Goal: Task Accomplishment & Management: Complete application form

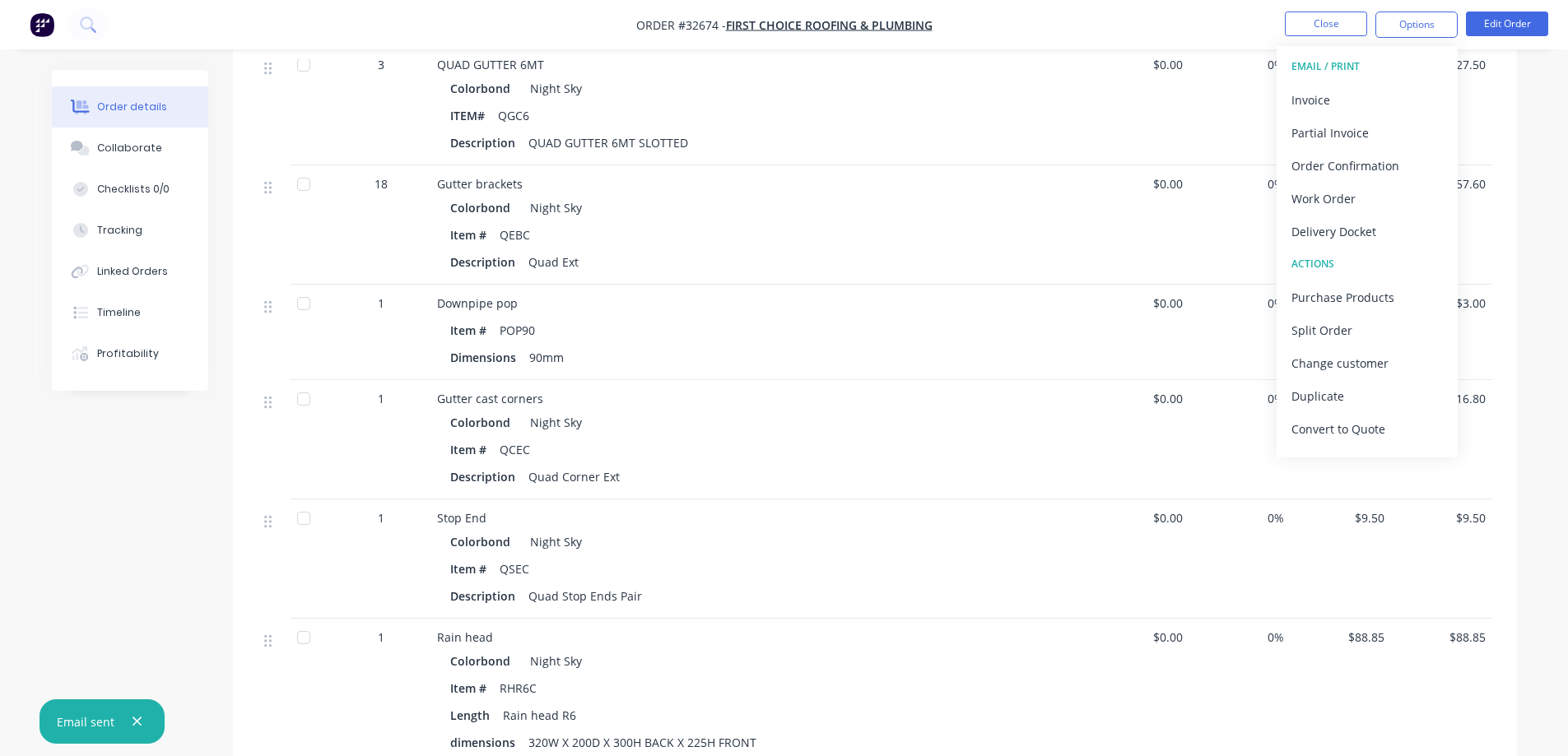
scroll to position [247, 0]
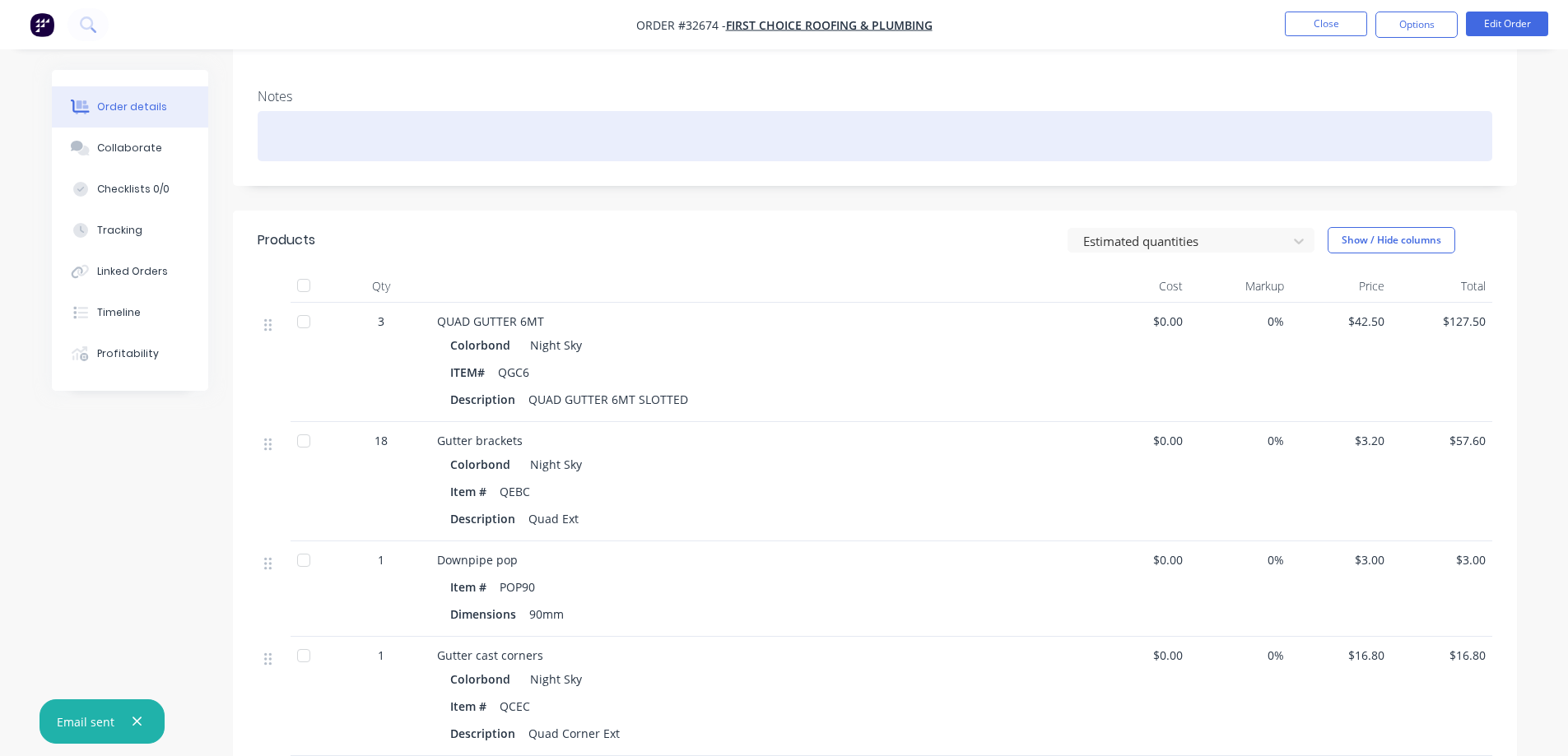
click at [1141, 111] on div at bounding box center [874, 135] width 1235 height 50
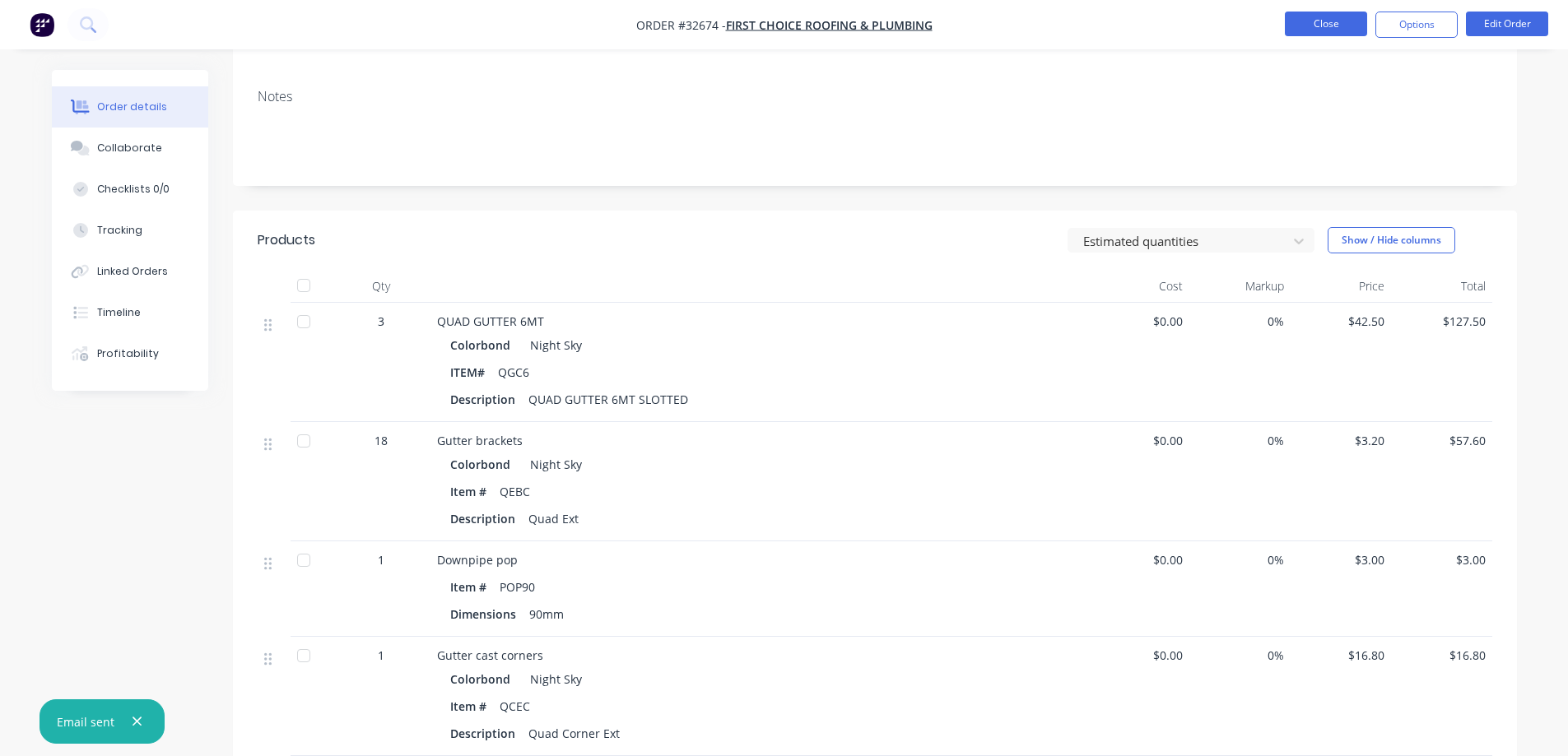
click at [1339, 29] on button "Close" at bounding box center [1325, 24] width 82 height 25
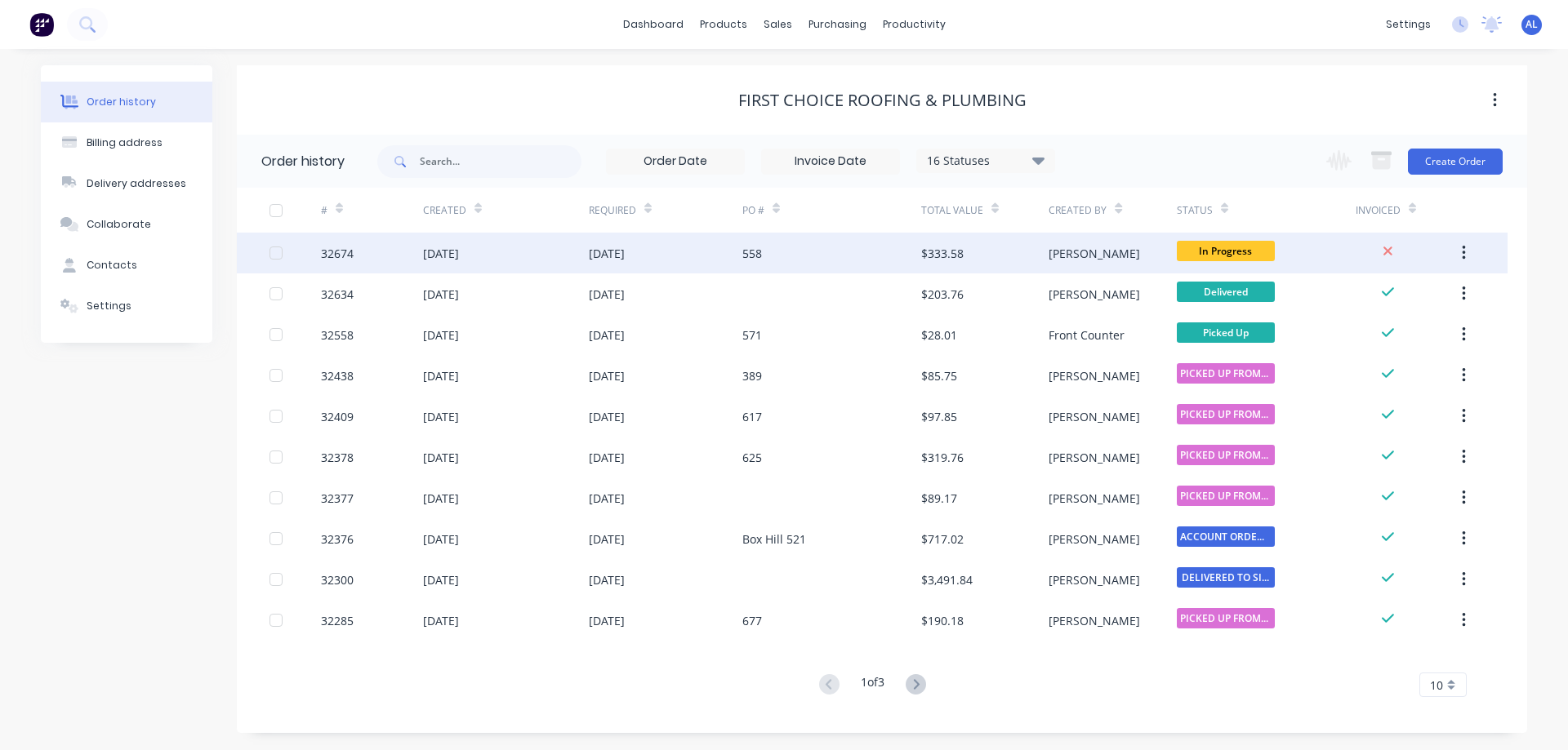
click at [1106, 257] on div "[PERSON_NAME]" at bounding box center [1113, 253] width 128 height 40
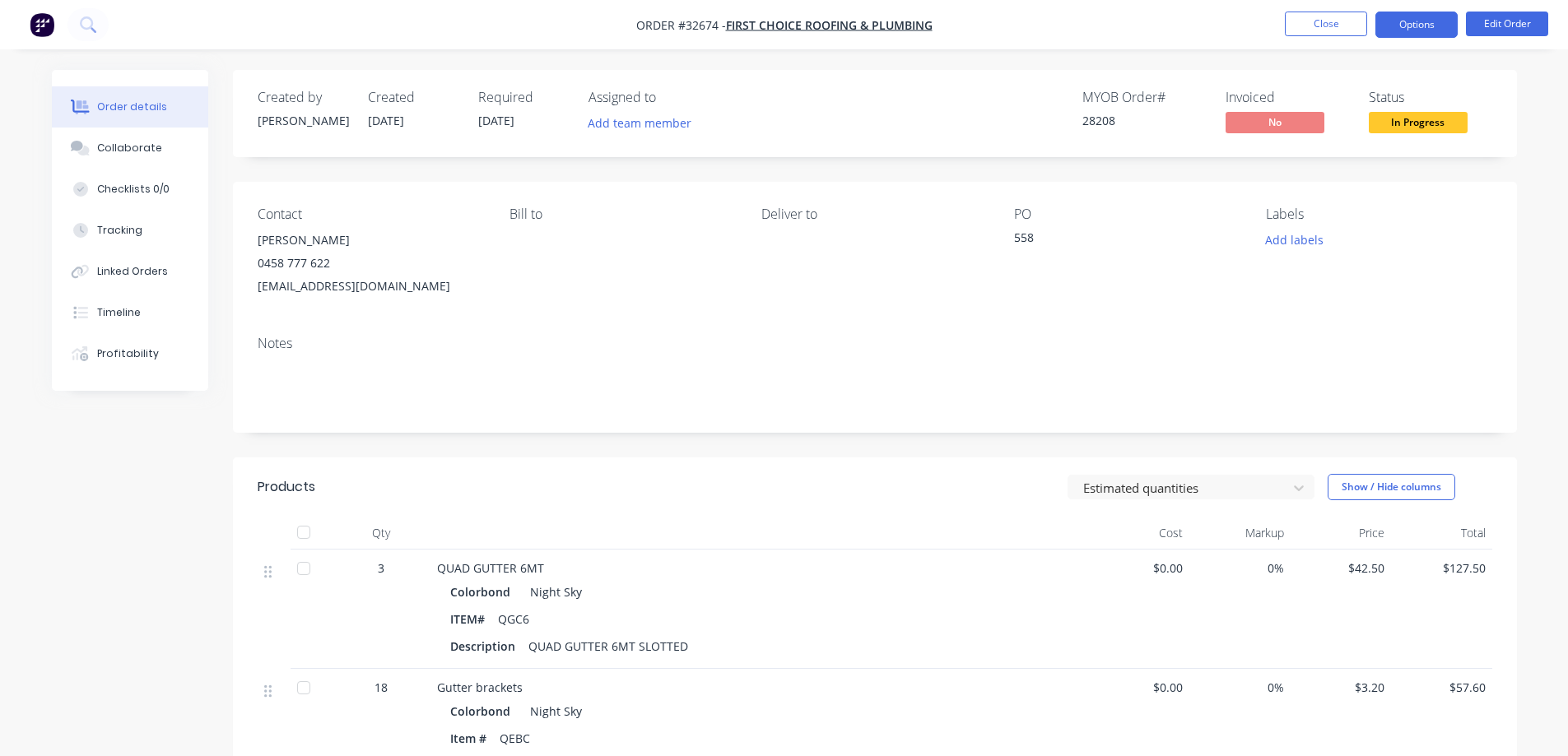
click at [1426, 31] on button "Options" at bounding box center [1416, 25] width 82 height 27
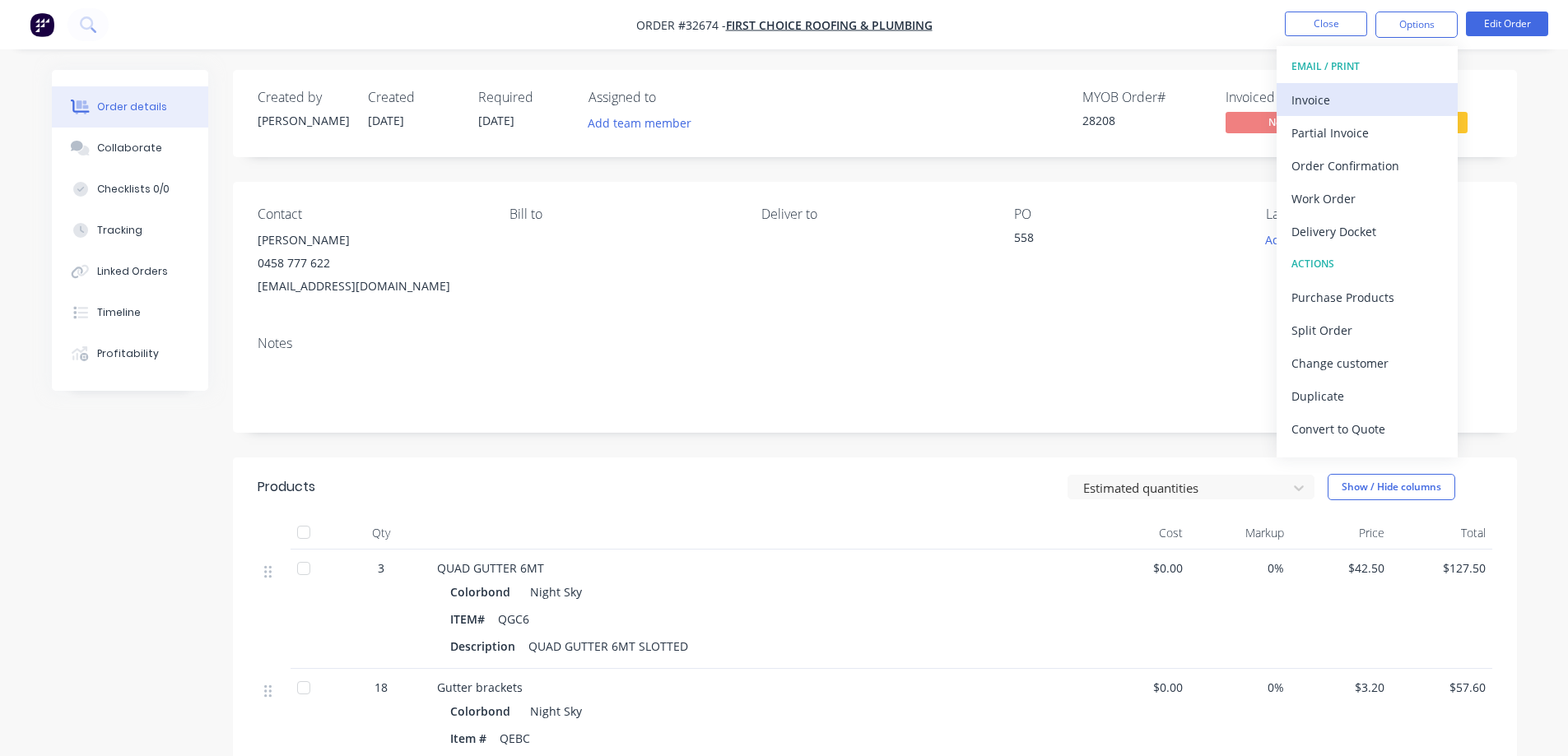
click at [1340, 109] on div "Invoice" at bounding box center [1367, 99] width 152 height 24
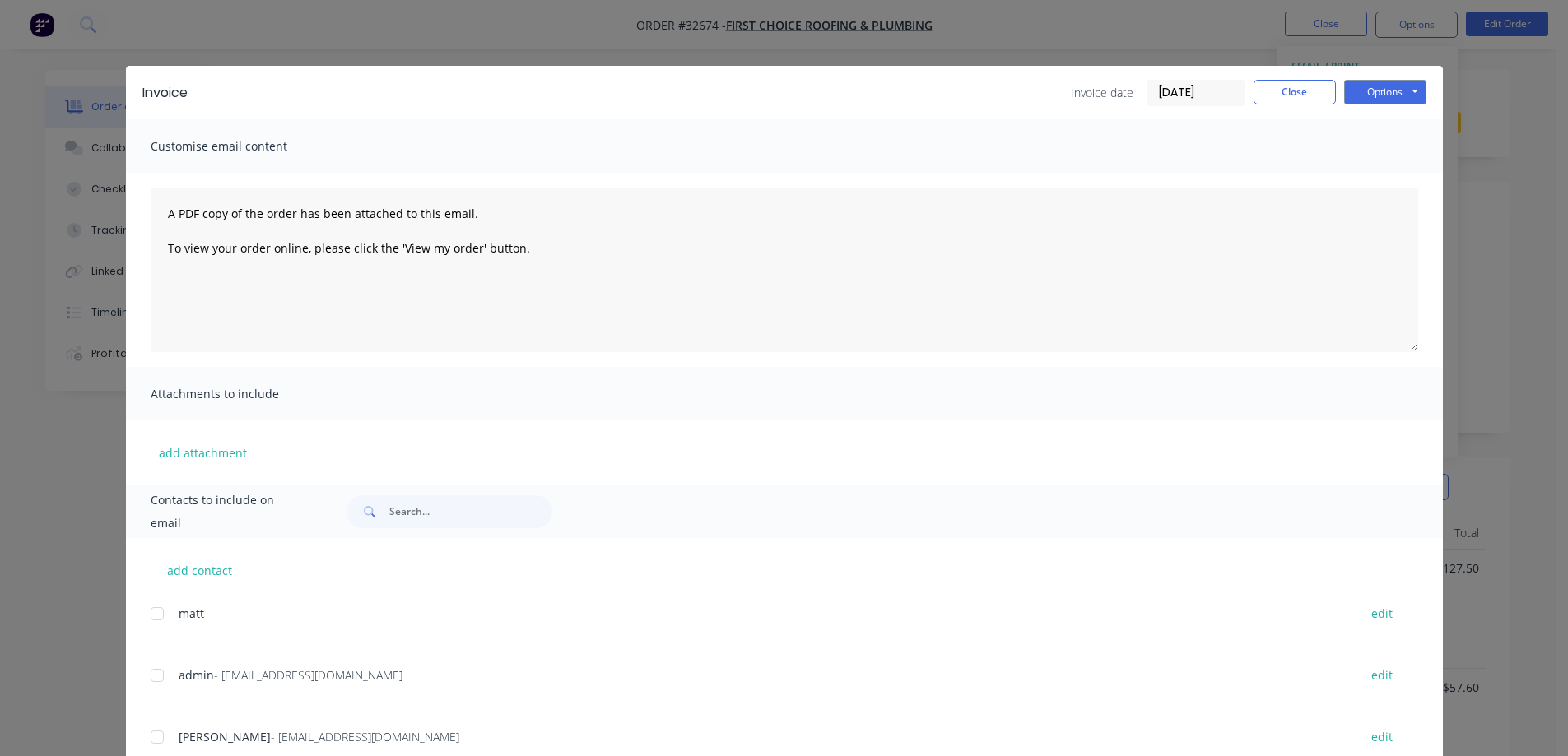
scroll to position [117, 0]
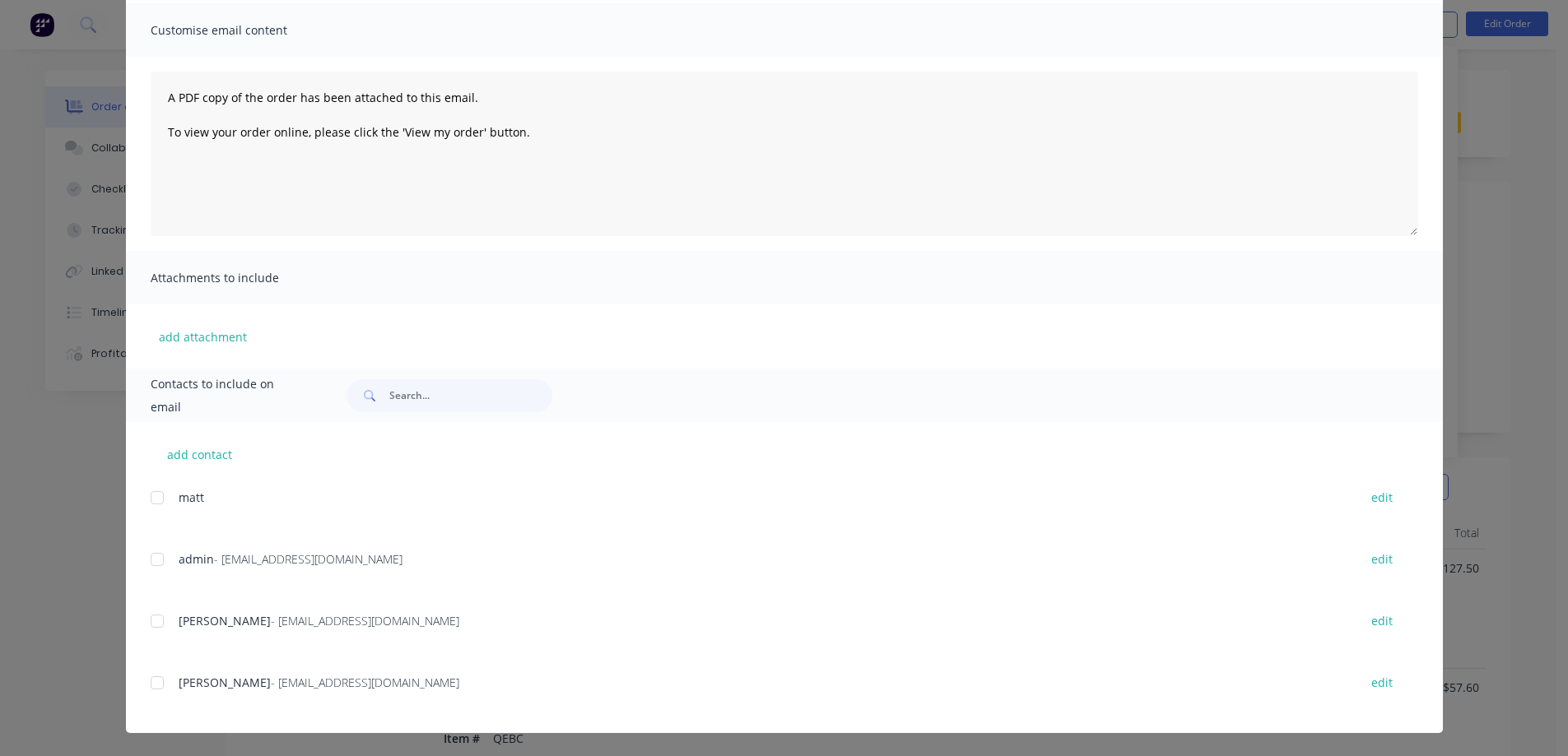
click at [153, 561] on div at bounding box center [157, 559] width 33 height 33
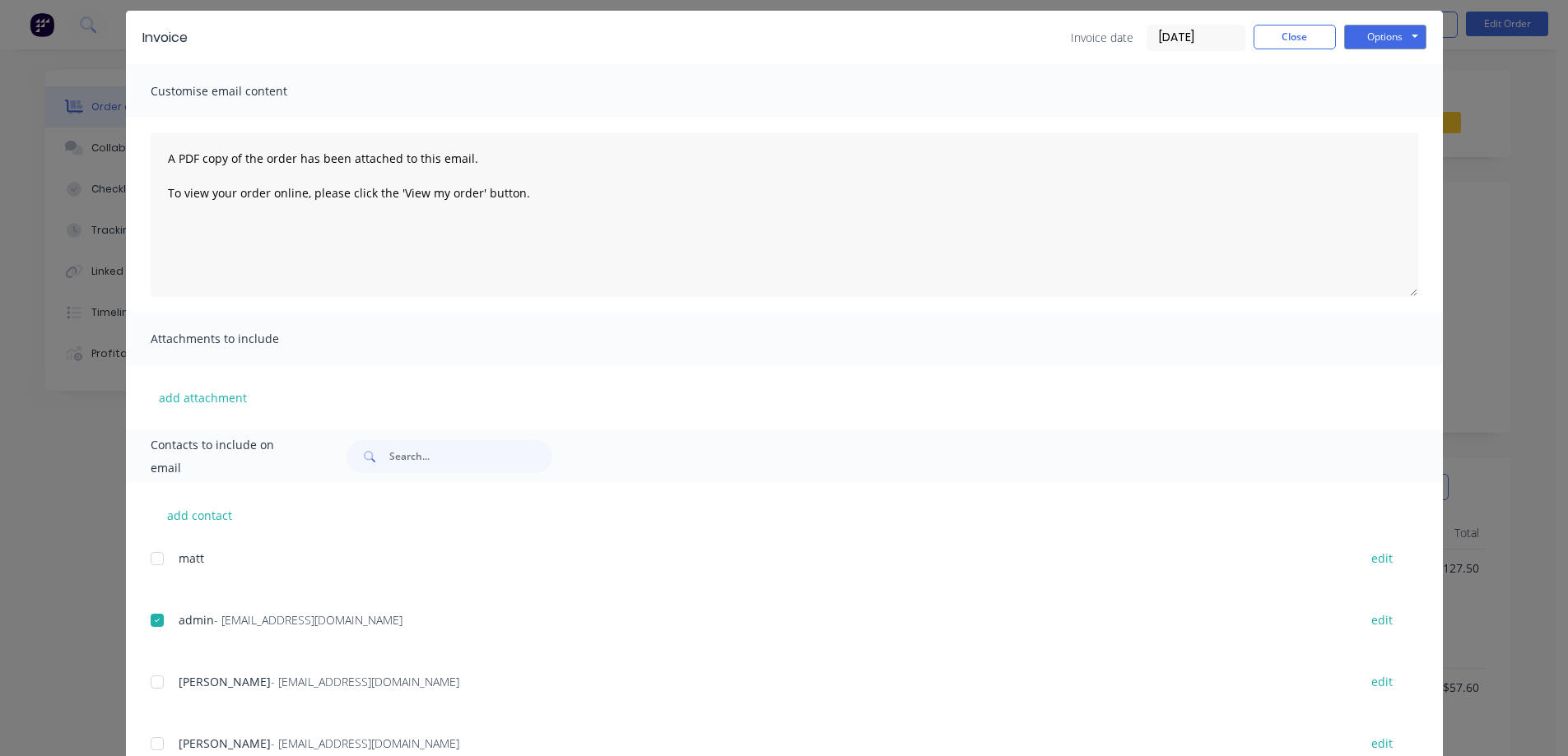
scroll to position [0, 0]
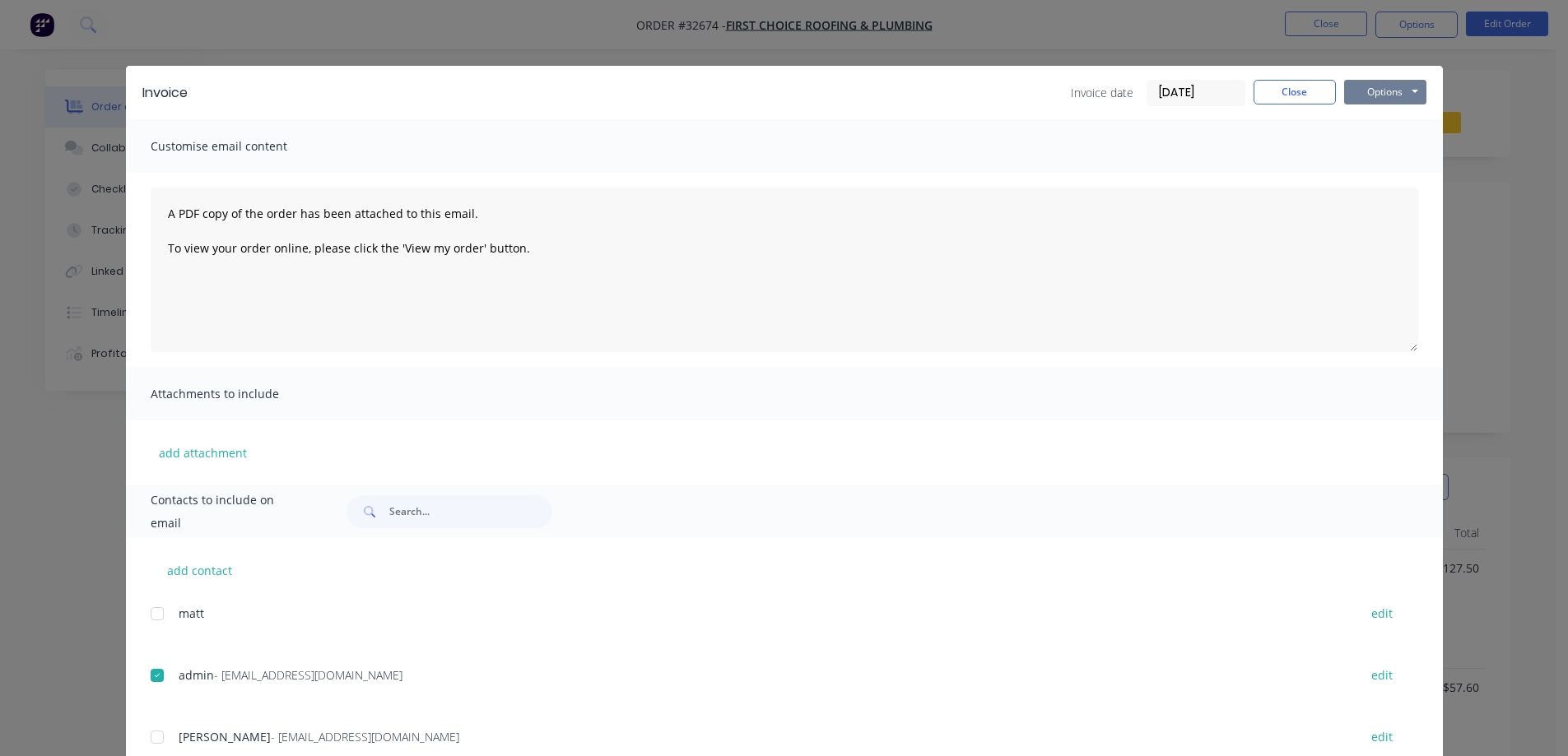
click at [1394, 100] on button "Options" at bounding box center [1385, 92] width 82 height 25
click at [1390, 175] on button "Email" at bounding box center [1397, 175] width 105 height 27
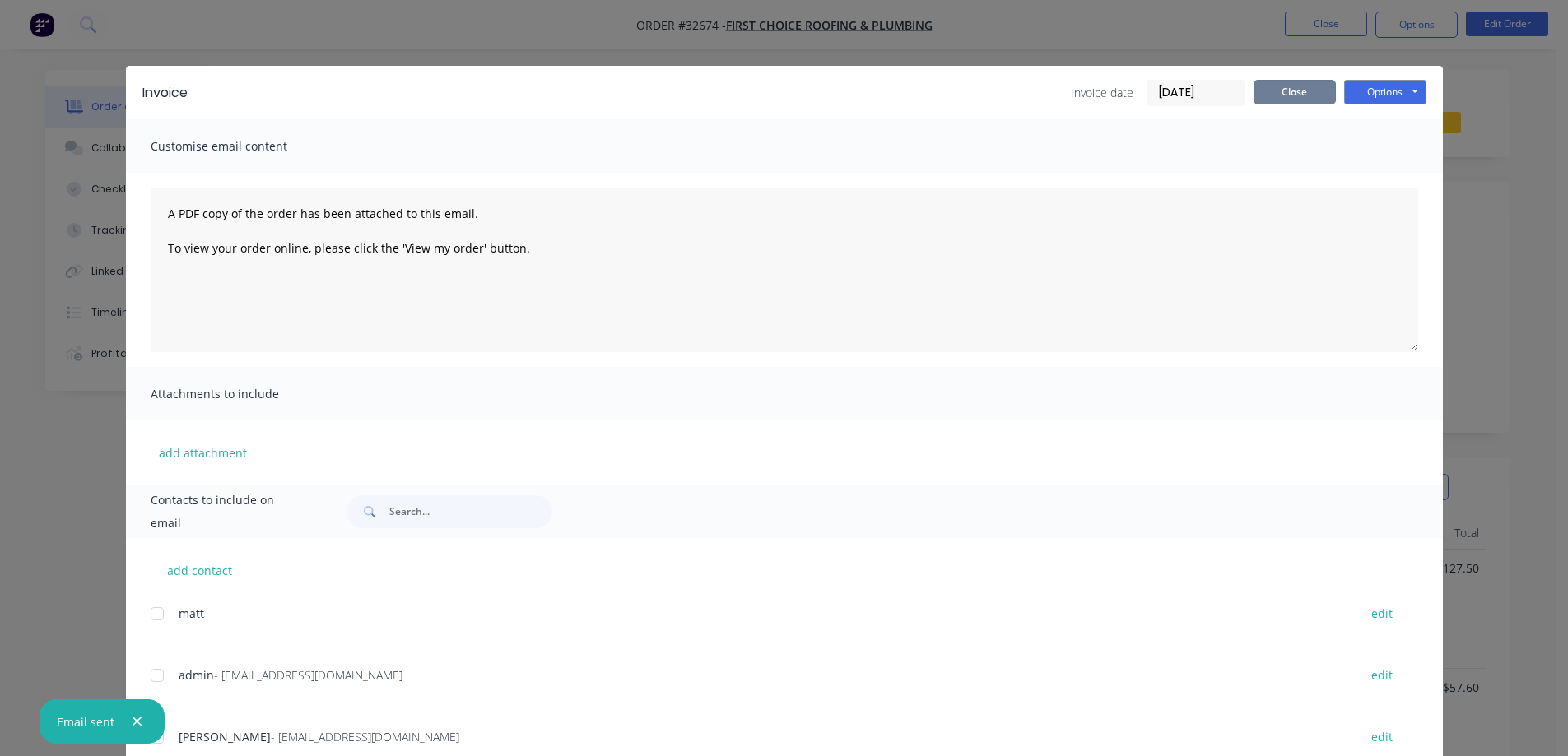
click at [1277, 89] on button "Close" at bounding box center [1294, 92] width 82 height 25
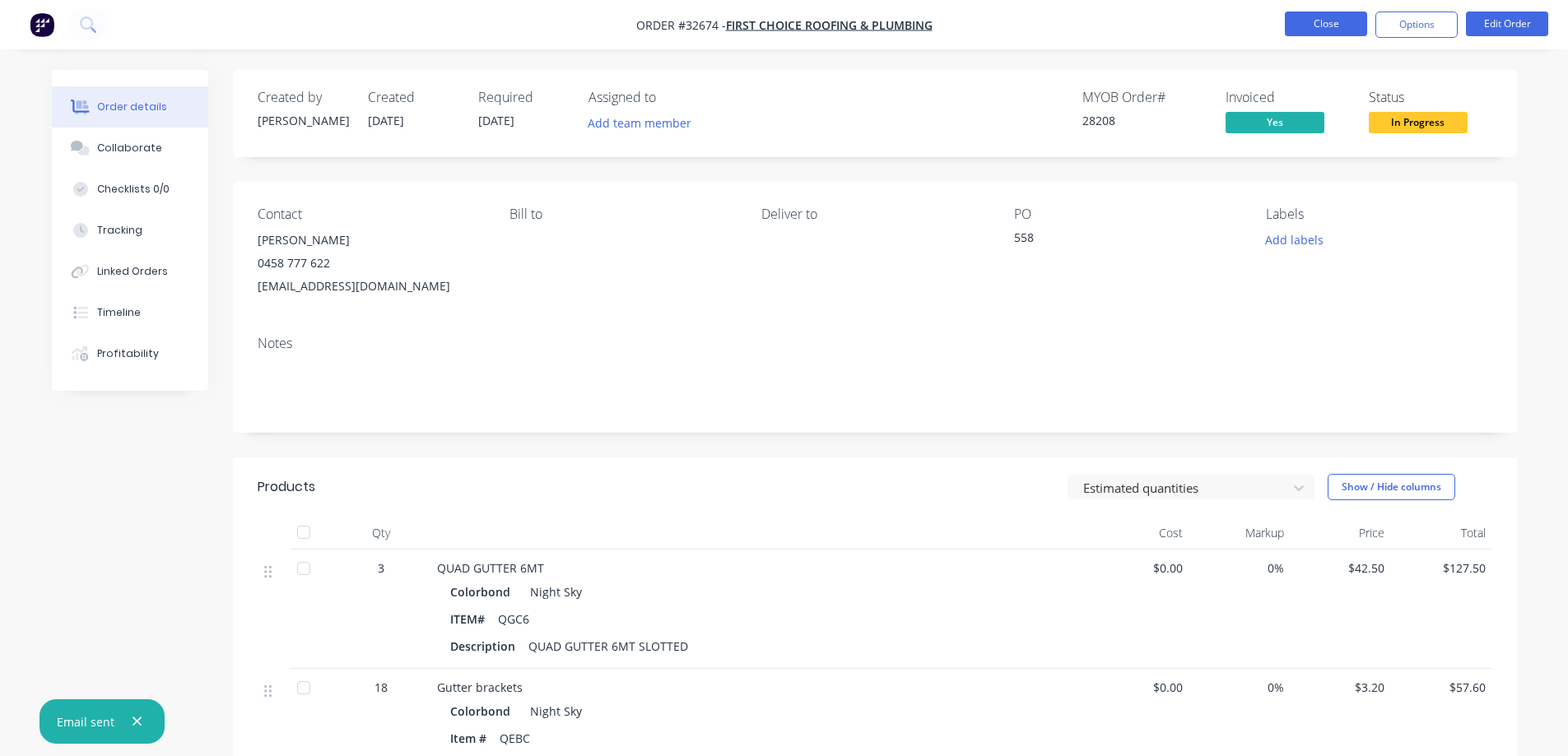
click at [1333, 27] on button "Close" at bounding box center [1325, 24] width 82 height 25
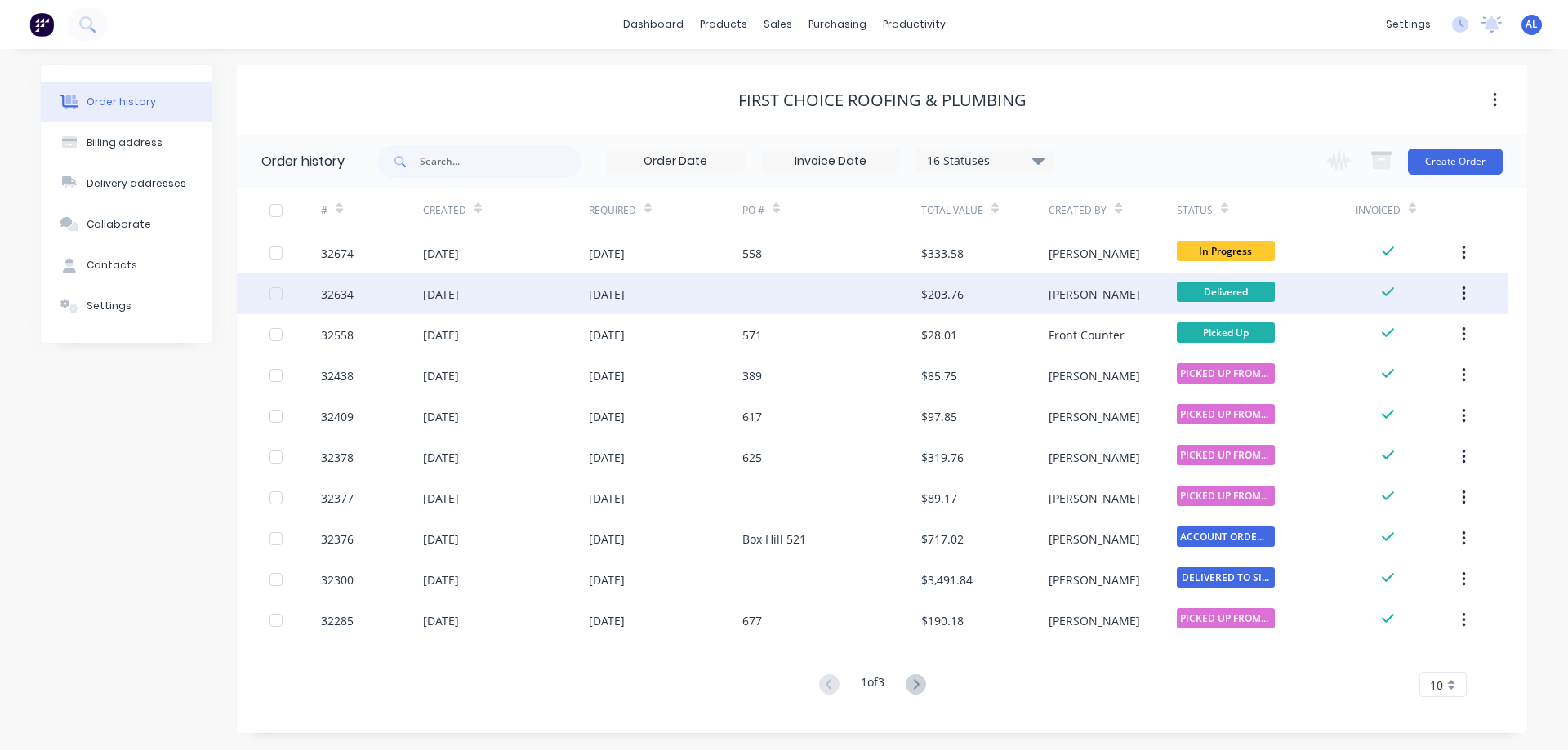
click at [1211, 302] on span "Delivered" at bounding box center [1226, 292] width 98 height 21
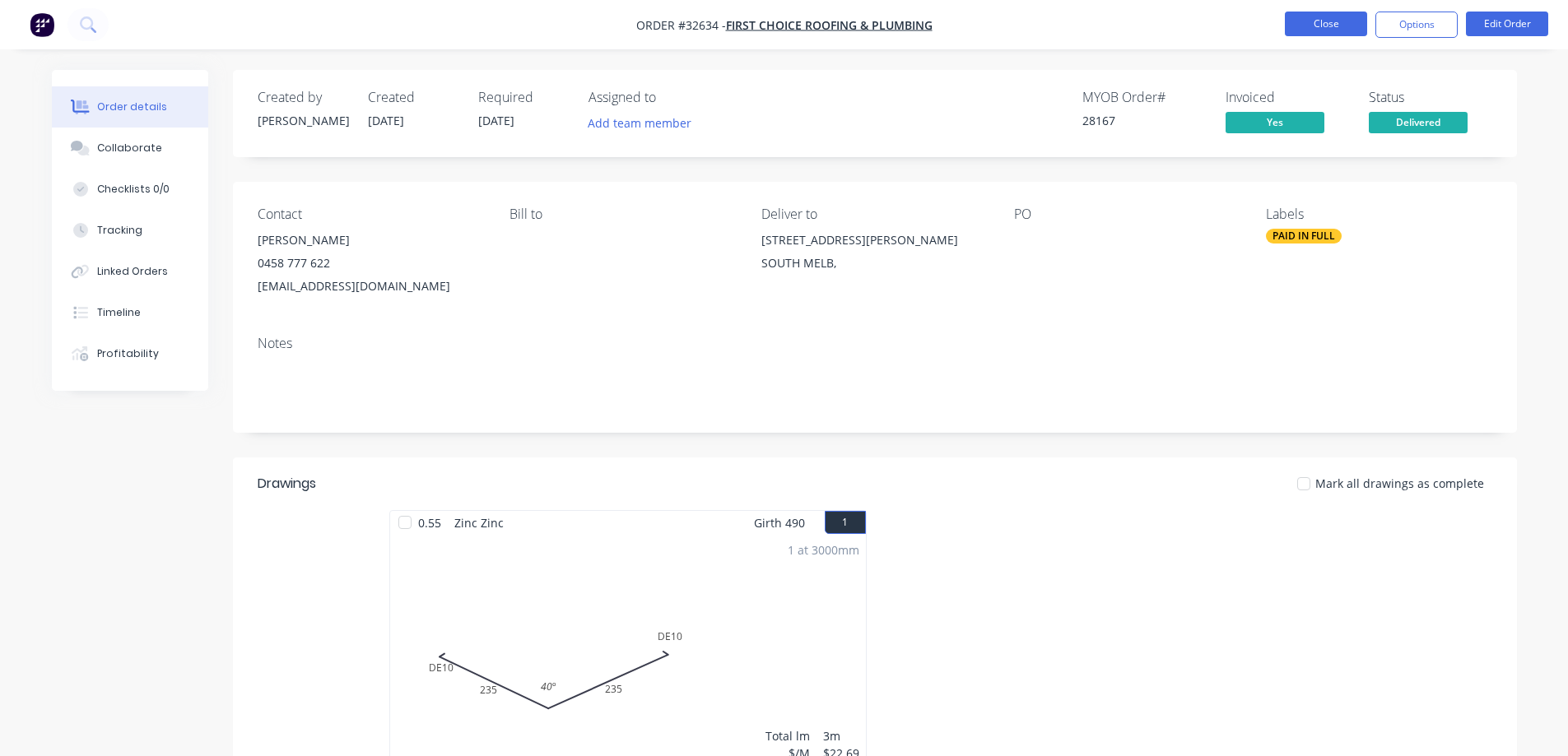
click at [1347, 15] on button "Close" at bounding box center [1325, 24] width 82 height 25
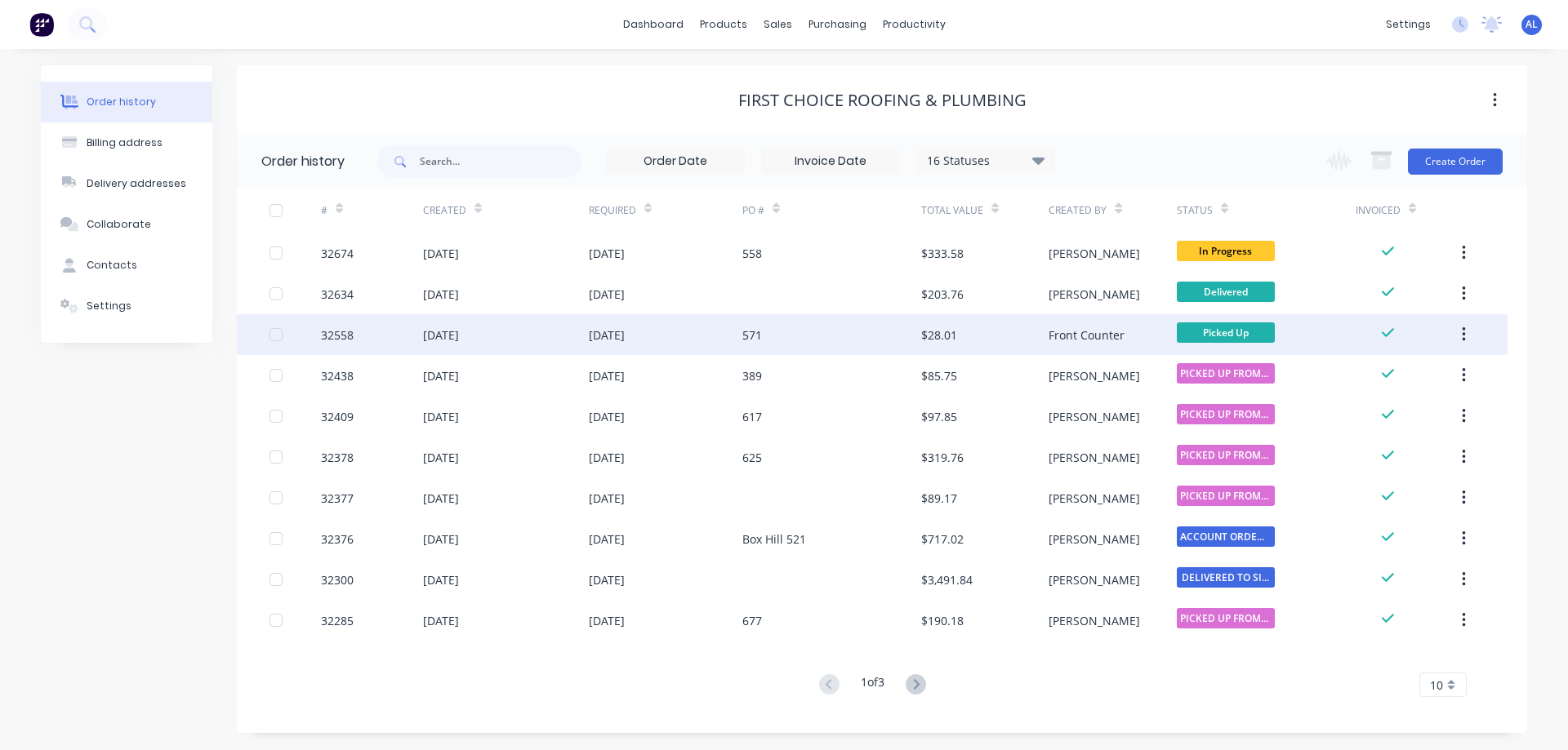
click at [1254, 340] on span "Picked Up" at bounding box center [1226, 333] width 98 height 21
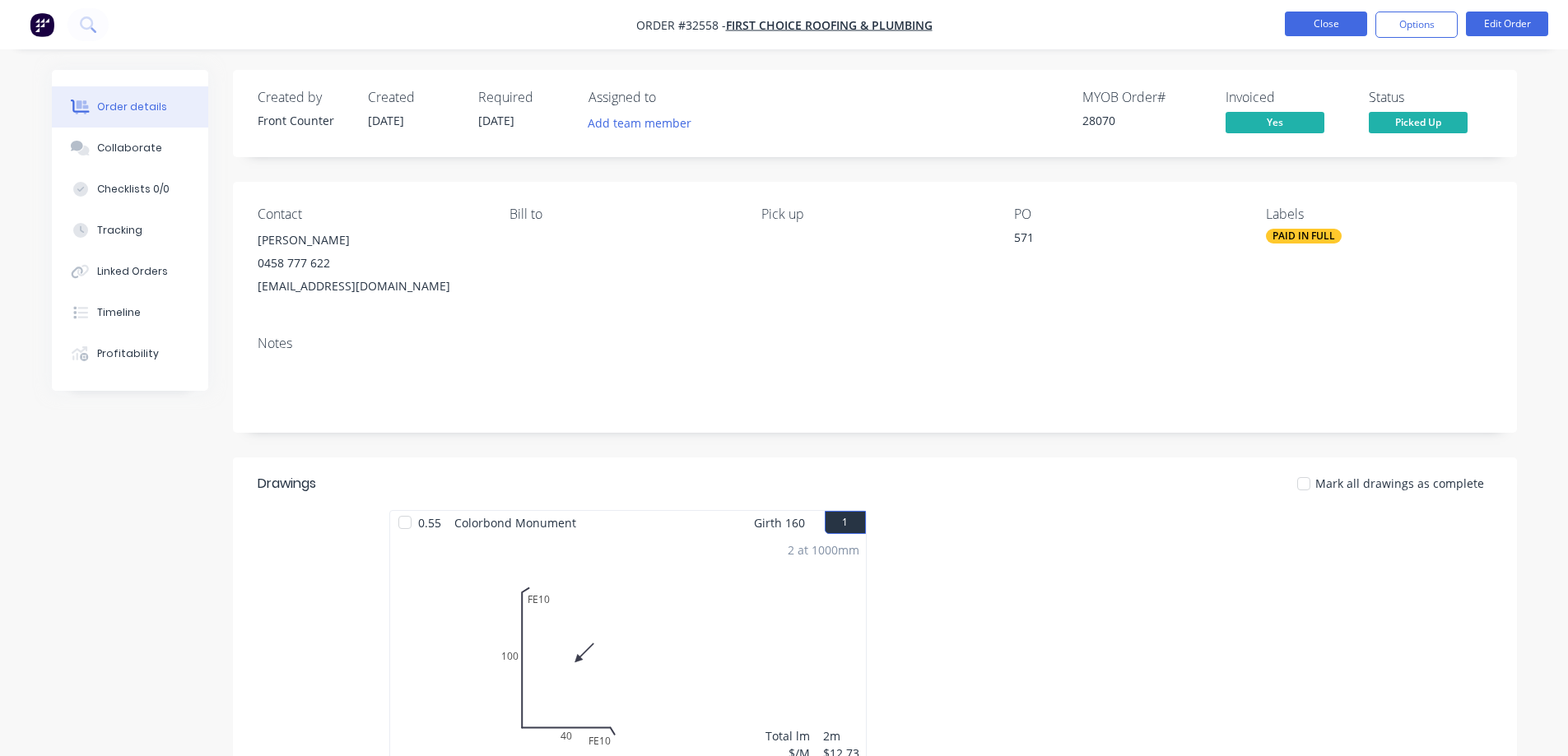
click at [1297, 26] on button "Close" at bounding box center [1325, 24] width 82 height 25
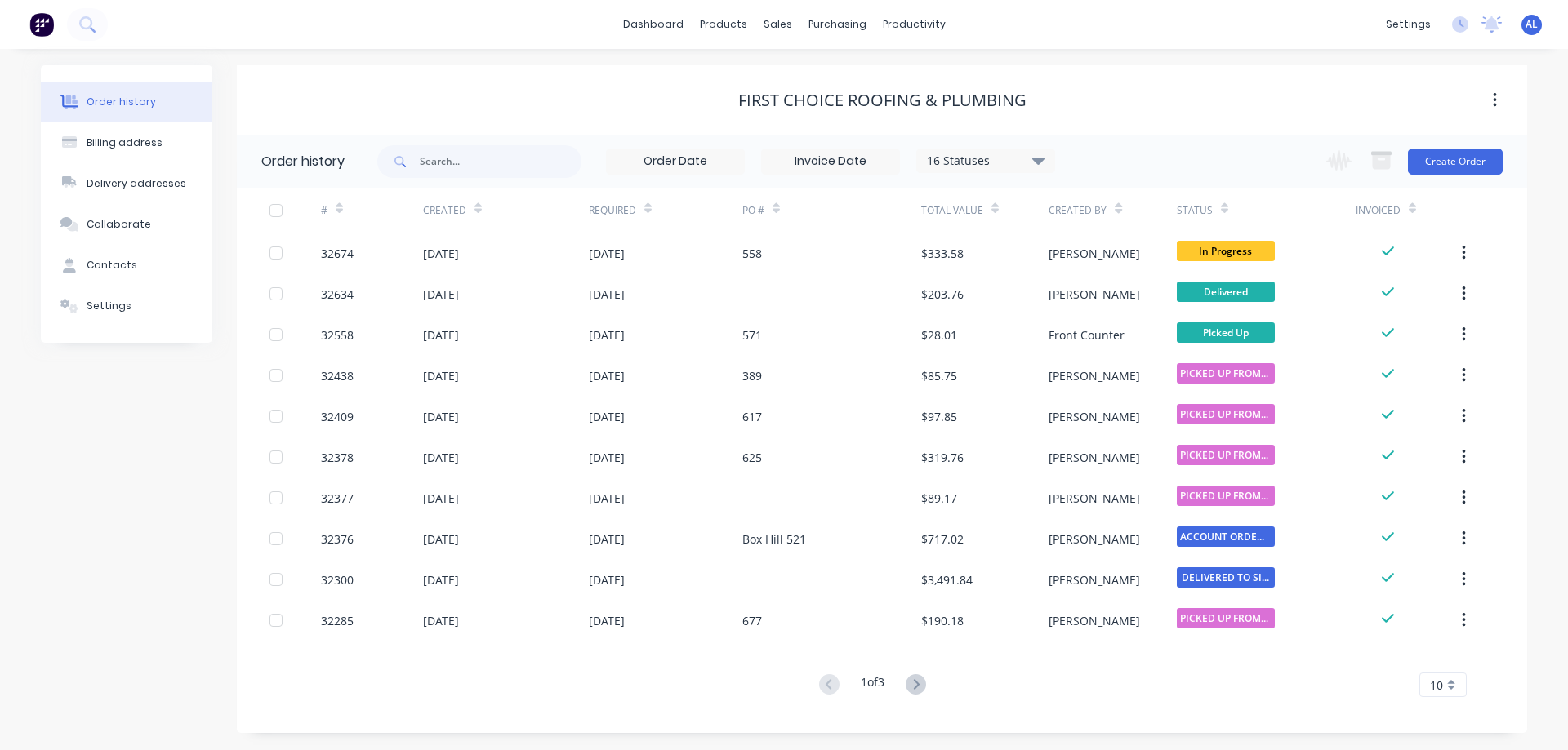
click at [40, 28] on img at bounding box center [41, 24] width 24 height 24
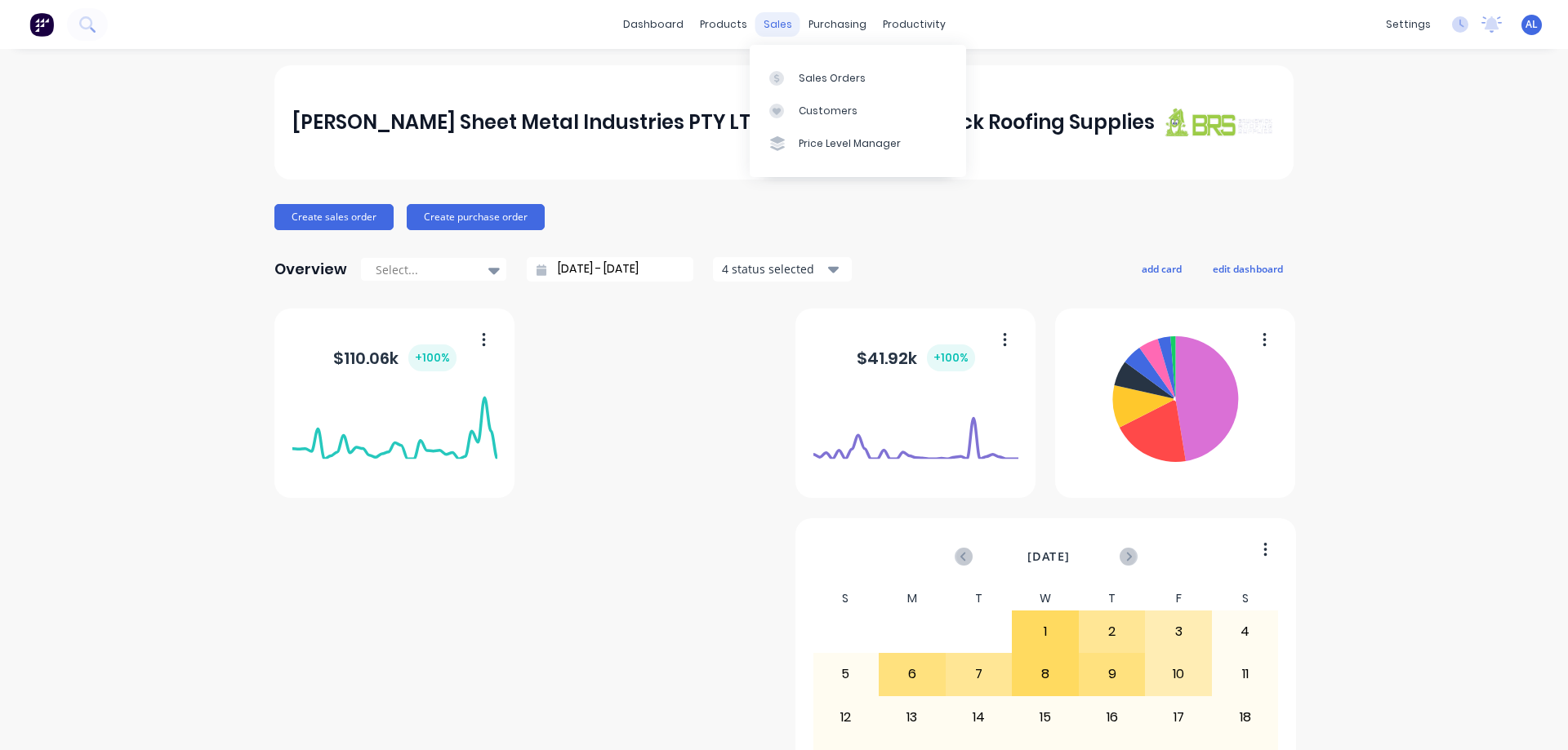
click at [769, 28] on div "sales" at bounding box center [778, 24] width 45 height 24
click at [806, 83] on div "Sales Orders" at bounding box center [832, 79] width 67 height 15
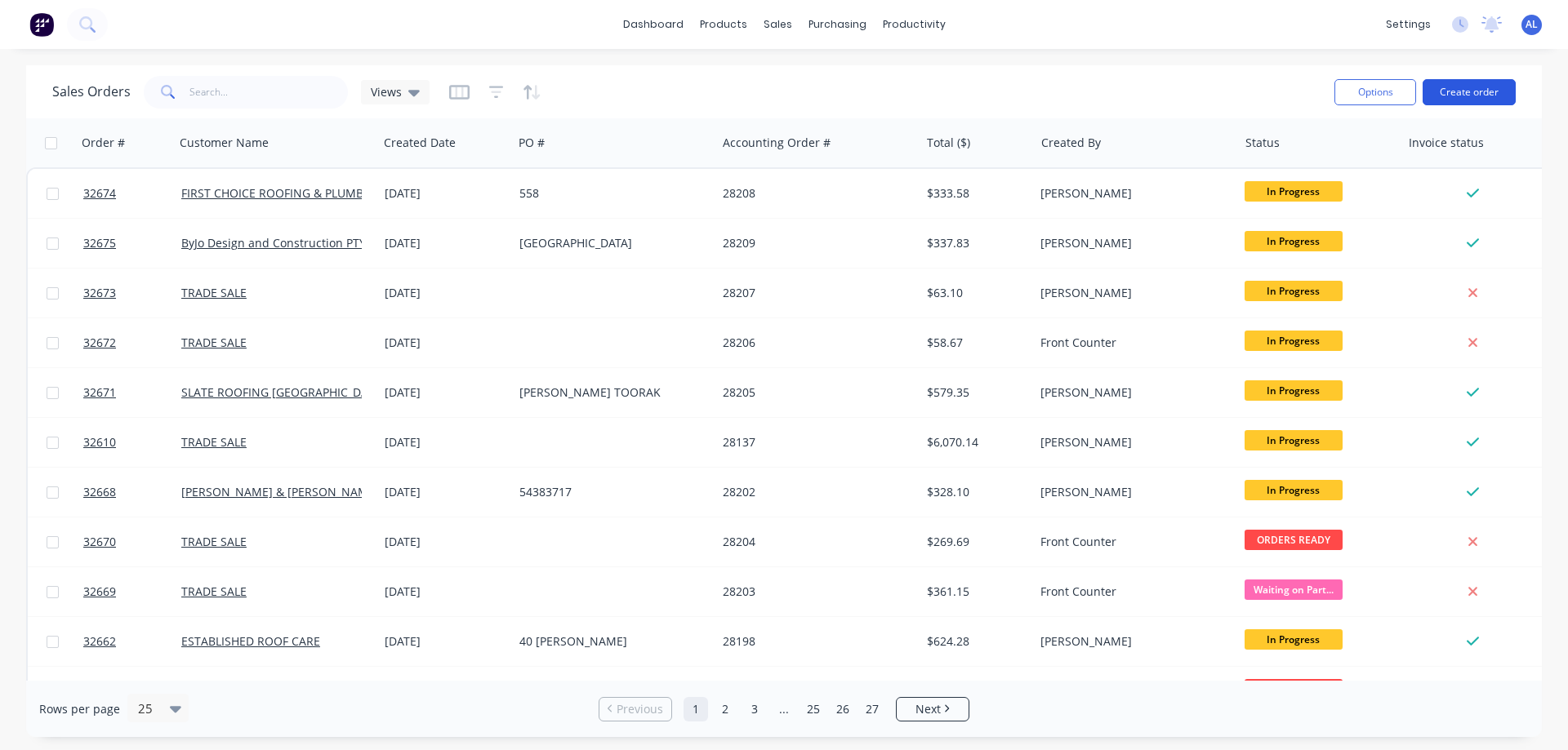
click at [1459, 96] on button "Create order" at bounding box center [1468, 92] width 93 height 26
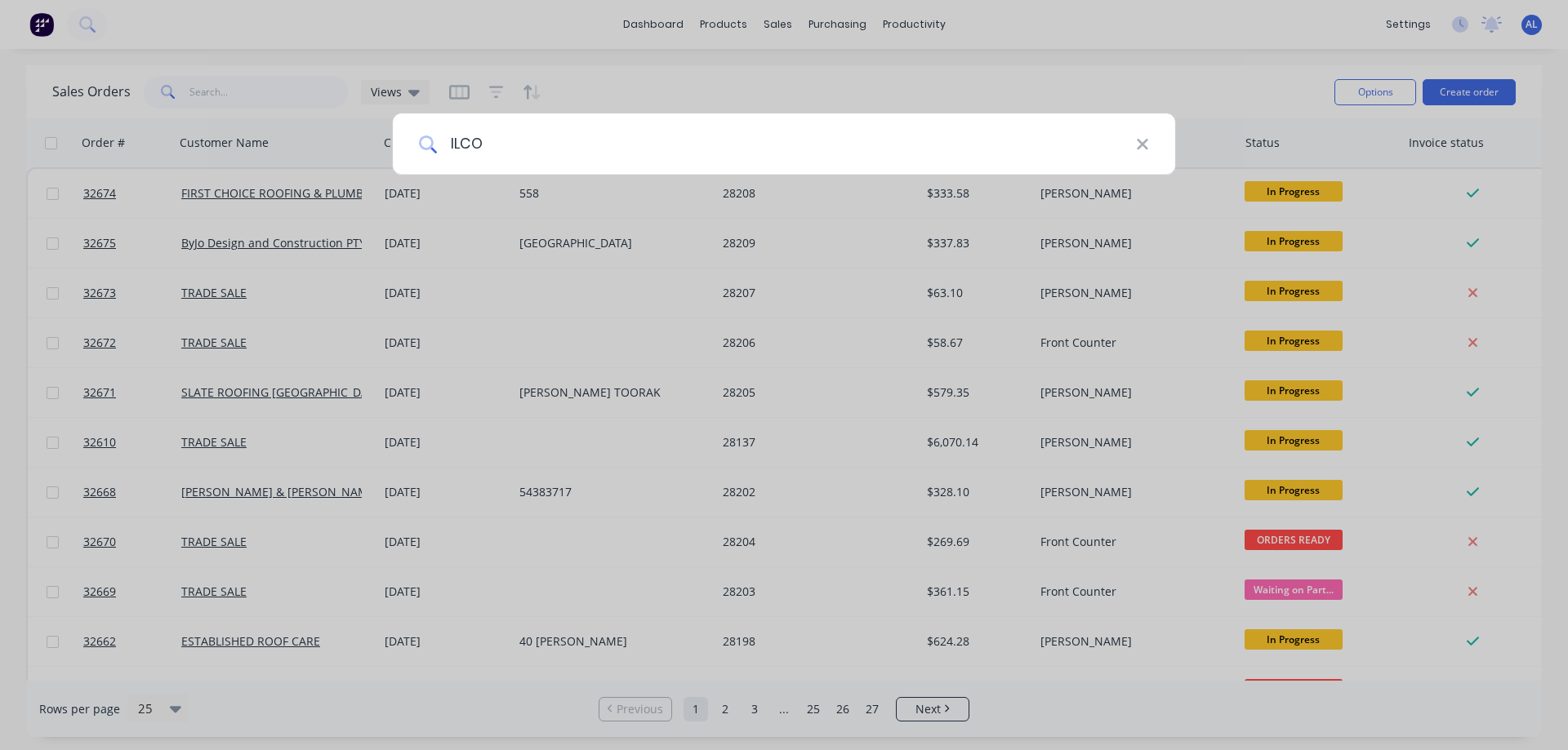
type input "ILCON"
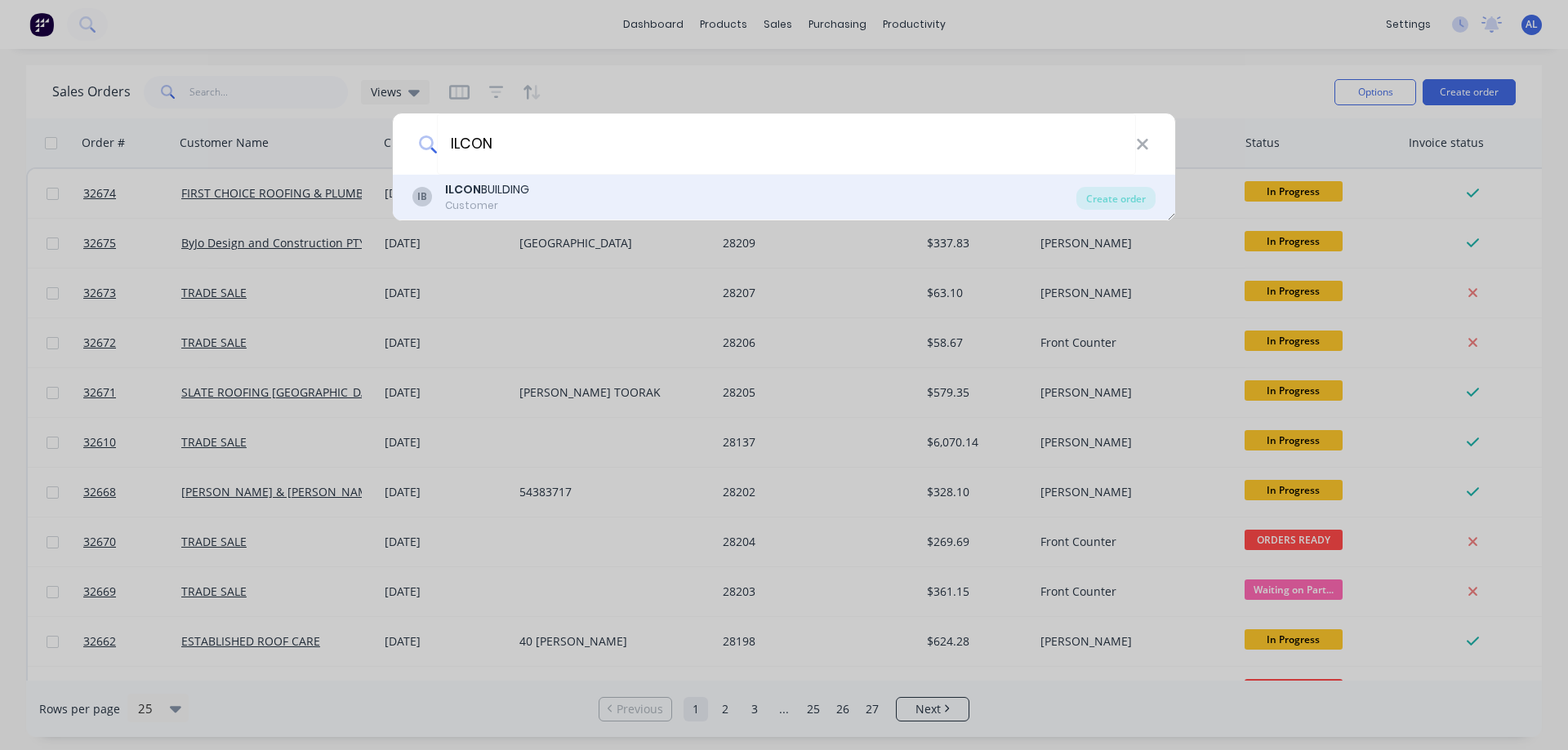
click at [627, 193] on div "IB ILCON BUILDING Customer" at bounding box center [745, 197] width 664 height 32
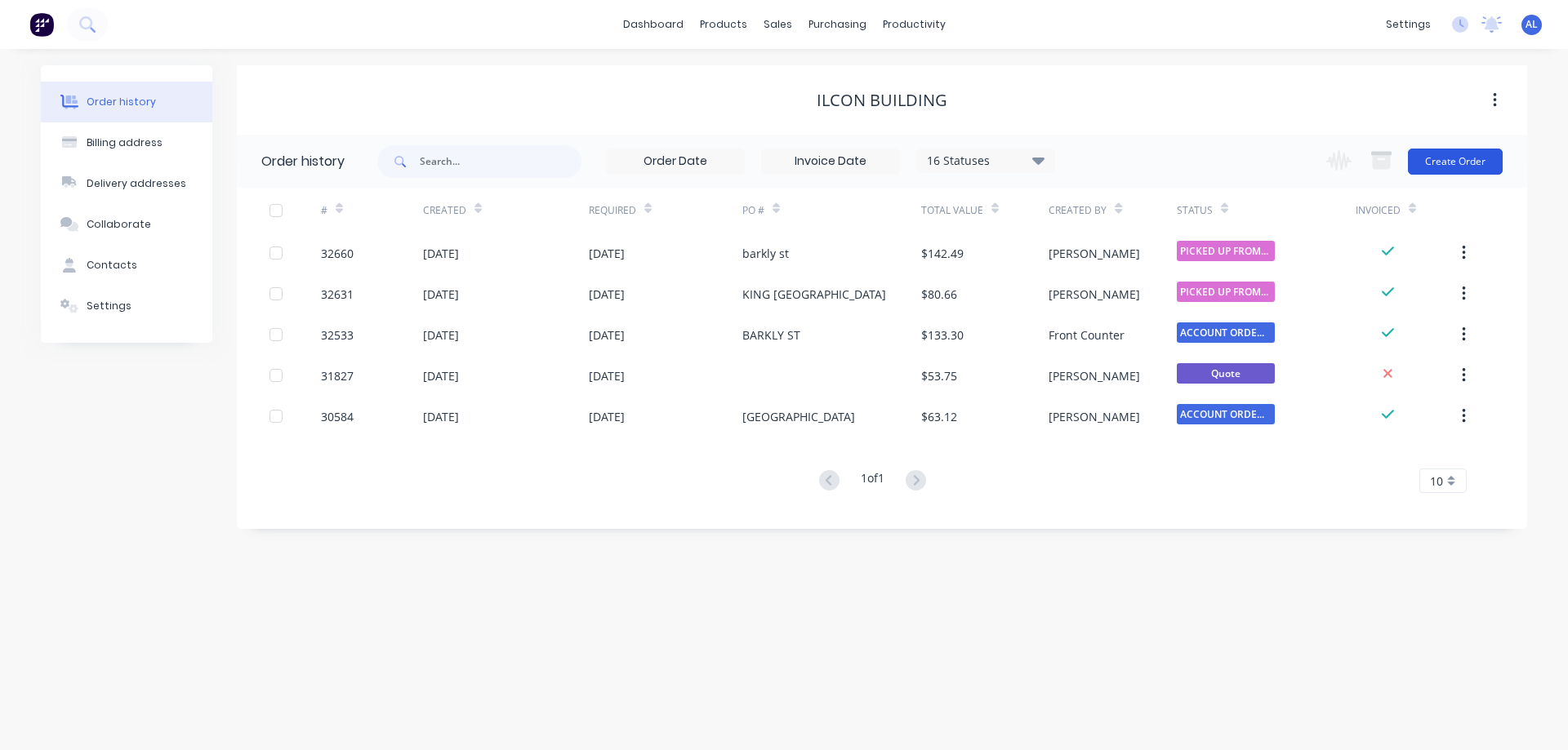
click at [1450, 158] on button "Create Order" at bounding box center [1455, 162] width 95 height 26
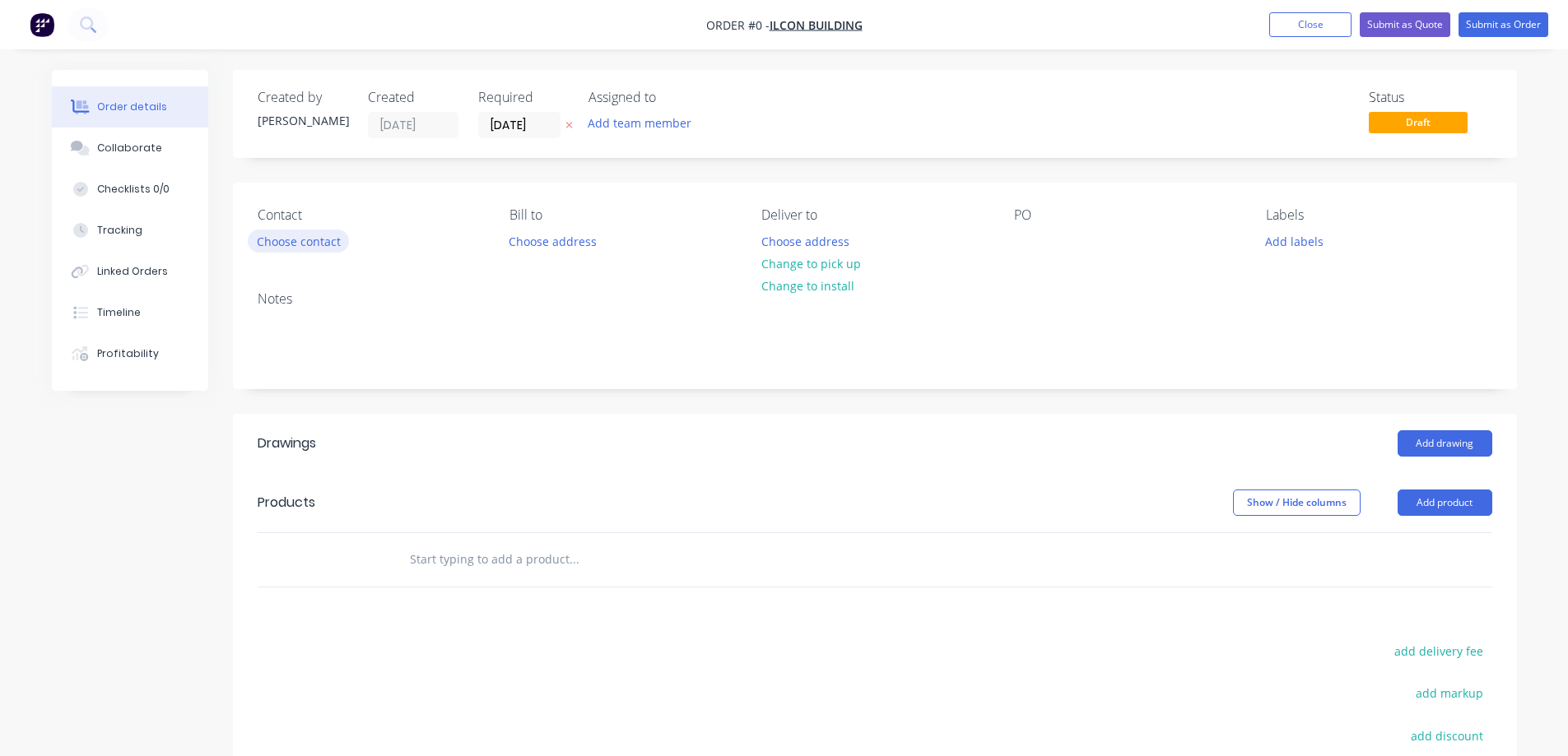
click at [310, 243] on button "Choose contact" at bounding box center [298, 240] width 101 height 22
click at [304, 240] on button "Choose contact" at bounding box center [298, 240] width 101 height 22
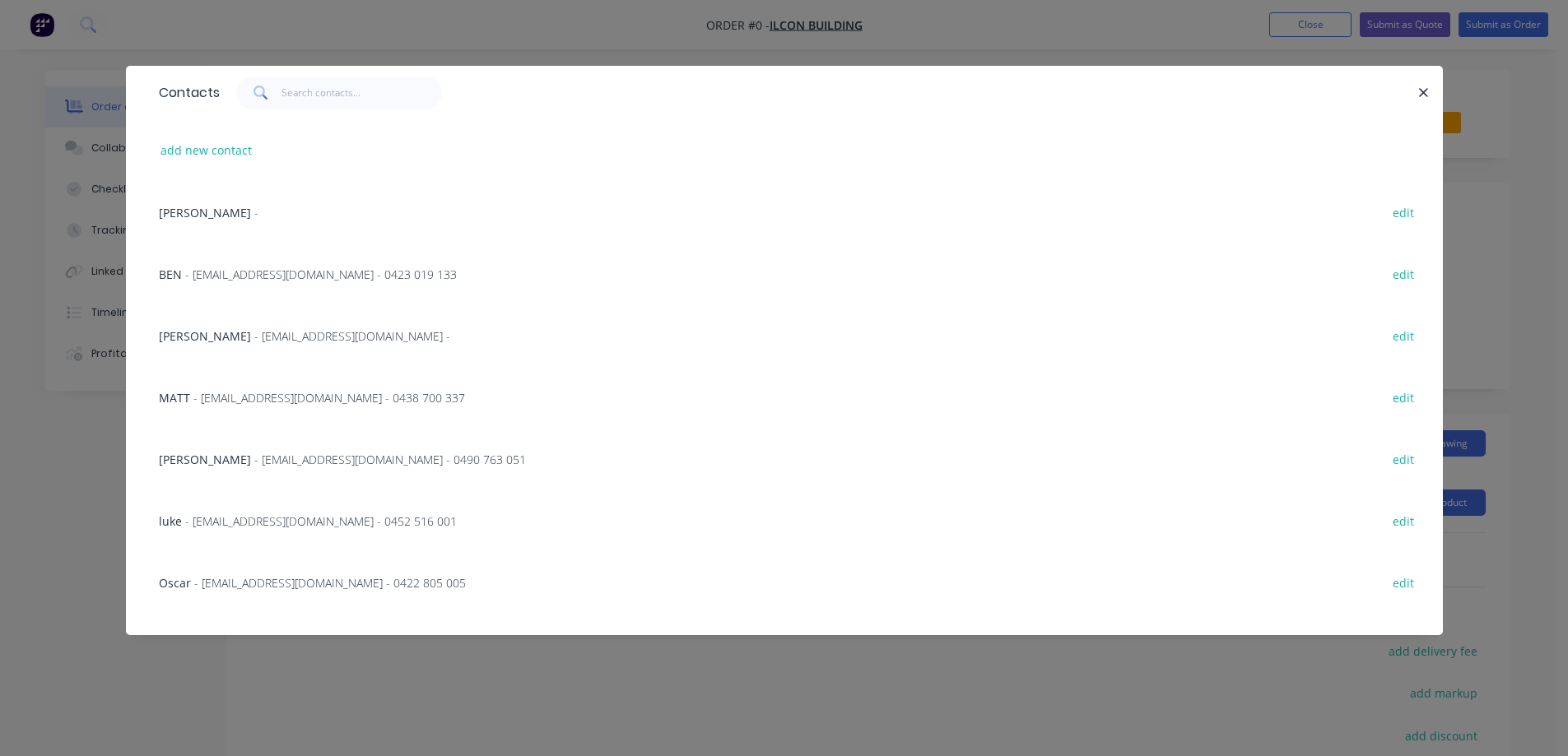
click at [292, 524] on span "- [EMAIL_ADDRESS][DOMAIN_NAME] - 0452 516 001" at bounding box center [320, 521] width 272 height 16
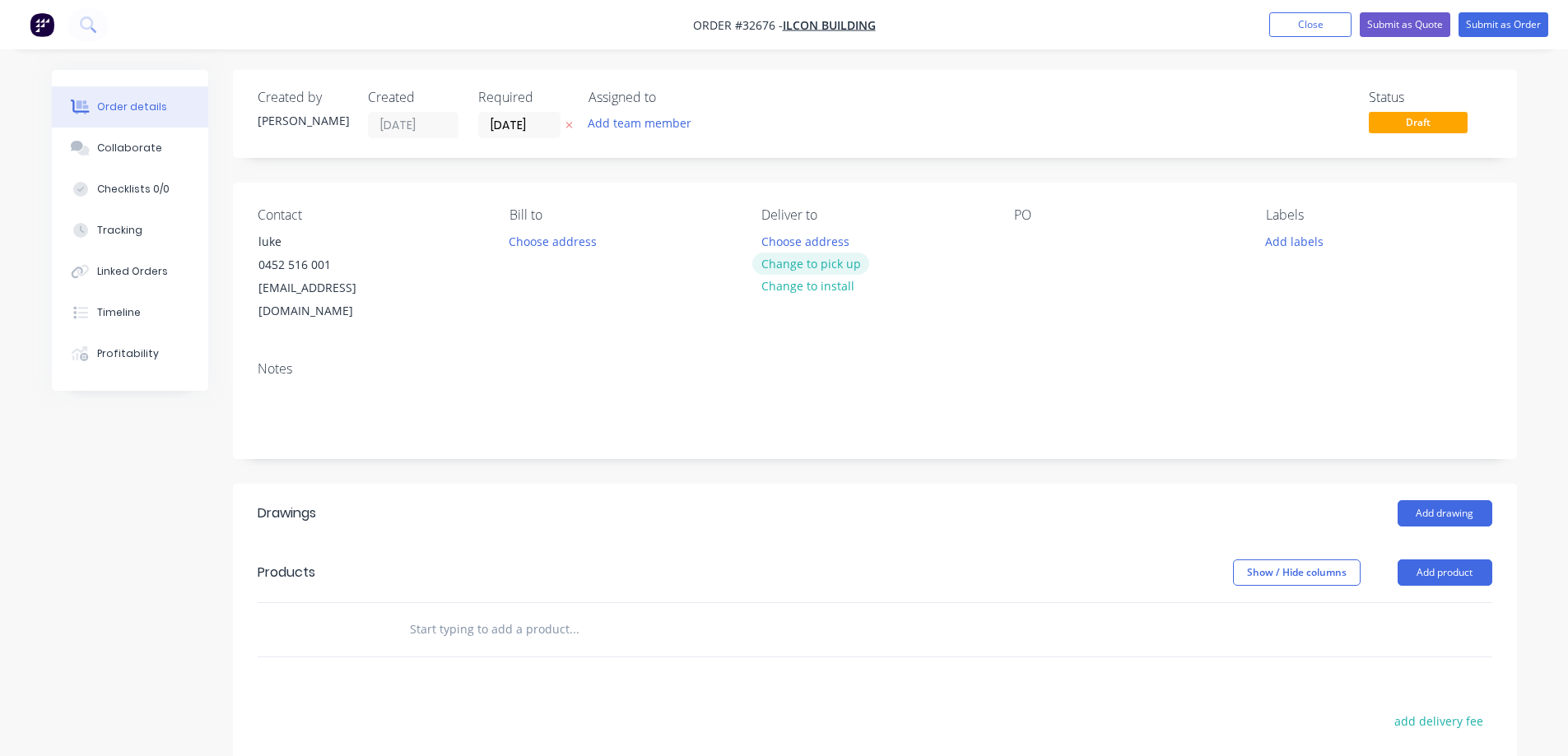
click at [809, 263] on button "Change to pick up" at bounding box center [810, 263] width 117 height 22
click at [1024, 238] on div at bounding box center [1027, 241] width 27 height 24
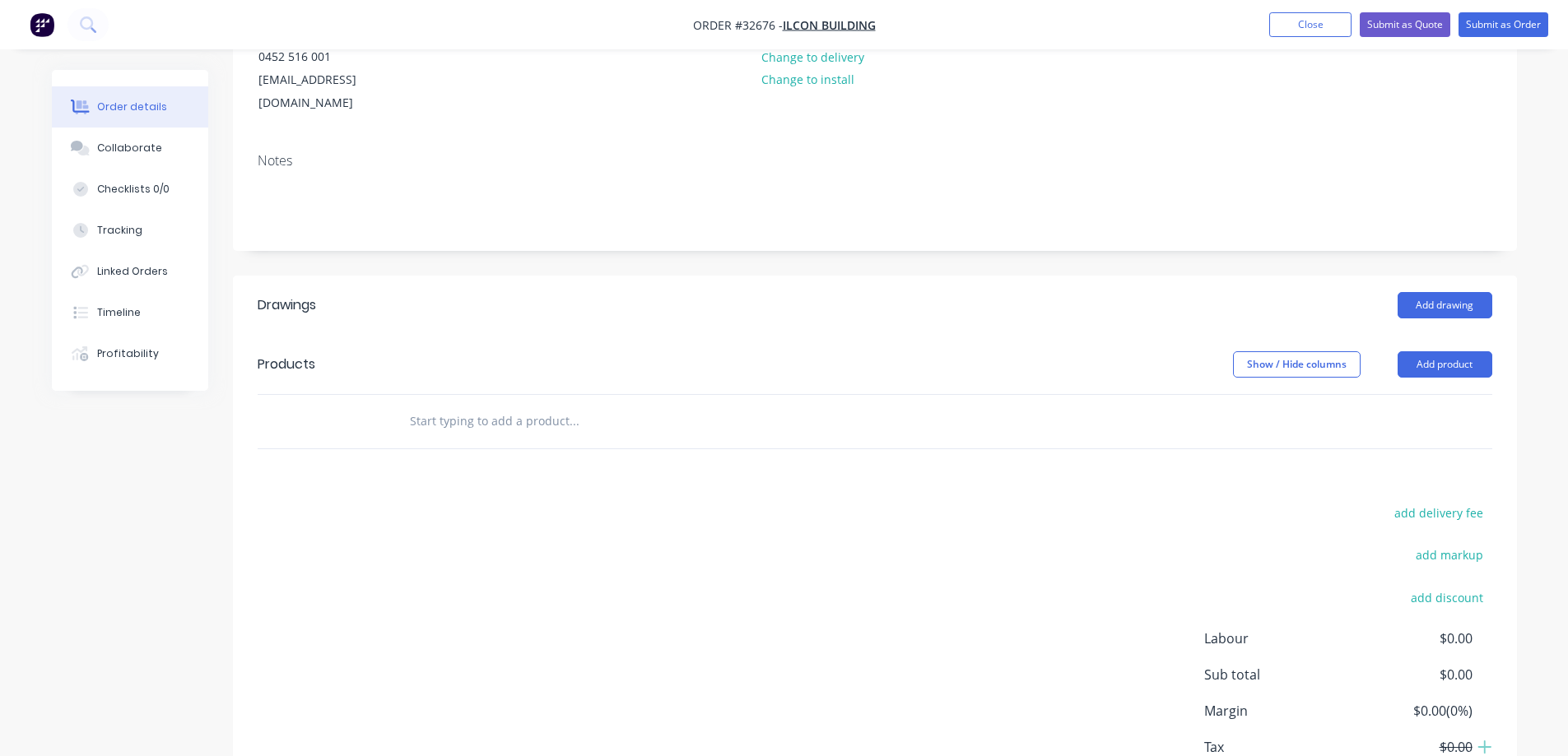
scroll to position [247, 0]
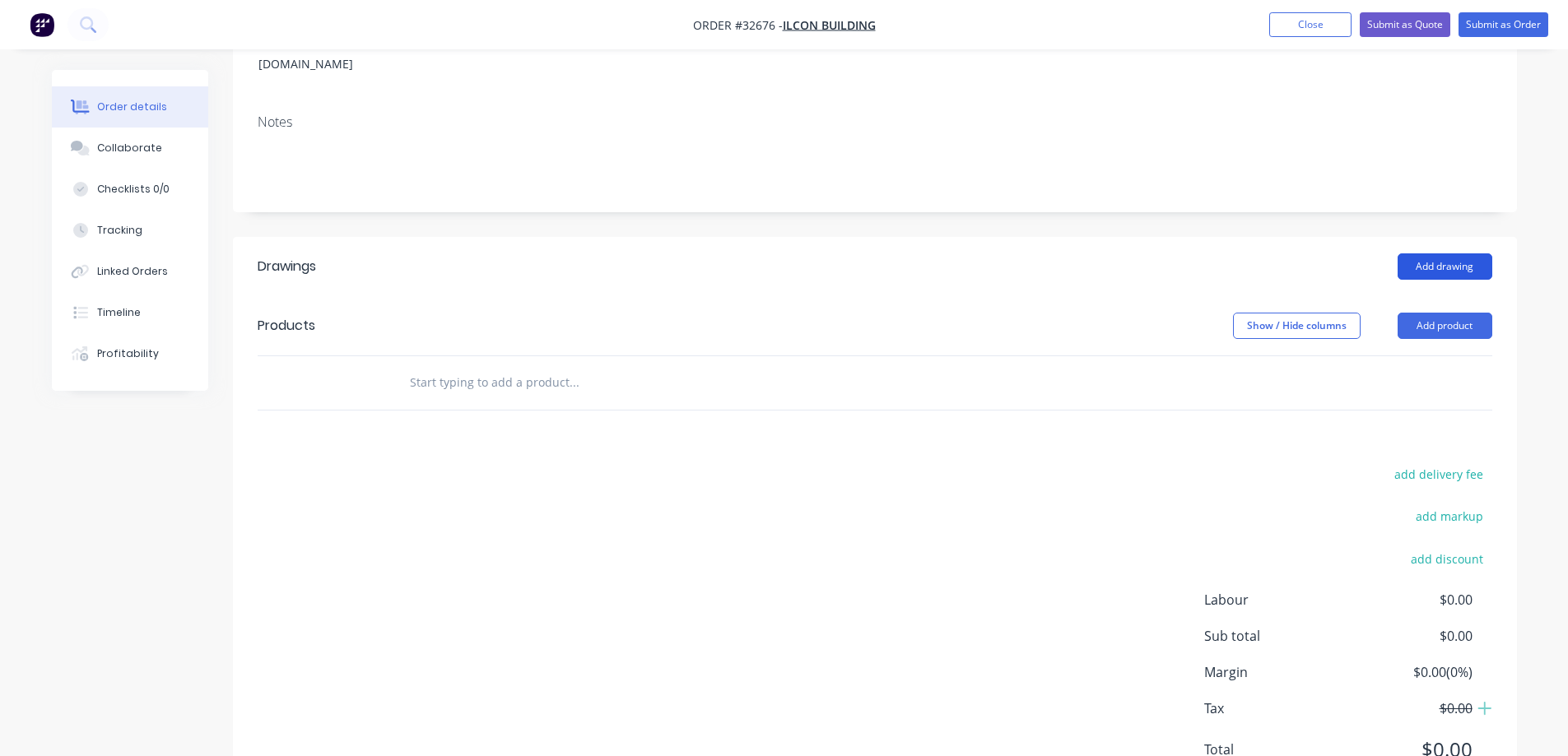
click at [1440, 254] on button "Add drawing" at bounding box center [1445, 267] width 95 height 27
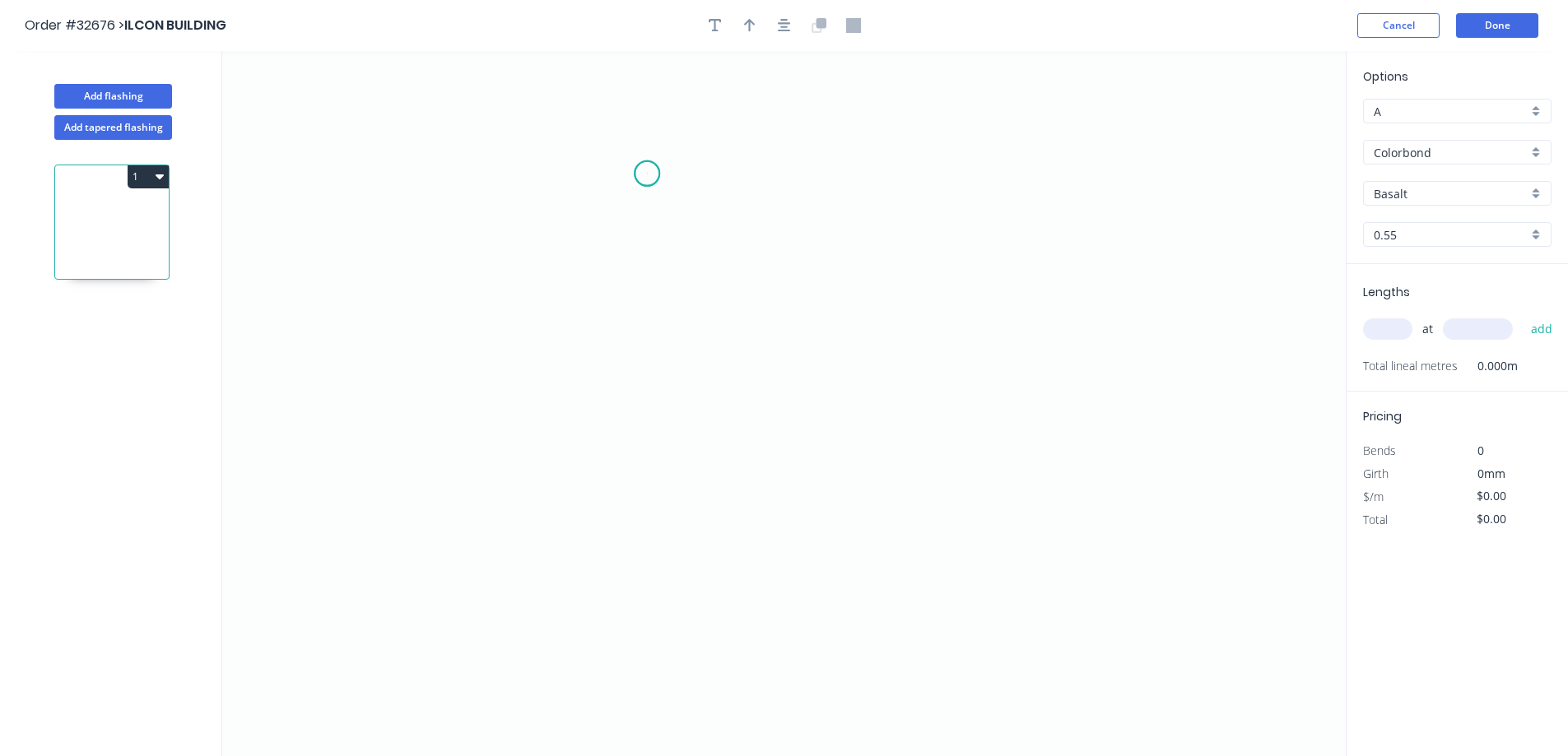
click at [647, 173] on icon "0" at bounding box center [784, 404] width 1124 height 706
drag, startPoint x: 638, startPoint y: 471, endPoint x: 799, endPoint y: 486, distance: 161.7
click at [650, 471] on icon "0" at bounding box center [784, 404] width 1124 height 706
click at [979, 453] on icon "0 ?" at bounding box center [784, 404] width 1124 height 706
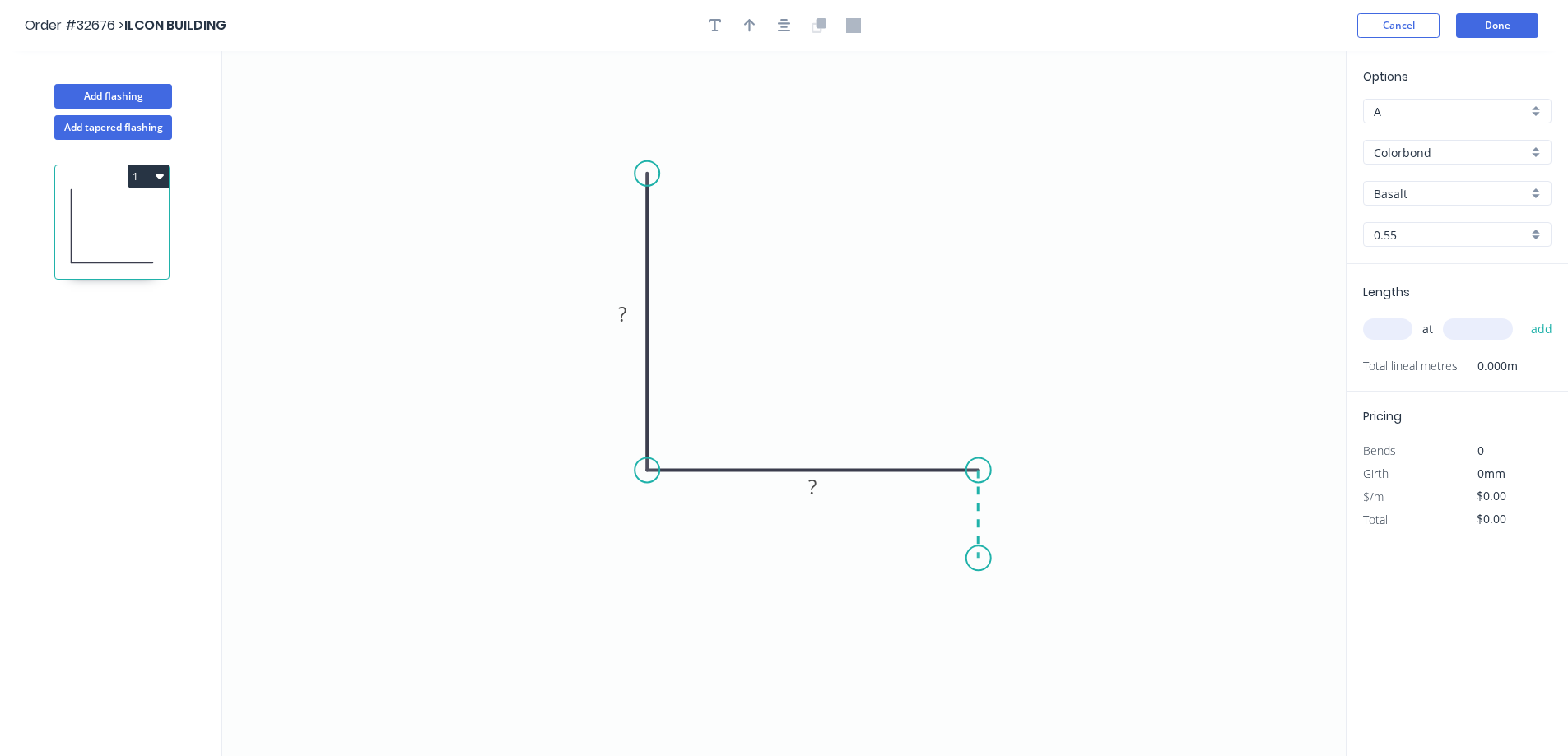
click at [981, 559] on icon "0 ? ?" at bounding box center [784, 404] width 1124 height 706
drag, startPoint x: 631, startPoint y: 312, endPoint x: 951, endPoint y: 250, distance: 326.0
click at [638, 308] on rect at bounding box center [622, 315] width 33 height 23
type input "$11.67"
drag, startPoint x: 788, startPoint y: 29, endPoint x: 768, endPoint y: 24, distance: 20.6
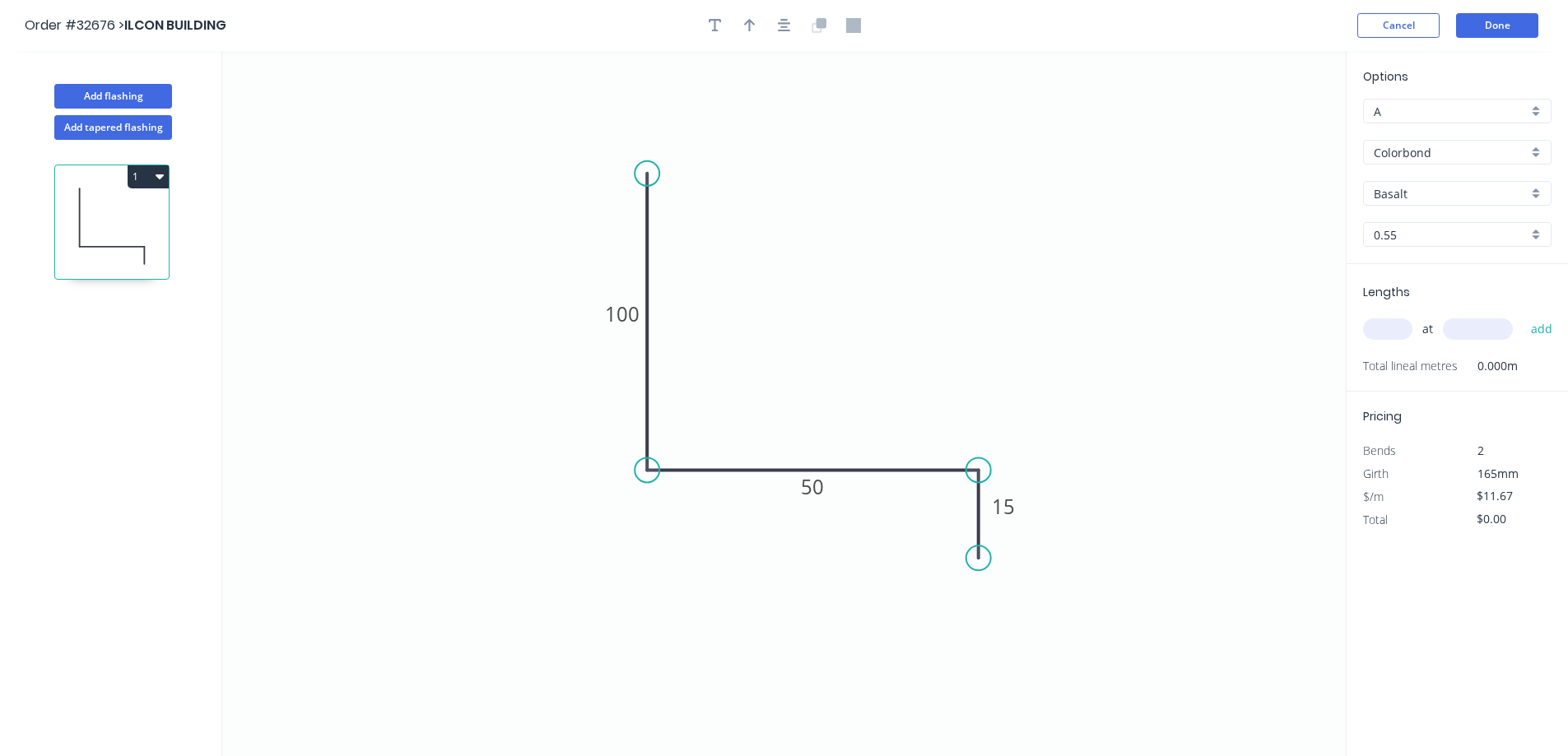
click at [787, 28] on icon "button" at bounding box center [784, 26] width 13 height 15
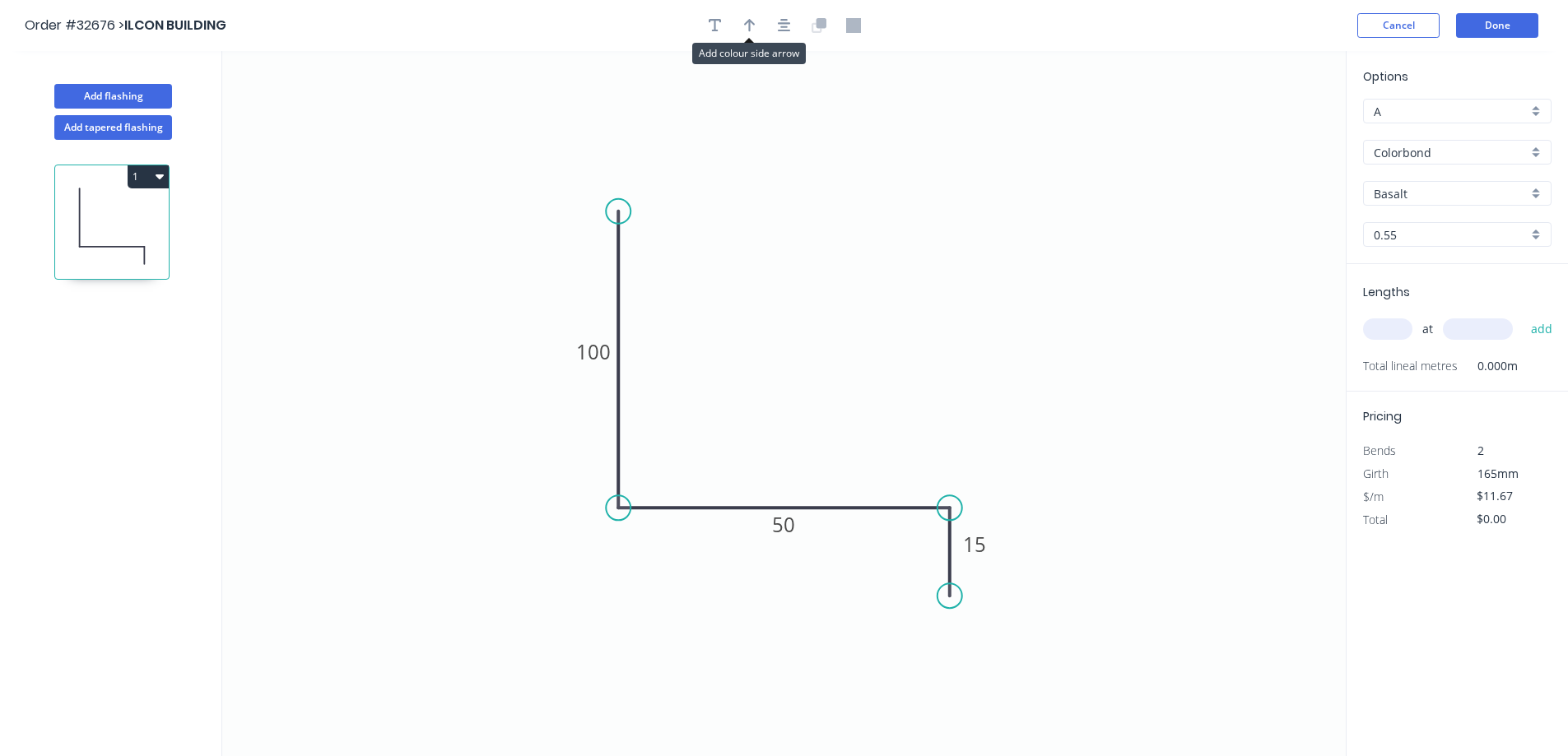
drag, startPoint x: 749, startPoint y: 17, endPoint x: 763, endPoint y: 42, distance: 28.7
click at [749, 19] on icon "button" at bounding box center [749, 26] width 11 height 15
drag, startPoint x: 1261, startPoint y: 125, endPoint x: 1066, endPoint y: 150, distance: 196.6
click at [850, 308] on icon "0 100 50 15" at bounding box center [784, 404] width 1124 height 706
drag, startPoint x: 1261, startPoint y: 126, endPoint x: 790, endPoint y: 407, distance: 548.5
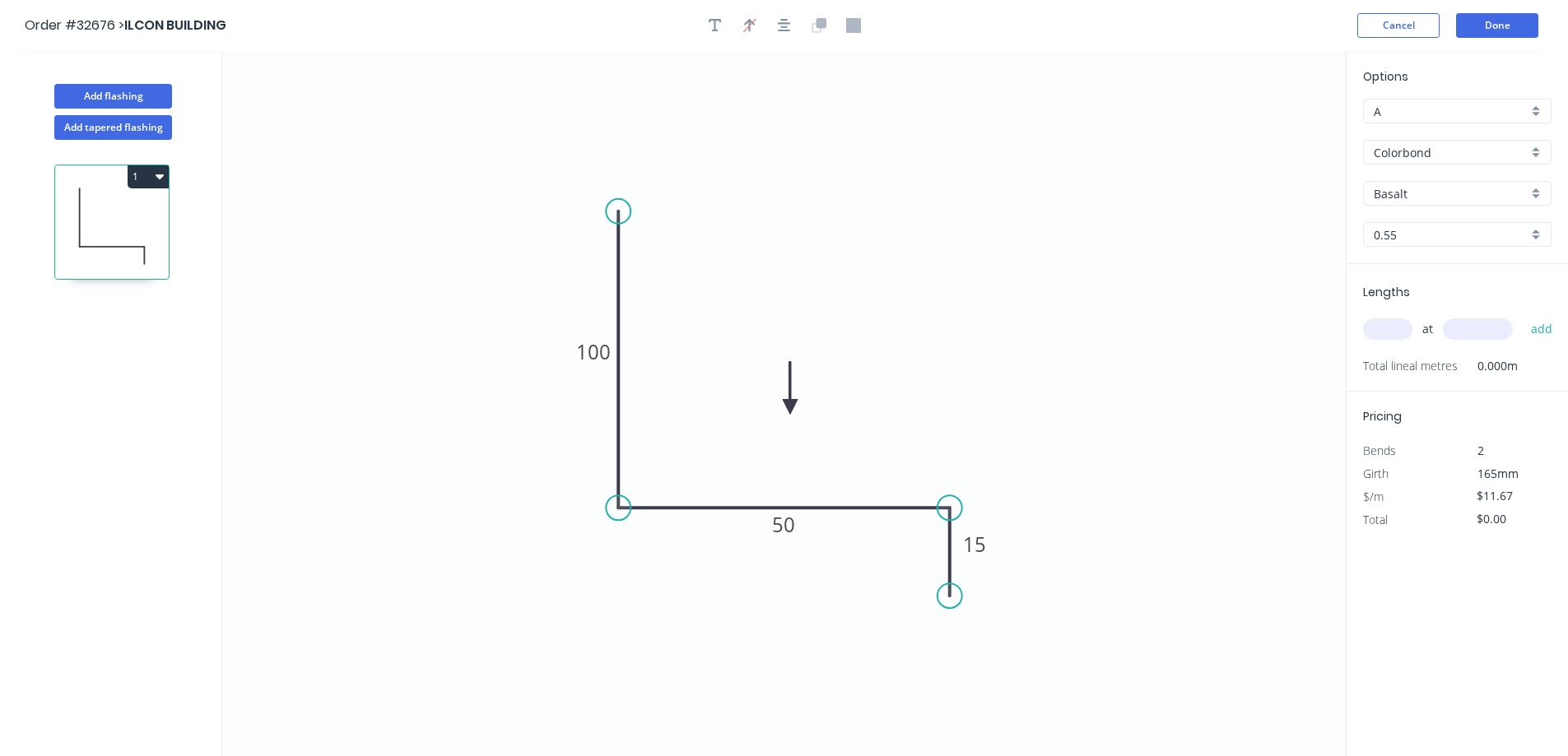
click at [790, 407] on icon at bounding box center [790, 388] width 15 height 53
click at [1532, 191] on div "Basalt" at bounding box center [1457, 193] width 189 height 25
click at [1470, 333] on div "[PERSON_NAME]" at bounding box center [1457, 332] width 187 height 28
type input "[PERSON_NAME]"
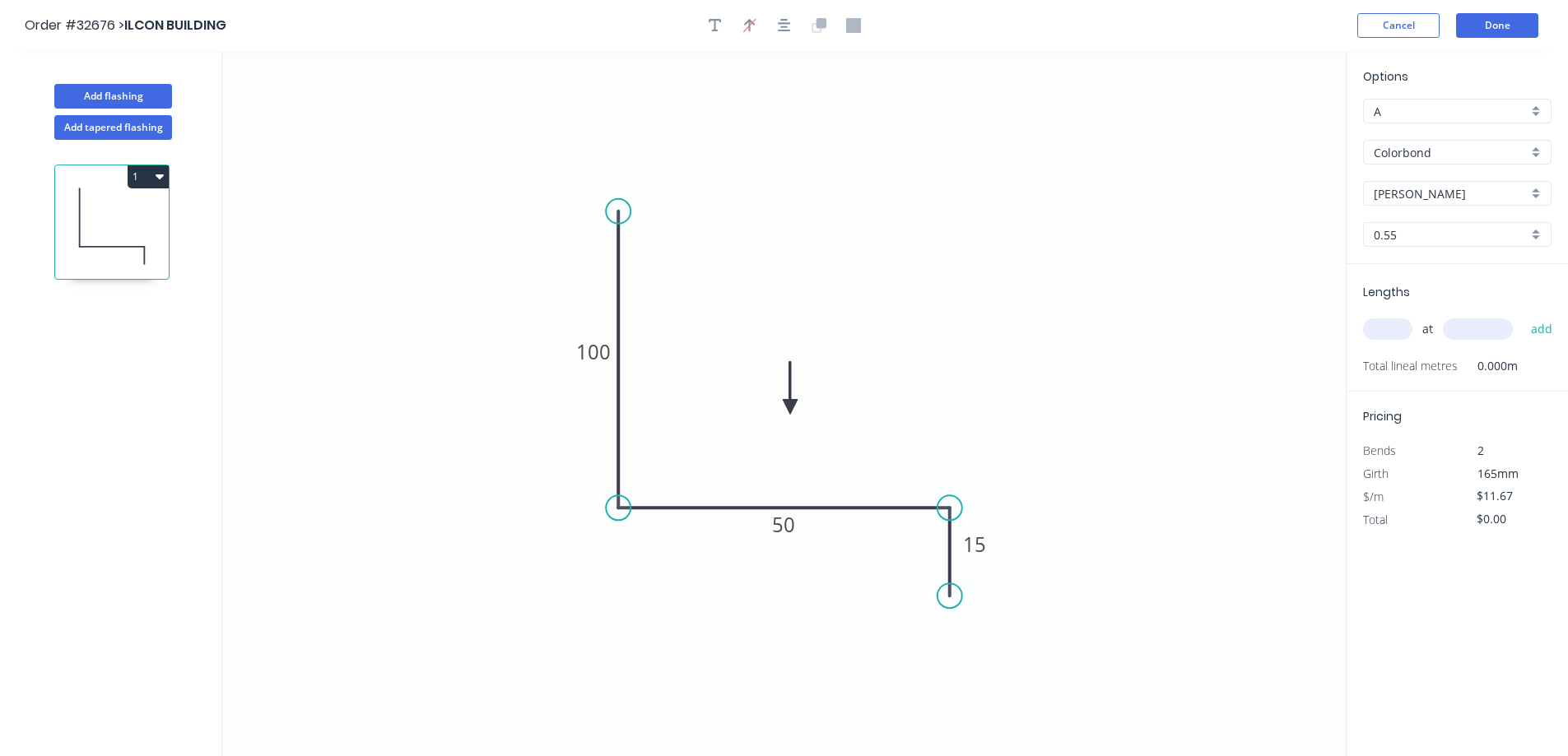
click at [1400, 329] on input "text" at bounding box center [1388, 329] width 49 height 22
type input "1"
type input "2600"
click at [1523, 315] on button "add" at bounding box center [1541, 330] width 39 height 28
type input "$30.34"
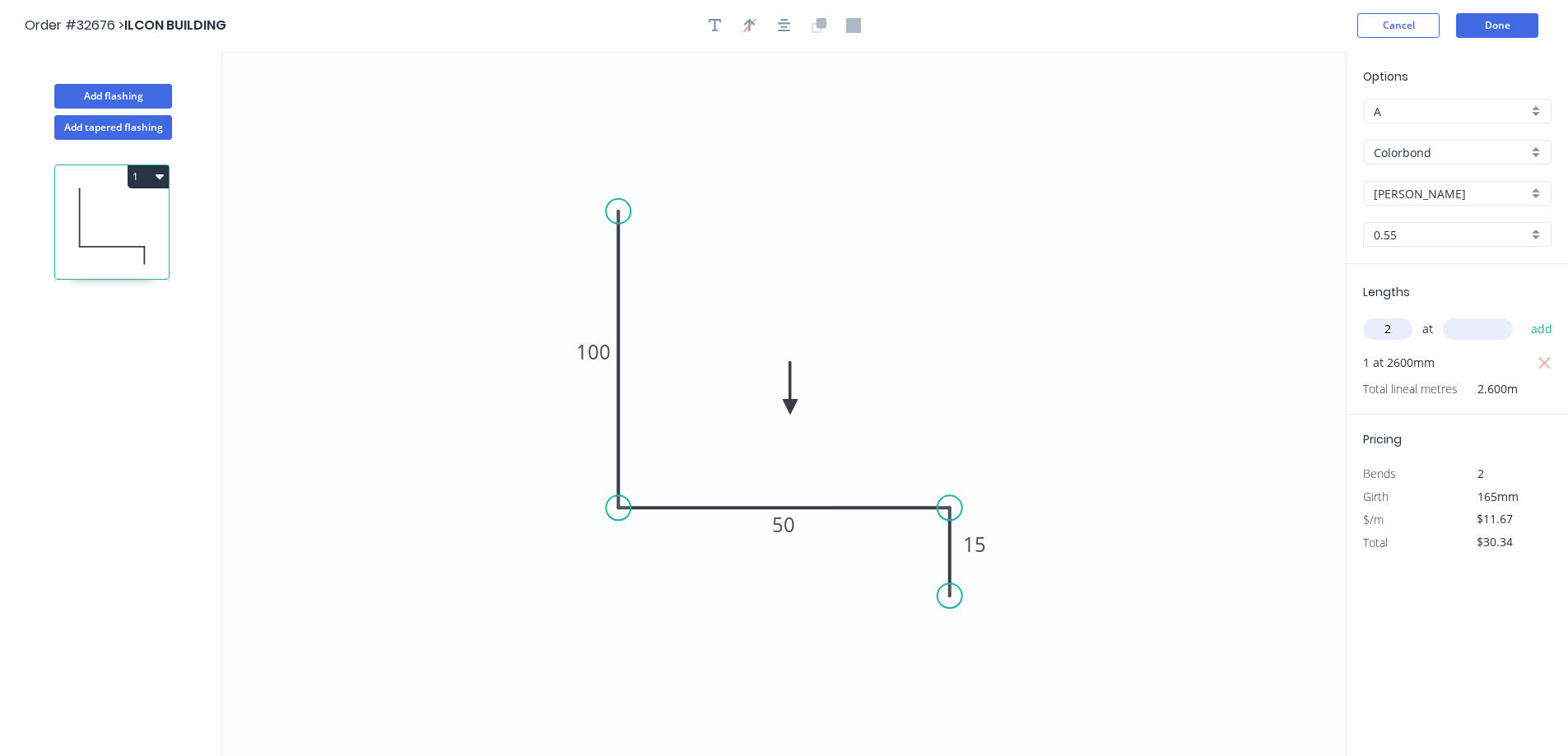
type input "2"
type input "1250"
click at [1523, 315] on button "add" at bounding box center [1541, 330] width 39 height 28
type input "$59.52"
type input "2"
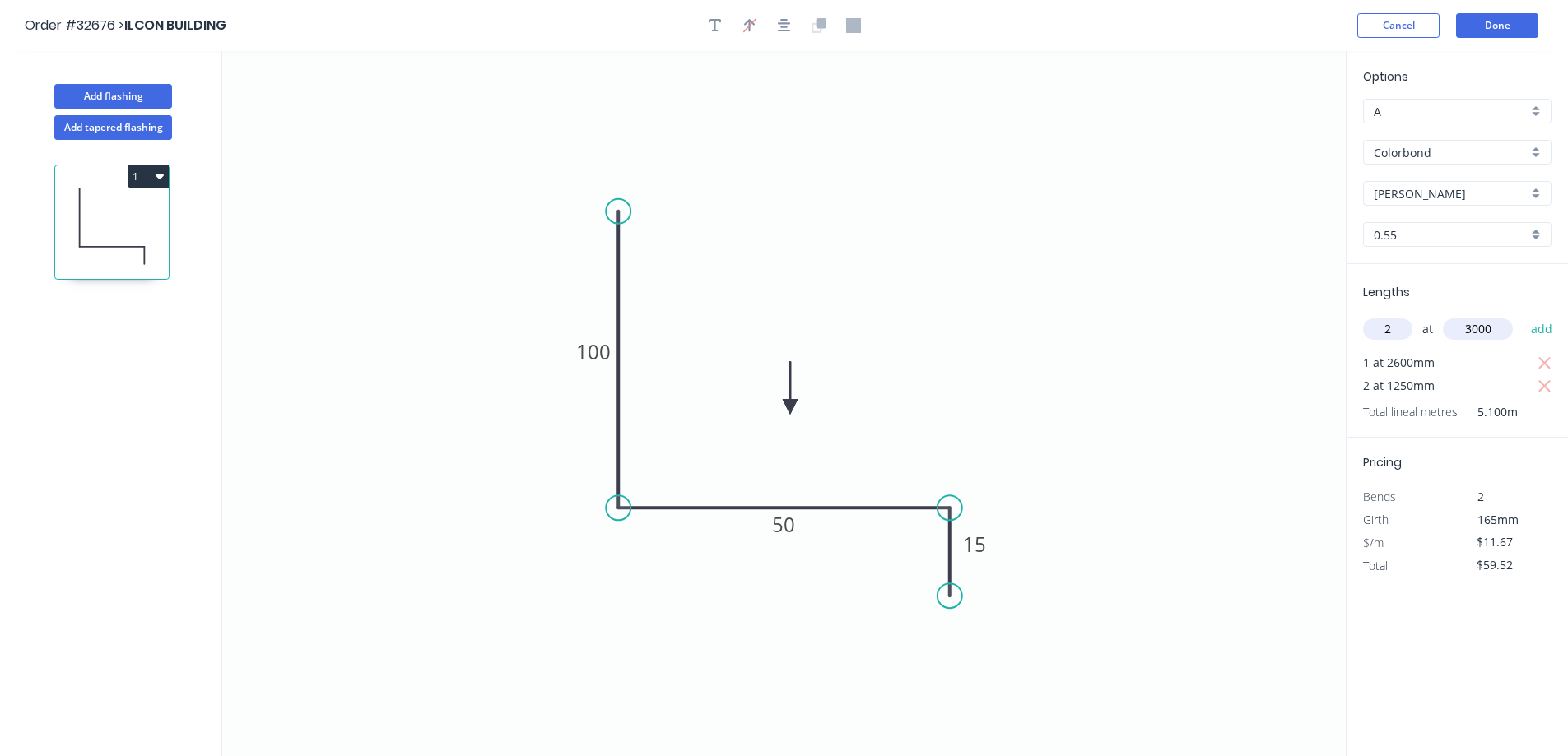
type input "3000"
click at [1523, 315] on button "add" at bounding box center [1541, 330] width 39 height 28
type input "$129.54"
click at [1487, 32] on button "Done" at bounding box center [1497, 26] width 82 height 25
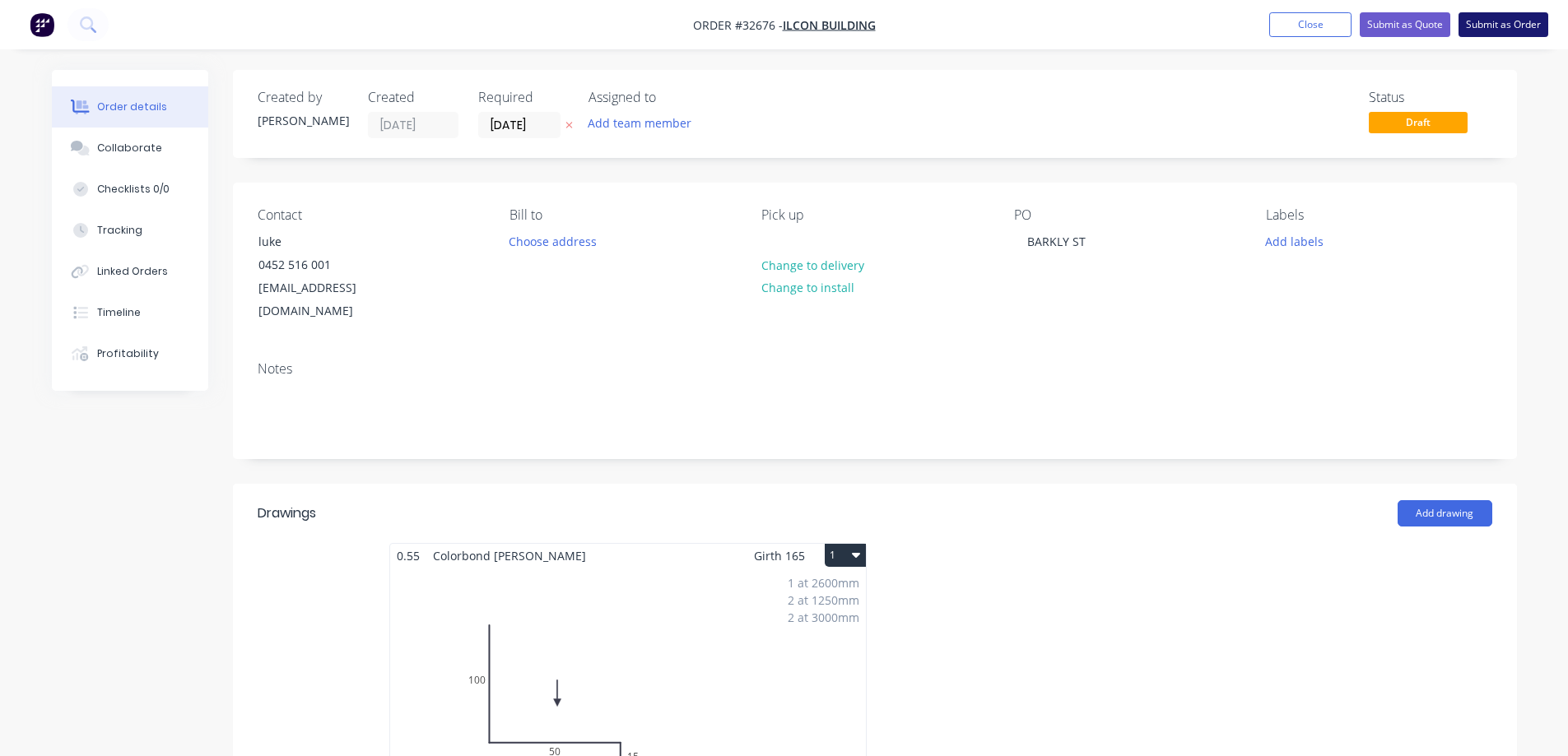
click at [1481, 28] on button "Submit as Order" at bounding box center [1504, 25] width 90 height 25
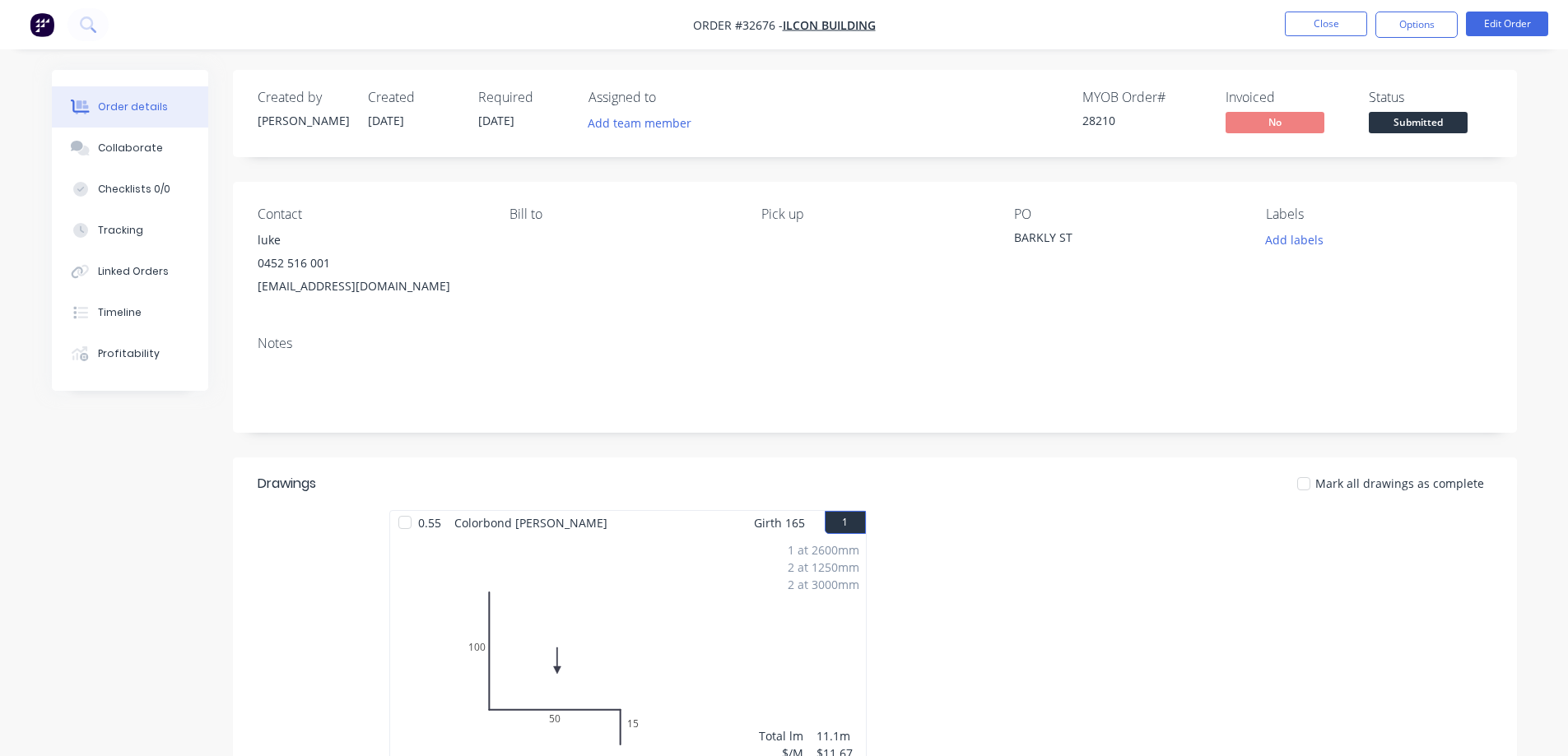
click at [1422, 126] on span "Submitted" at bounding box center [1418, 122] width 99 height 21
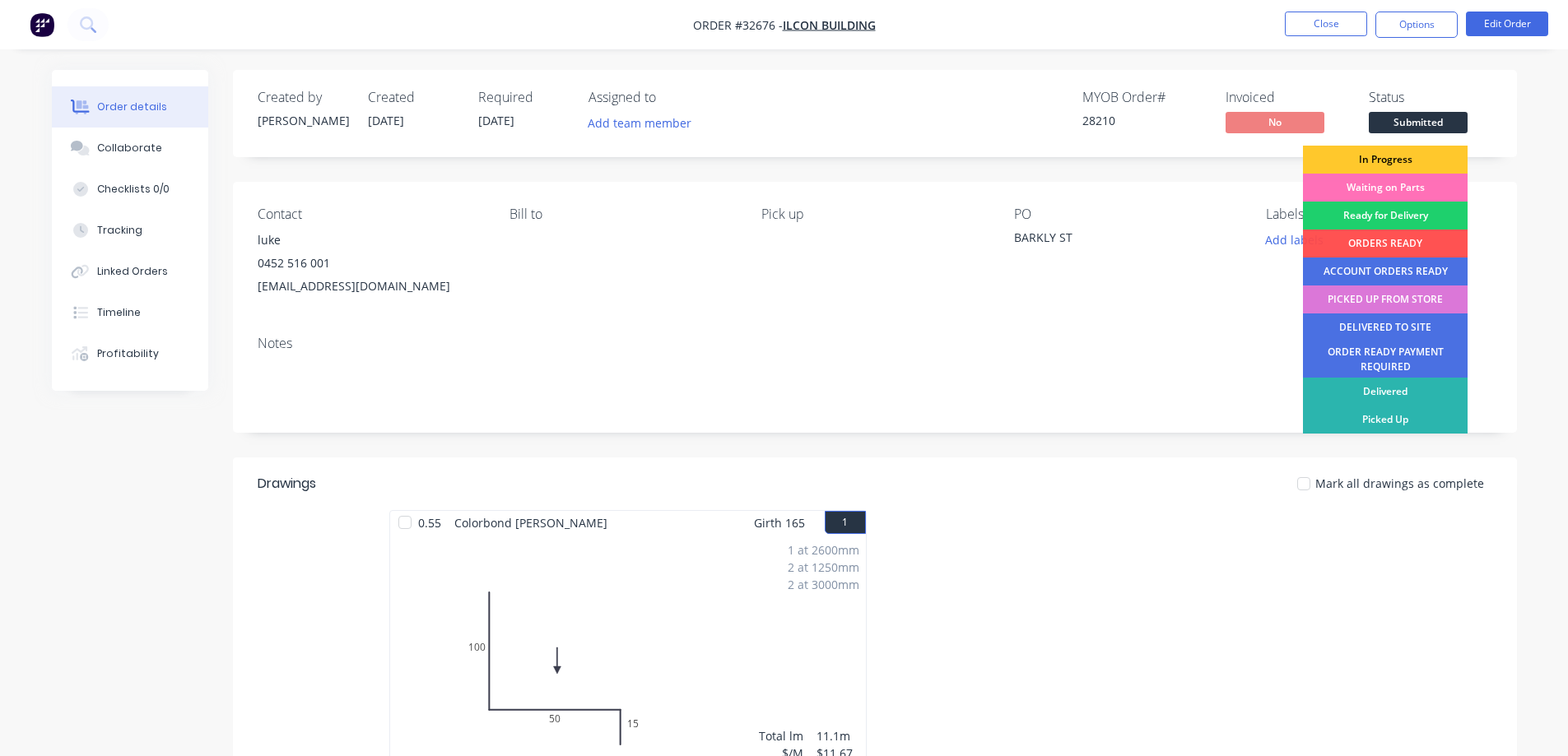
click at [1399, 154] on div "In Progress" at bounding box center [1385, 160] width 165 height 28
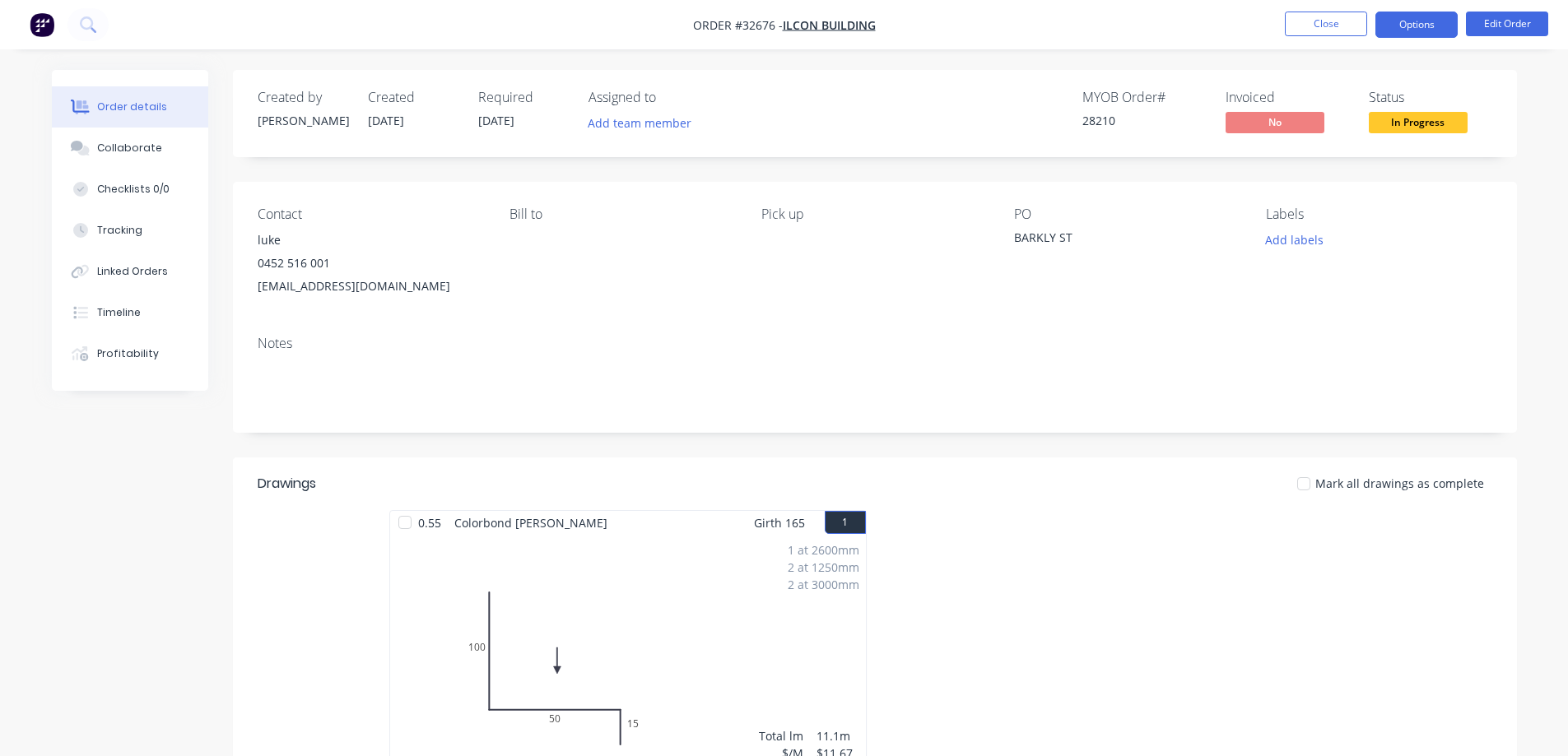
click at [1427, 32] on button "Options" at bounding box center [1416, 25] width 82 height 27
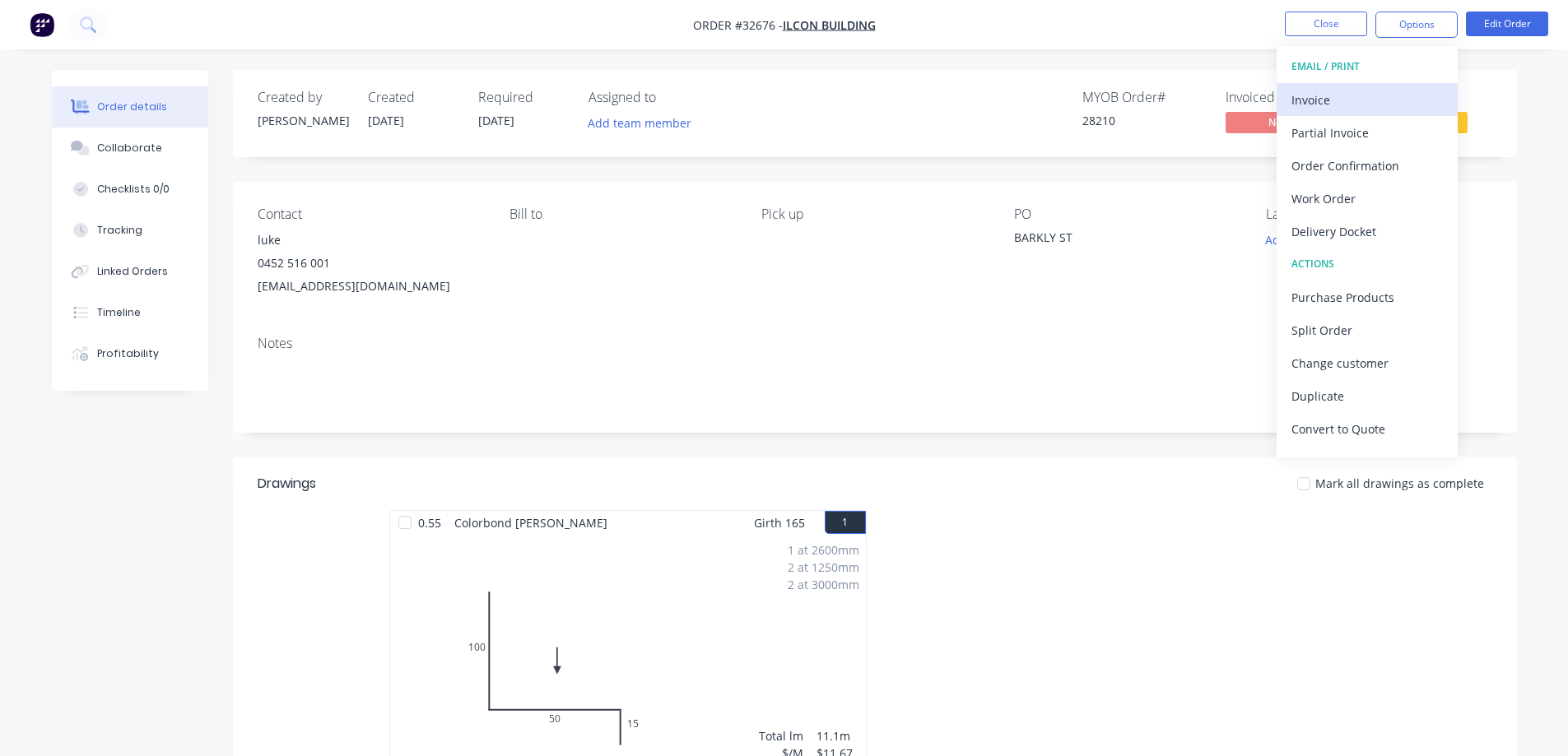
click at [1342, 110] on div "Invoice" at bounding box center [1367, 99] width 152 height 24
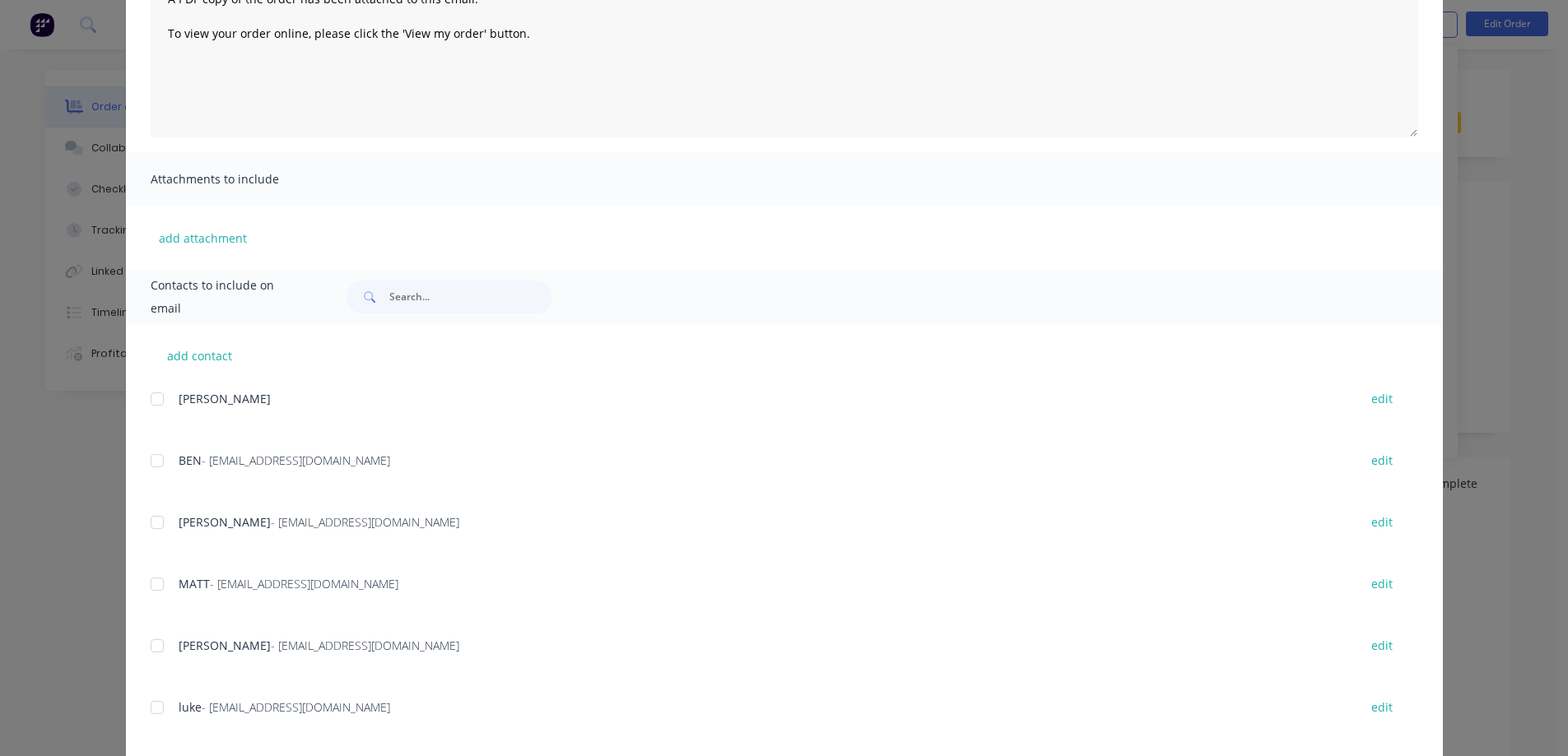
scroll to position [247, 0]
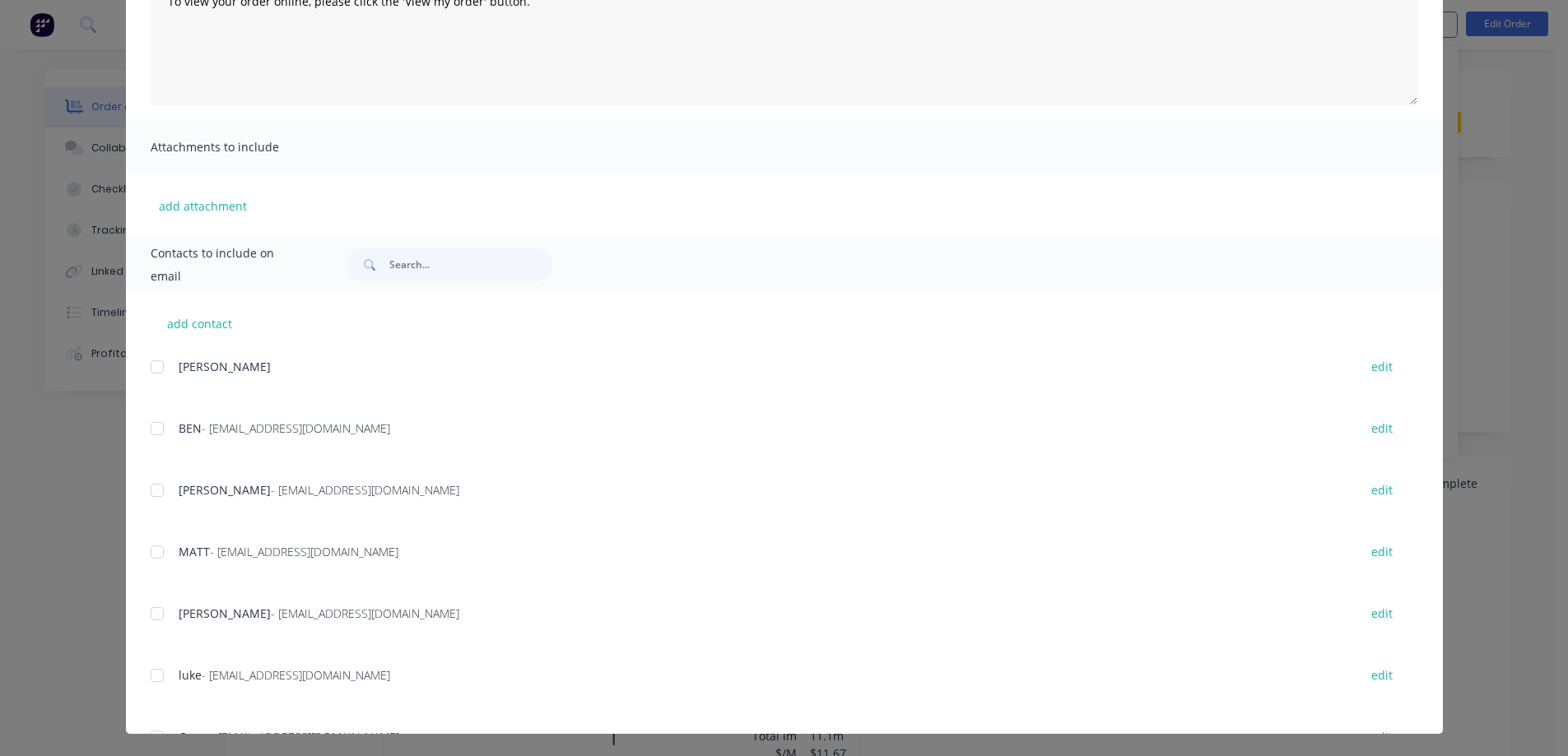
click at [155, 430] on div at bounding box center [157, 428] width 33 height 33
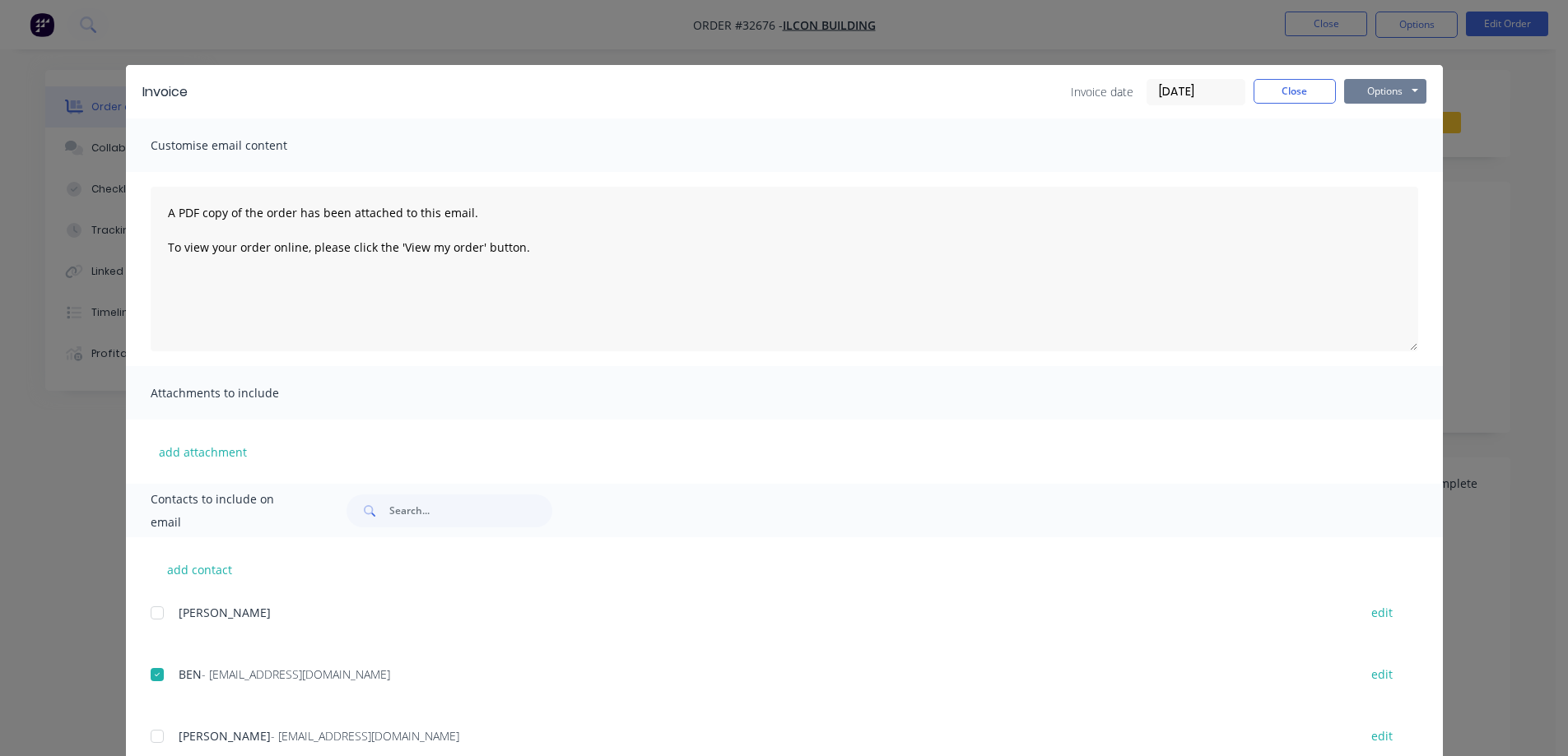
scroll to position [0, 0]
click at [1402, 96] on button "Options" at bounding box center [1385, 92] width 82 height 25
click at [1397, 172] on button "Email" at bounding box center [1397, 175] width 105 height 27
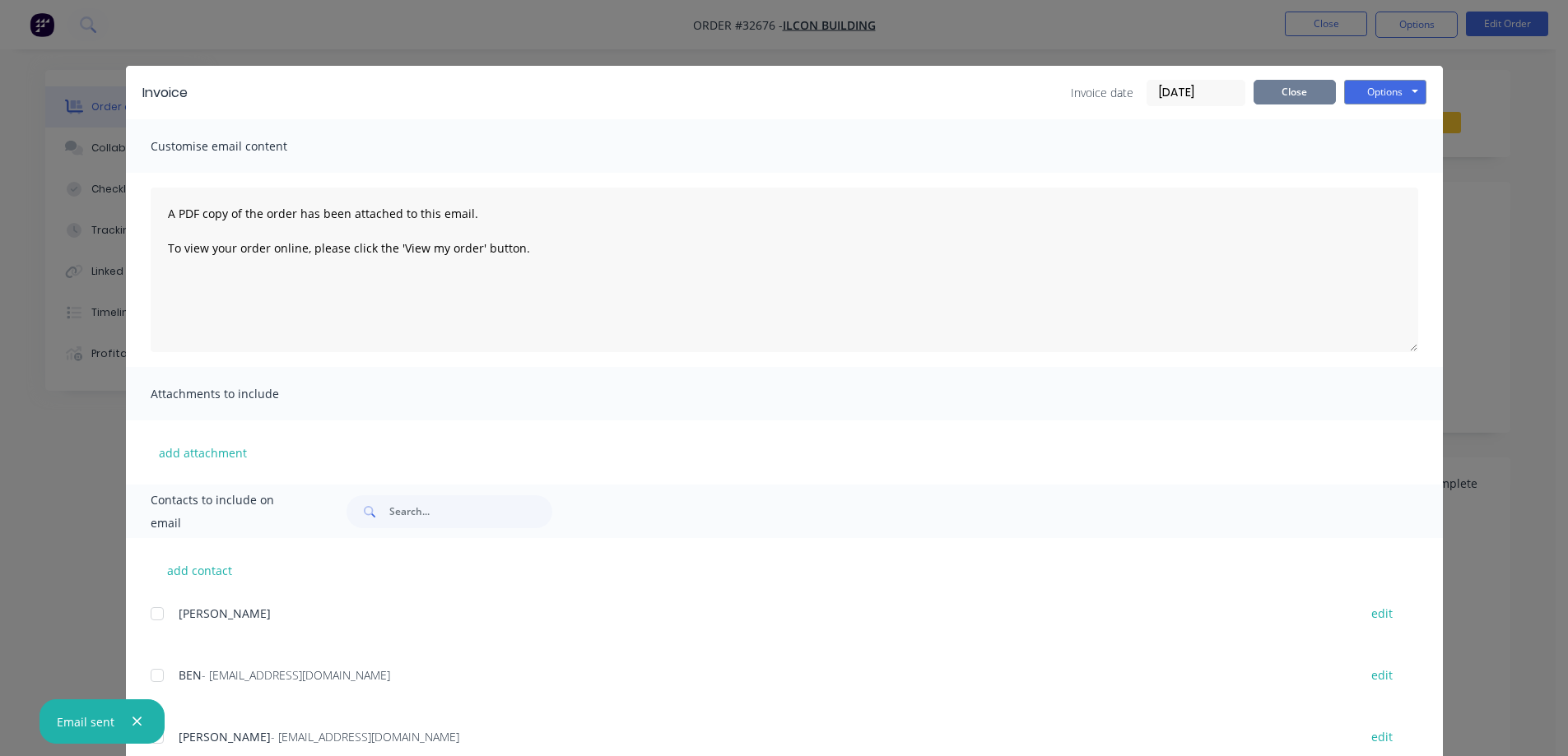
click at [1312, 84] on button "Close" at bounding box center [1294, 92] width 82 height 25
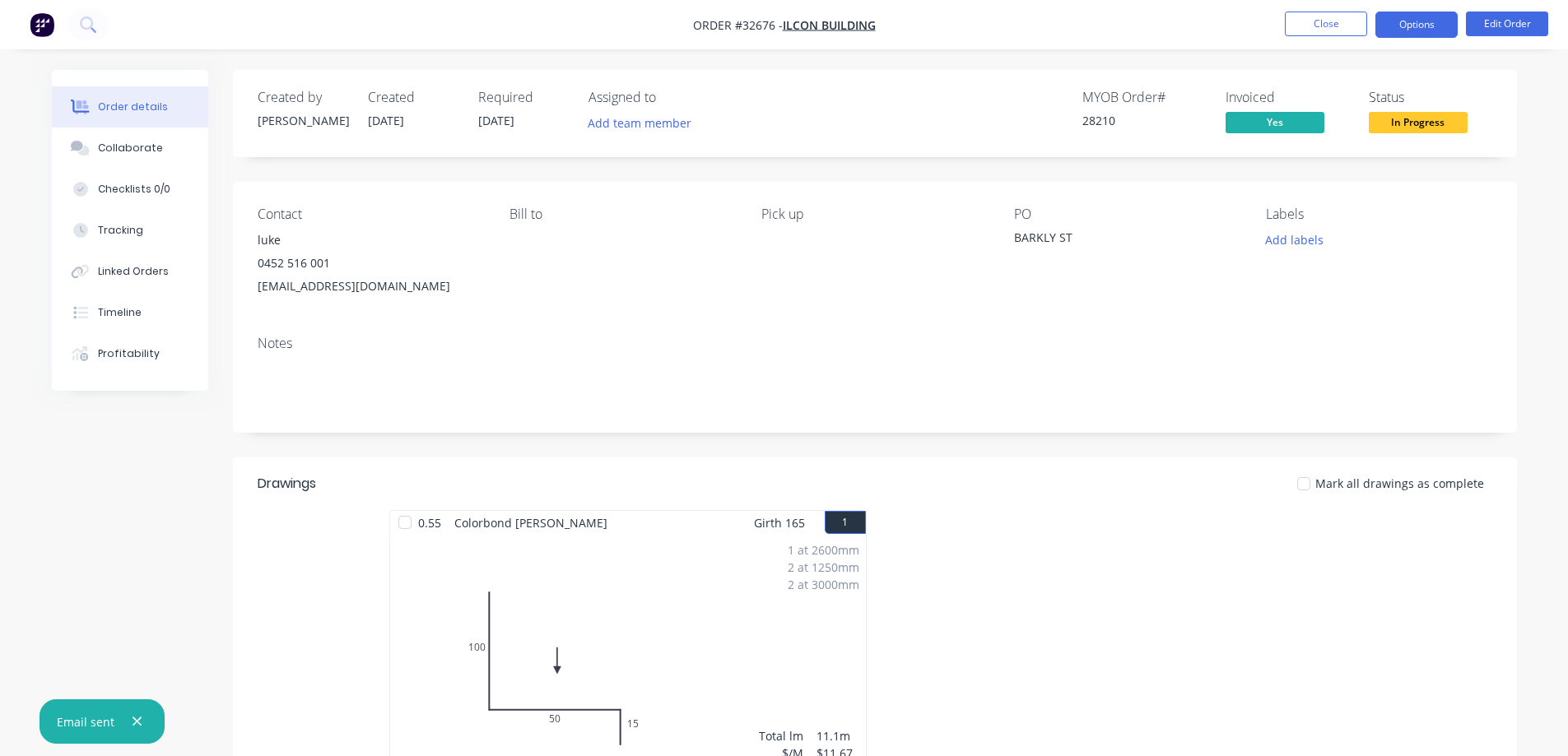
click at [1411, 35] on button "Options" at bounding box center [1416, 25] width 82 height 27
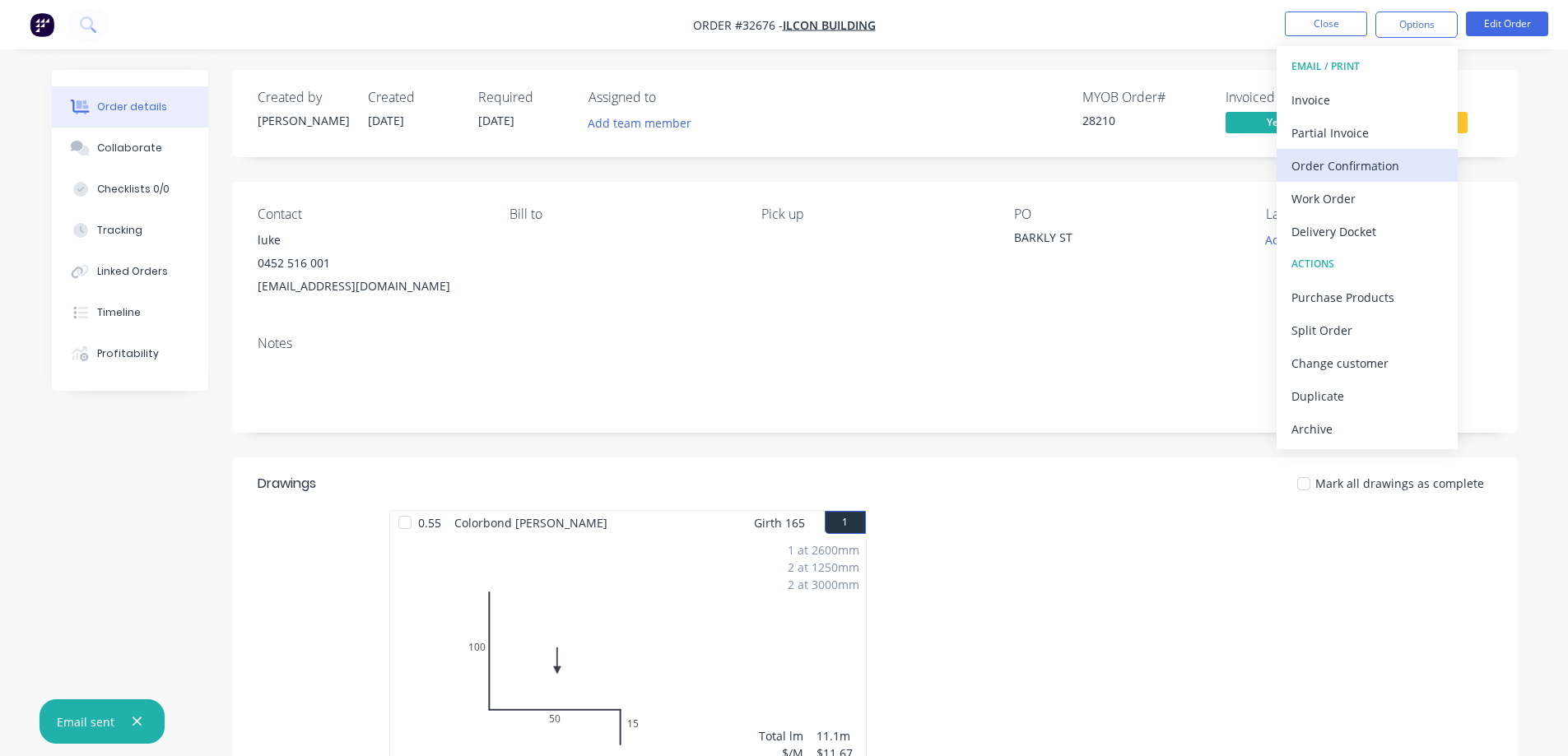
click at [1376, 165] on div "Order Confirmation" at bounding box center [1367, 165] width 152 height 24
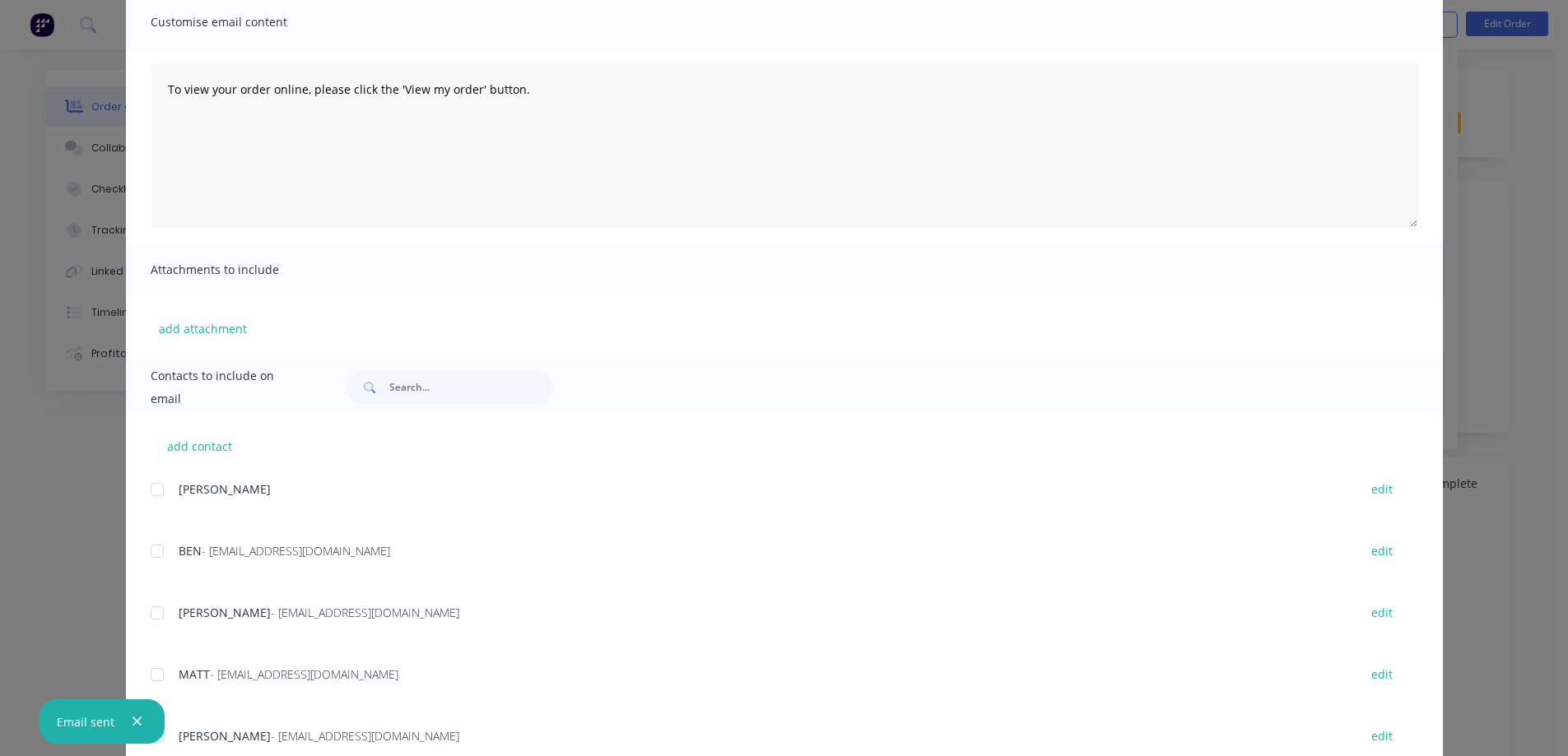
scroll to position [248, 0]
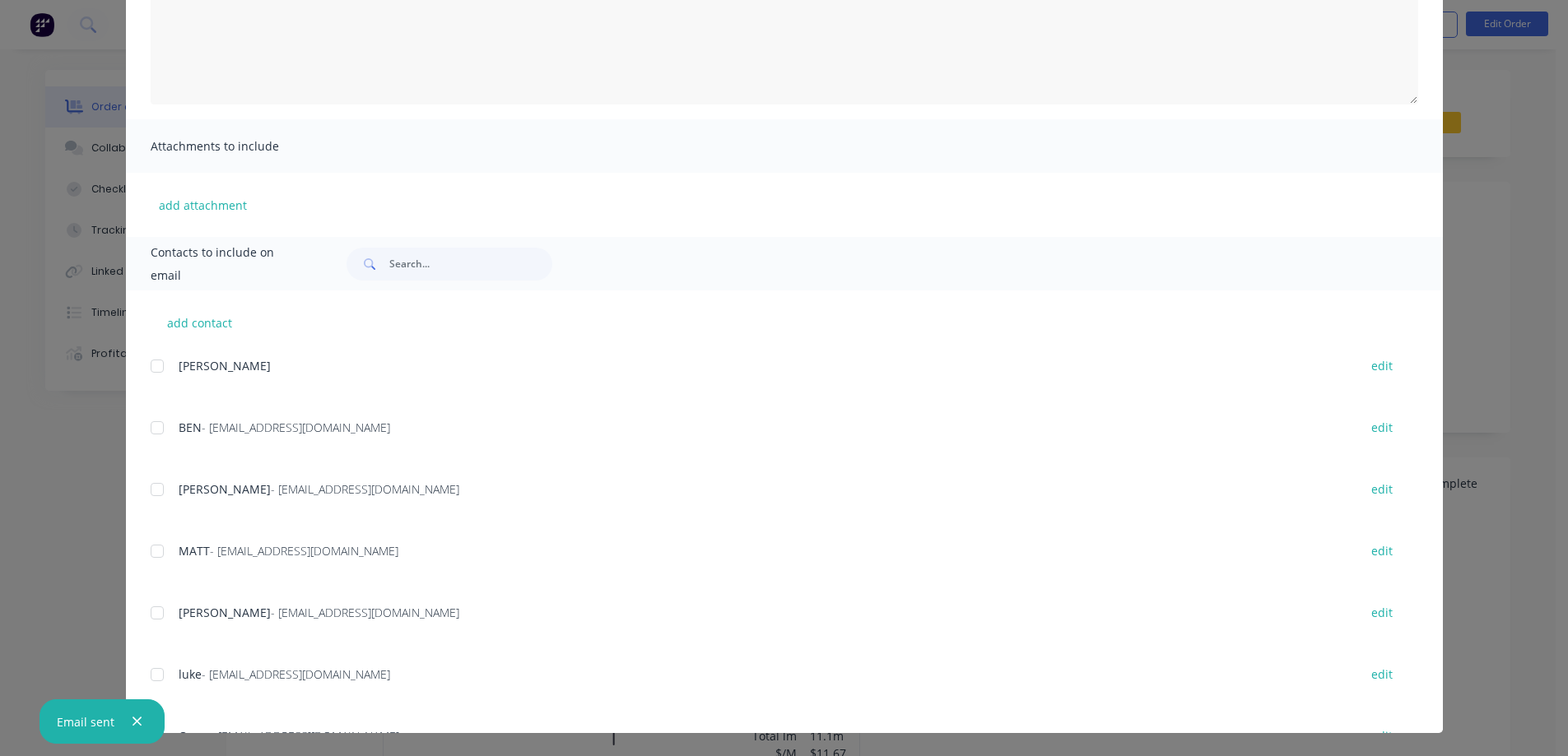
click at [149, 670] on div at bounding box center [157, 675] width 33 height 33
drag, startPoint x: 153, startPoint y: 674, endPoint x: 513, endPoint y: 547, distance: 381.7
click at [153, 672] on div at bounding box center [157, 675] width 33 height 33
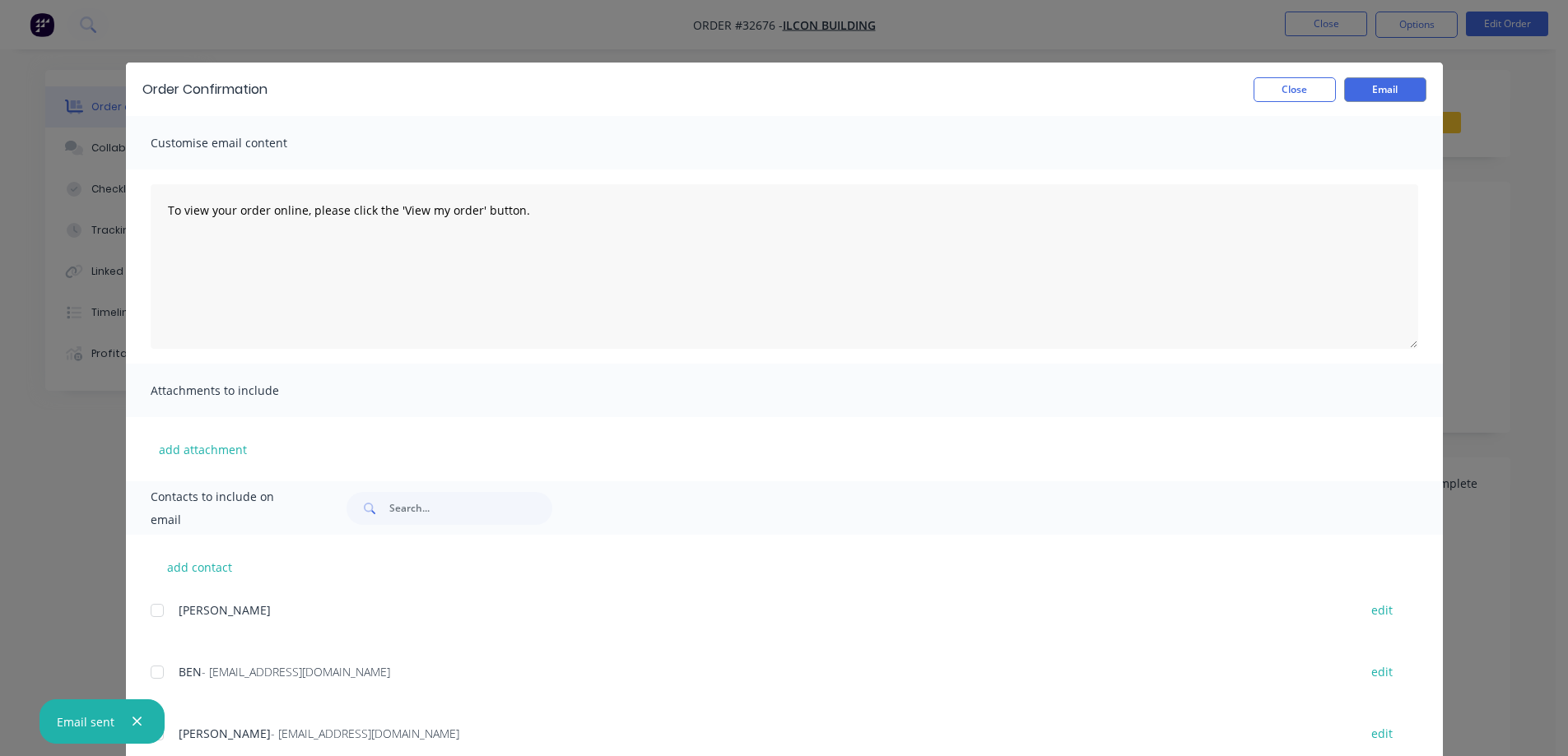
scroll to position [0, 0]
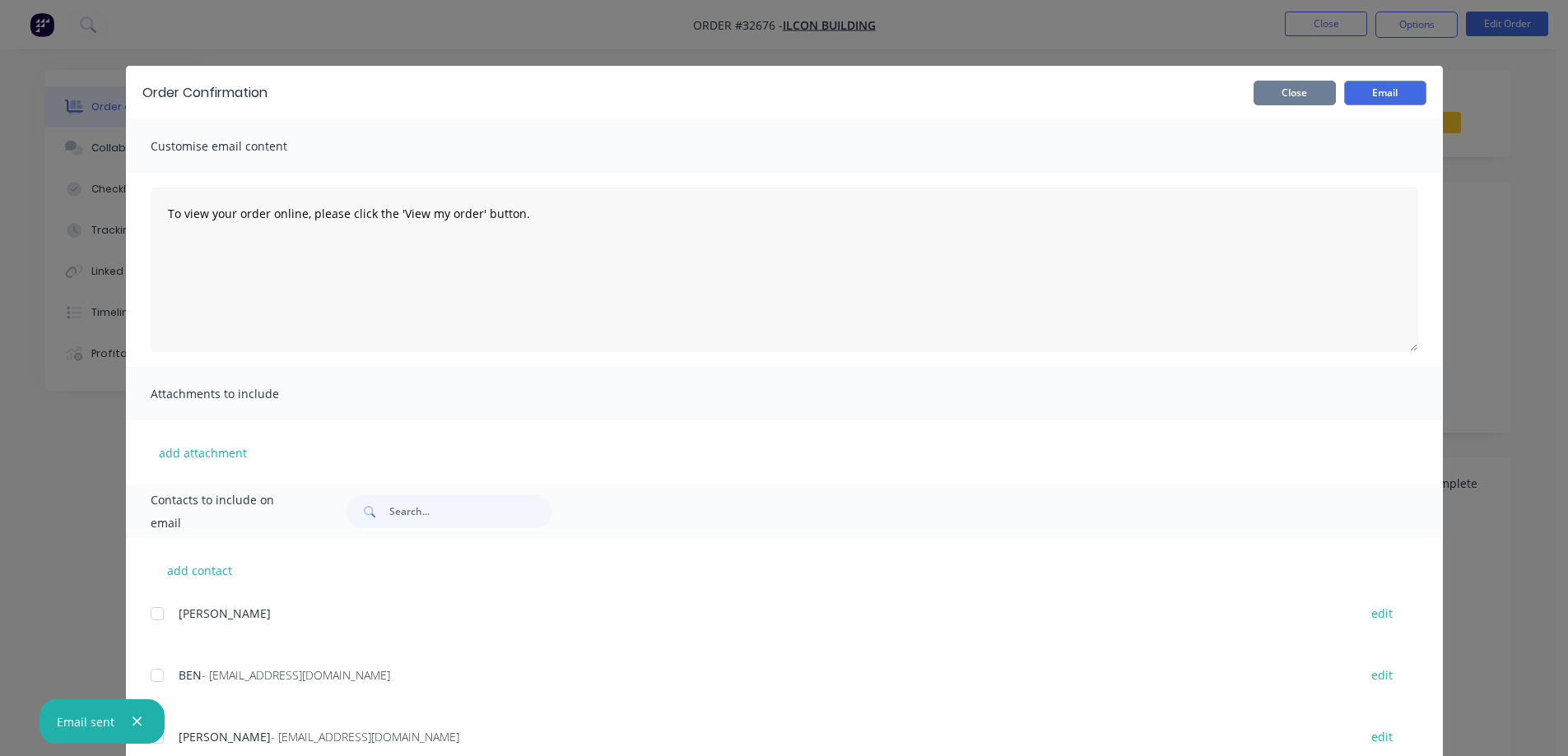
click at [1289, 89] on button "Close" at bounding box center [1294, 93] width 82 height 25
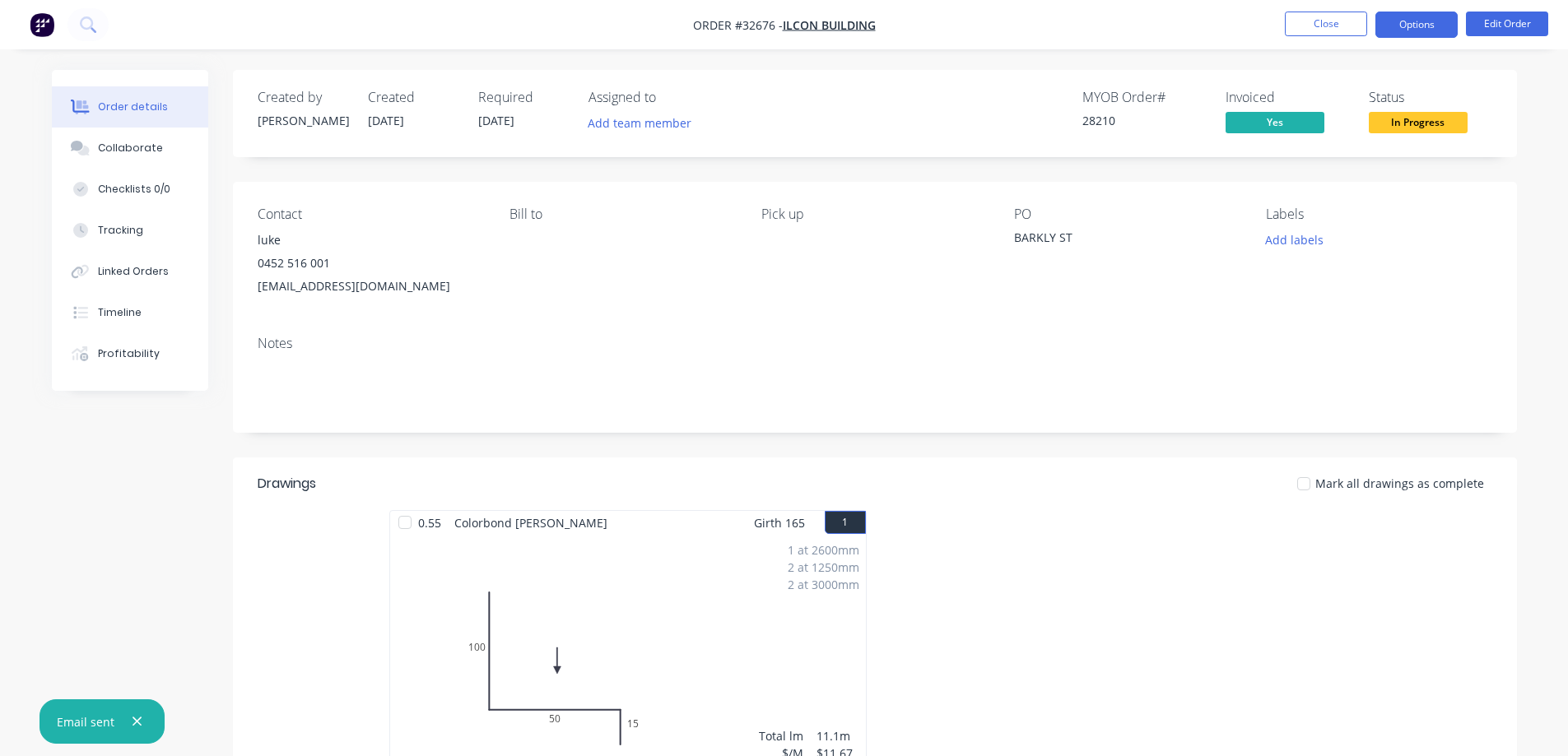
click at [1404, 23] on button "Options" at bounding box center [1416, 25] width 82 height 27
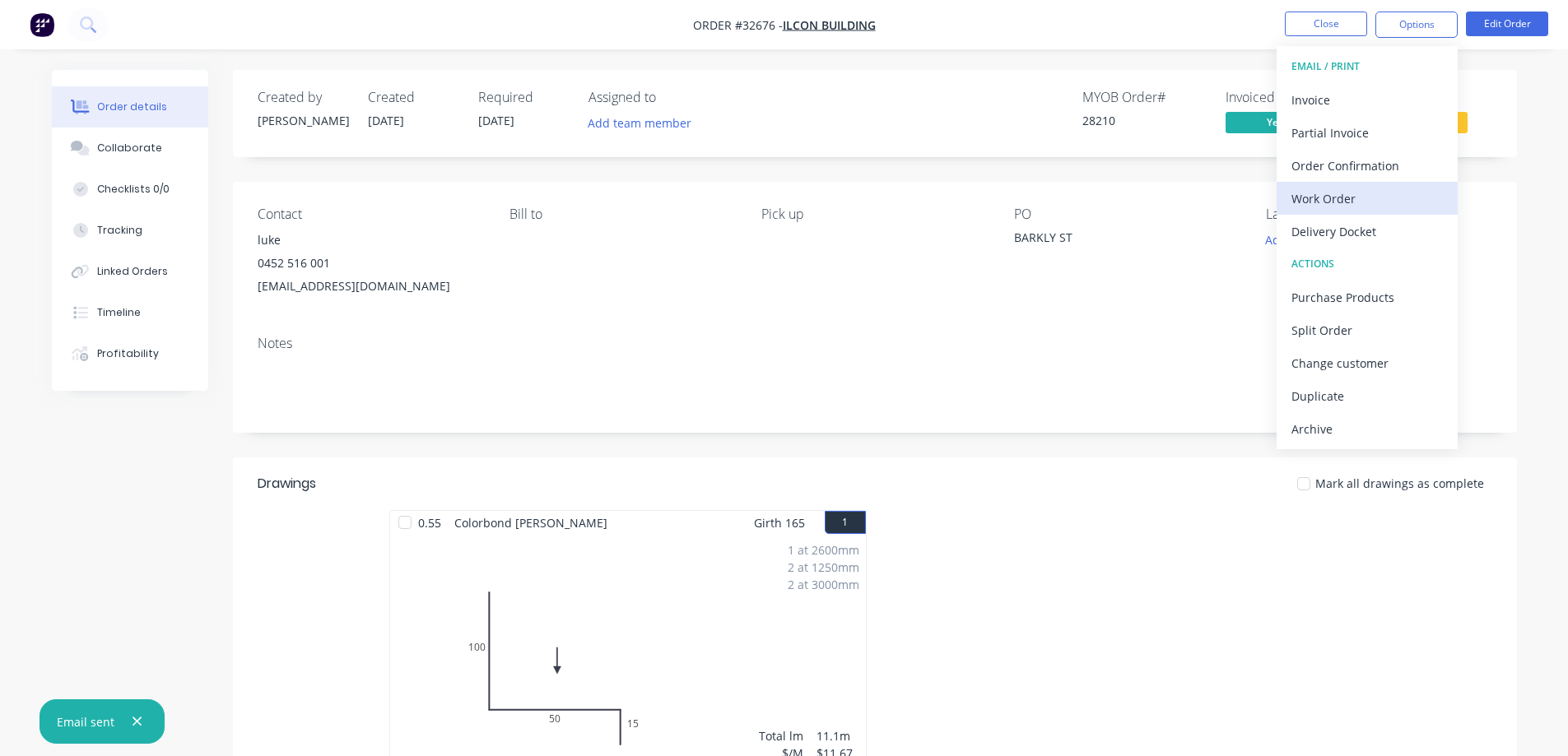
click at [1379, 192] on div "Work Order" at bounding box center [1367, 198] width 152 height 24
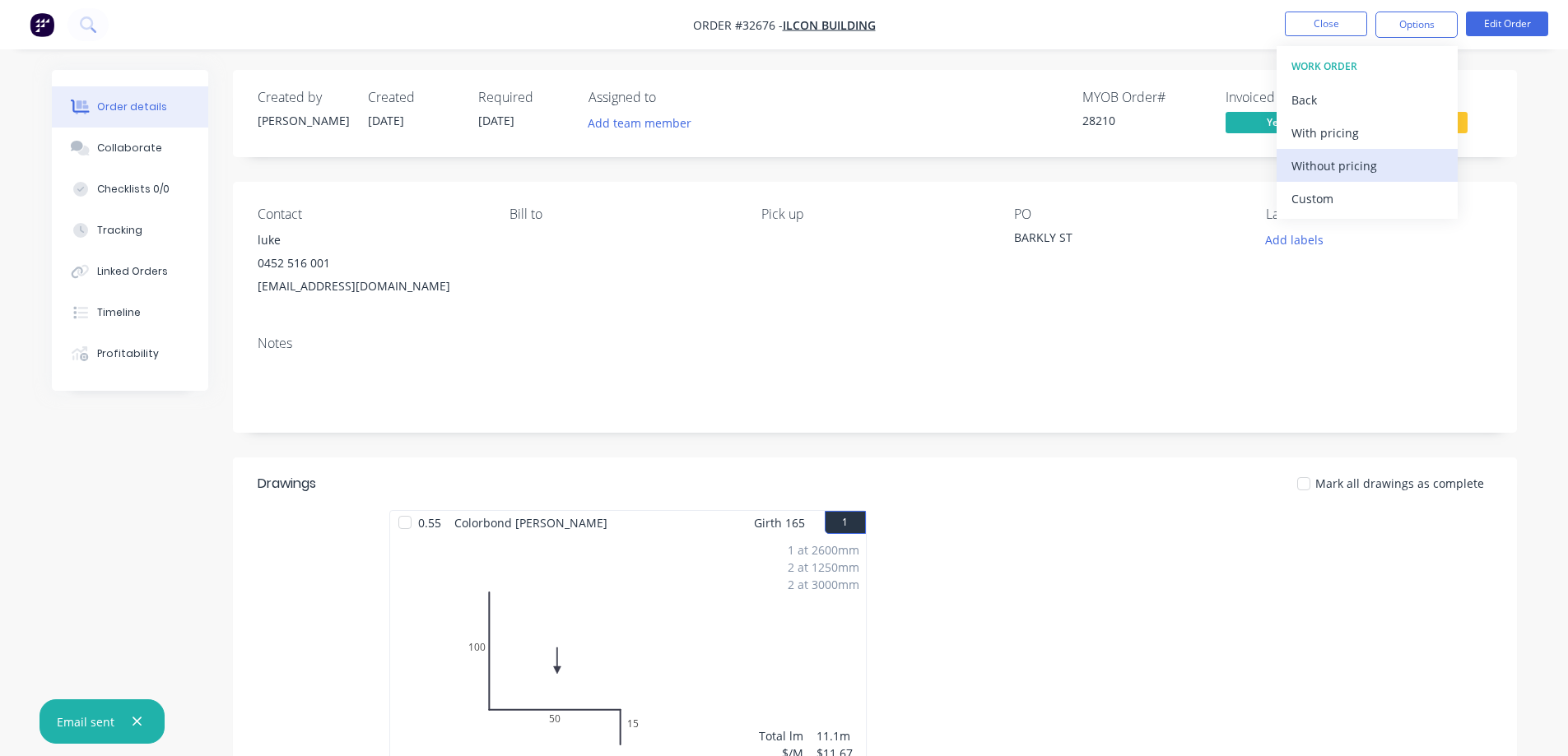
click at [1391, 162] on div "Without pricing" at bounding box center [1367, 165] width 152 height 24
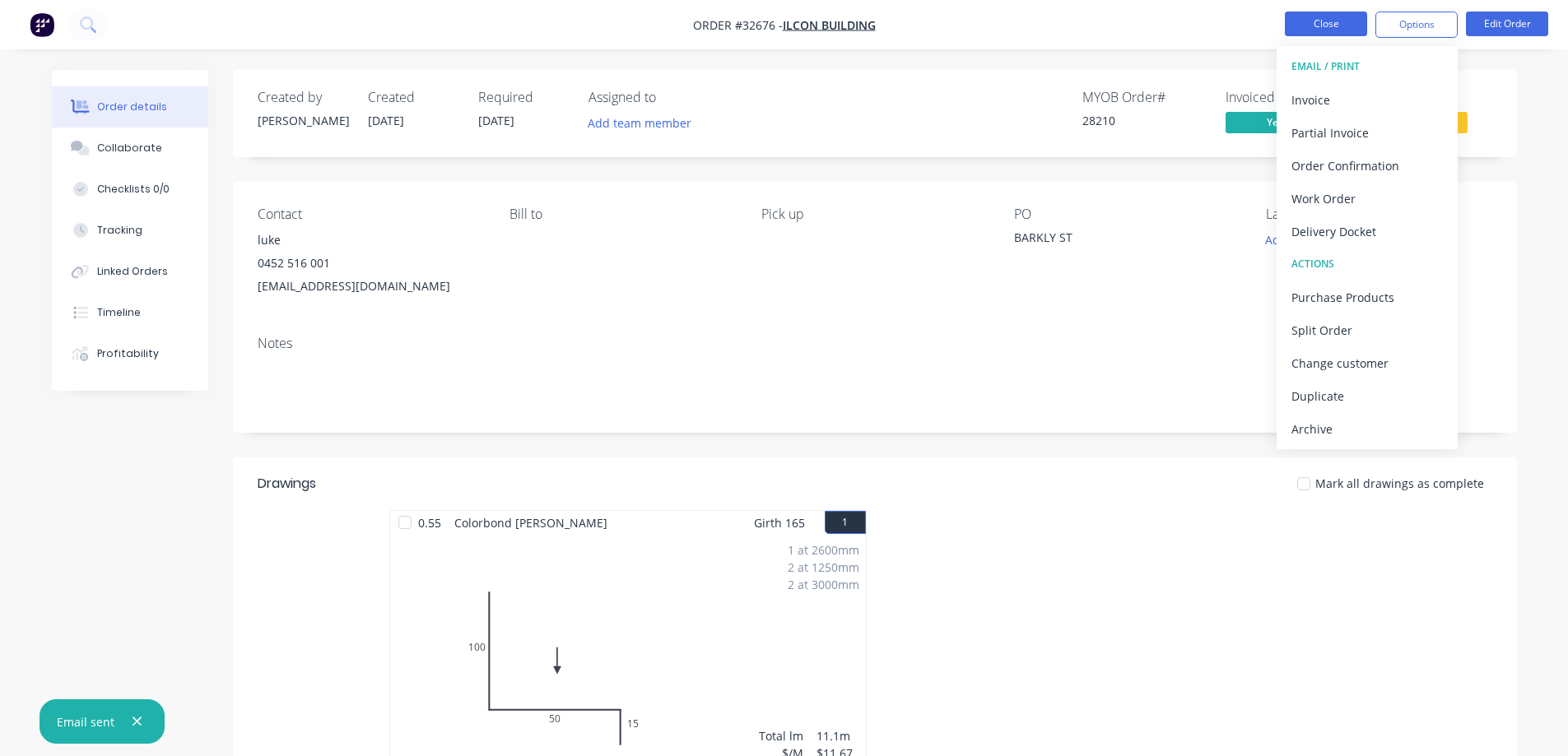
click at [1318, 29] on button "Close" at bounding box center [1325, 24] width 82 height 25
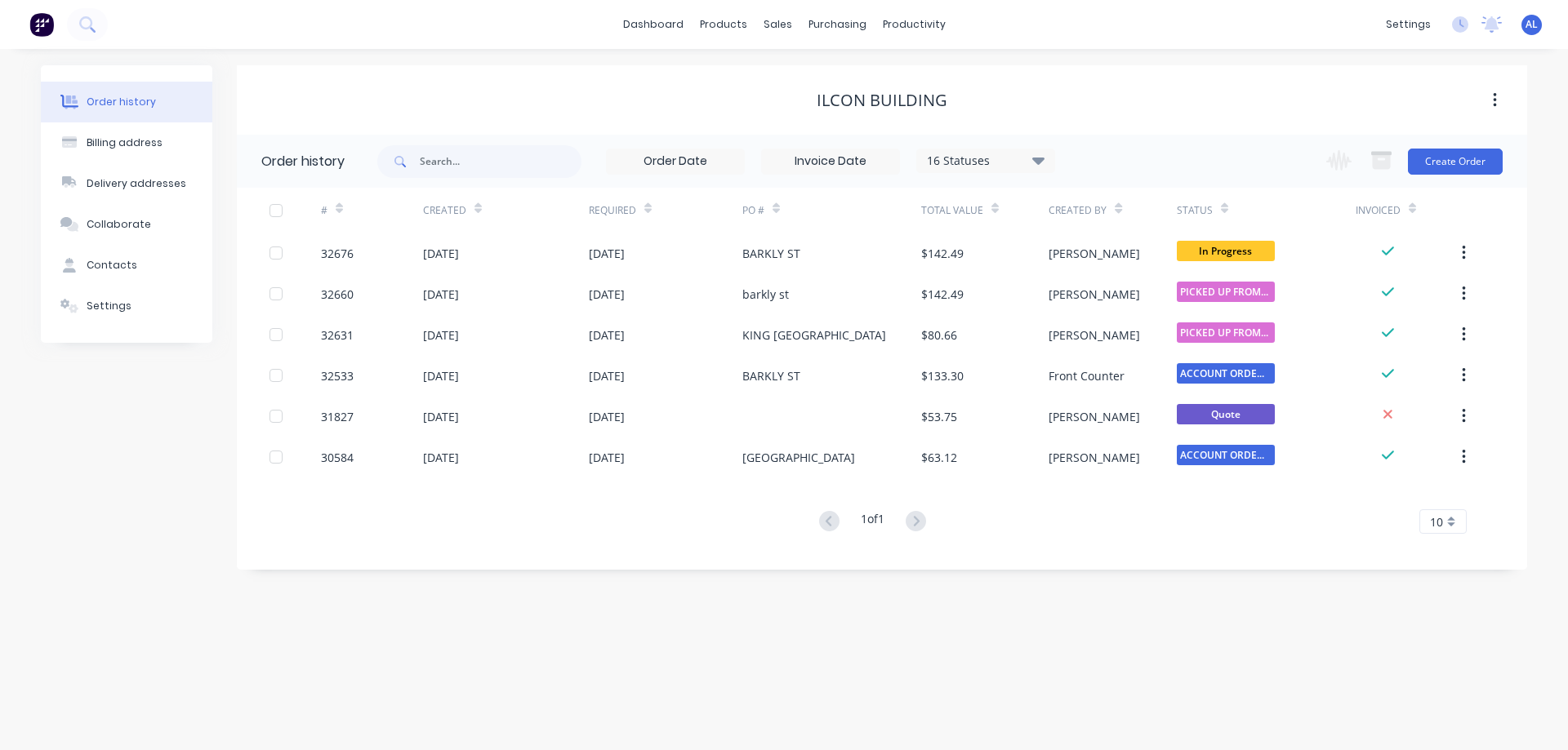
click at [44, 24] on img at bounding box center [41, 24] width 24 height 24
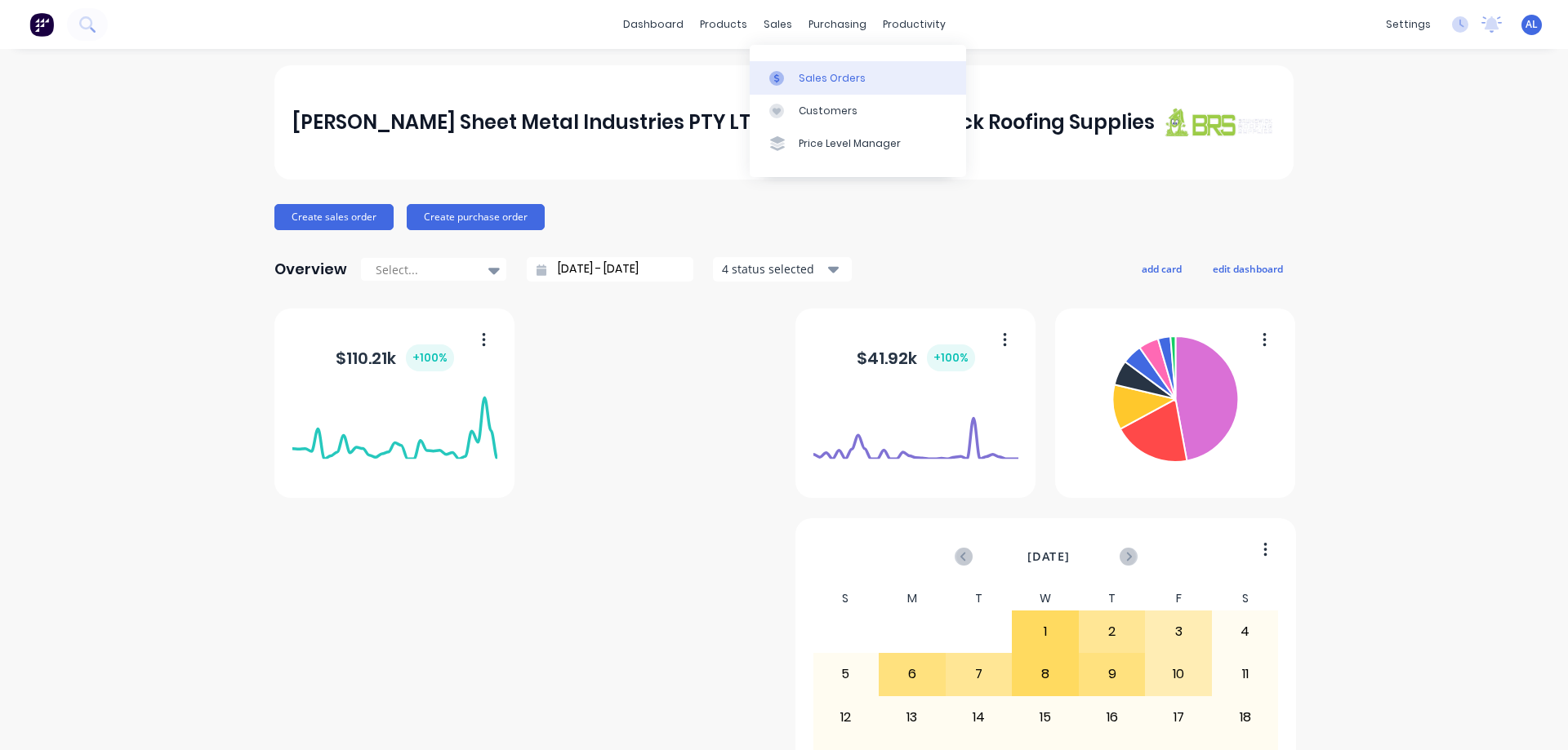
click at [833, 74] on div "Sales Orders" at bounding box center [832, 79] width 67 height 15
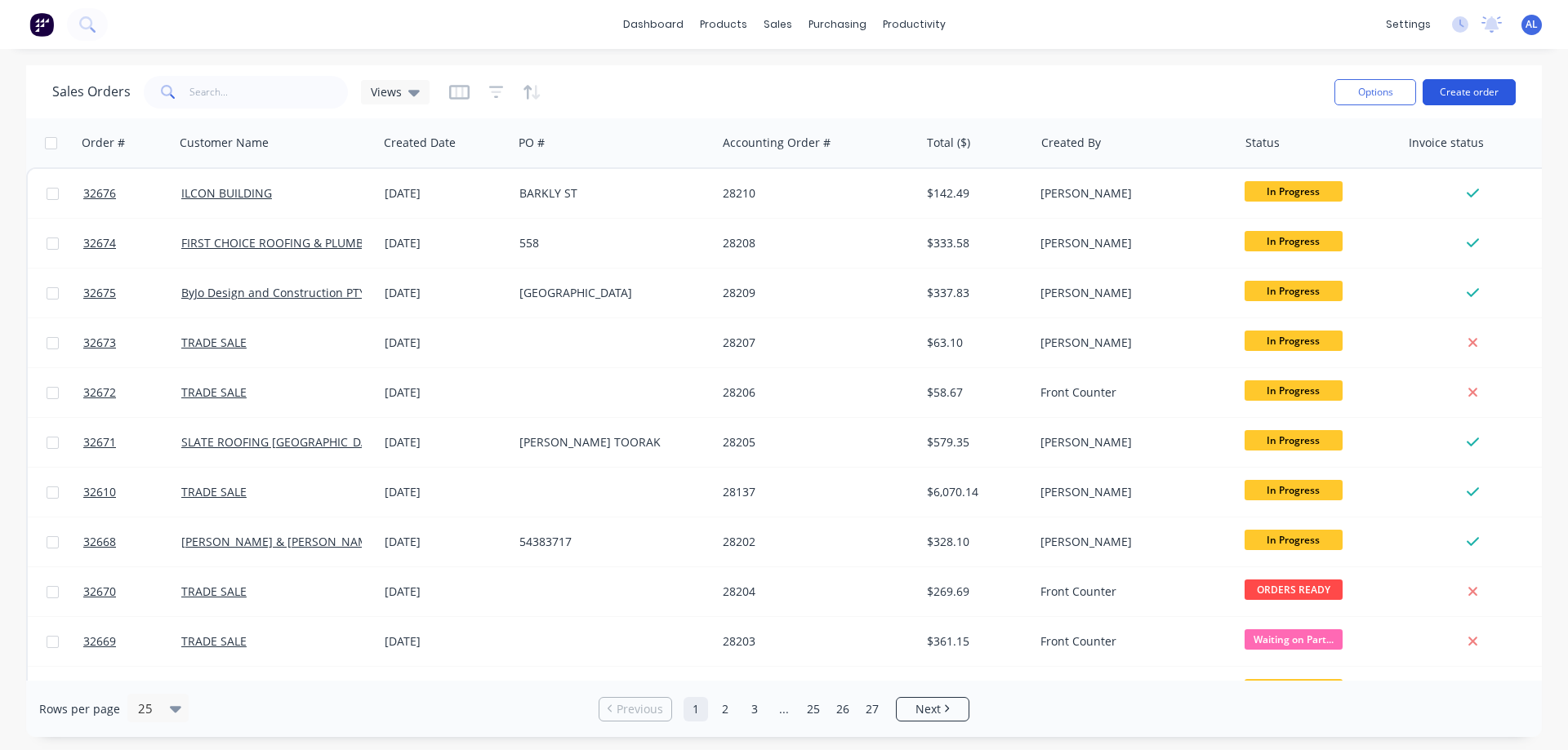
click at [1468, 92] on button "Create order" at bounding box center [1468, 92] width 93 height 26
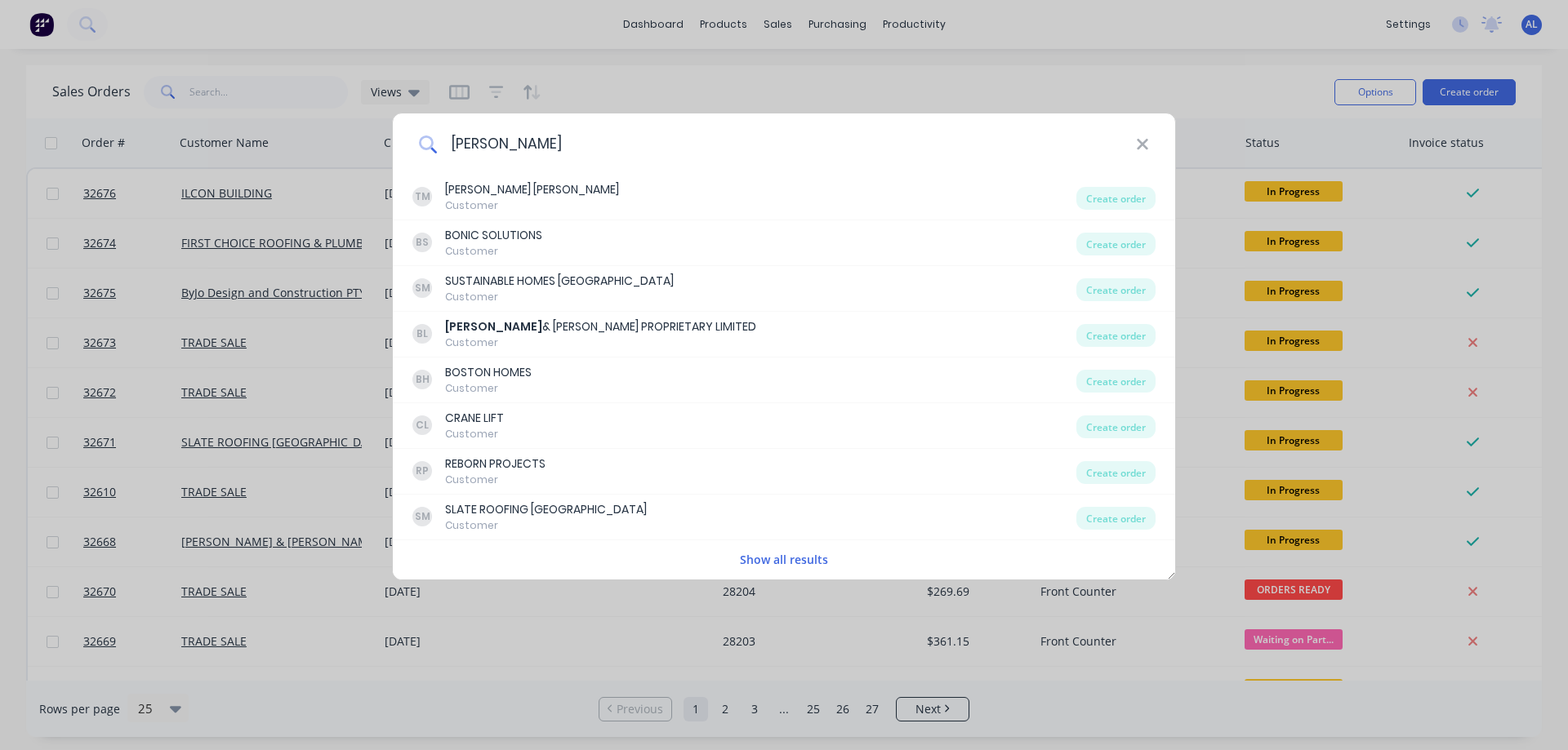
type input "[PERSON_NAME]"
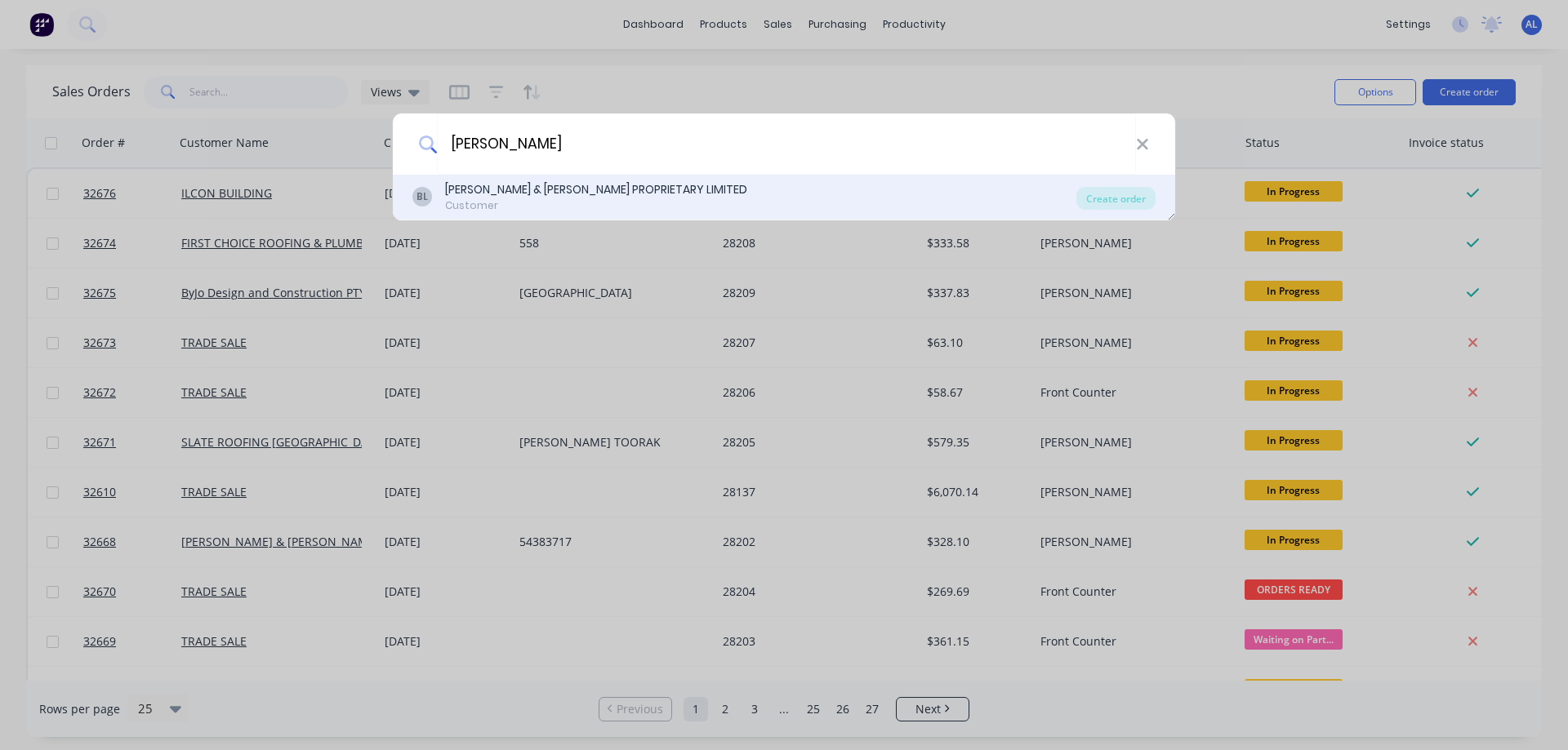
click at [586, 205] on div "Customer" at bounding box center [595, 206] width 302 height 15
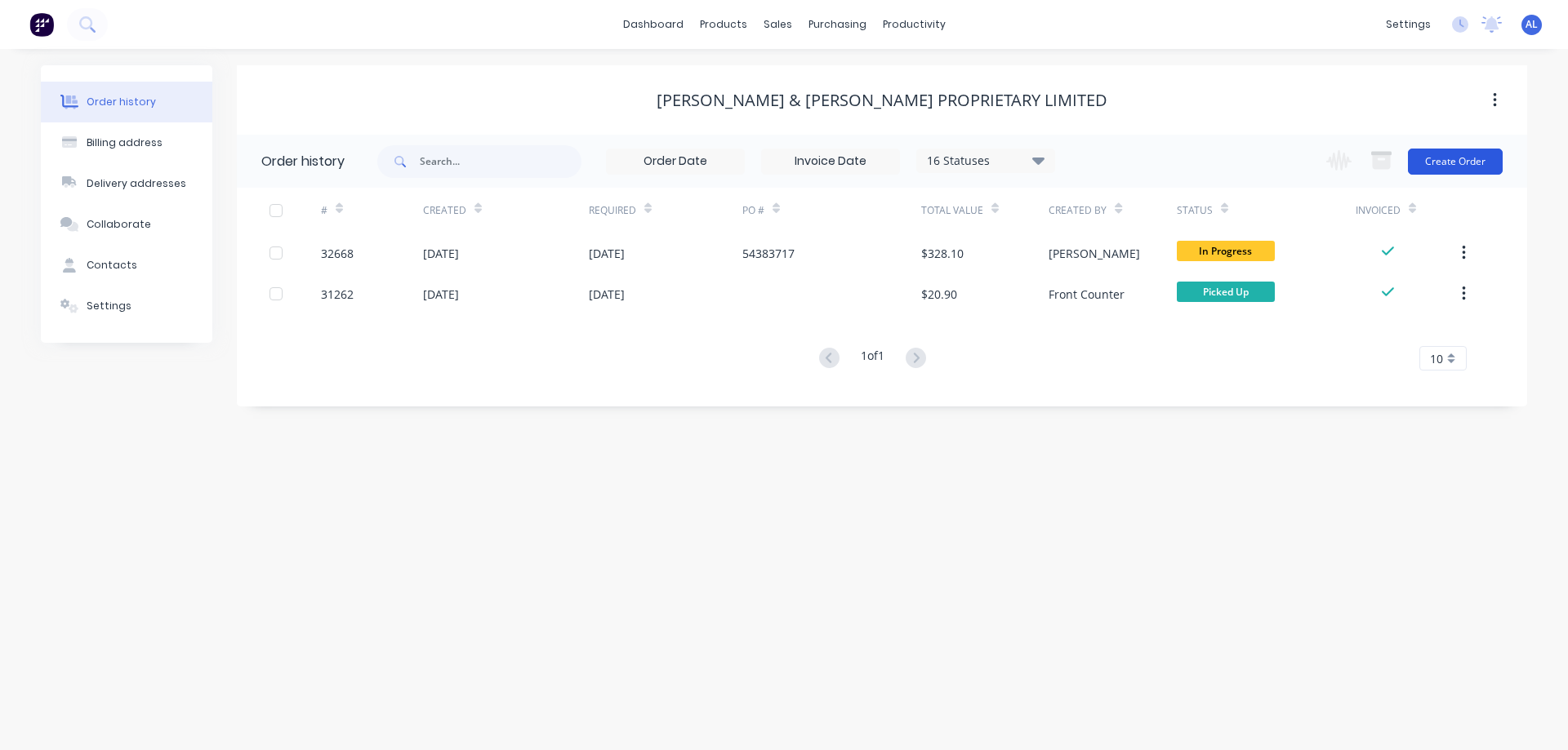
click at [1440, 157] on button "Create Order" at bounding box center [1455, 162] width 95 height 26
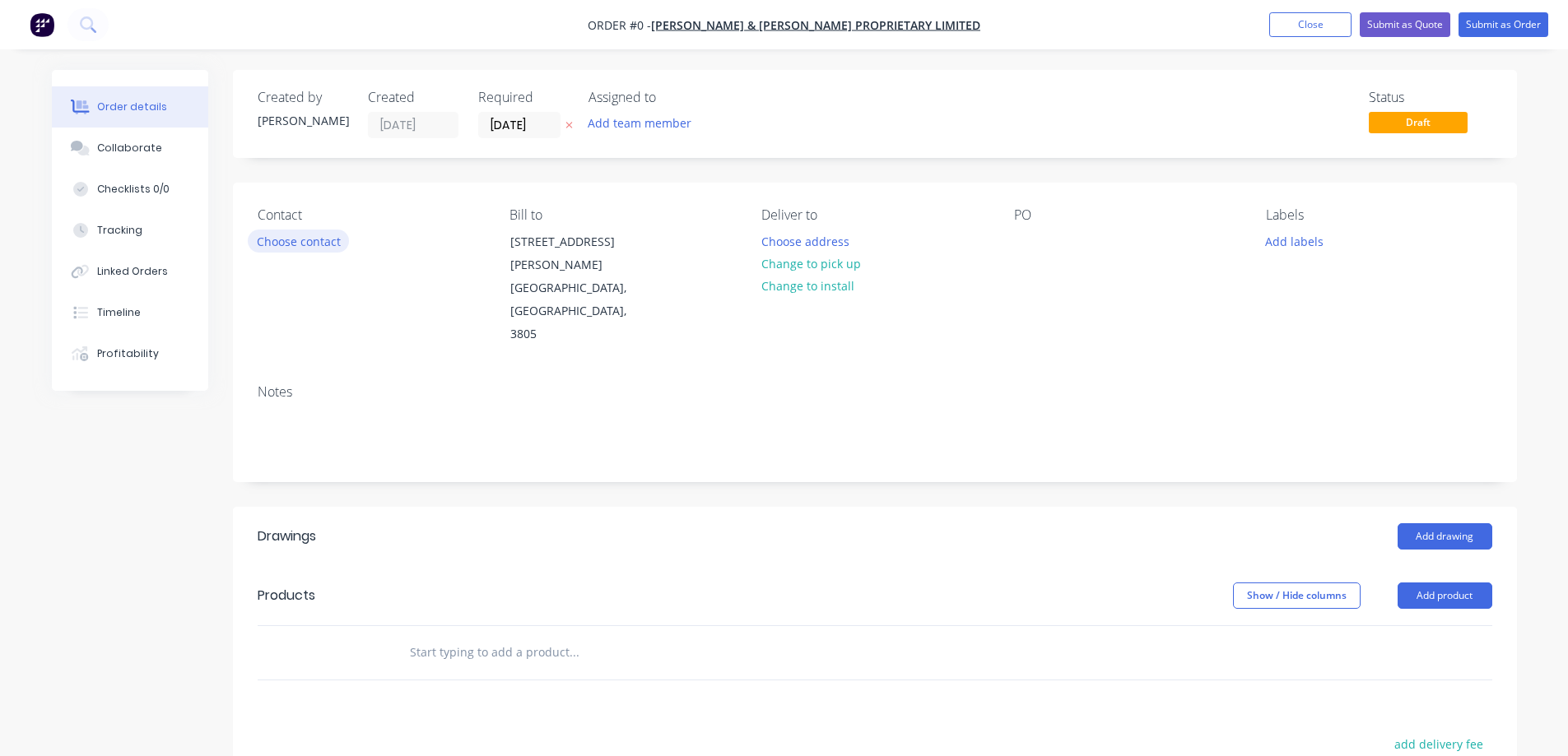
click at [309, 242] on button "Choose contact" at bounding box center [298, 240] width 101 height 22
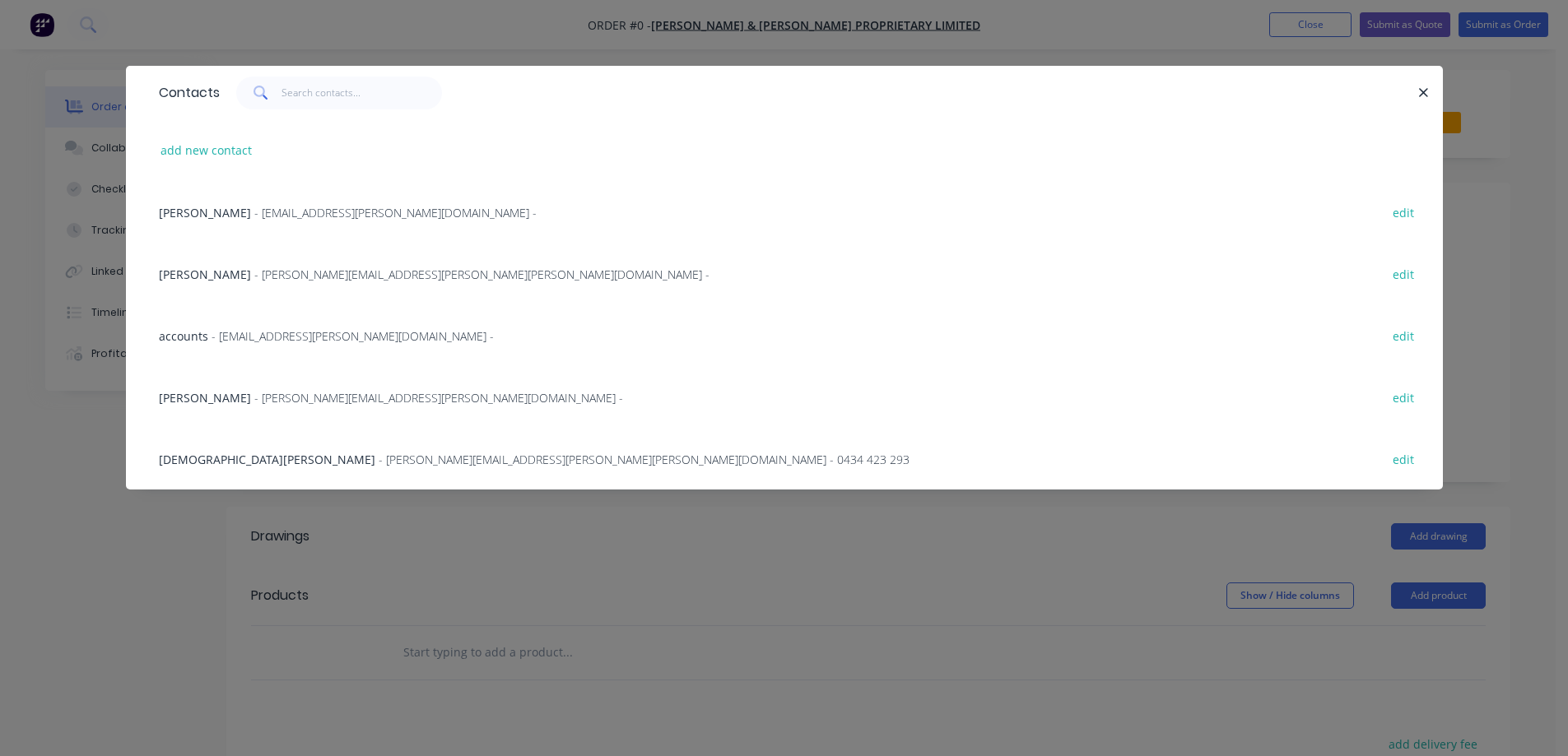
click at [272, 280] on span "- [PERSON_NAME][EMAIL_ADDRESS][PERSON_NAME][PERSON_NAME][DOMAIN_NAME] -" at bounding box center [481, 274] width 455 height 16
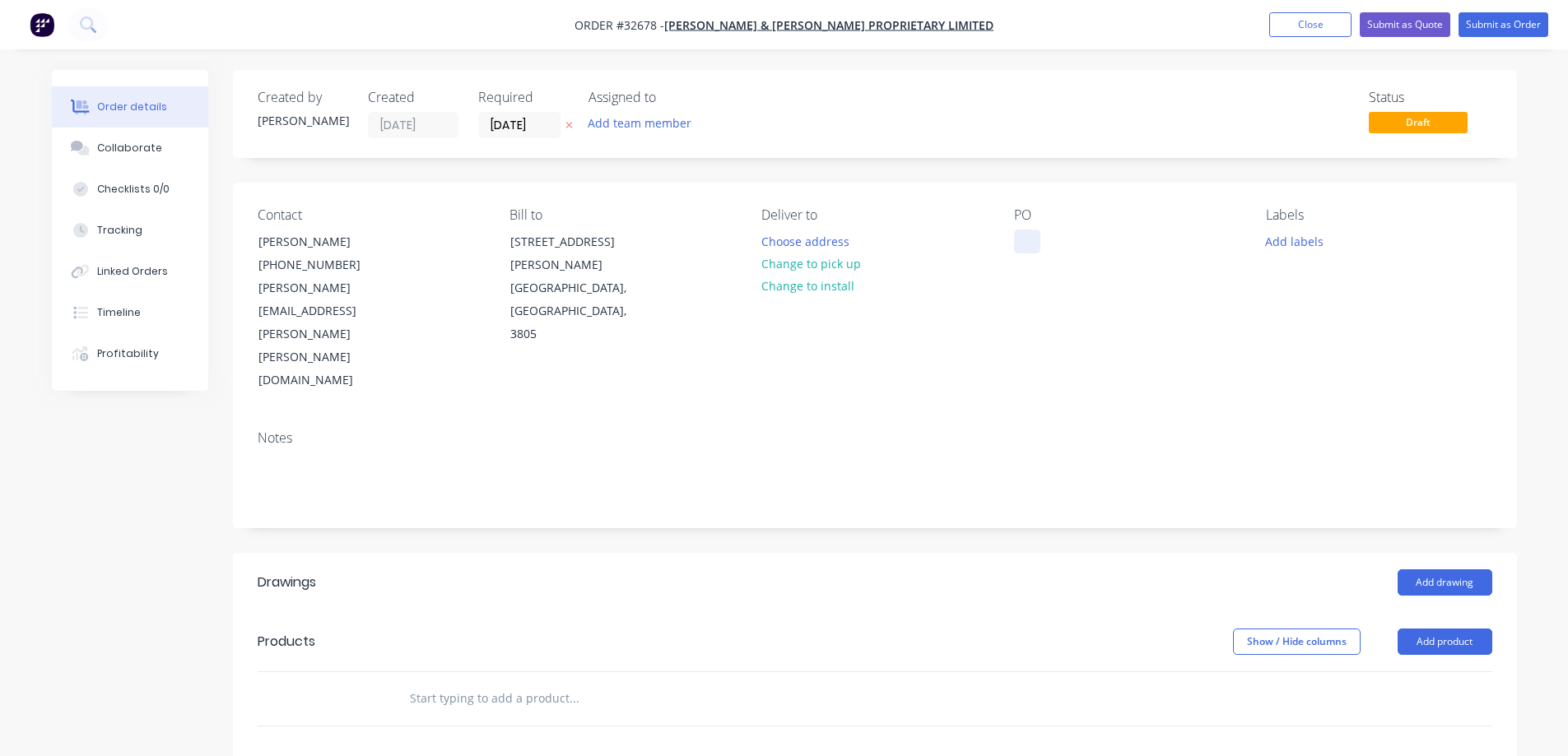
click at [1026, 246] on div at bounding box center [1027, 241] width 27 height 24
click at [1454, 569] on button "Add drawing" at bounding box center [1445, 583] width 95 height 27
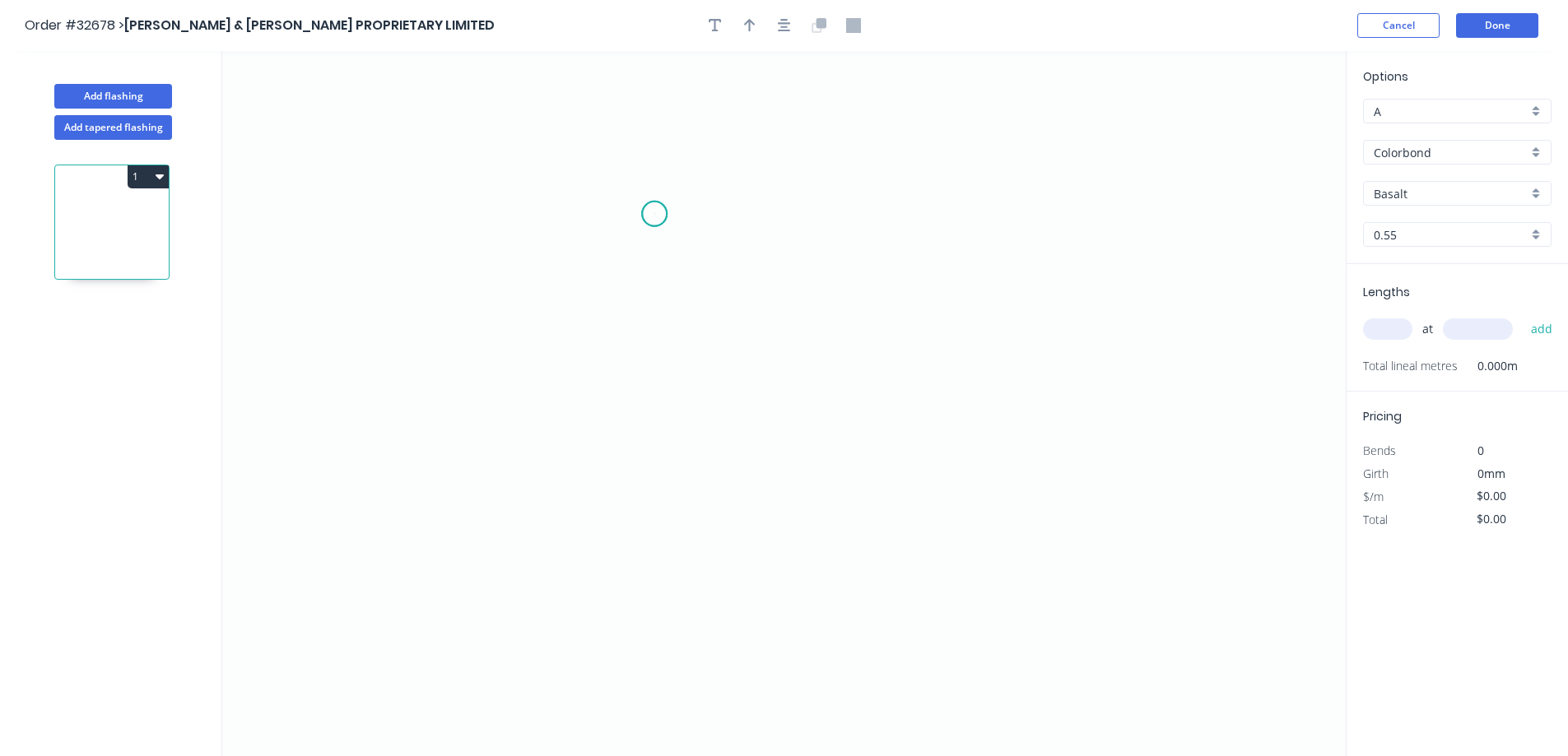
drag, startPoint x: 655, startPoint y: 214, endPoint x: 643, endPoint y: 243, distance: 31.4
click at [654, 214] on icon "0" at bounding box center [784, 404] width 1124 height 706
click at [662, 475] on icon "0" at bounding box center [784, 404] width 1124 height 706
click at [928, 536] on icon "0 ?" at bounding box center [784, 404] width 1124 height 706
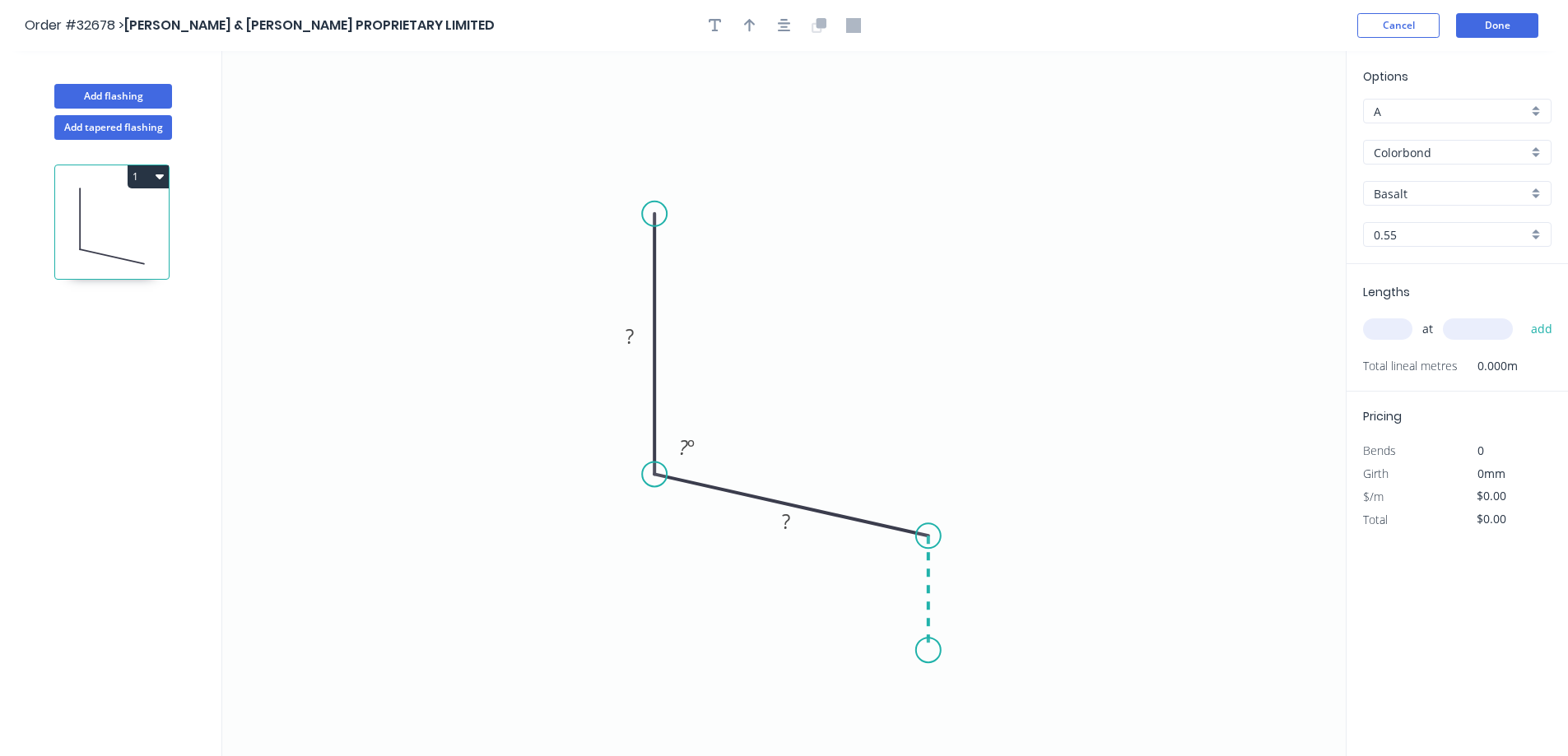
click at [934, 651] on icon "0 ? ? ? º" at bounding box center [784, 404] width 1124 height 706
drag, startPoint x: 688, startPoint y: 446, endPoint x: 774, endPoint y: 428, distance: 87.9
click at [689, 446] on tspan "º" at bounding box center [691, 447] width 8 height 27
drag, startPoint x: 894, startPoint y: 560, endPoint x: 957, endPoint y: 497, distance: 89.1
click at [900, 559] on text "? º" at bounding box center [895, 560] width 16 height 27
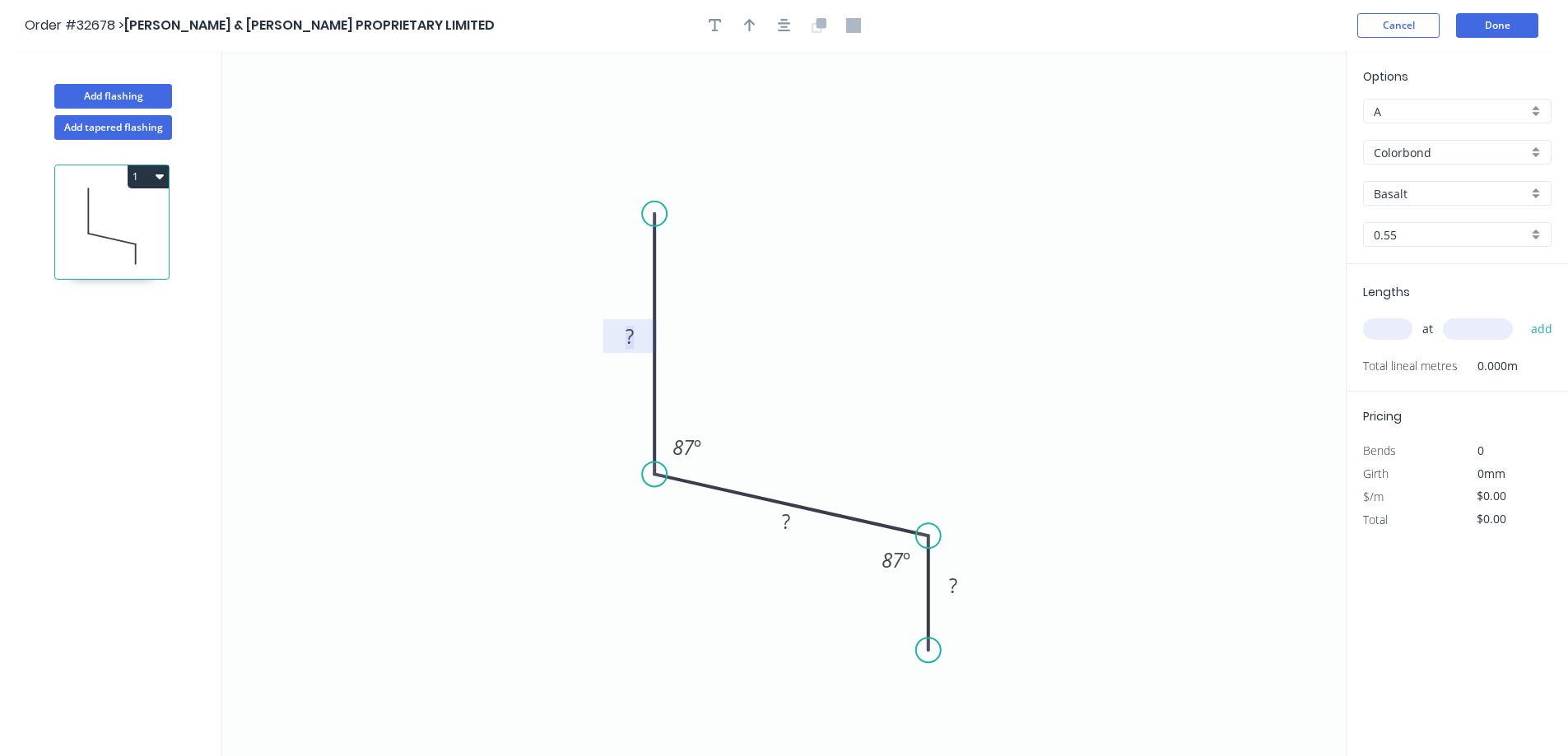
click at [635, 332] on rect at bounding box center [629, 337] width 33 height 23
click at [1018, 642] on div "Crush & Fold" at bounding box center [1008, 643] width 166 height 34
type input "$13.79"
click at [1006, 701] on div "Flip bend" at bounding box center [1016, 709] width 166 height 34
click at [792, 29] on button "button" at bounding box center [784, 26] width 25 height 25
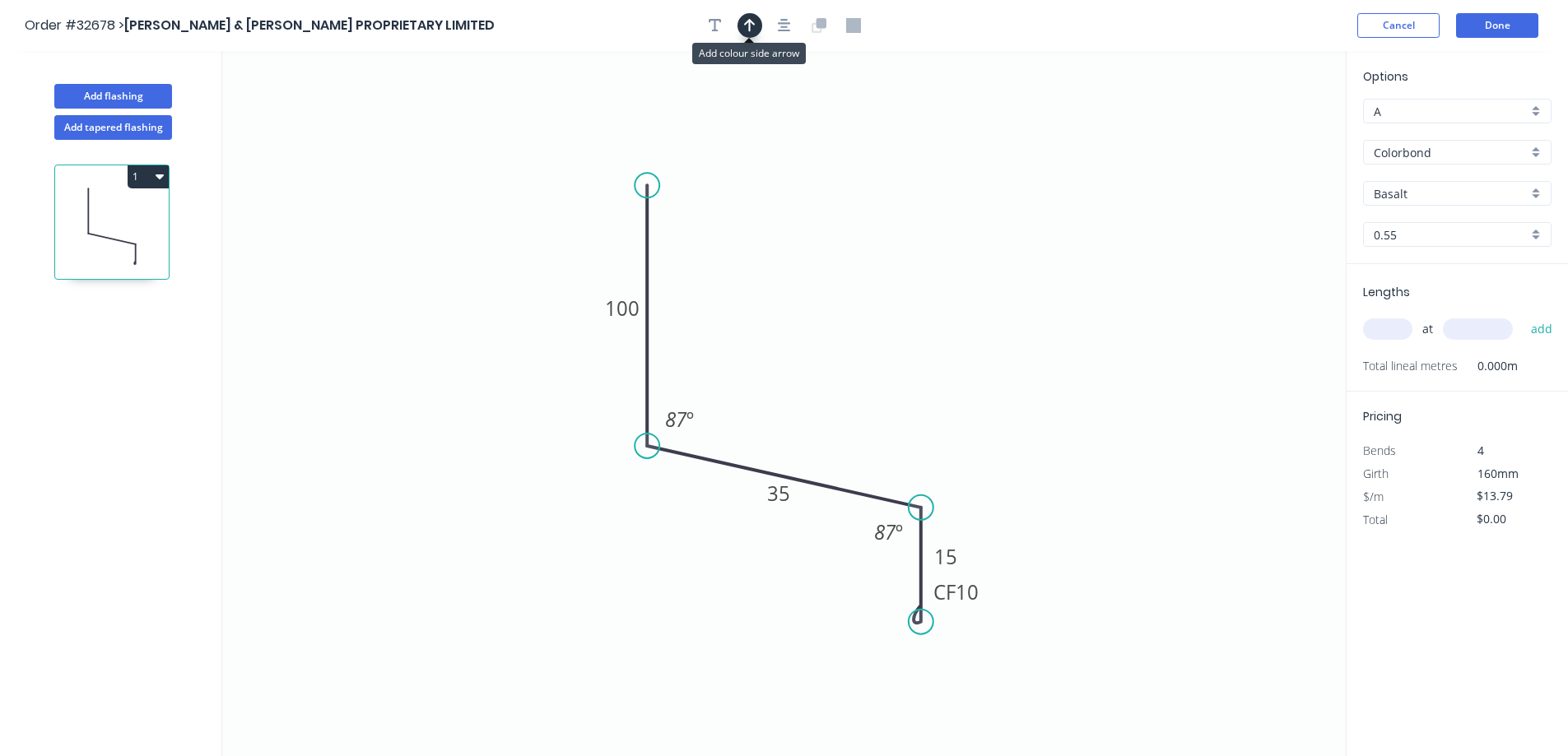
click at [757, 27] on button "button" at bounding box center [749, 26] width 25 height 25
drag, startPoint x: 1263, startPoint y: 130, endPoint x: 797, endPoint y: 407, distance: 542.1
click at [797, 407] on icon at bounding box center [798, 387] width 15 height 53
click at [1539, 194] on div "Basalt" at bounding box center [1457, 193] width 189 height 25
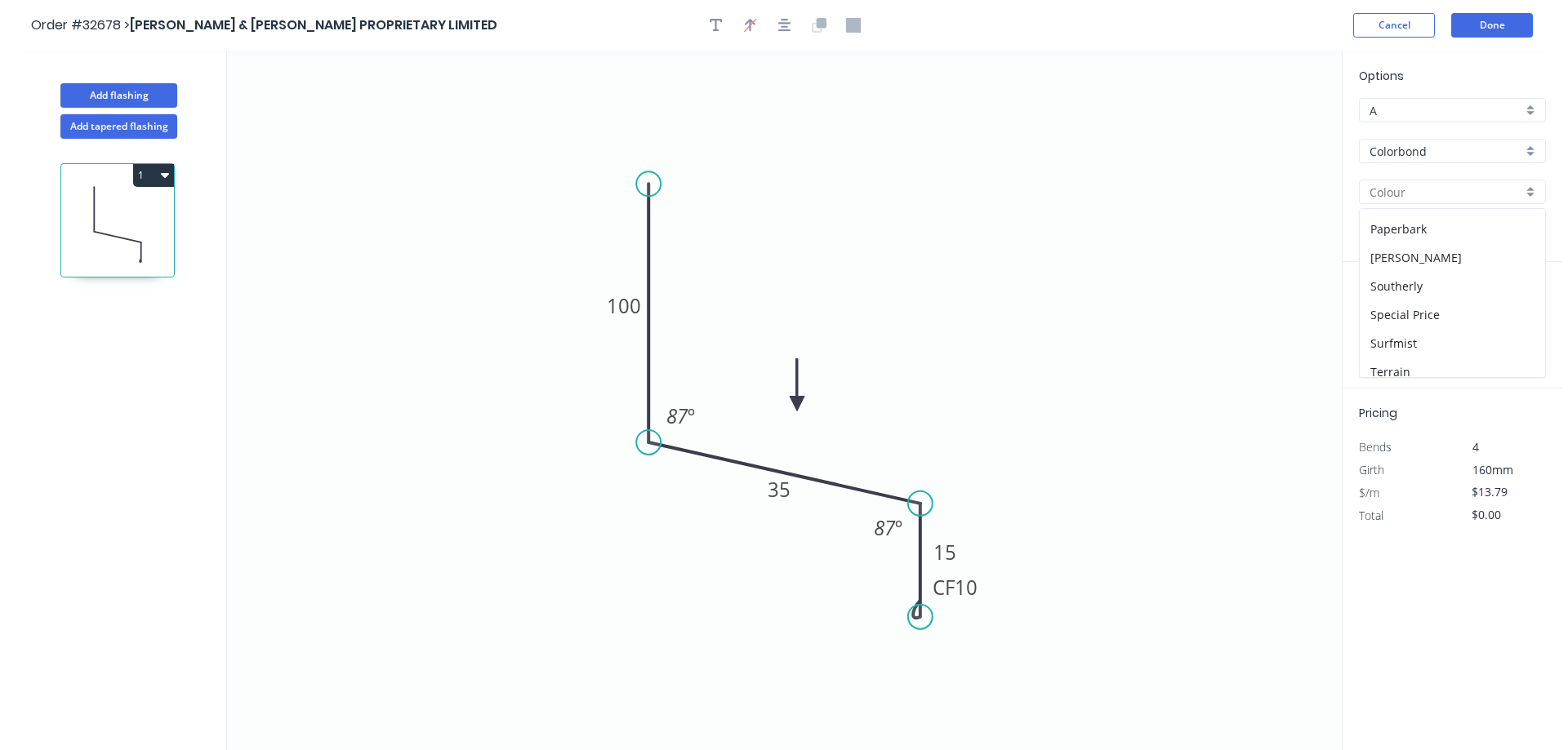
scroll to position [490, 0]
click at [1446, 327] on div "Surfmist" at bounding box center [1446, 334] width 185 height 28
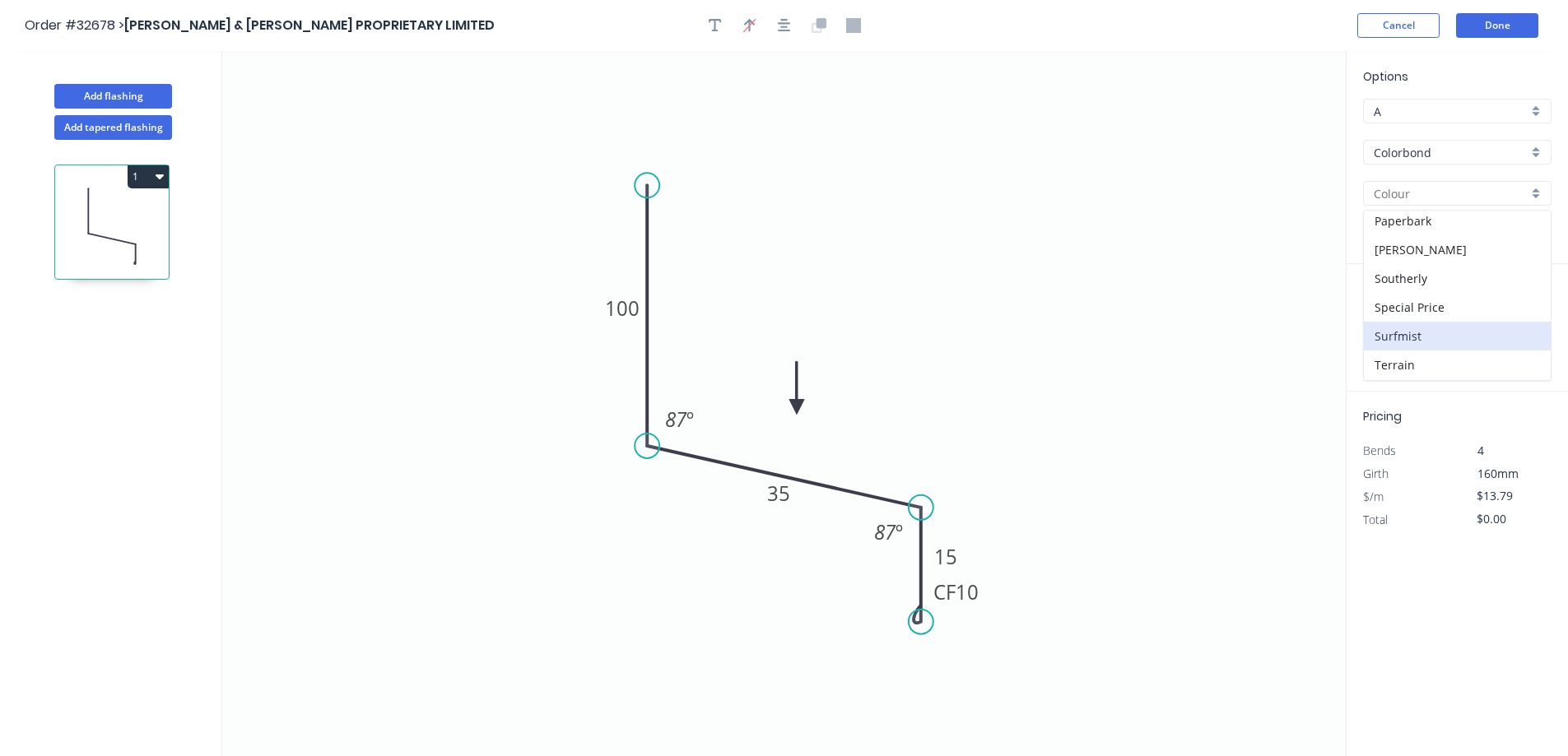
type input "Surfmist"
drag, startPoint x: 1396, startPoint y: 329, endPoint x: 1387, endPoint y: 332, distance: 9.5
click at [1394, 329] on input "text" at bounding box center [1388, 329] width 49 height 22
type input "1"
type input "2150"
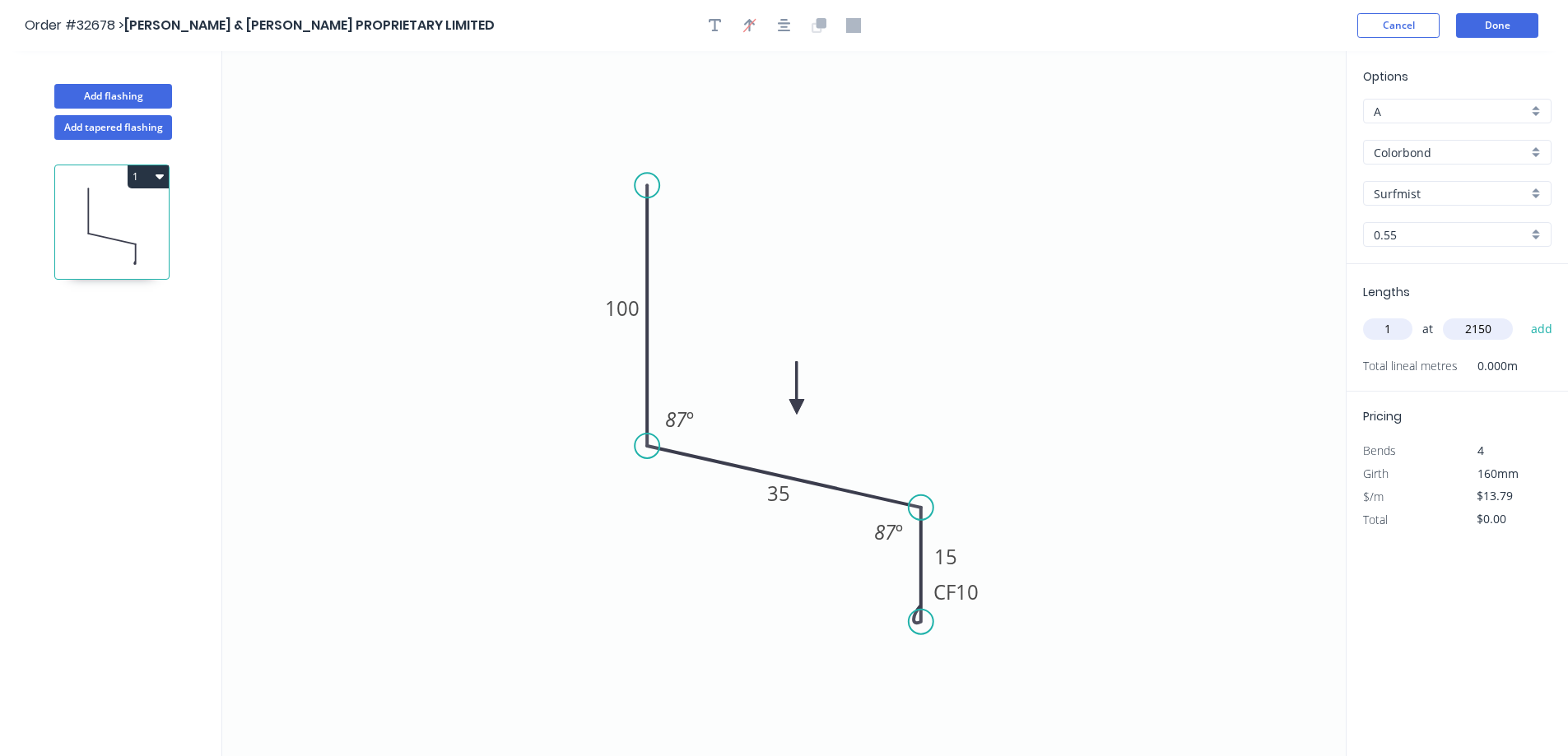
click at [1523, 315] on button "add" at bounding box center [1541, 330] width 39 height 28
type input "$29.65"
type input "2"
type input "350"
click at [1523, 315] on button "add" at bounding box center [1541, 330] width 39 height 28
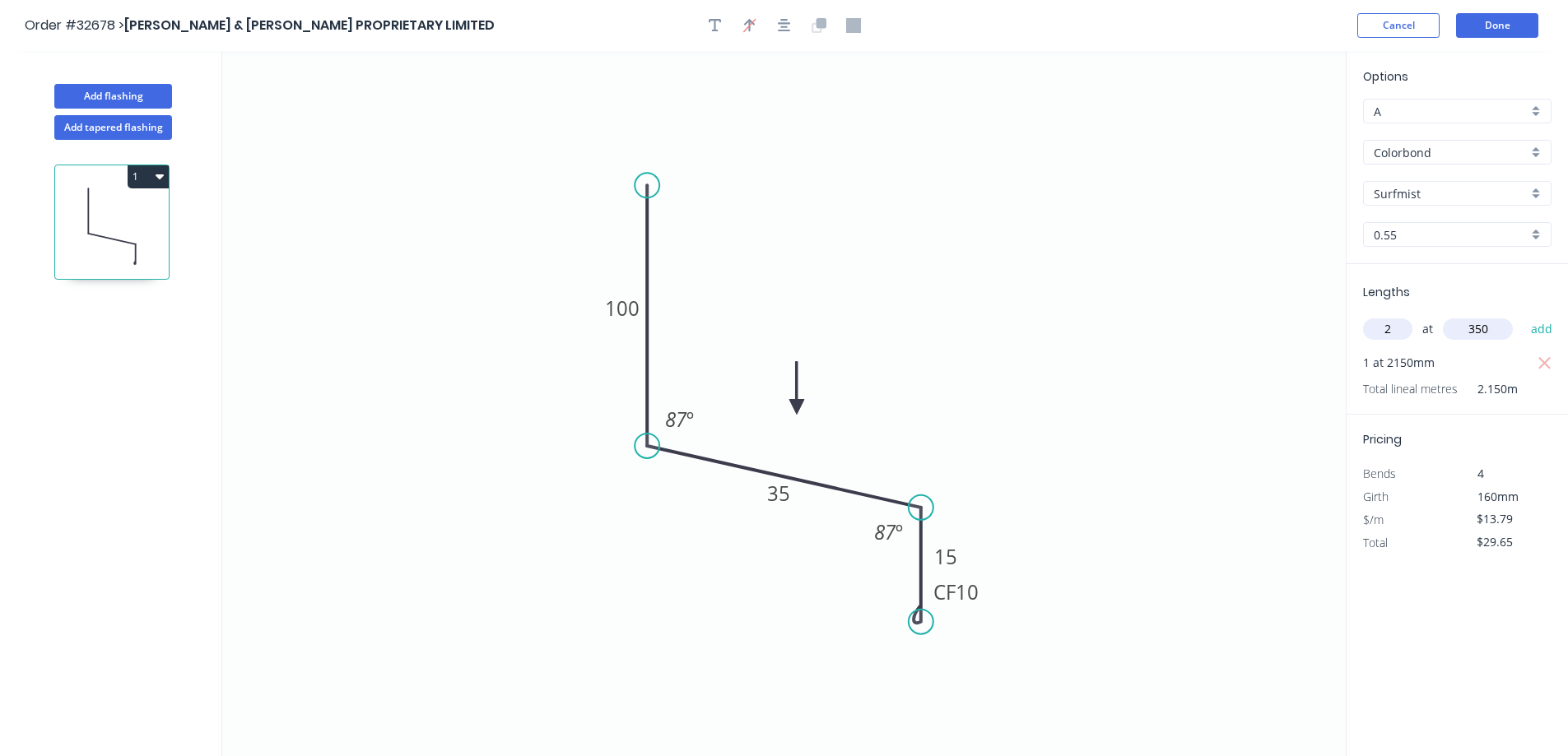
type input "$57.23"
click at [784, 29] on icon "button" at bounding box center [784, 26] width 13 height 15
click at [1488, 24] on button "Done" at bounding box center [1497, 26] width 82 height 25
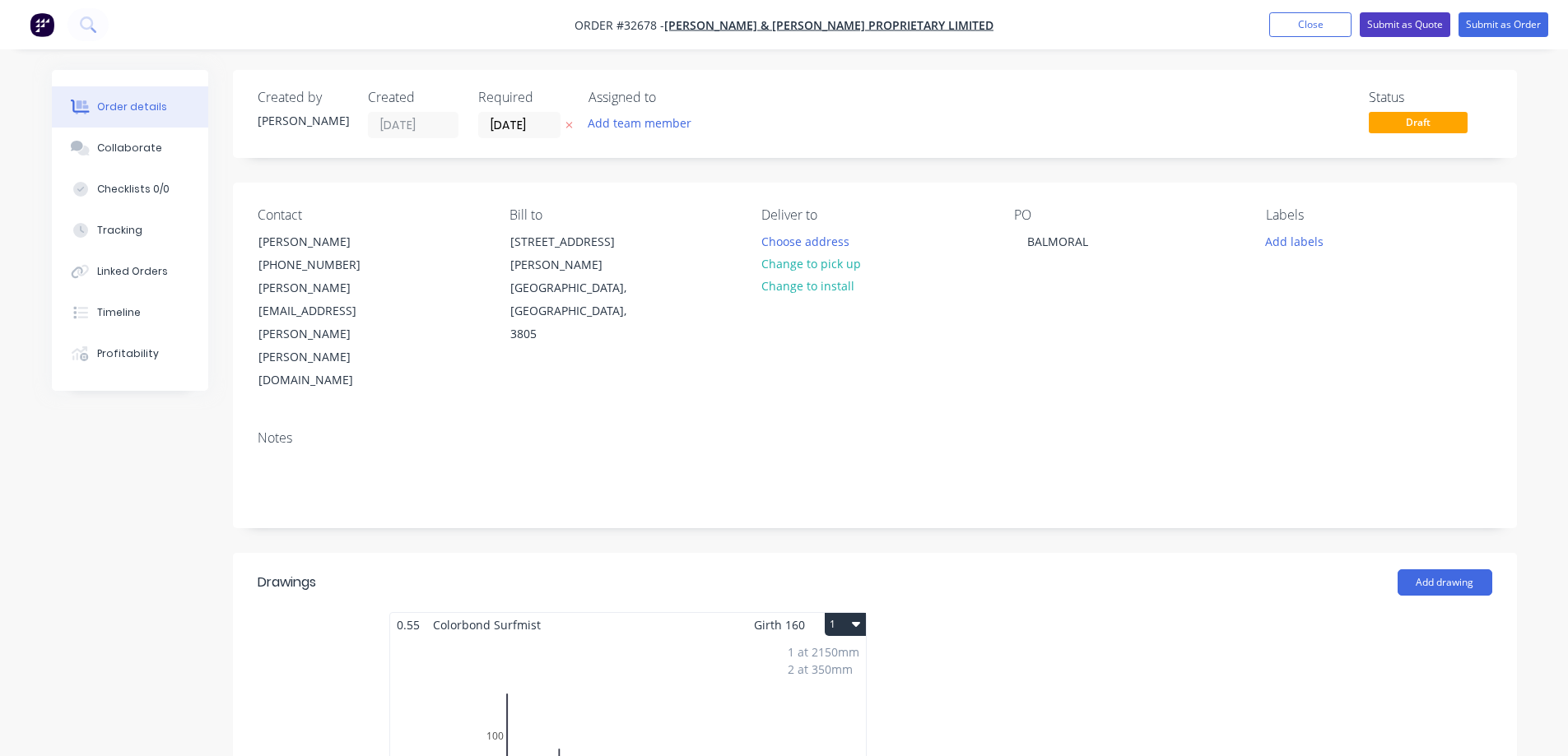
click at [1418, 23] on button "Submit as Quote" at bounding box center [1405, 25] width 91 height 25
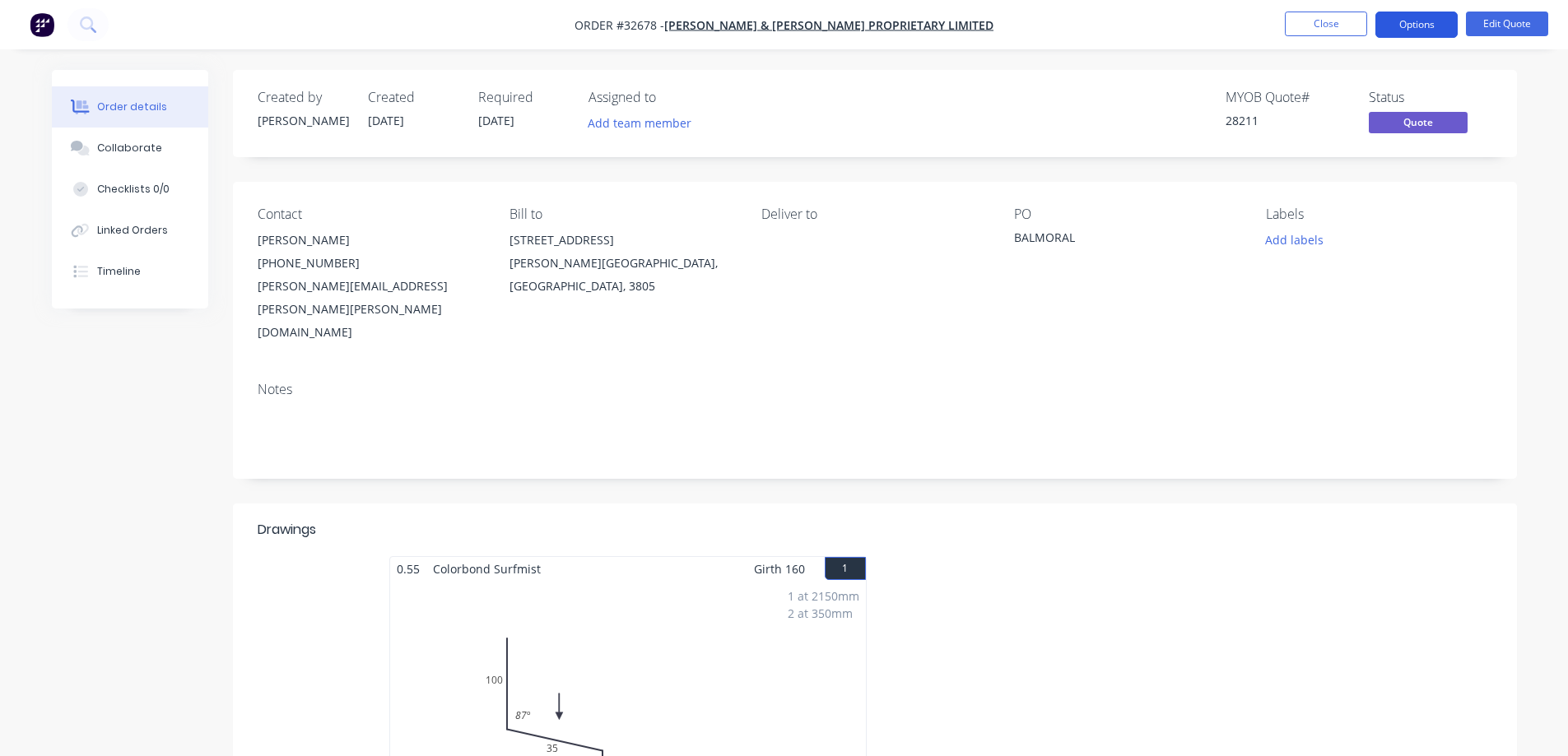
click at [1428, 33] on button "Options" at bounding box center [1416, 25] width 82 height 27
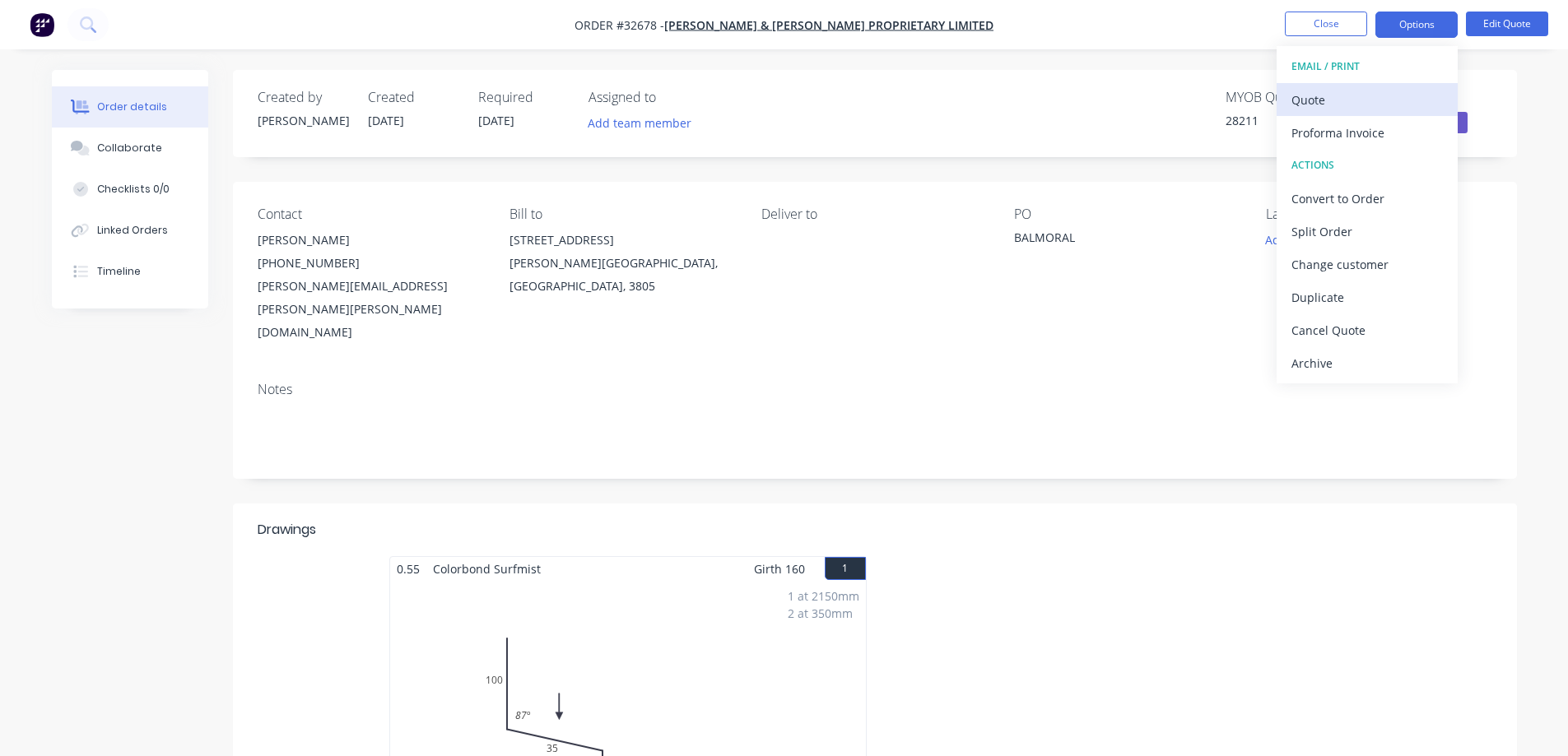
click at [1340, 107] on div "Quote" at bounding box center [1367, 99] width 152 height 24
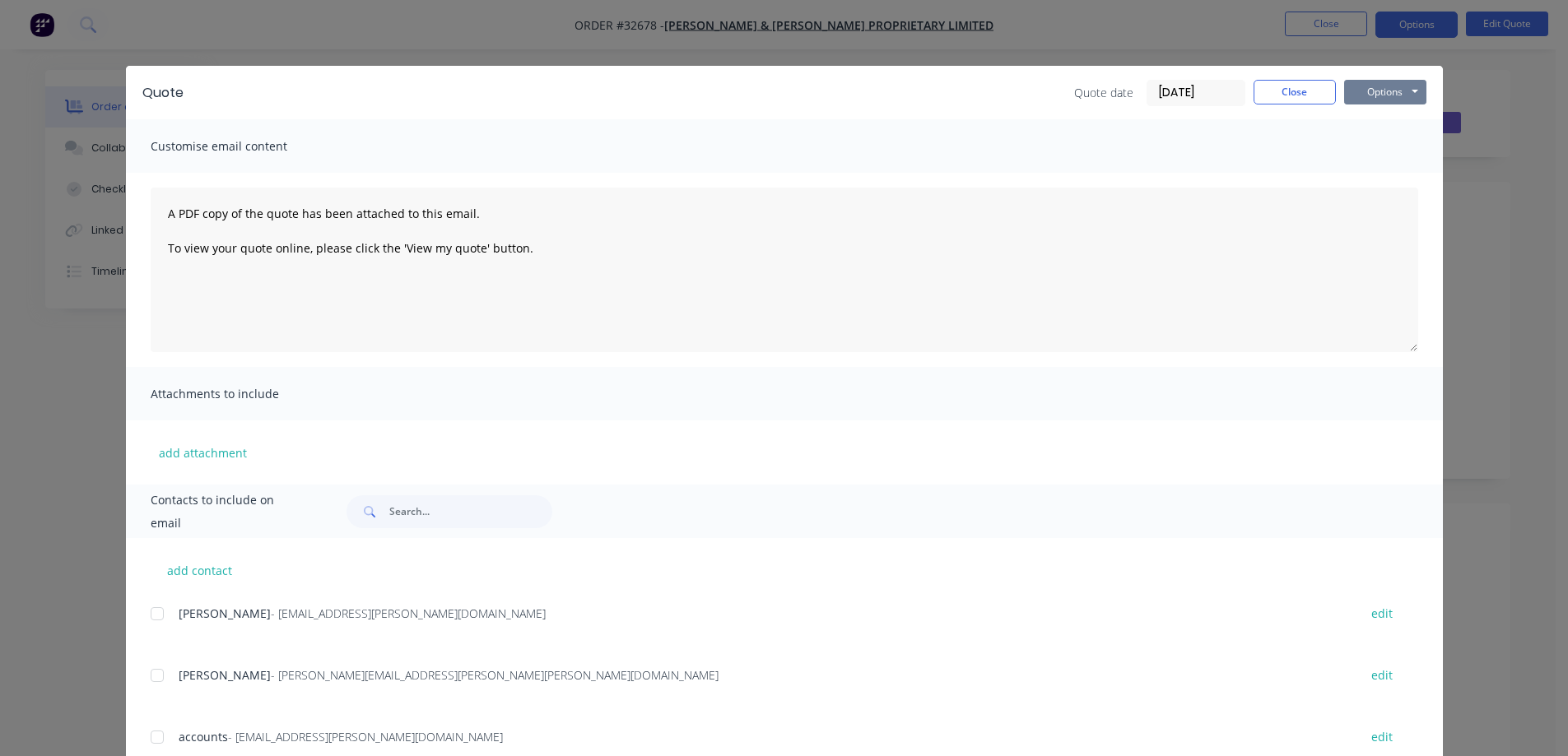
drag, startPoint x: 1382, startPoint y: 88, endPoint x: 1371, endPoint y: 103, distance: 18.6
click at [1382, 89] on button "Options" at bounding box center [1385, 92] width 82 height 25
click at [153, 673] on div at bounding box center [157, 675] width 33 height 33
click at [1370, 98] on button "Options" at bounding box center [1385, 92] width 82 height 25
click at [1386, 175] on button "Email" at bounding box center [1397, 175] width 105 height 27
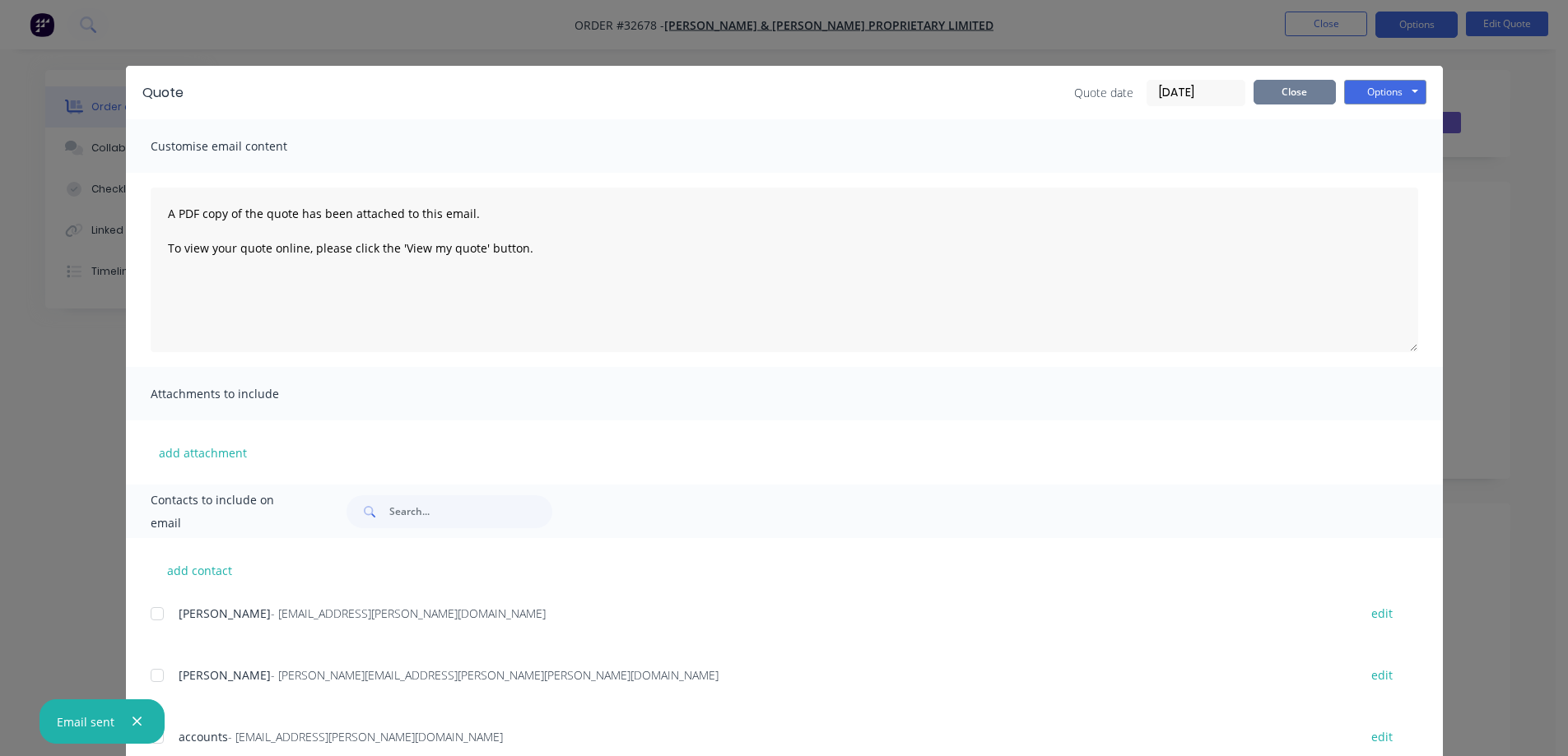
click at [1277, 93] on button "Close" at bounding box center [1294, 92] width 82 height 25
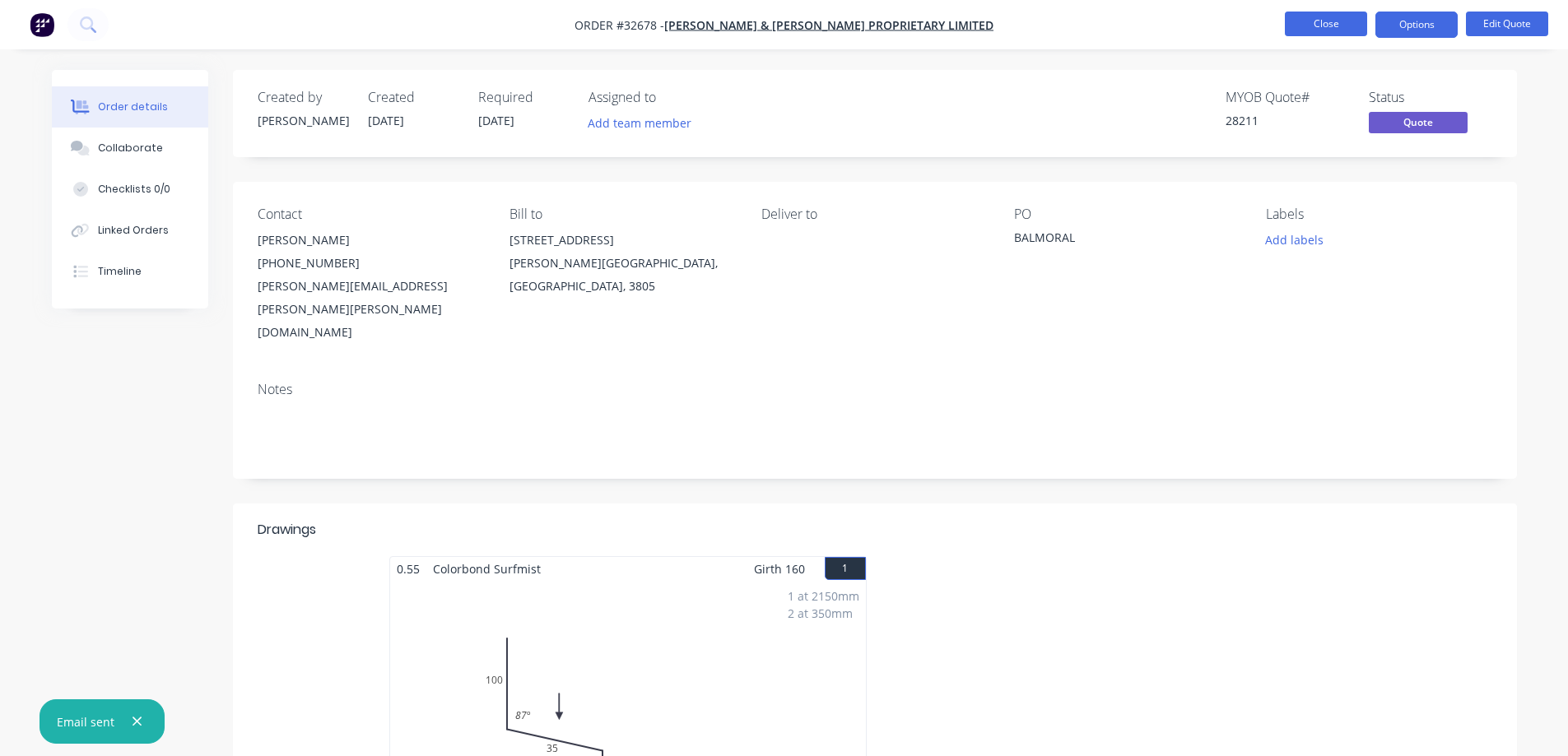
click at [1336, 22] on button "Close" at bounding box center [1325, 24] width 82 height 25
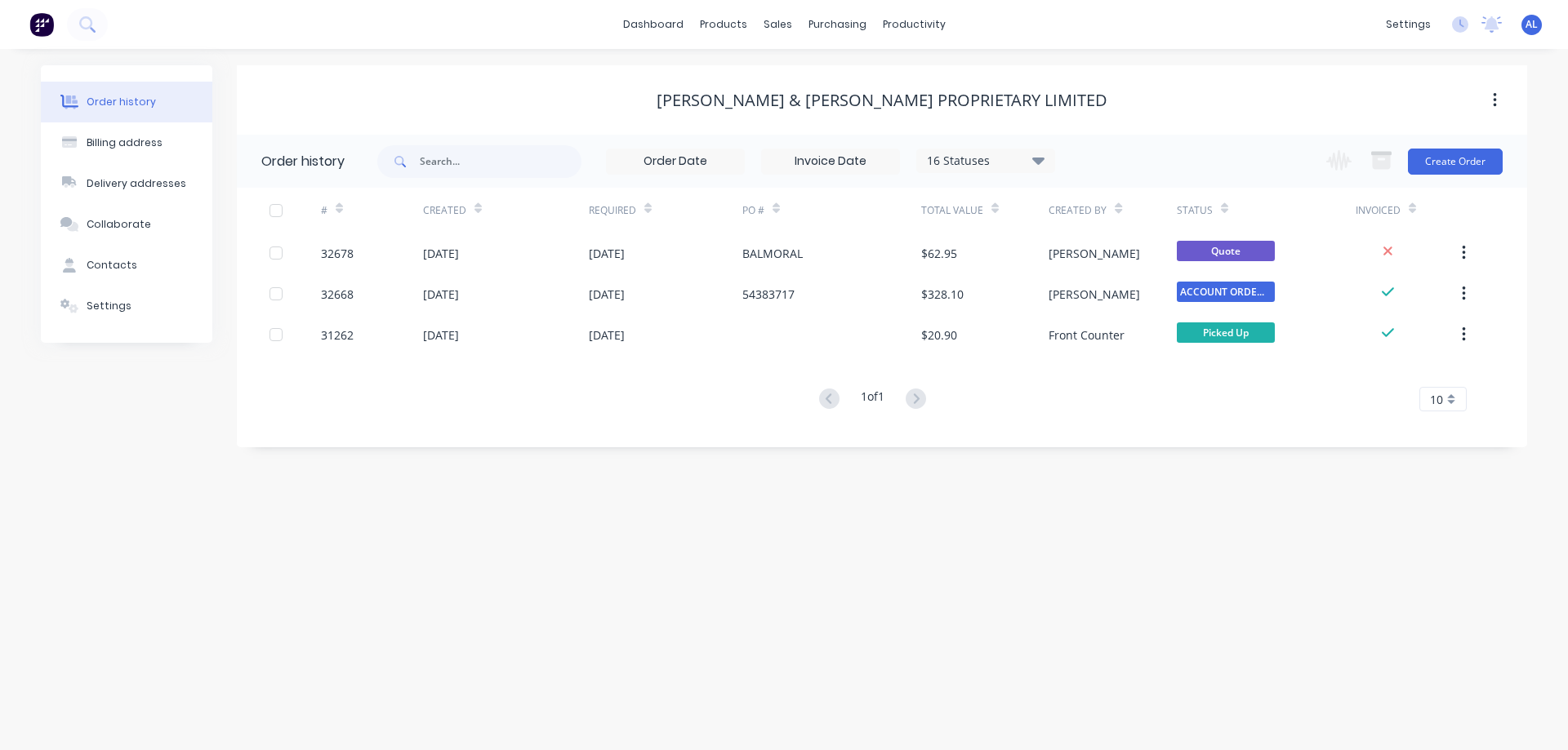
click at [40, 23] on img at bounding box center [41, 24] width 24 height 24
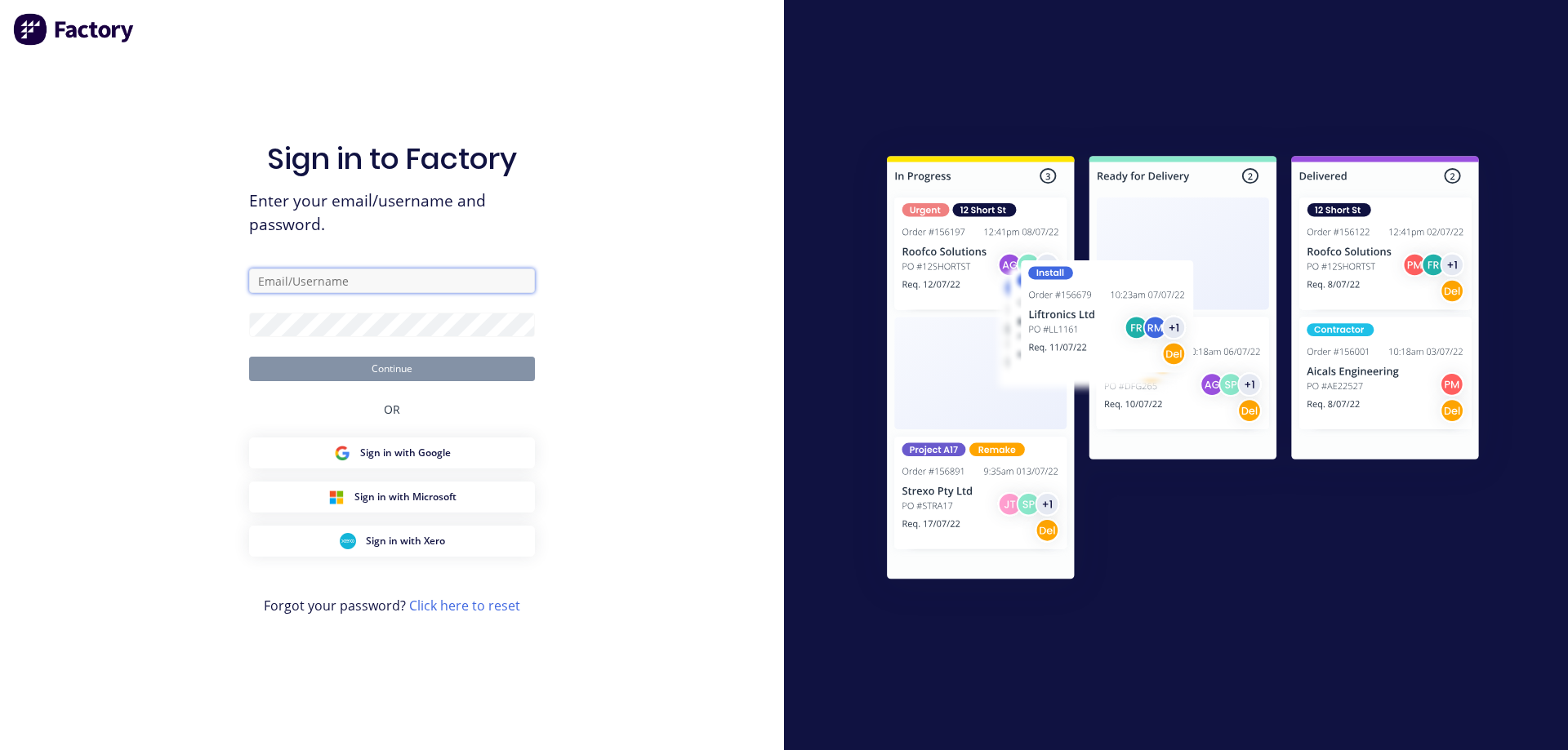
type input "[PERSON_NAME][EMAIL_ADDRESS][DOMAIN_NAME]"
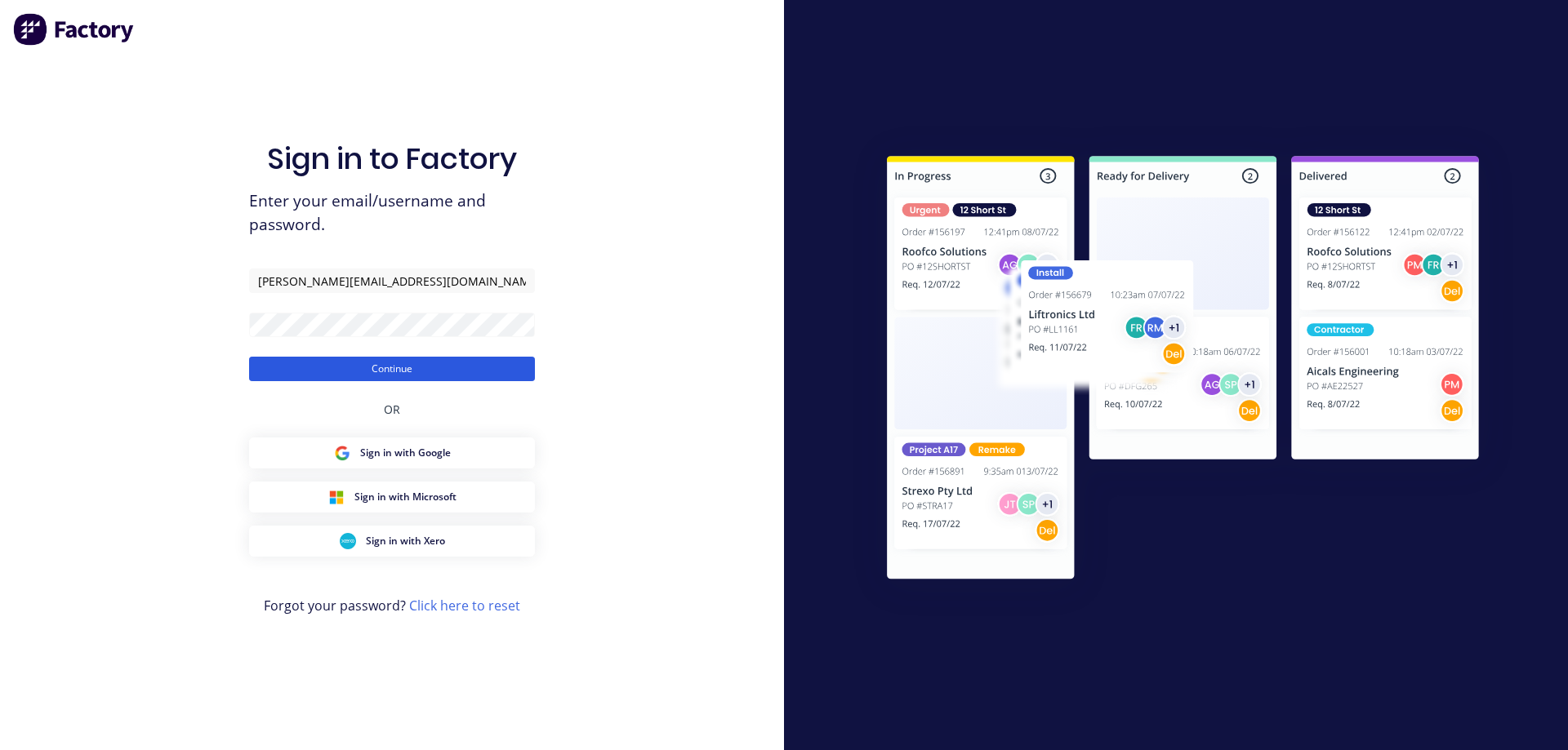
click at [504, 371] on button "Continue" at bounding box center [392, 369] width 286 height 24
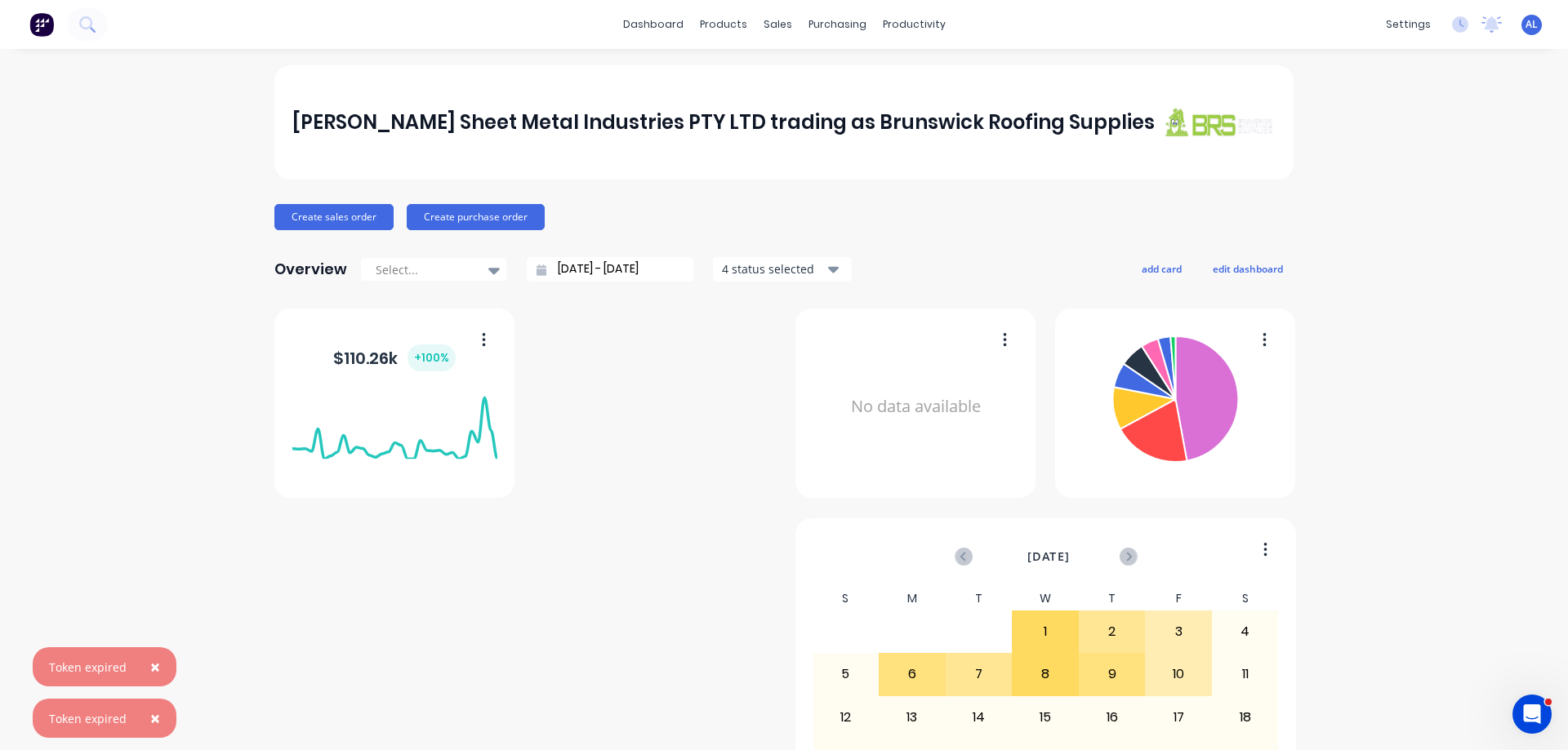
click at [42, 28] on img at bounding box center [41, 24] width 24 height 24
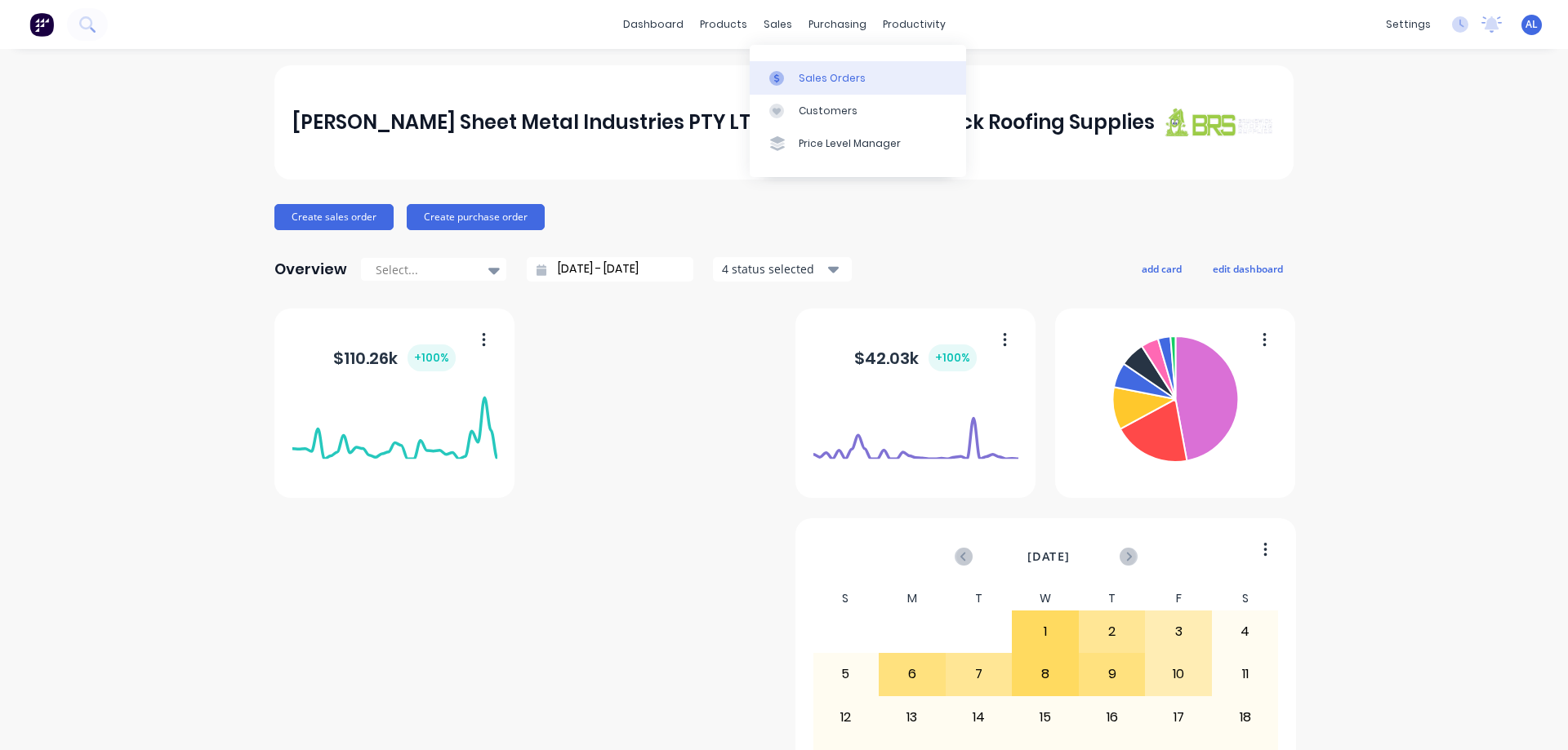
click at [805, 80] on div "Sales Orders" at bounding box center [832, 79] width 67 height 15
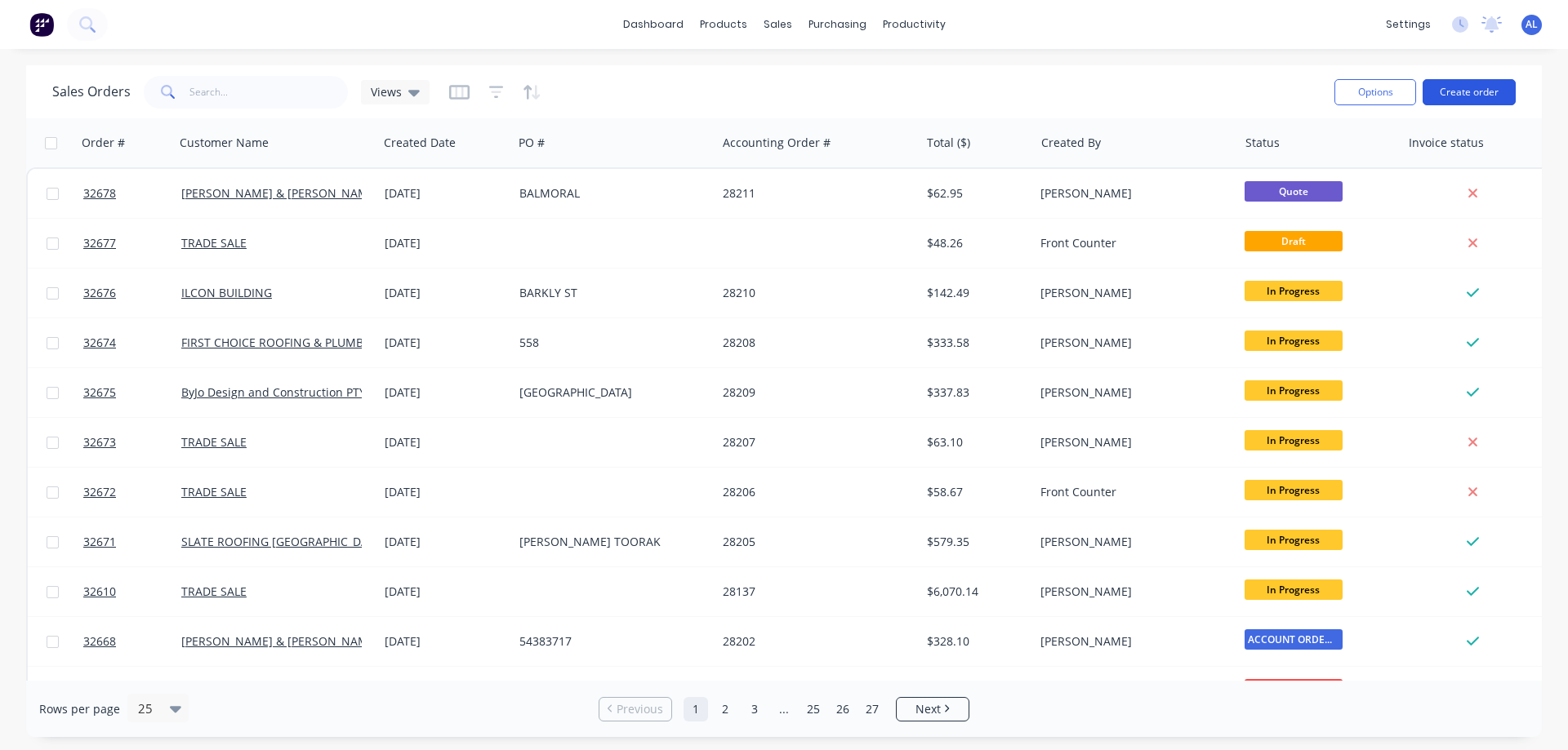
click at [1463, 87] on button "Create order" at bounding box center [1468, 92] width 93 height 26
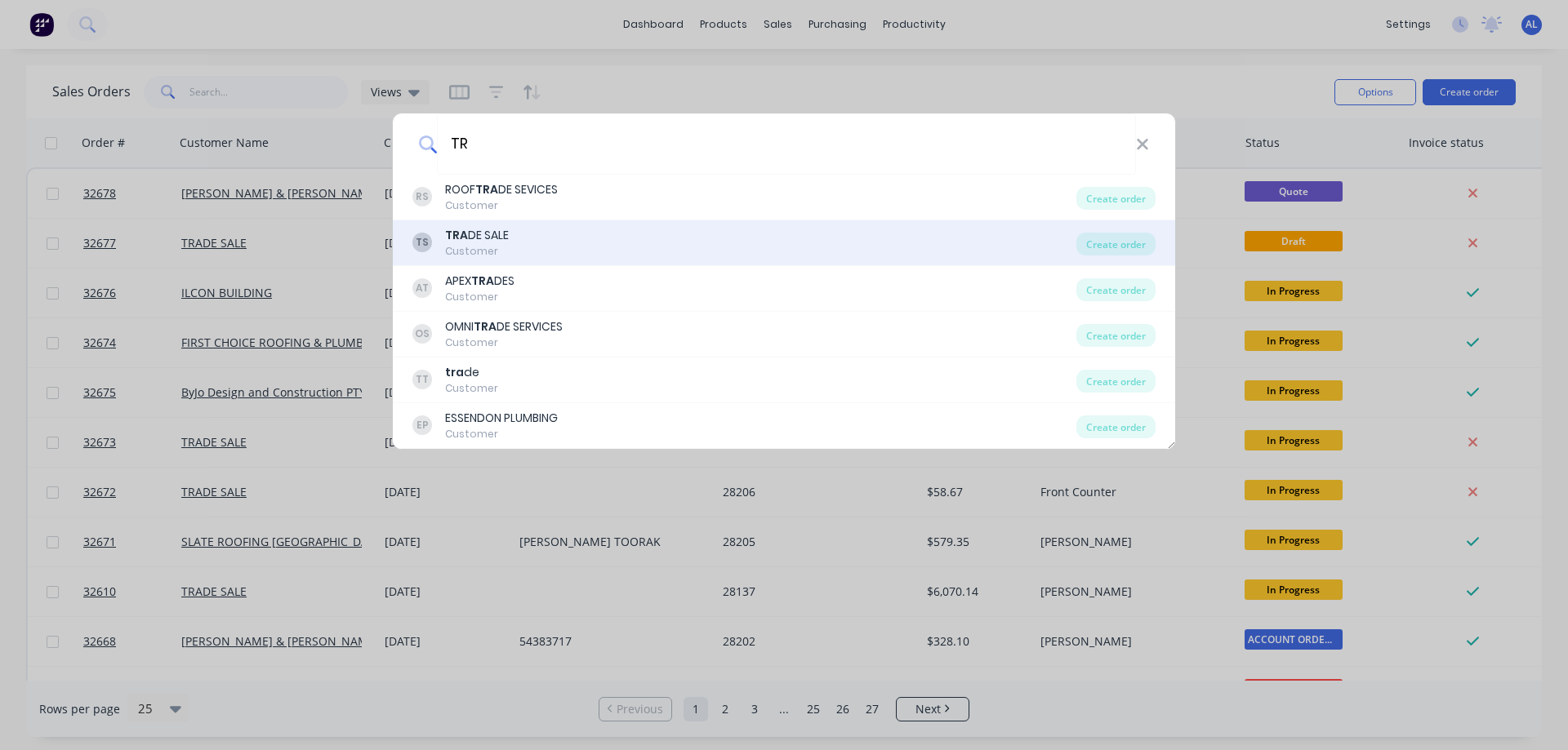
type input "T"
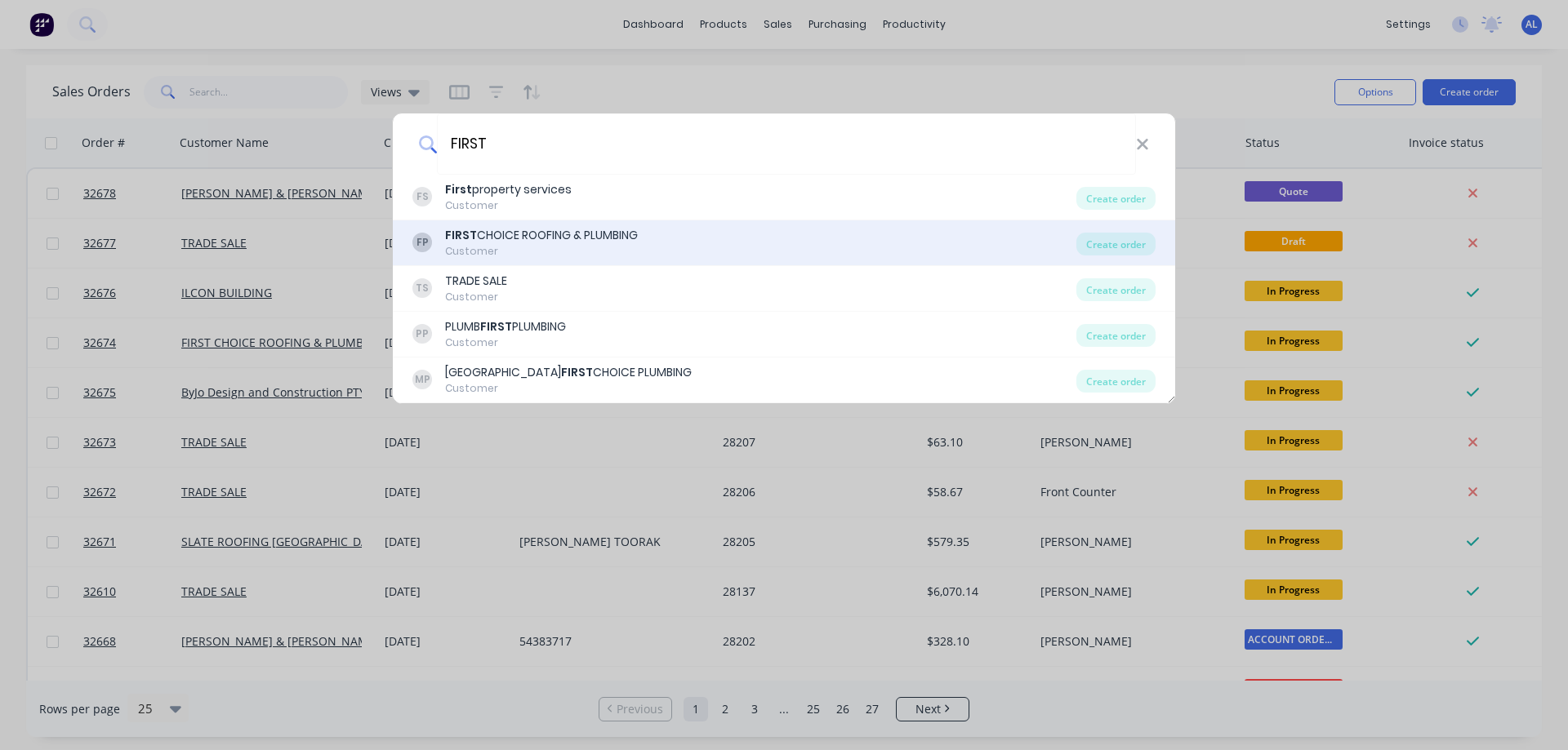
type input "FIRST"
click at [619, 233] on div "FIRST CHOICE ROOFING & PLUMBING" at bounding box center [541, 236] width 193 height 17
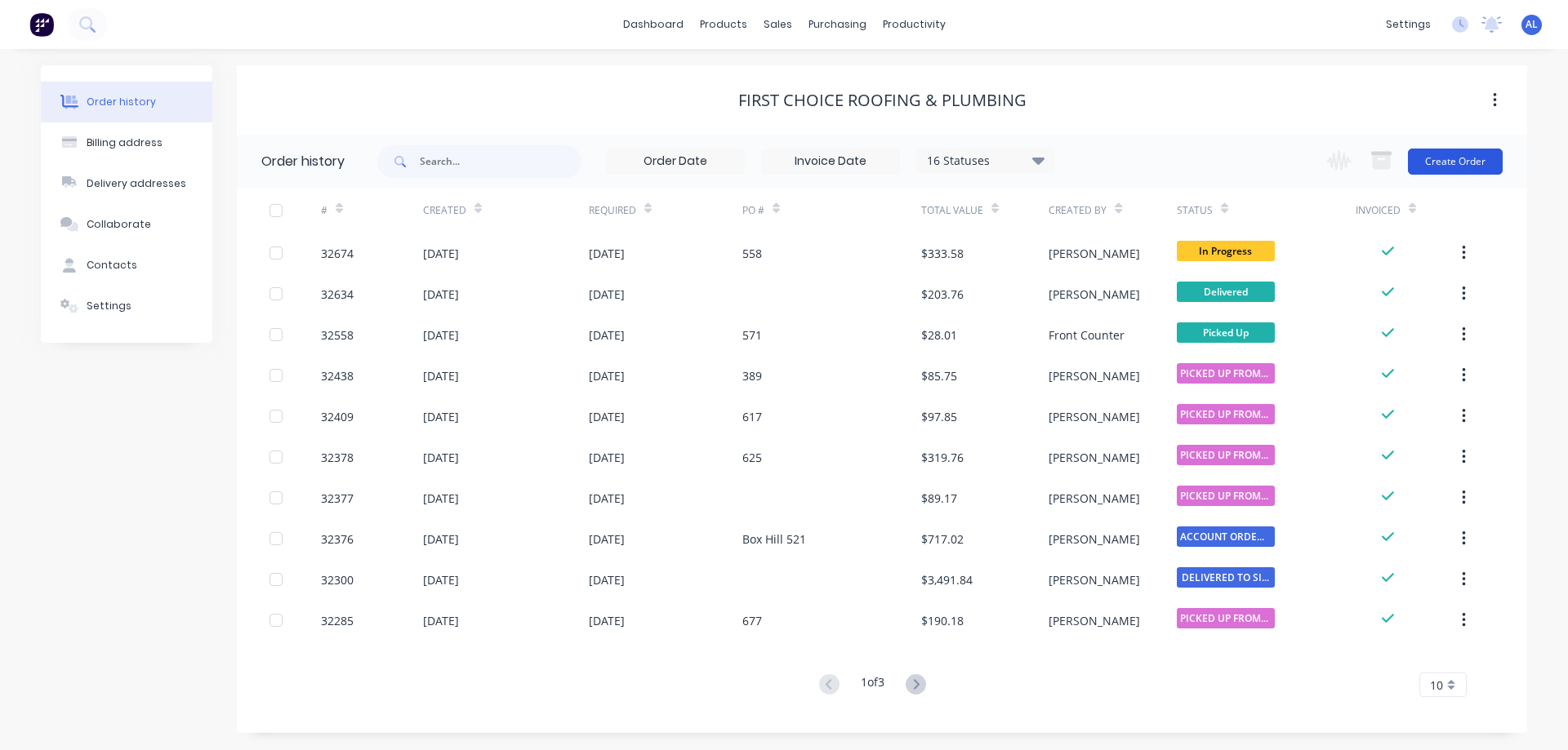
click at [1450, 162] on button "Create Order" at bounding box center [1455, 162] width 95 height 26
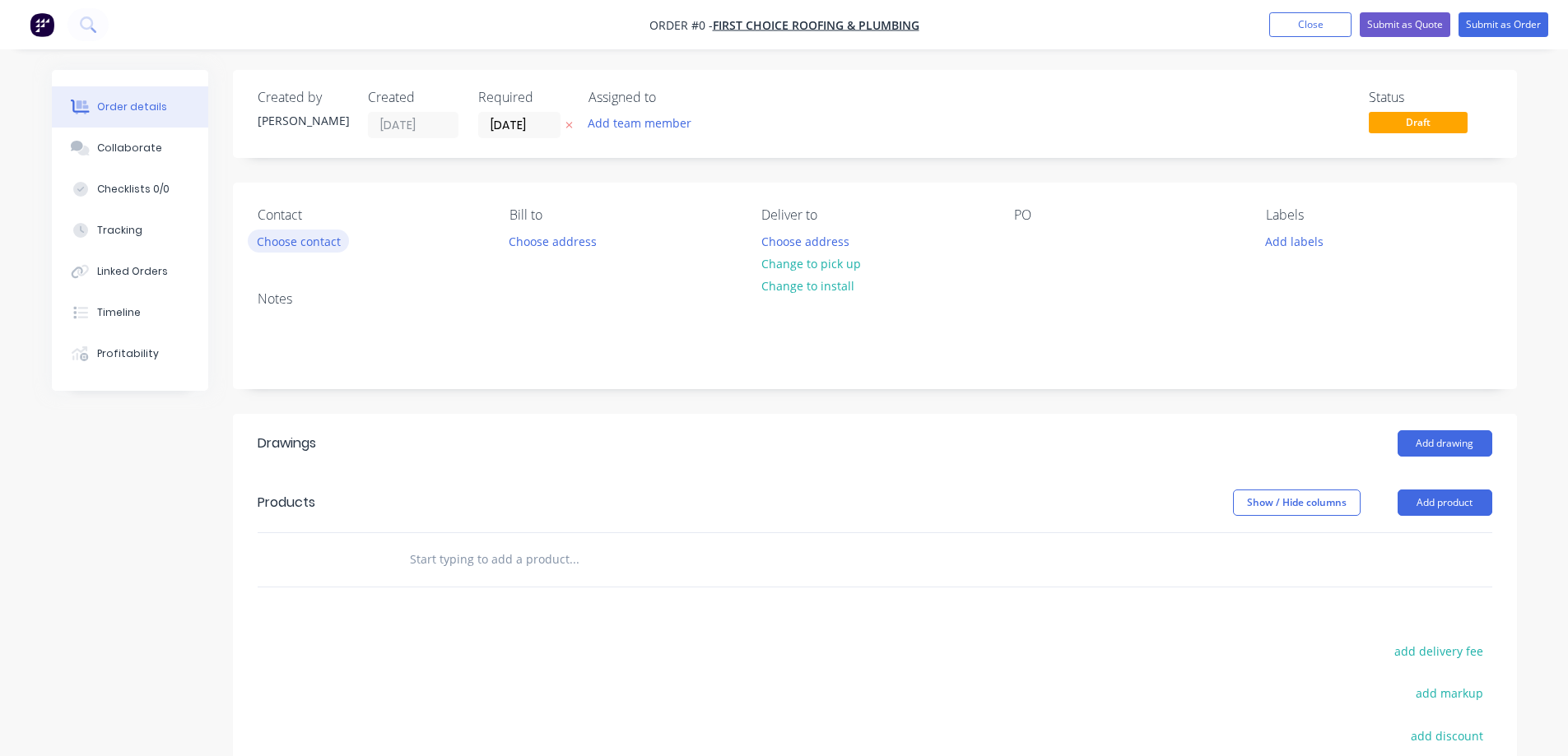
click at [328, 243] on button "Choose contact" at bounding box center [298, 240] width 101 height 22
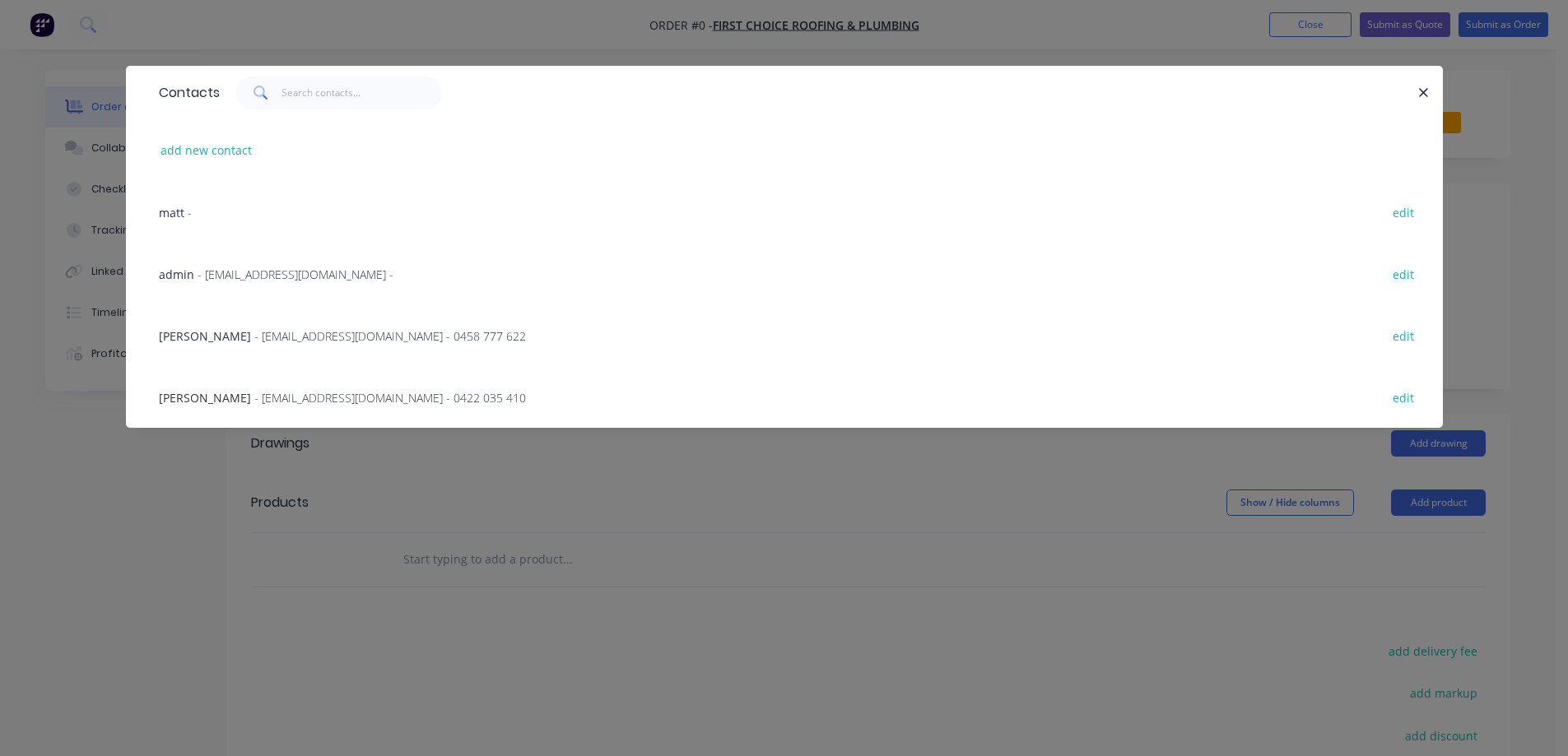
click at [335, 338] on span "- adam@firstchoiceroofingandplumbing.com.au - 0458 777 622" at bounding box center [389, 336] width 272 height 16
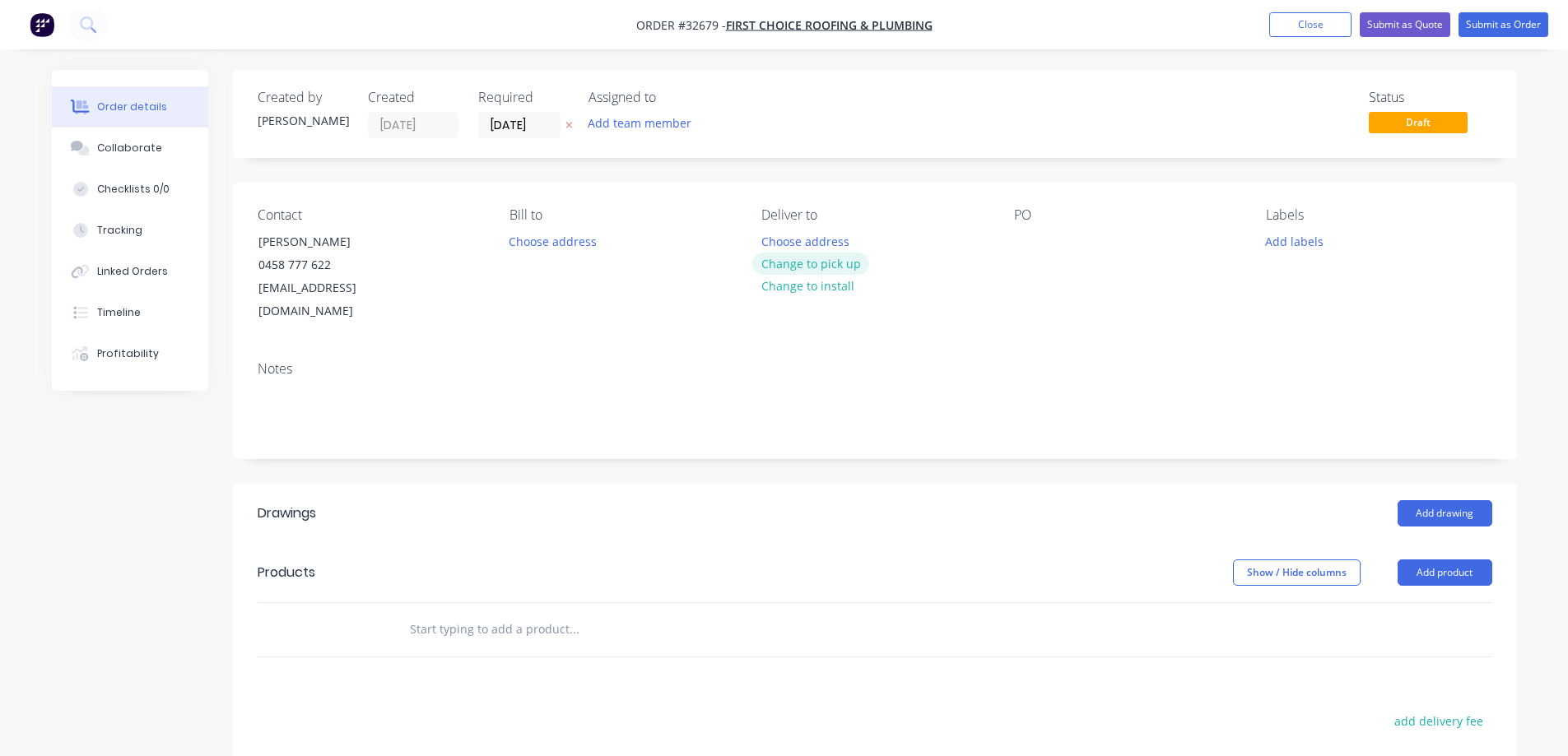
click at [805, 265] on button "Change to pick up" at bounding box center [810, 263] width 117 height 22
click at [1026, 239] on div at bounding box center [1027, 241] width 27 height 24
click at [514, 613] on input "text" at bounding box center [574, 629] width 330 height 33
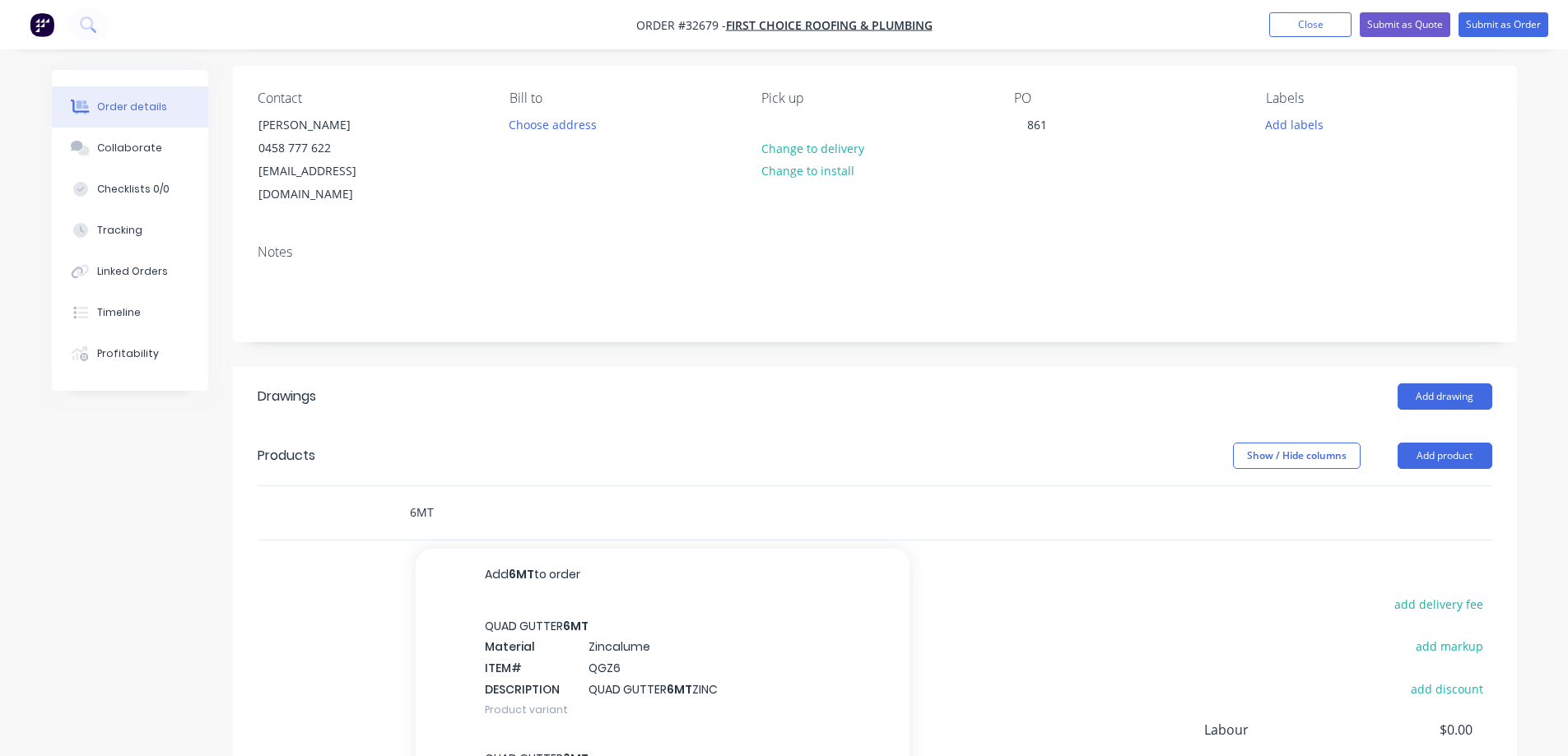
scroll to position [298, 0]
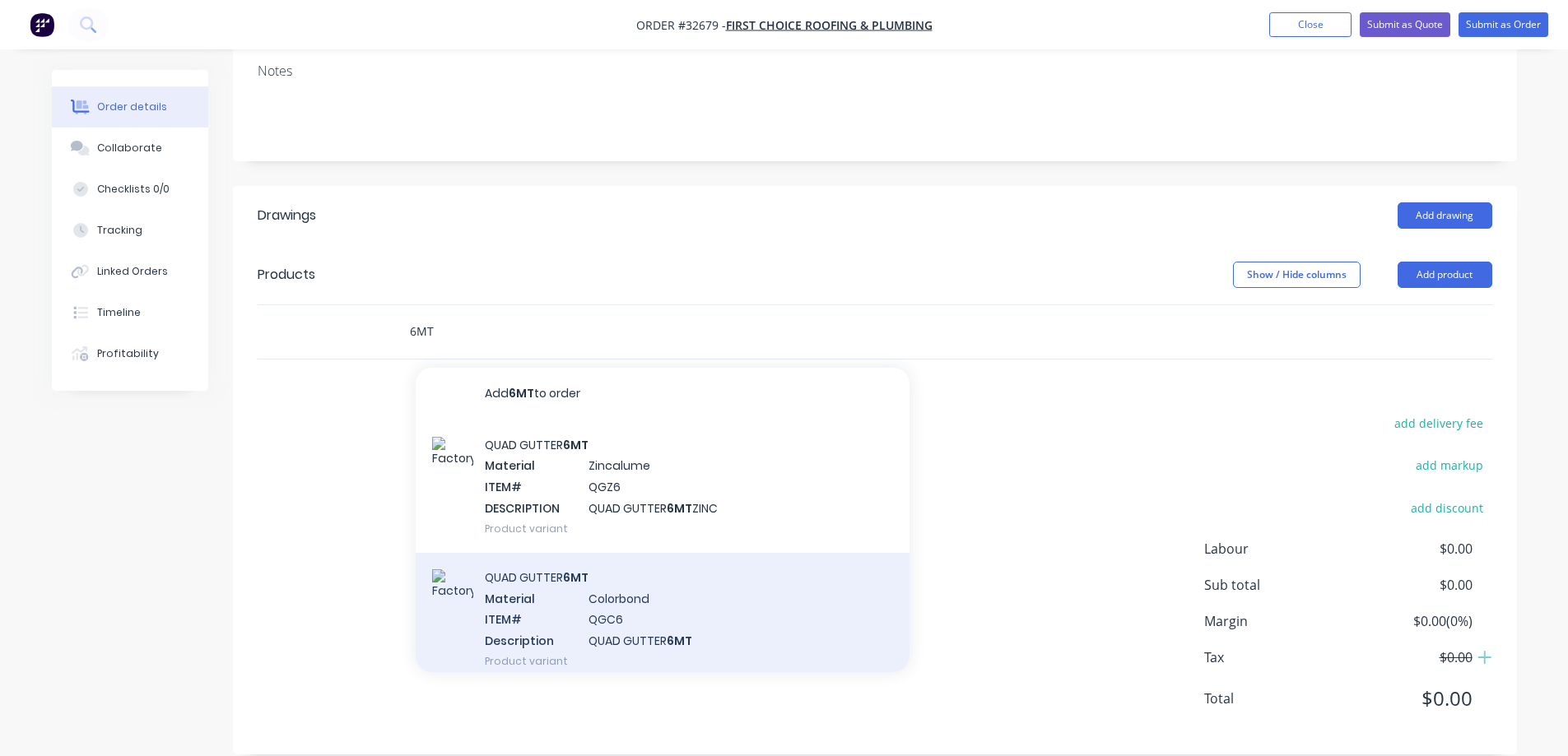
type input "6MT"
click at [727, 581] on div "QUAD GUTTER 6MT Material Colorbond ITEM# QGC6 Description QUAD GUTTER 6MT Produ…" at bounding box center [662, 620] width 494 height 133
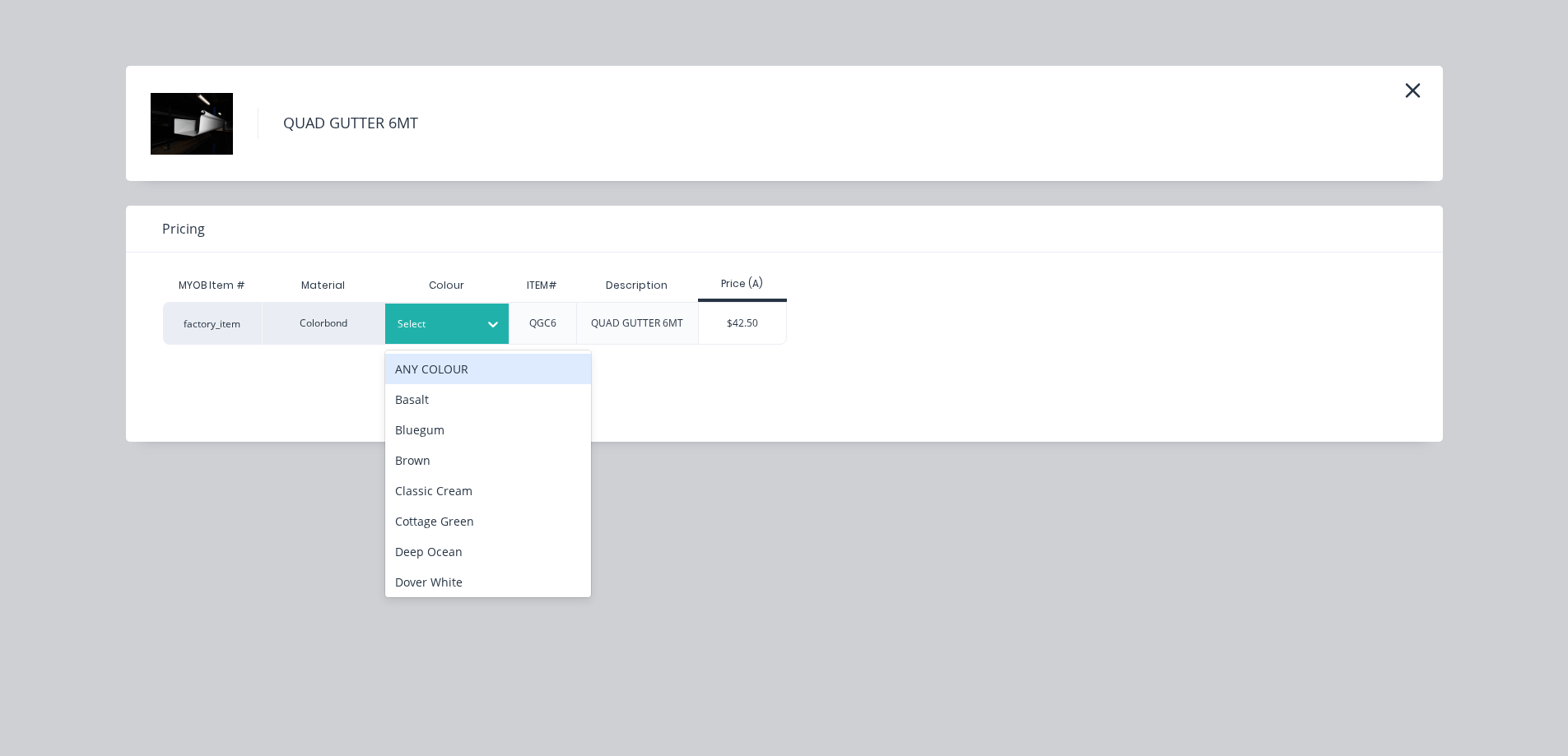
click at [476, 321] on div "Select" at bounding box center [431, 324] width 92 height 22
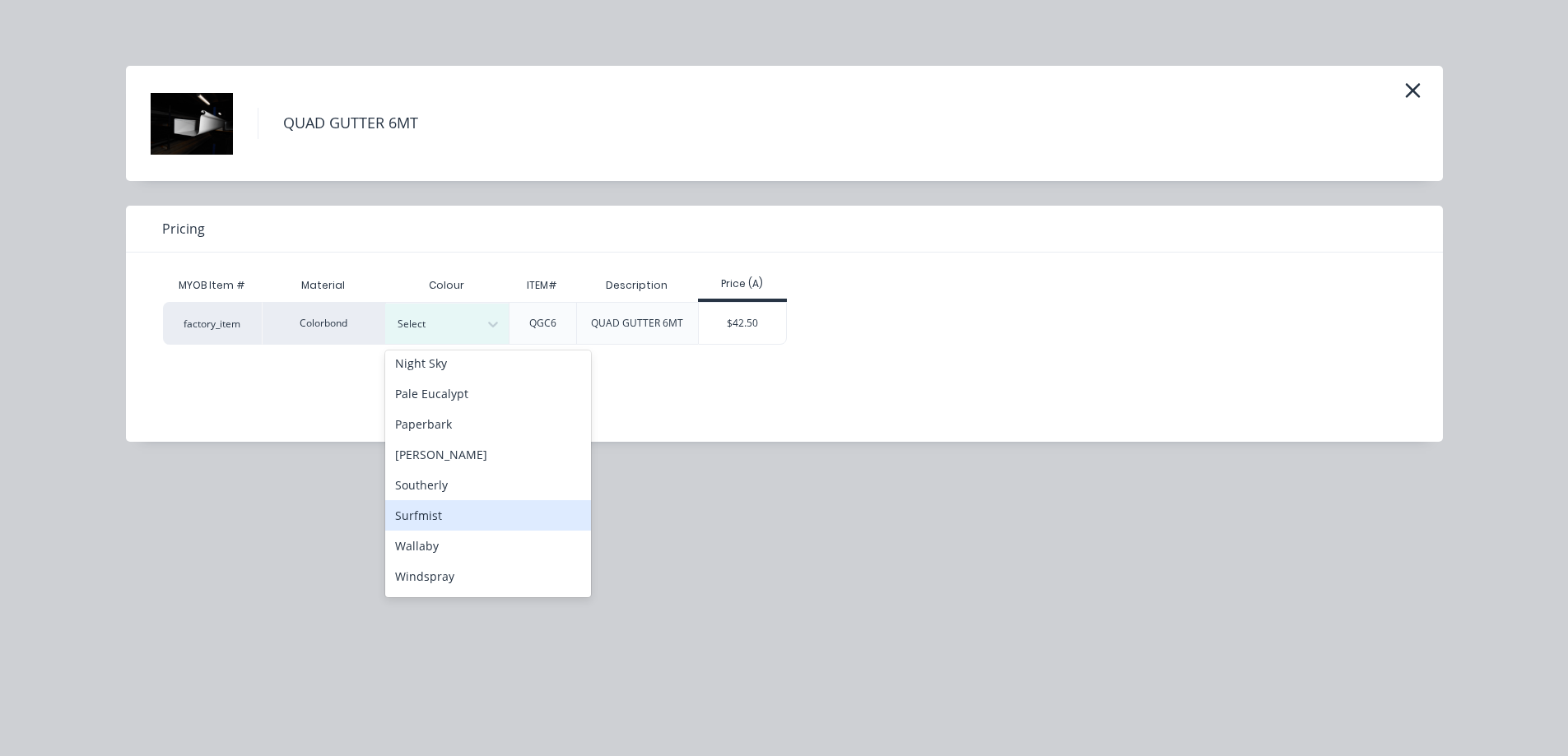
scroll to position [491, 0]
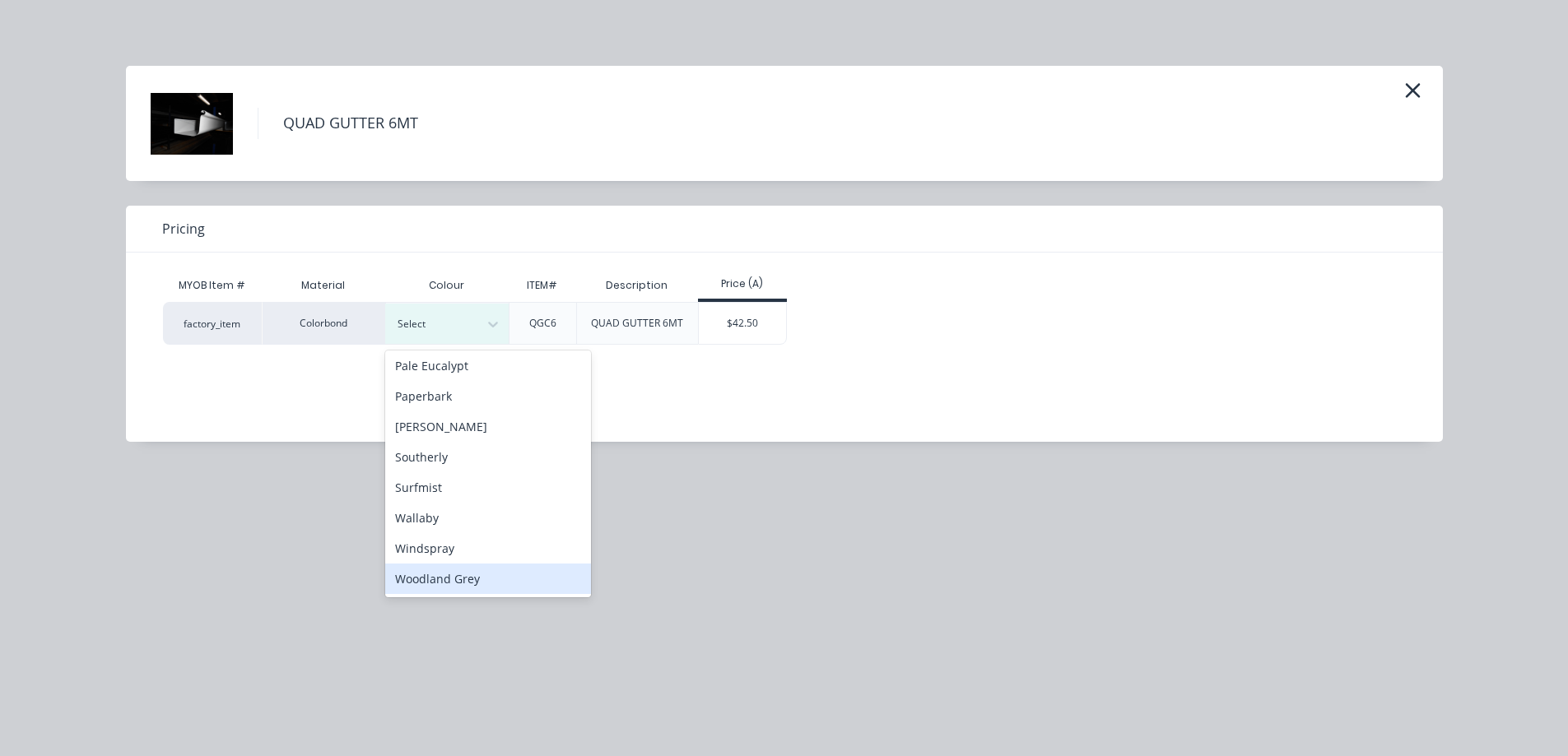
click at [479, 572] on div "Woodland Grey" at bounding box center [488, 579] width 206 height 30
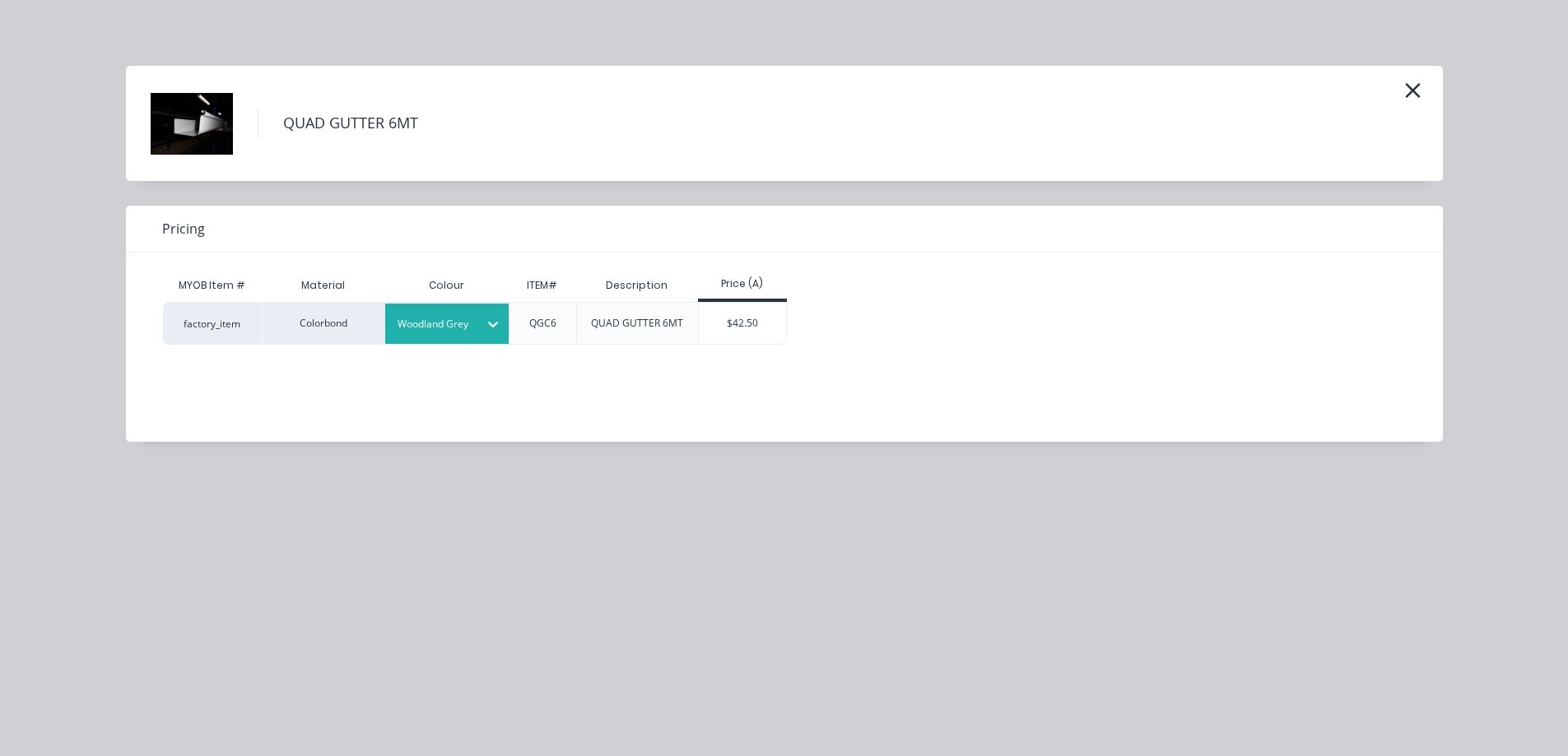
click at [735, 325] on div "$42.50" at bounding box center [743, 323] width 88 height 41
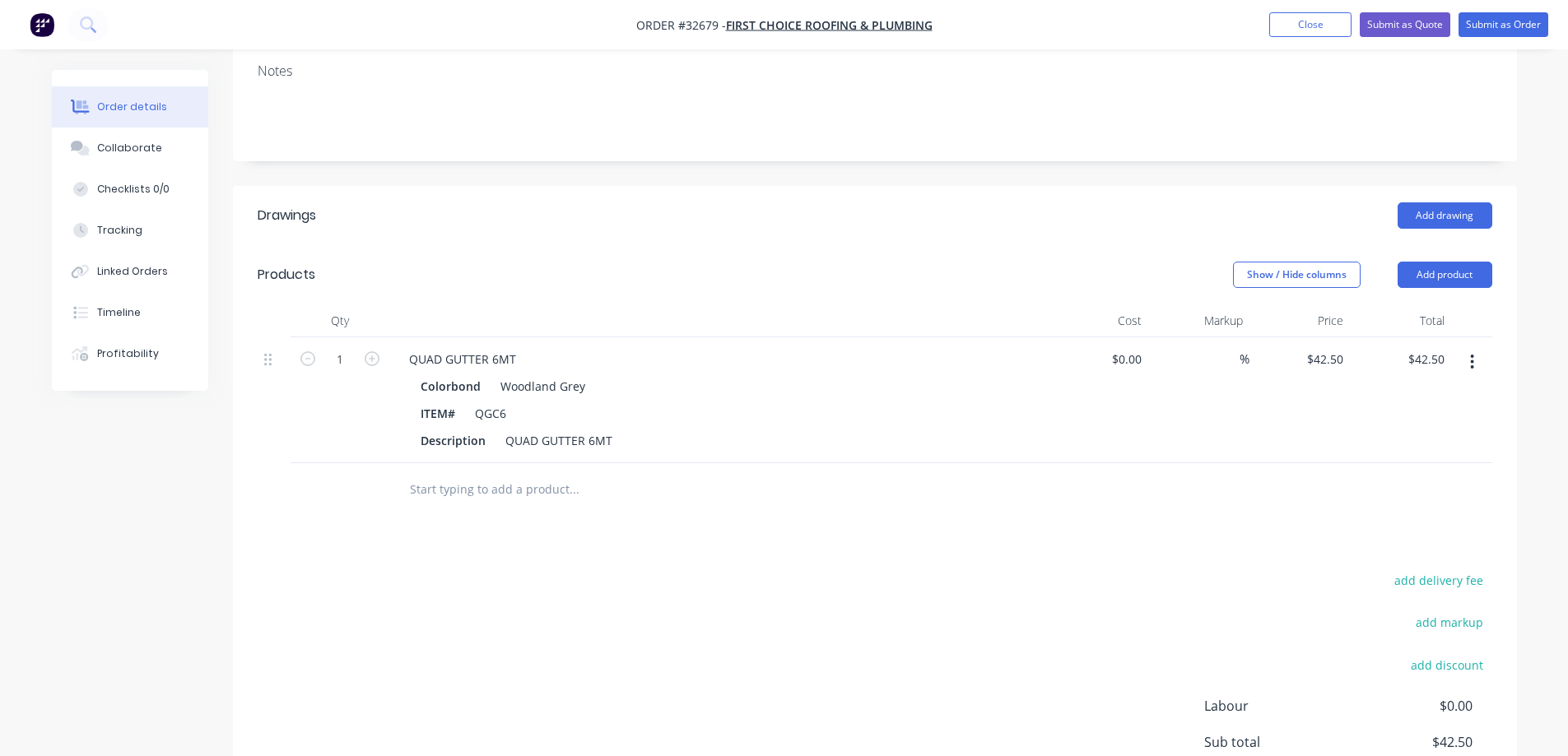
click at [484, 477] on input "text" at bounding box center [574, 490] width 330 height 33
click at [612, 429] on div "QUAD GUTTER 6MT" at bounding box center [558, 441] width 120 height 24
click at [512, 474] on input "text" at bounding box center [574, 490] width 330 height 33
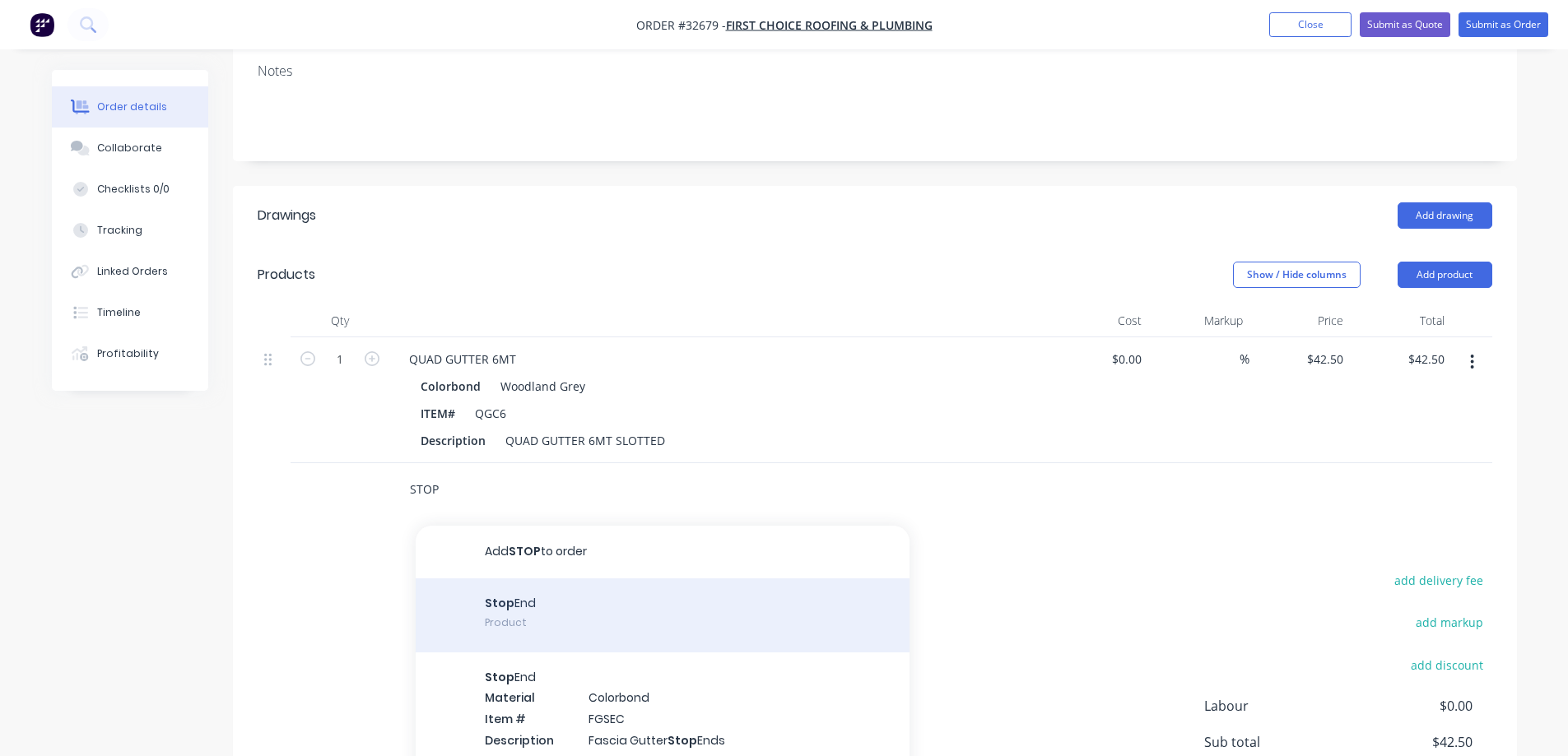
type input "STOP"
click at [570, 595] on div "Stop End Product" at bounding box center [662, 616] width 494 height 74
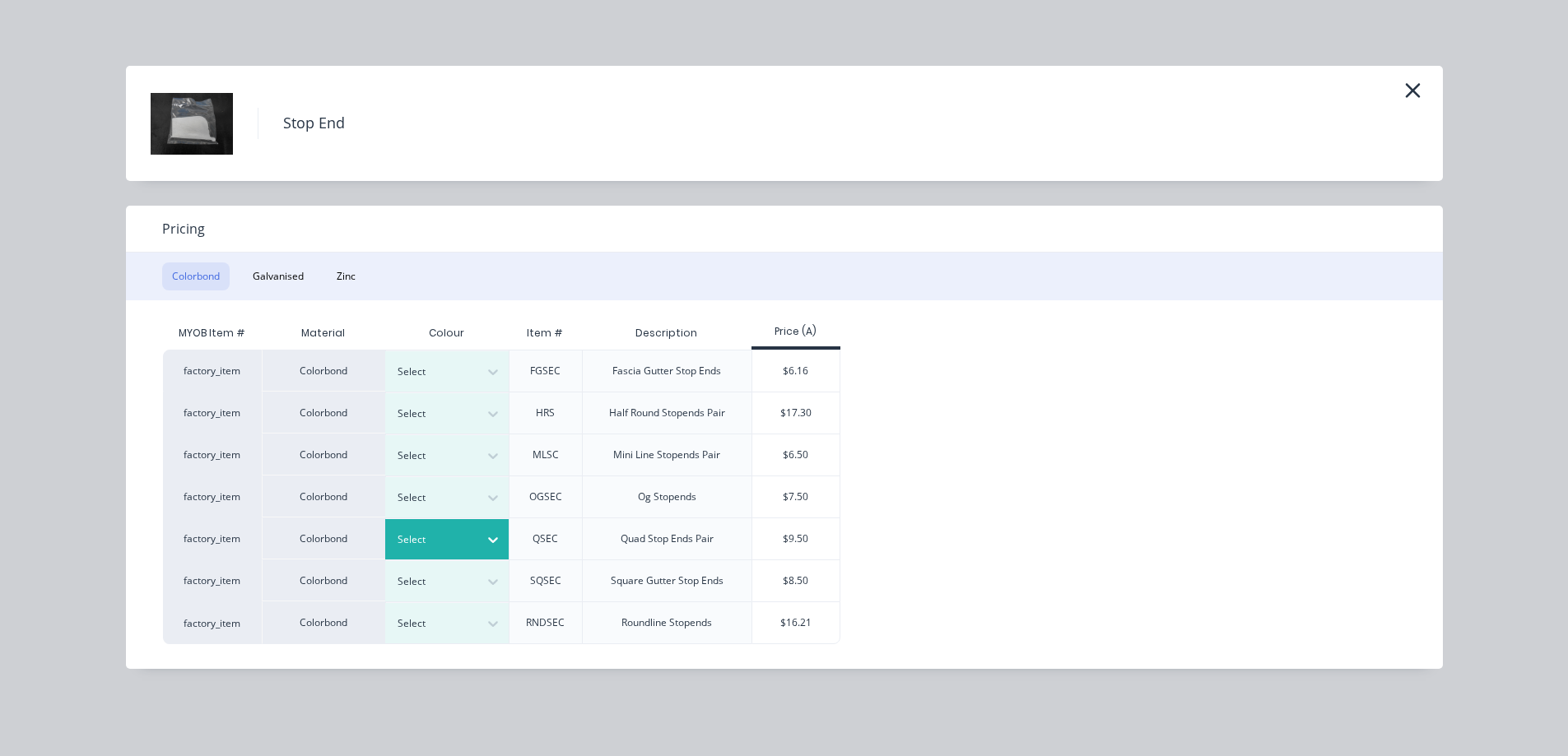
click at [496, 546] on icon at bounding box center [493, 539] width 16 height 16
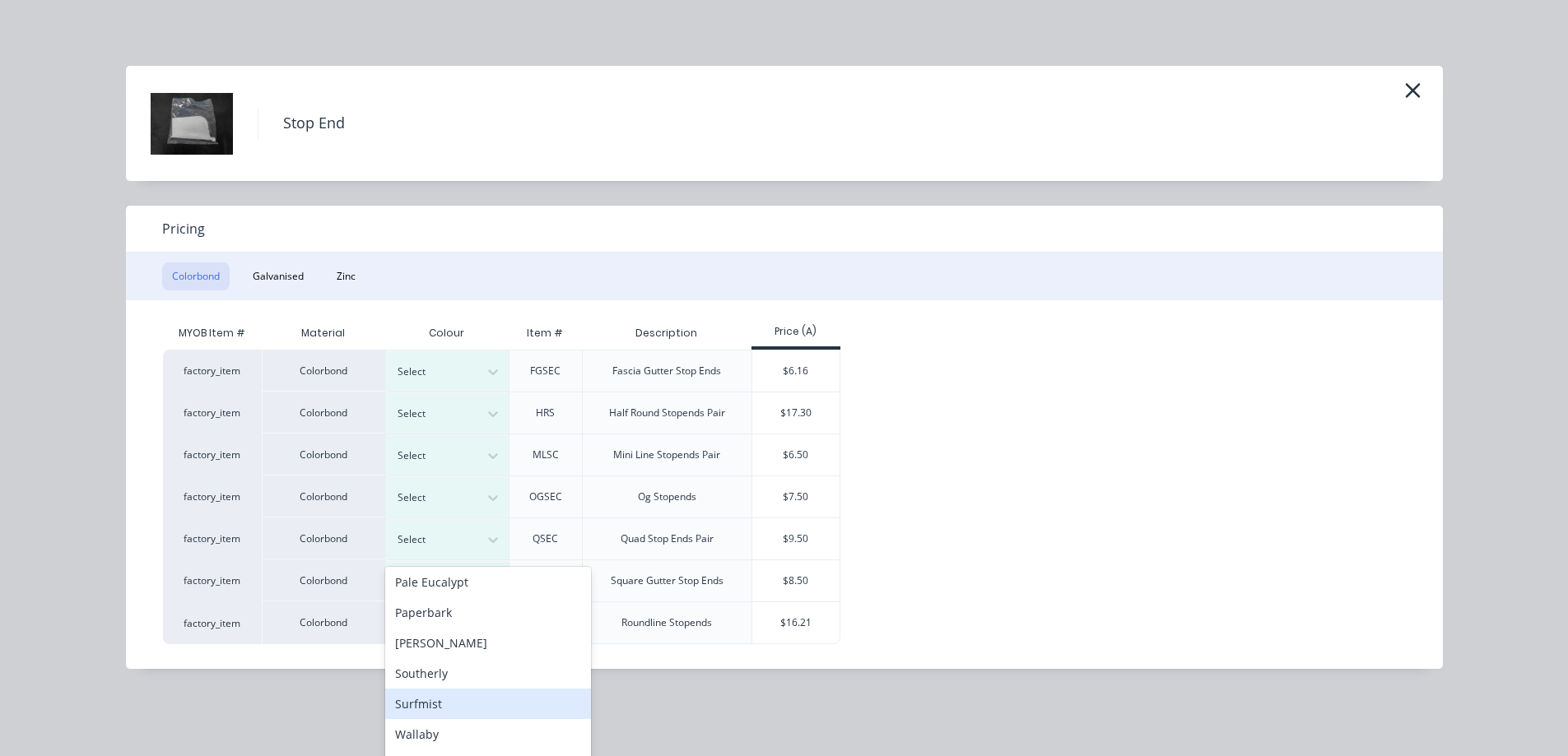
scroll to position [478, 0]
type input "W"
click at [501, 705] on div "Woodland Grey" at bounding box center [488, 707] width 206 height 30
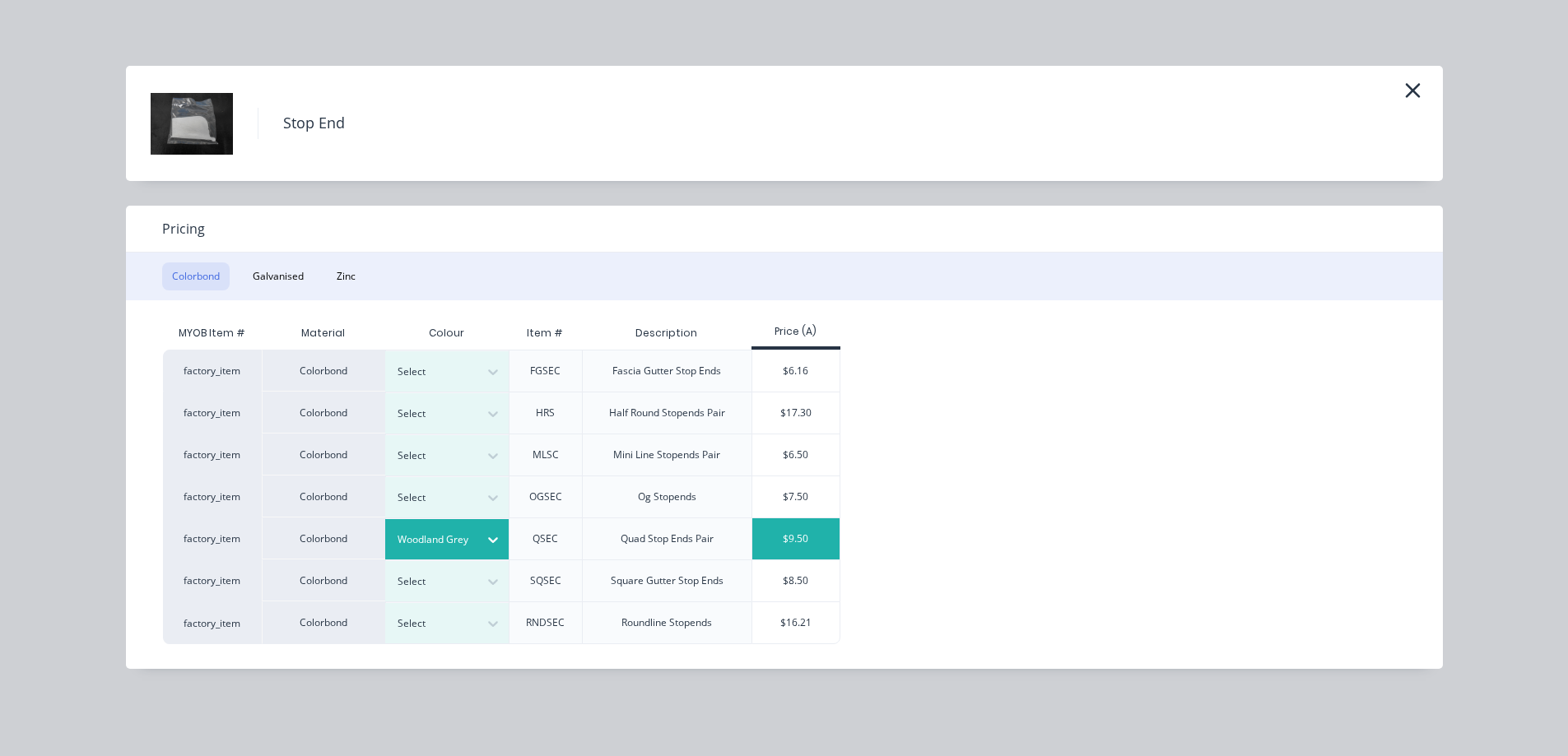
click at [796, 539] on div "$9.50" at bounding box center [796, 538] width 88 height 41
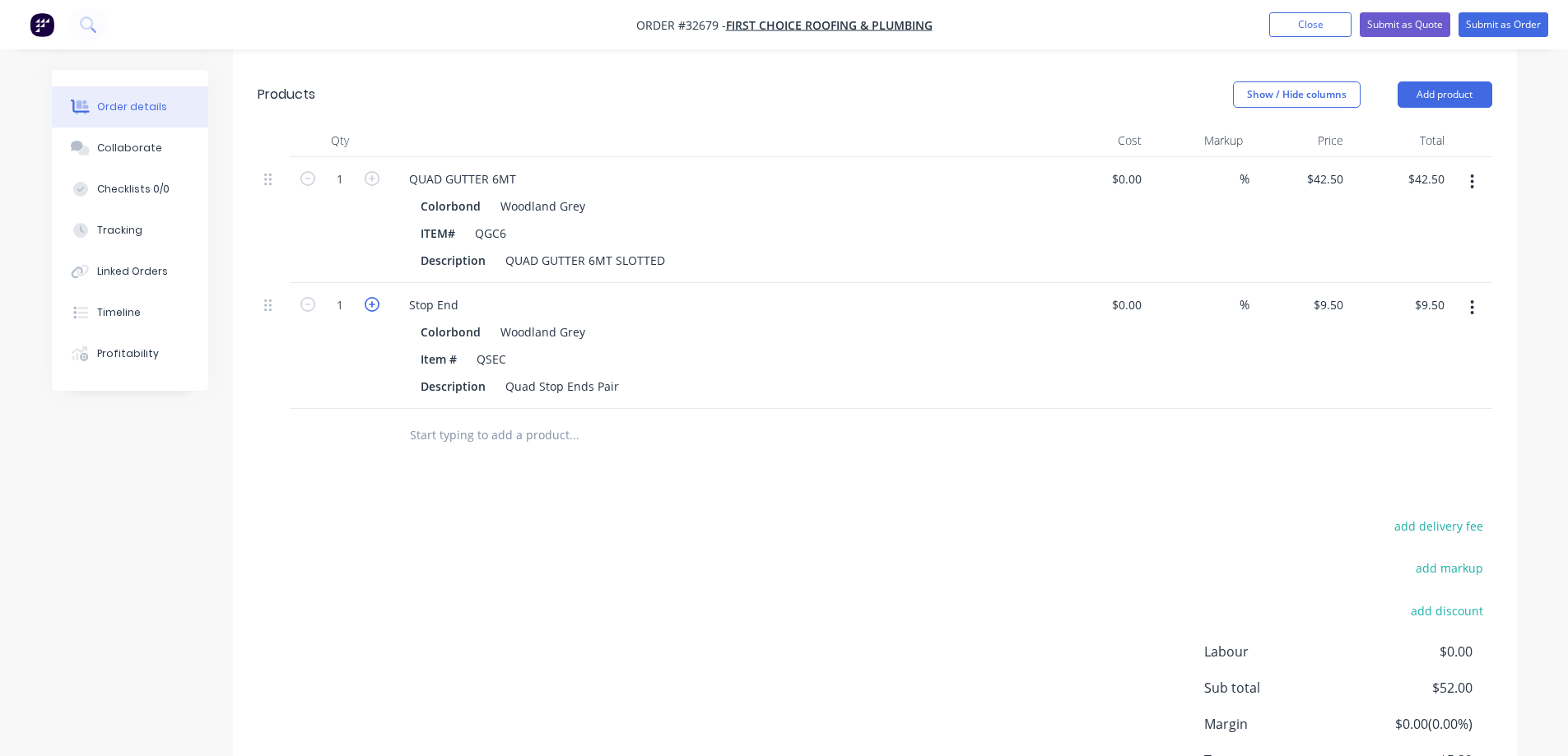
click at [369, 297] on icon "button" at bounding box center [372, 305] width 15 height 15
type input "2"
type input "$19.00"
click at [369, 297] on icon "button" at bounding box center [372, 305] width 15 height 15
type input "3"
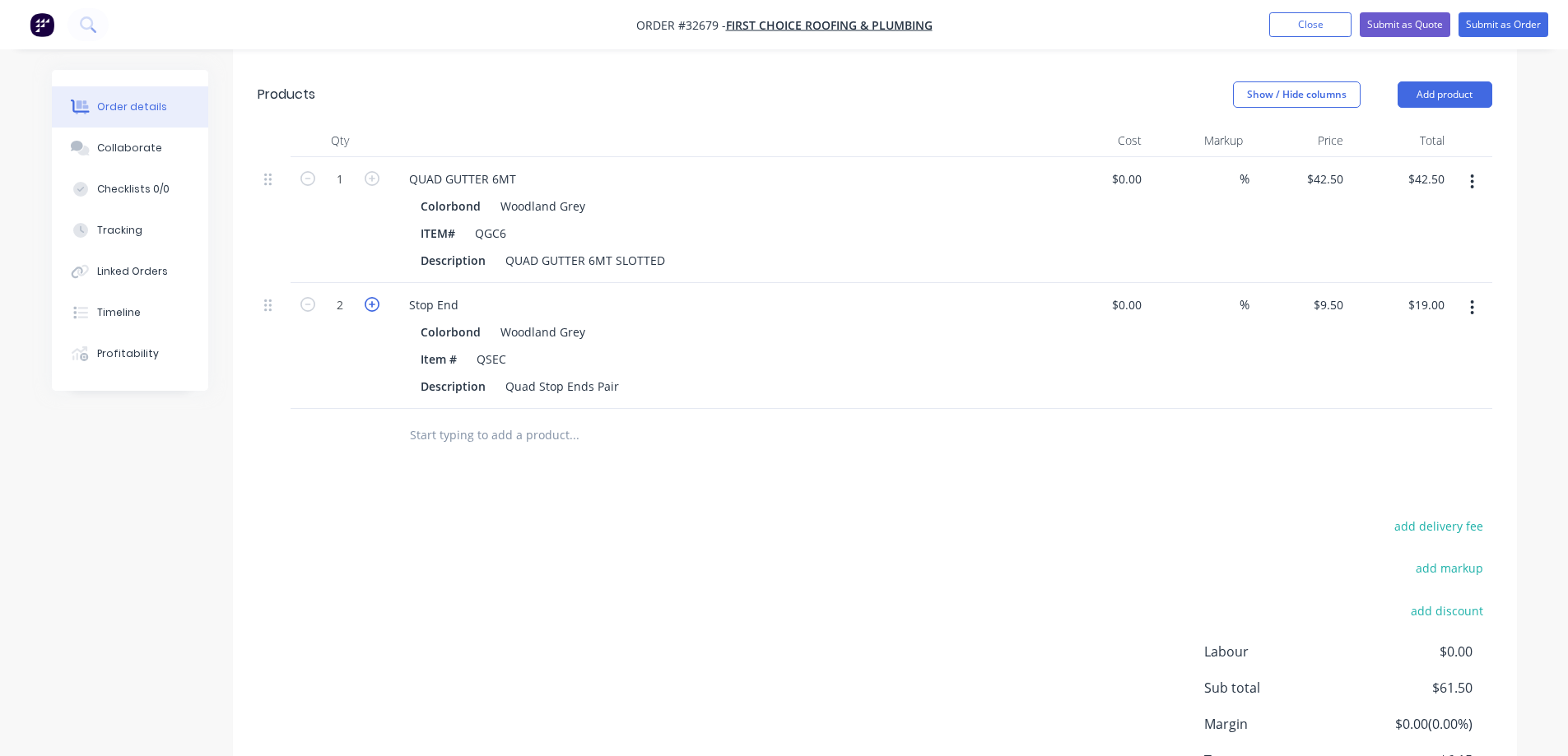
type input "$28.50"
click at [513, 419] on input "text" at bounding box center [574, 435] width 330 height 33
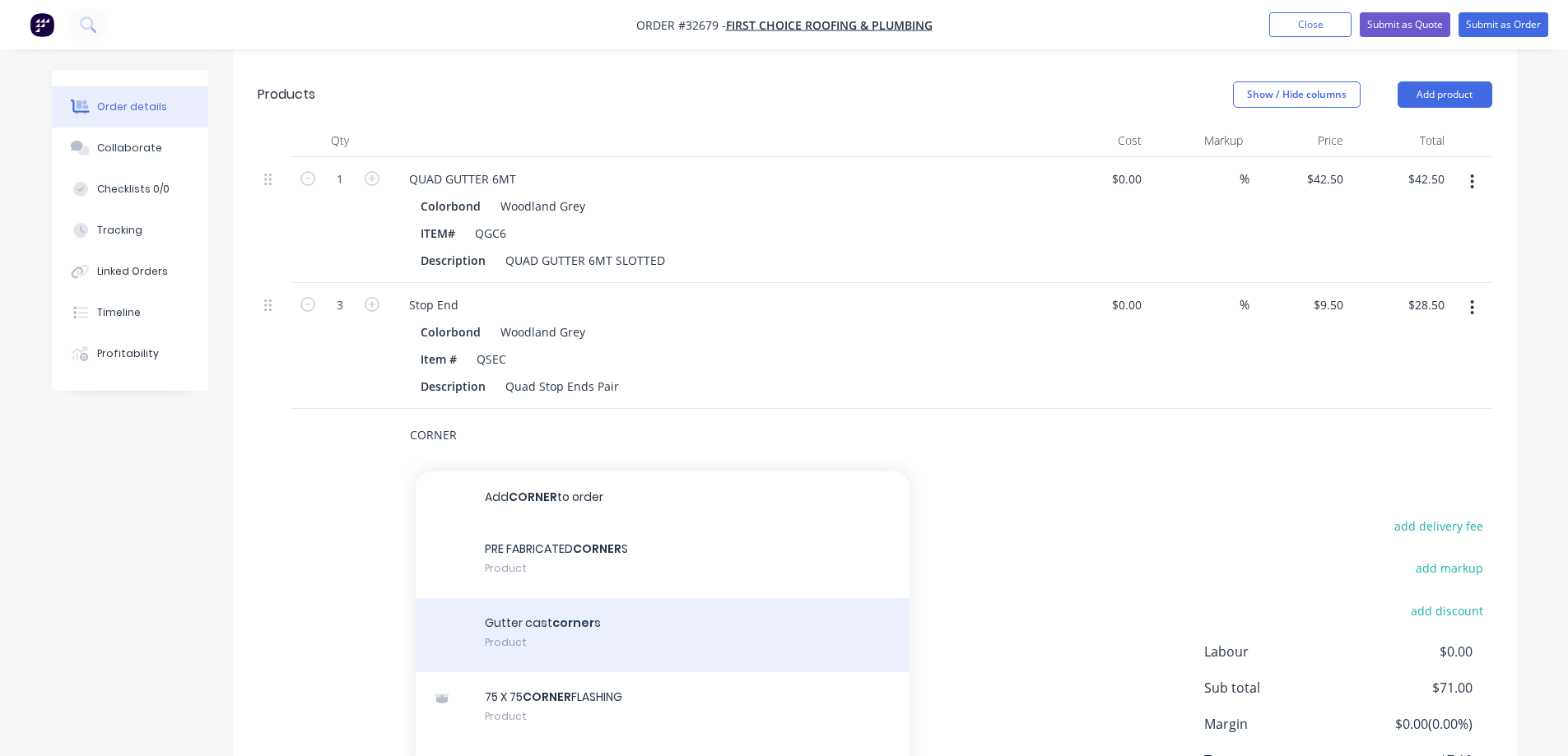
type input "CORNER"
click at [646, 617] on div "Gutter cast corner s Product" at bounding box center [662, 636] width 494 height 74
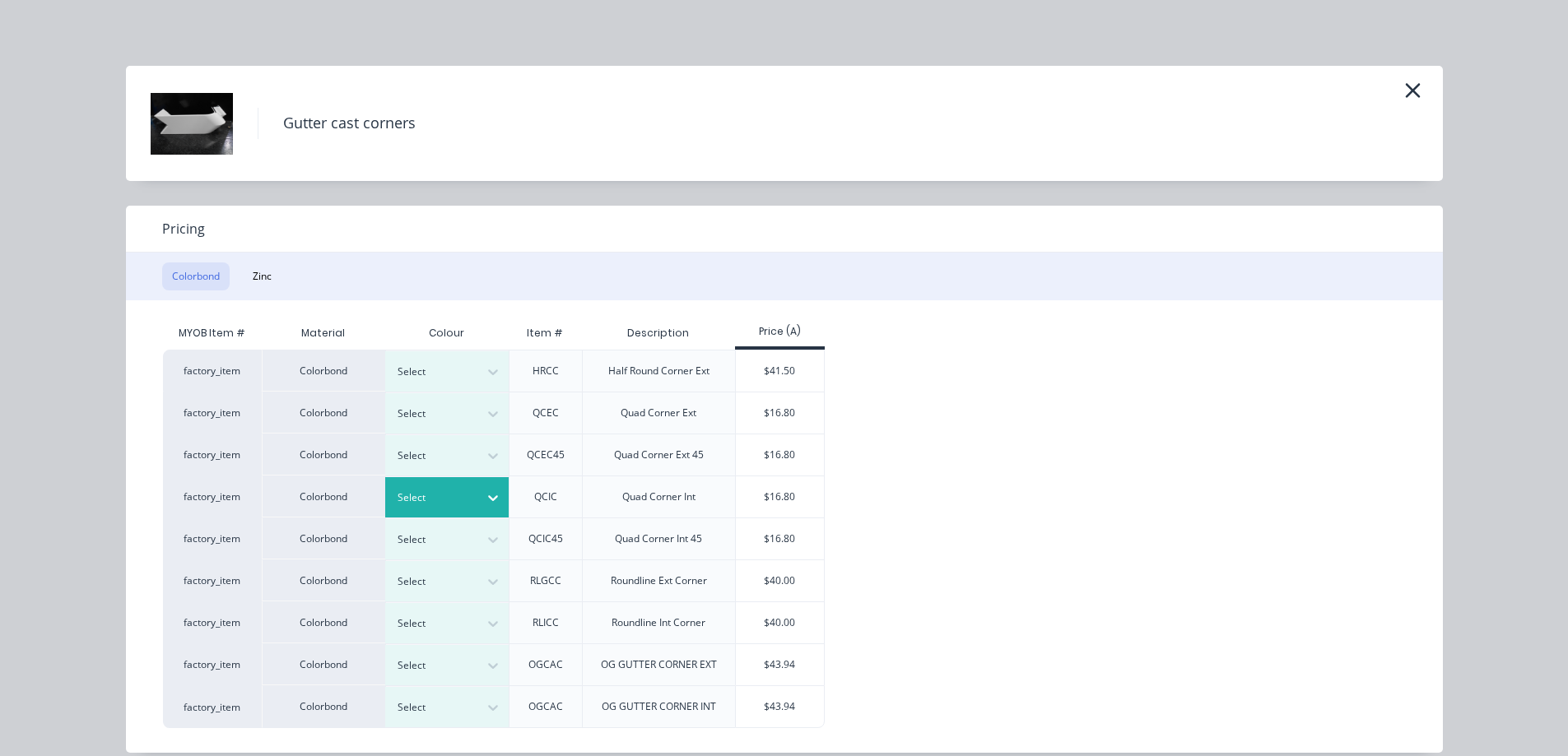
click at [485, 495] on icon at bounding box center [493, 497] width 16 height 16
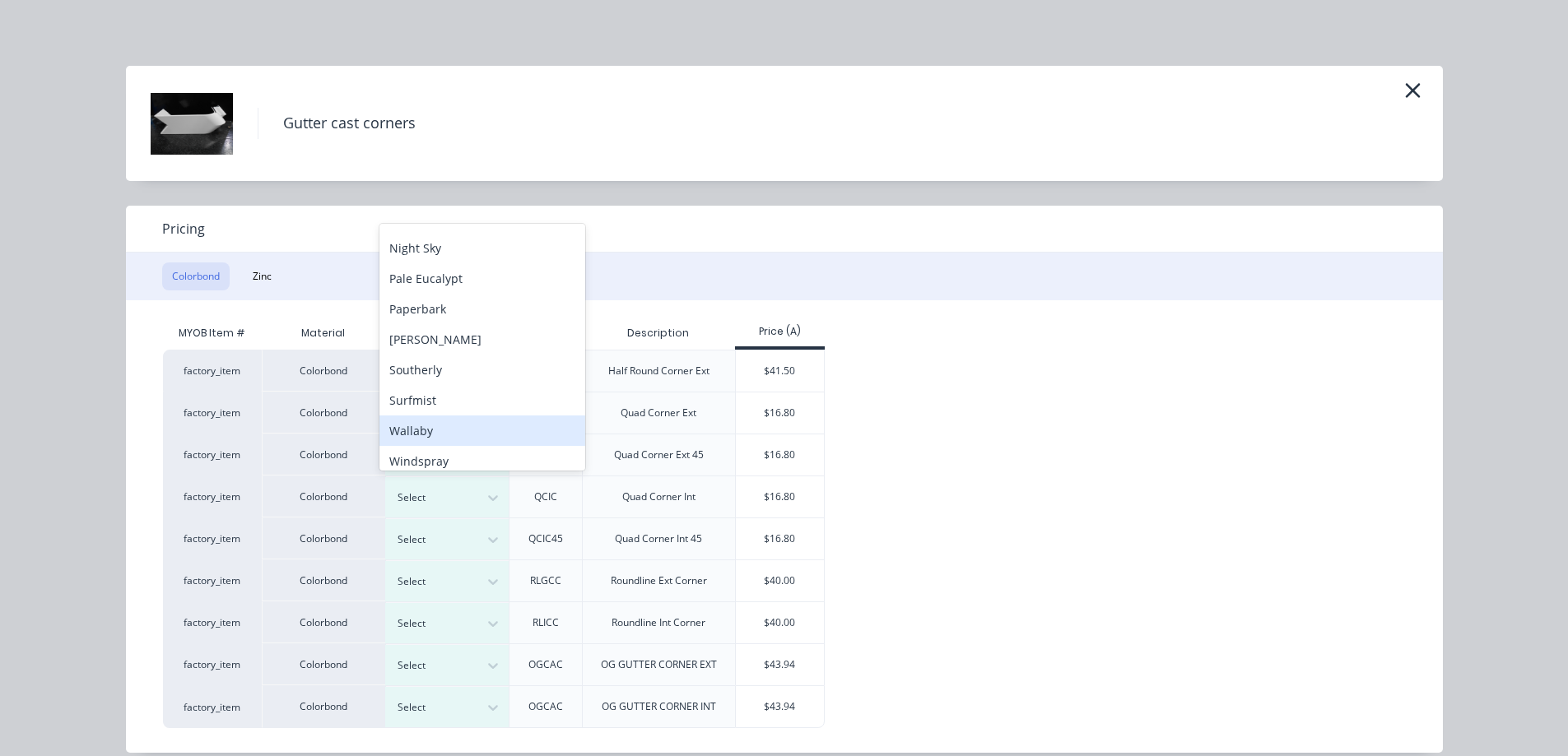
scroll to position [491, 0]
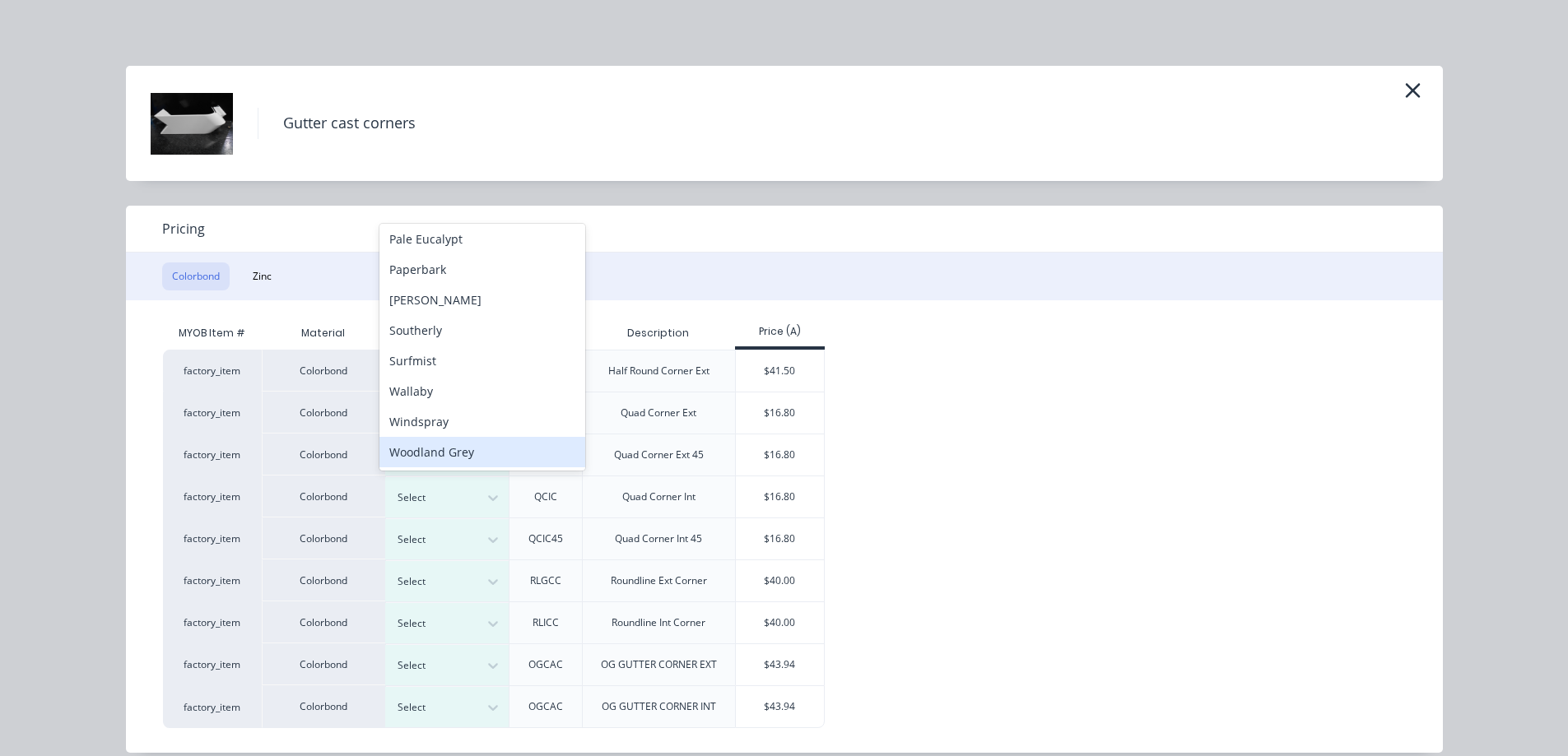
click at [475, 452] on div "Woodland Grey" at bounding box center [482, 452] width 206 height 30
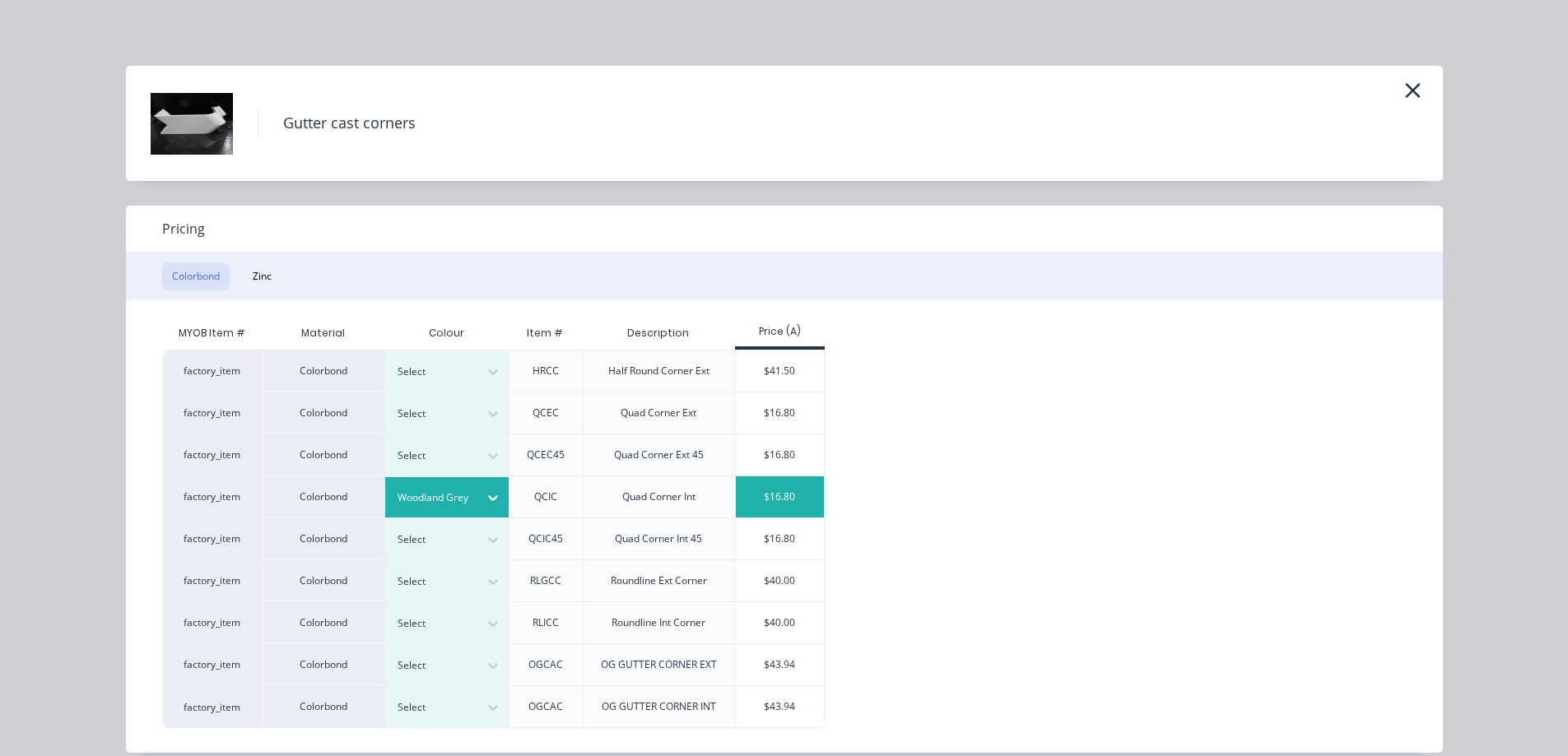
click at [767, 493] on div "$16.80" at bounding box center [780, 496] width 88 height 41
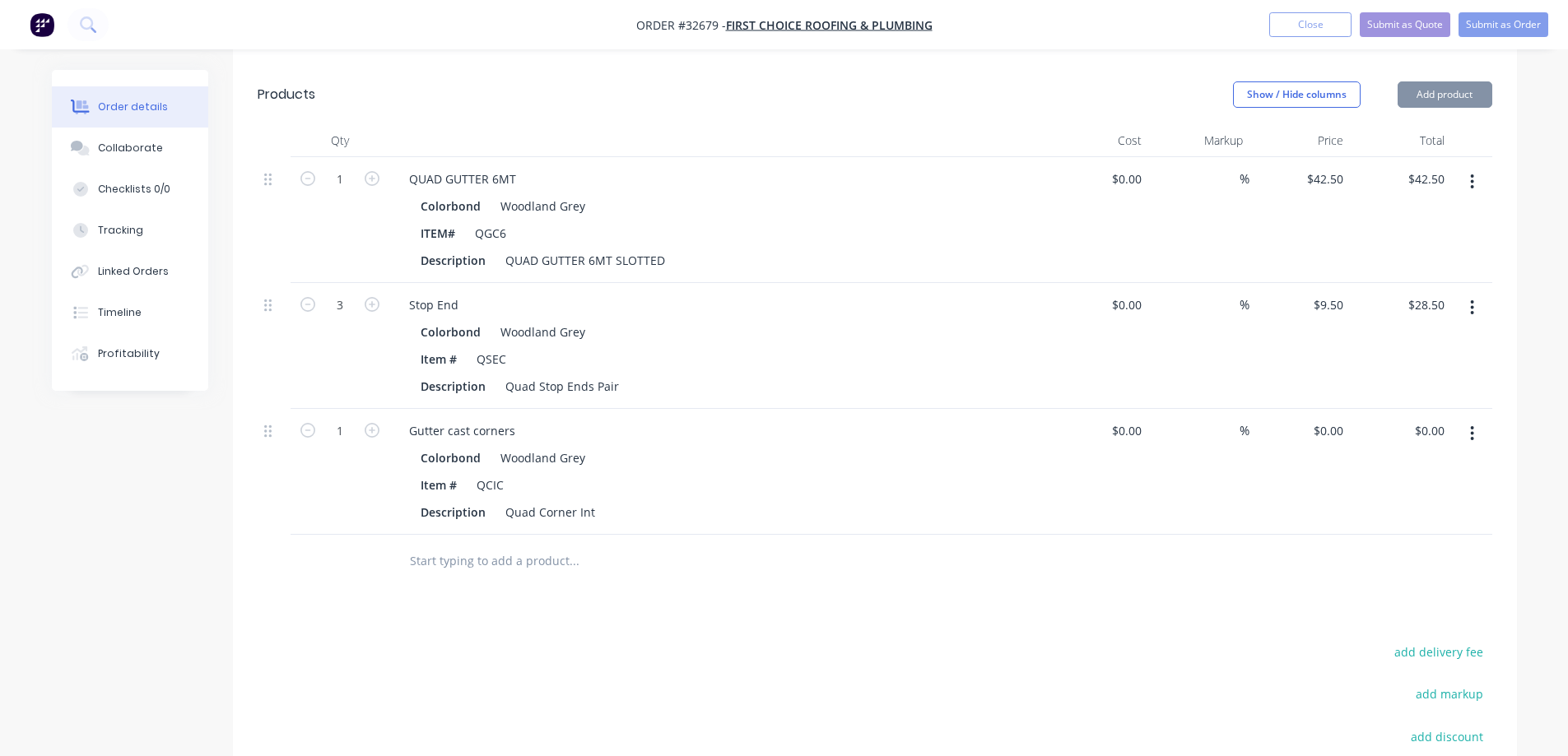
type input "$16.80"
click at [483, 545] on input "text" at bounding box center [574, 561] width 330 height 33
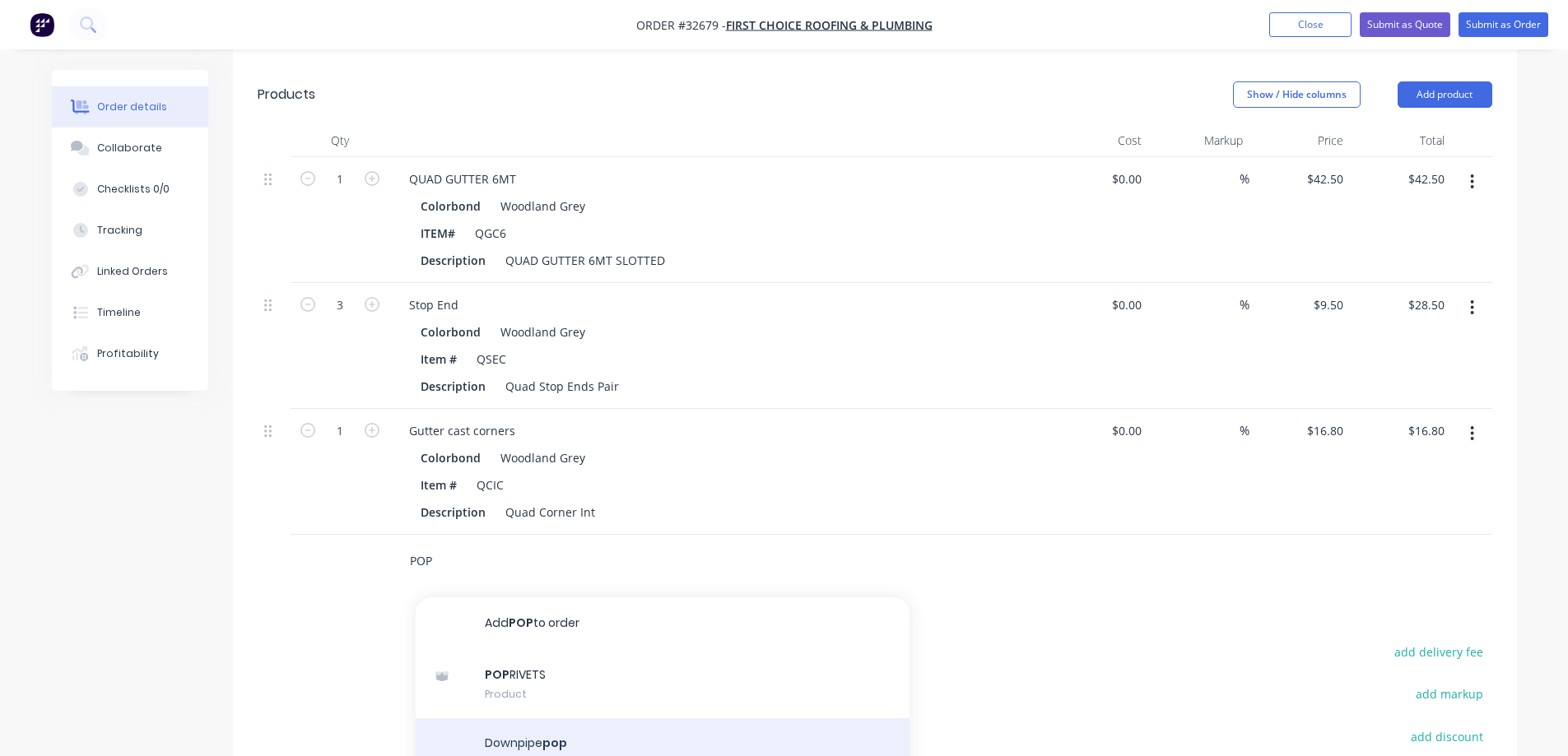
type input "POP"
click at [562, 729] on div "Downpipe pop Product" at bounding box center [662, 755] width 494 height 74
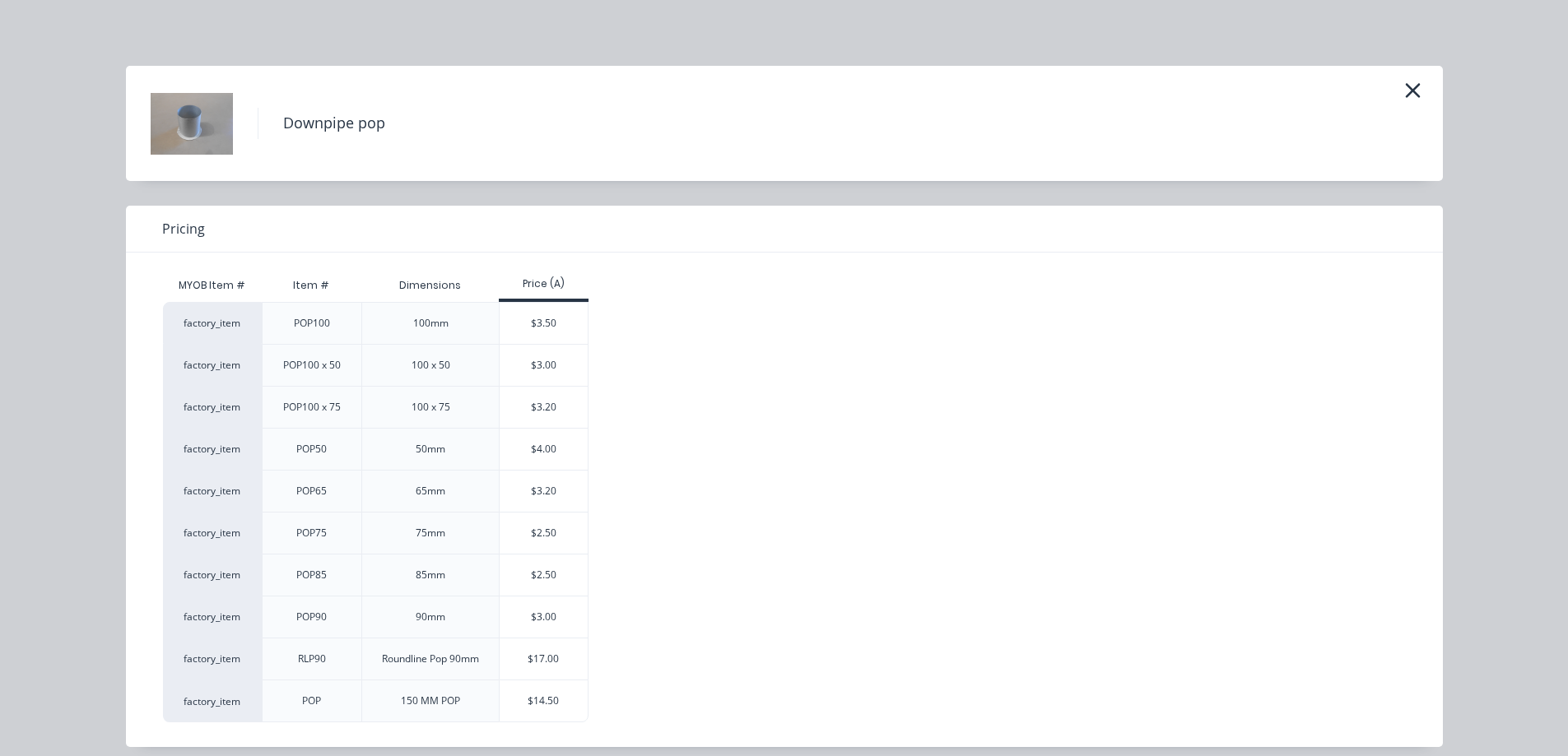
click at [534, 369] on div "$3.00" at bounding box center [543, 365] width 88 height 41
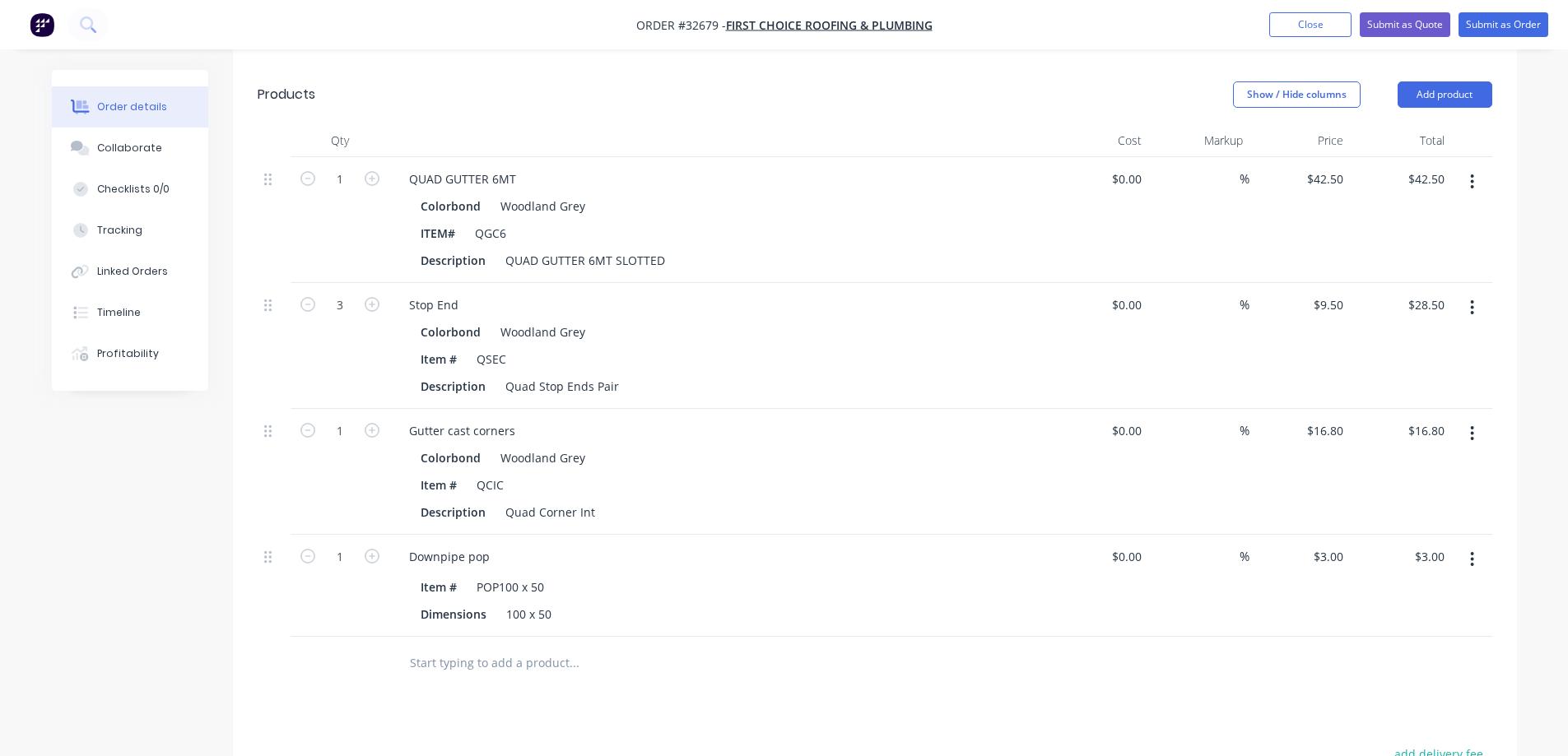
drag, startPoint x: 516, startPoint y: 643, endPoint x: 527, endPoint y: 640, distance: 11.4
click at [521, 647] on input "text" at bounding box center [574, 663] width 330 height 33
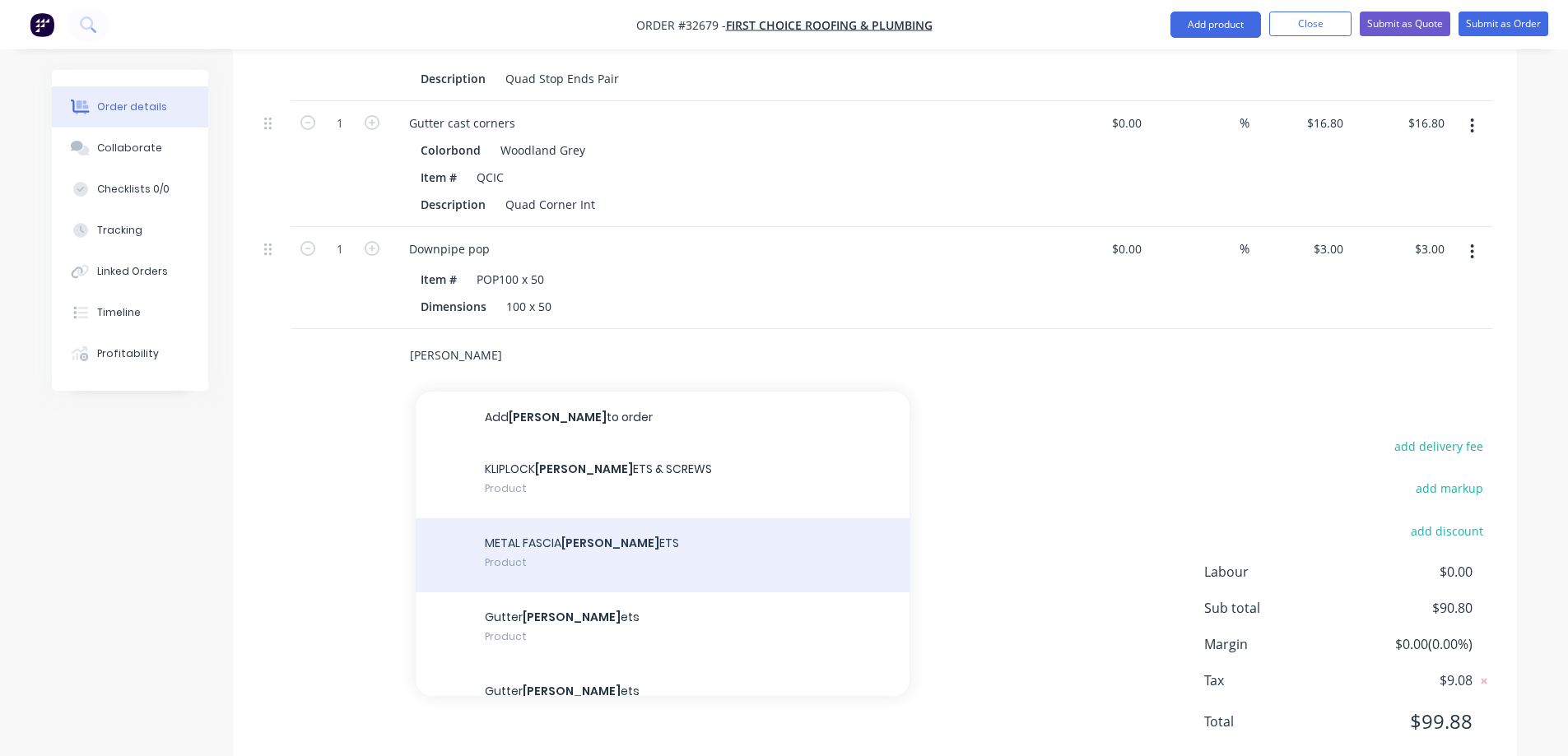
scroll to position [807, 0]
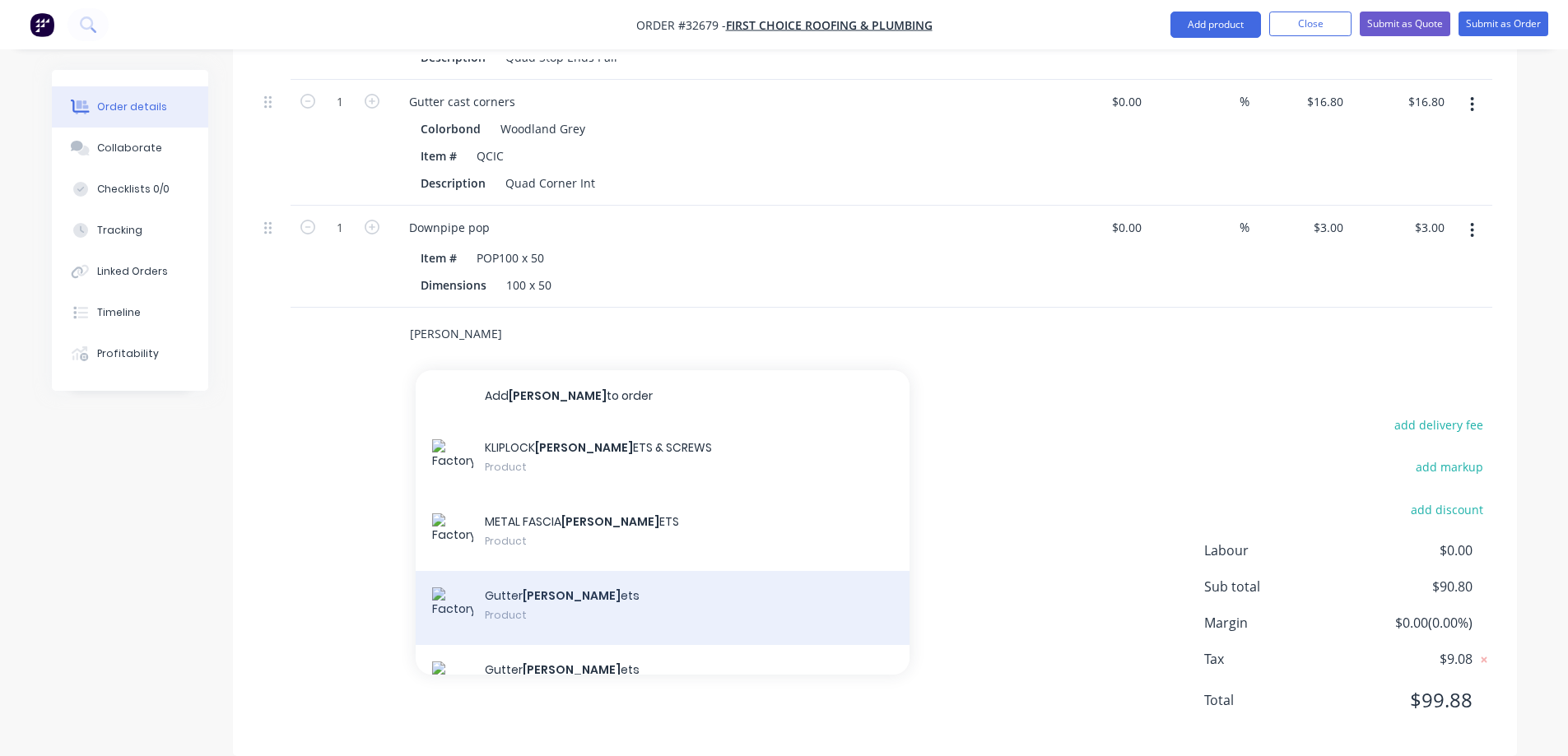
type input "BRACK"
click at [581, 603] on div "Gutter brack ets Product" at bounding box center [662, 608] width 494 height 74
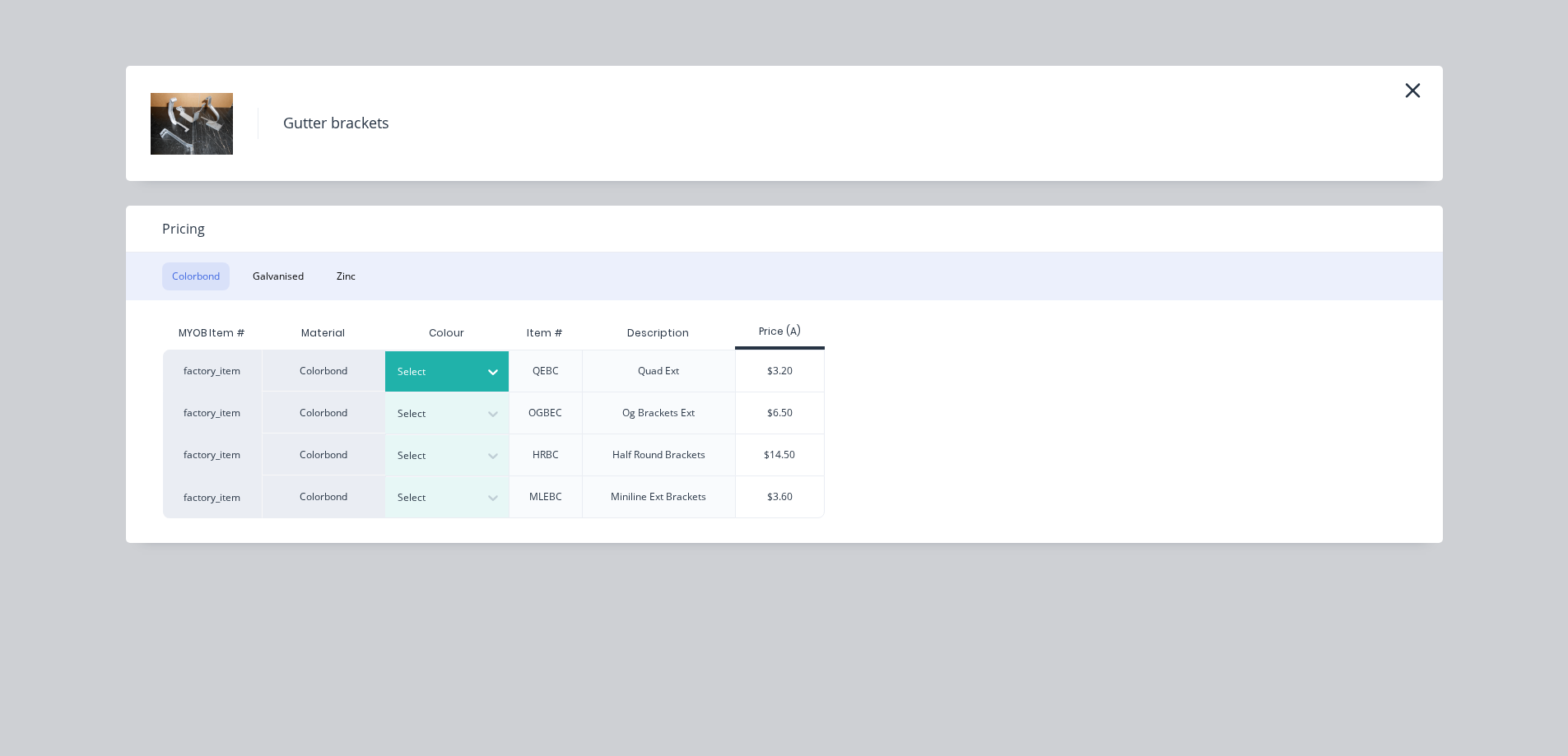
click at [489, 364] on icon at bounding box center [493, 371] width 16 height 16
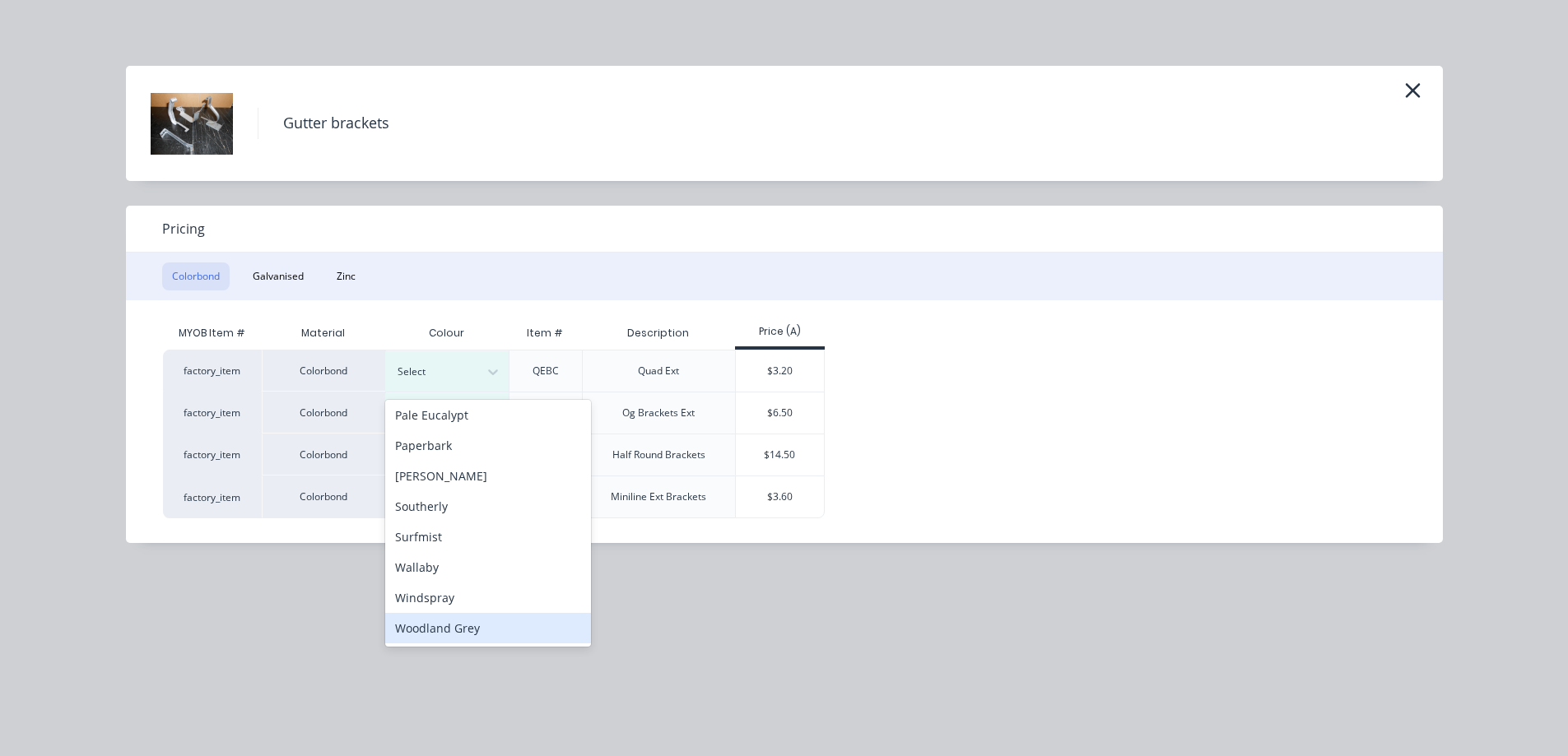
scroll to position [832, 0]
click at [452, 628] on div "Woodland Grey" at bounding box center [488, 627] width 206 height 30
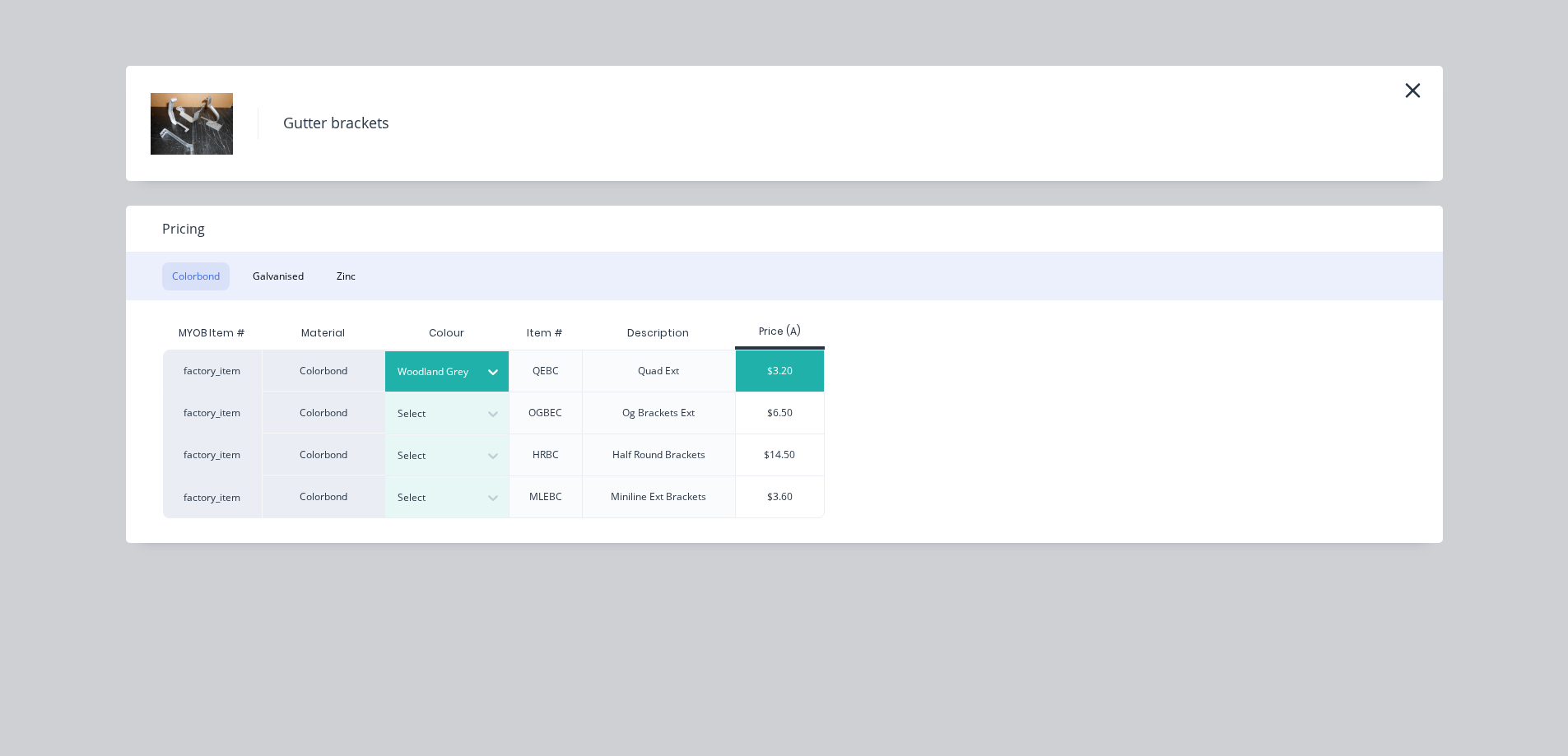
click at [807, 370] on div "$3.20" at bounding box center [780, 370] width 88 height 41
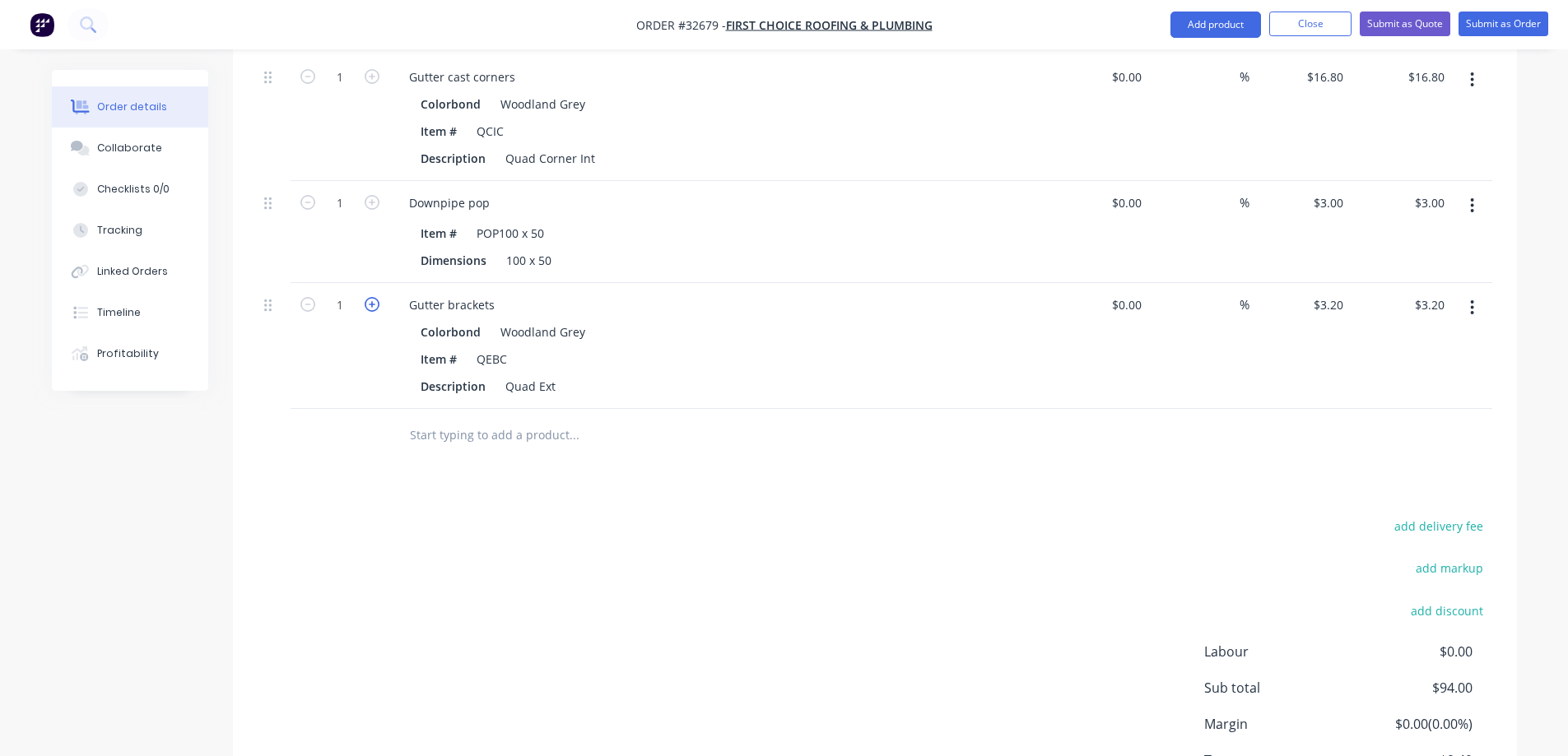
click at [371, 297] on icon "button" at bounding box center [372, 305] width 15 height 15
type input "2"
type input "$6.40"
click at [371, 297] on icon "button" at bounding box center [372, 305] width 15 height 15
type input "3"
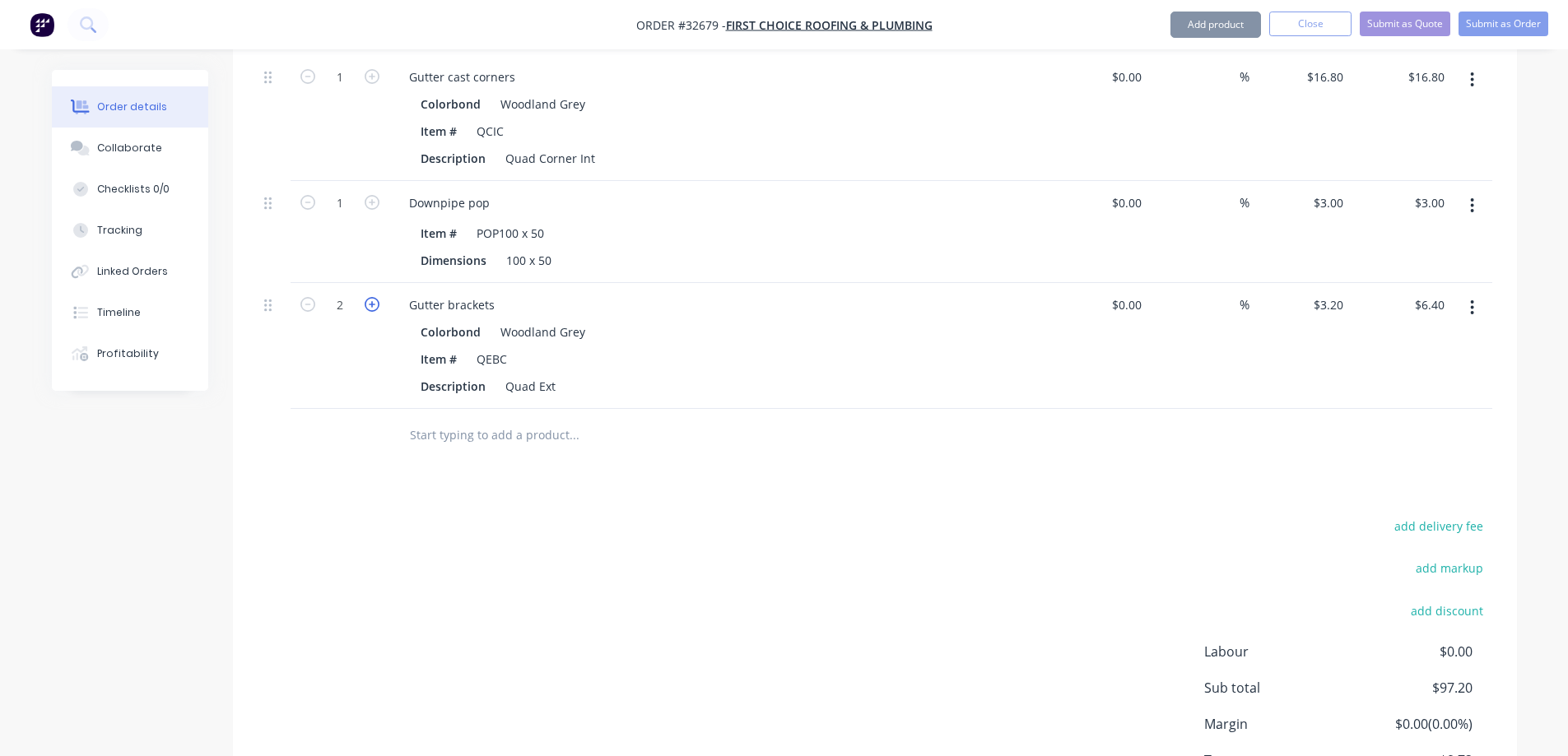
type input "$9.60"
click at [371, 297] on icon "button" at bounding box center [372, 305] width 15 height 15
type input "4"
type input "$12.80"
click at [371, 297] on icon "button" at bounding box center [372, 305] width 15 height 15
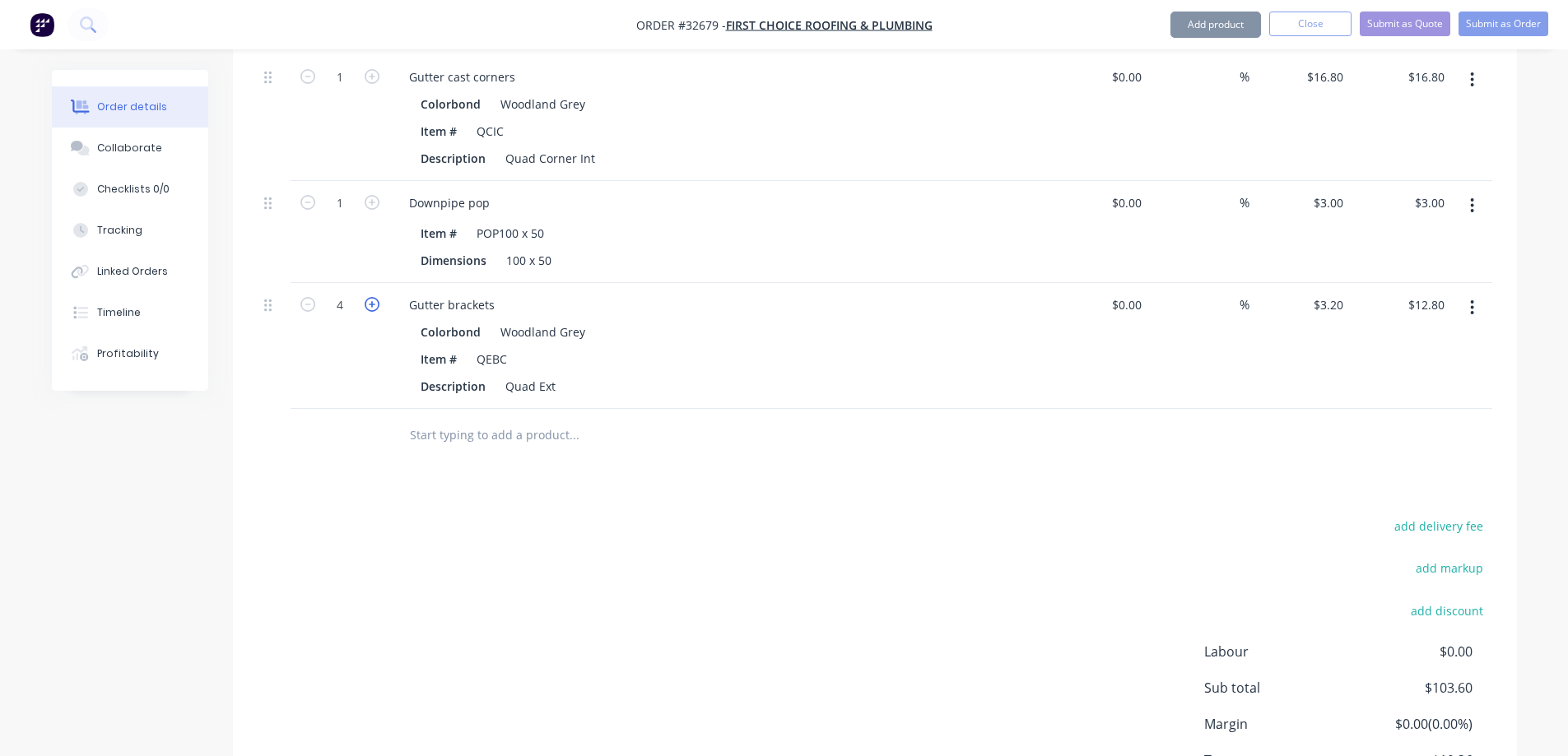
type input "5"
type input "$16.00"
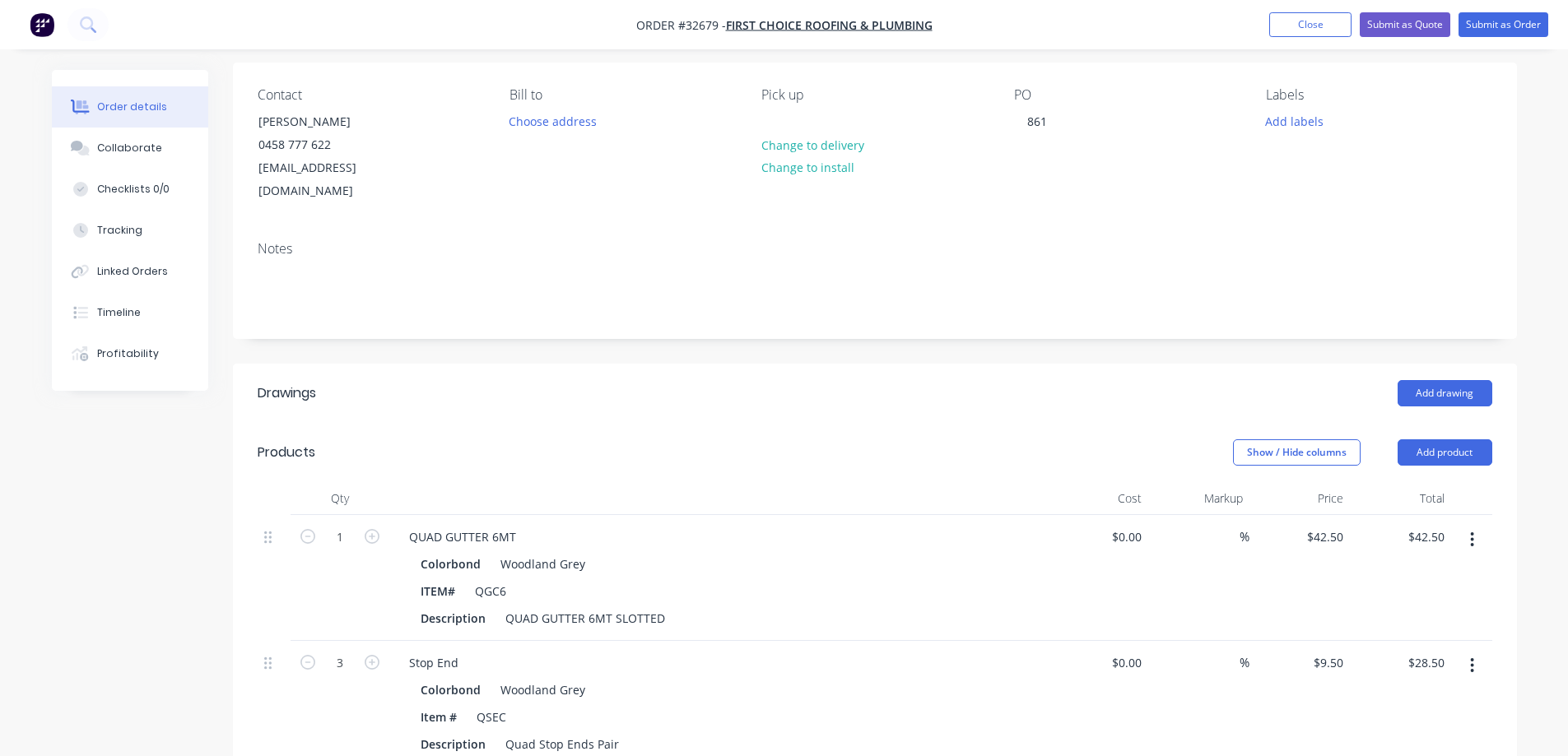
scroll to position [0, 0]
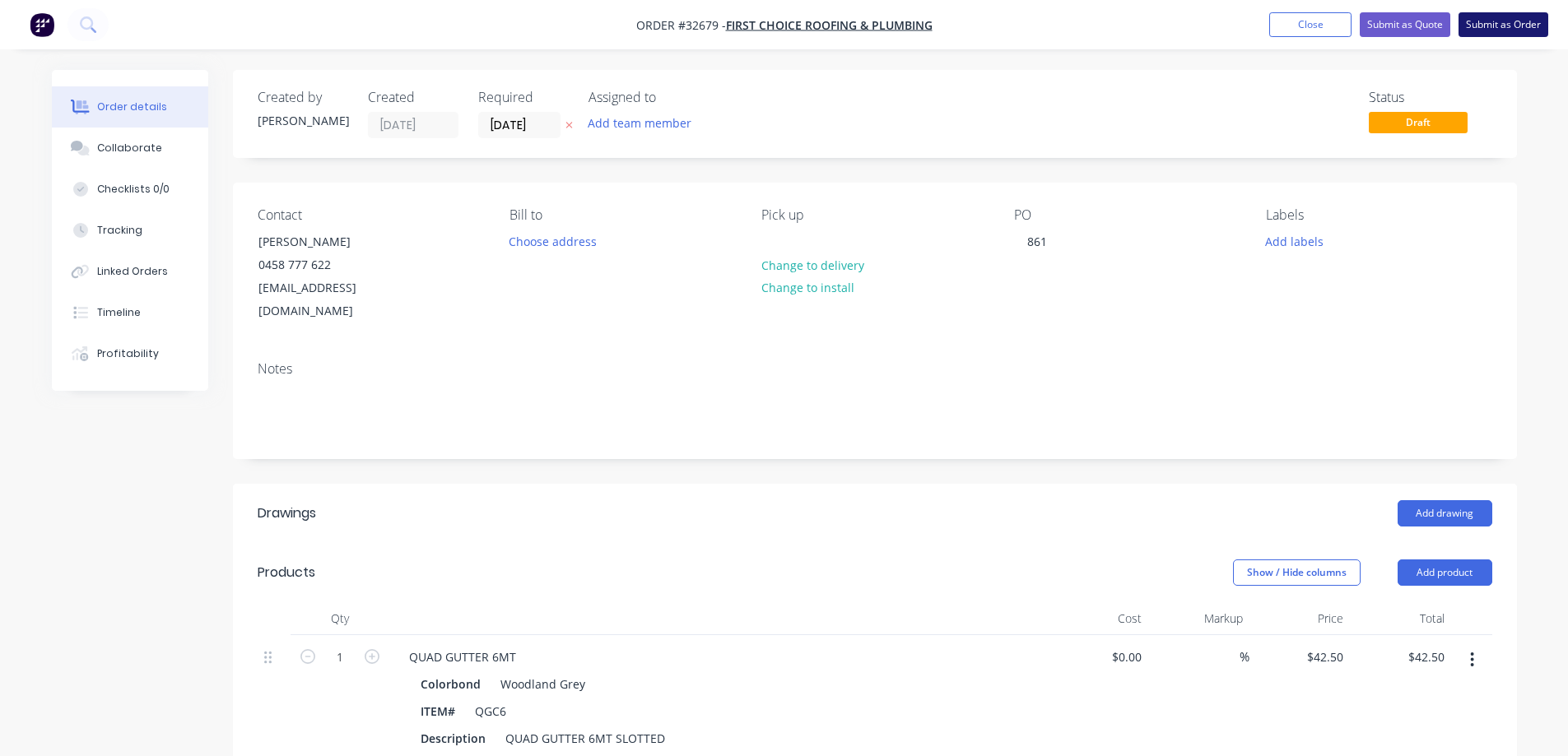
click at [1484, 27] on button "Submit as Order" at bounding box center [1504, 25] width 90 height 25
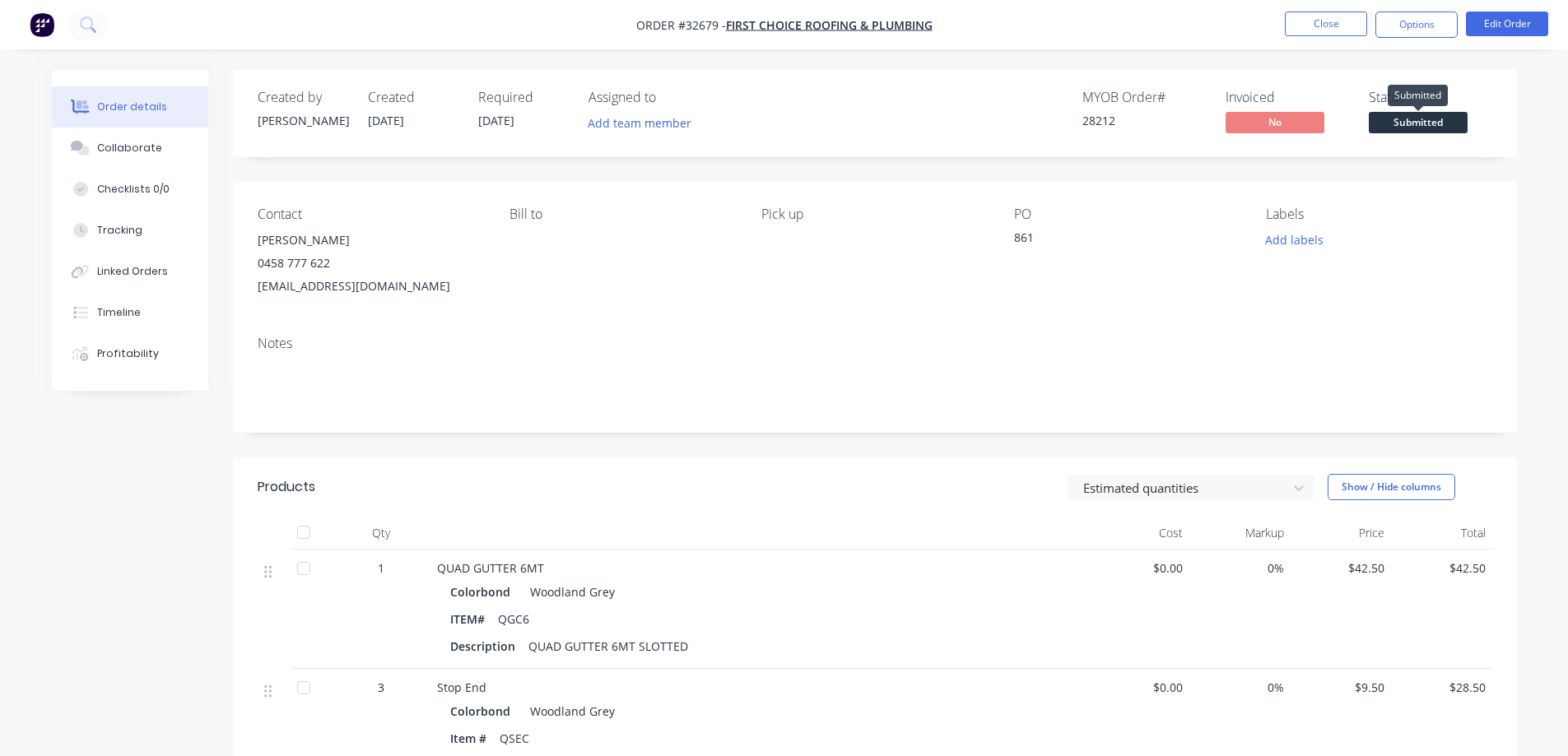
click at [1415, 125] on span "Submitted" at bounding box center [1418, 122] width 99 height 21
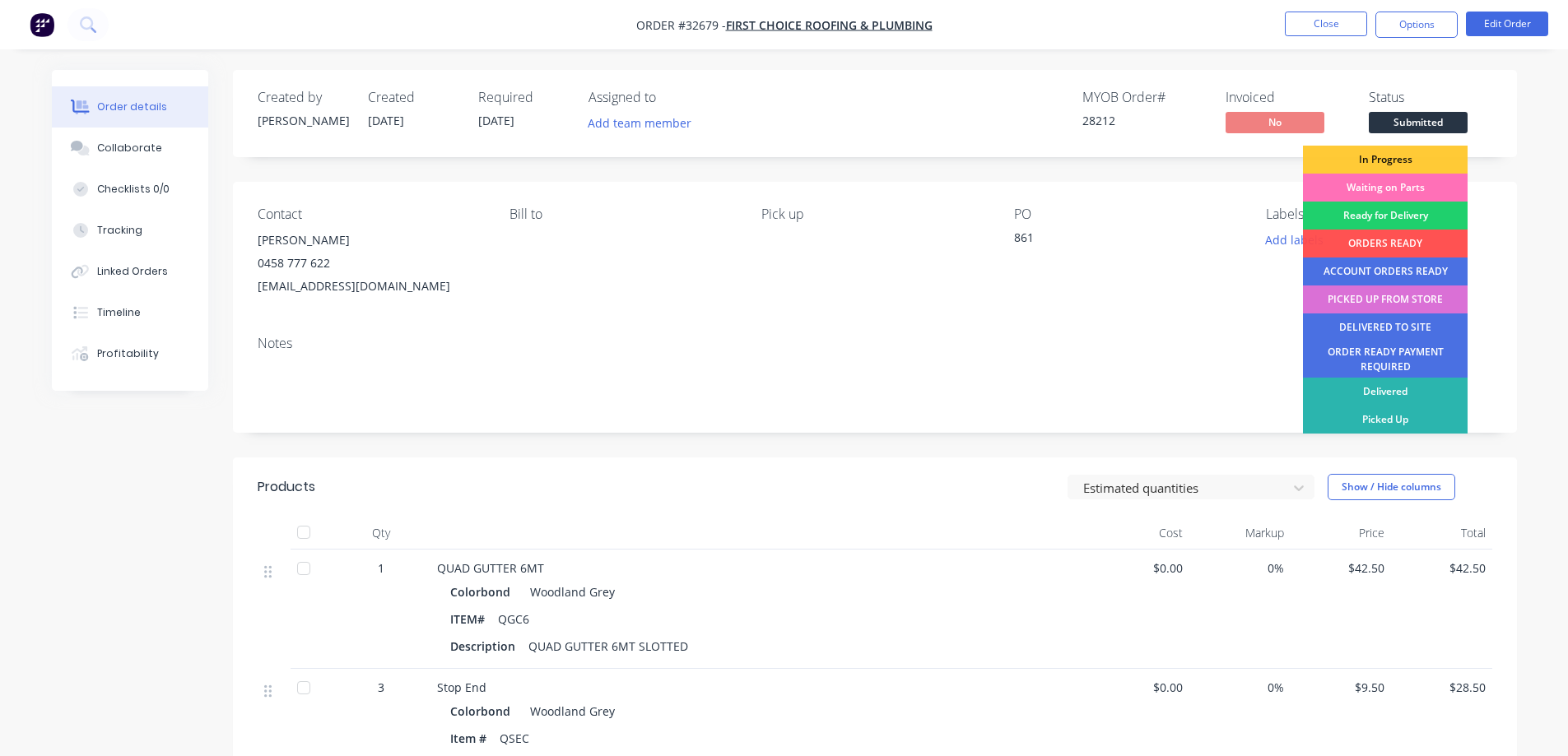
click at [1393, 298] on div "PICKED UP FROM STORE" at bounding box center [1385, 299] width 165 height 28
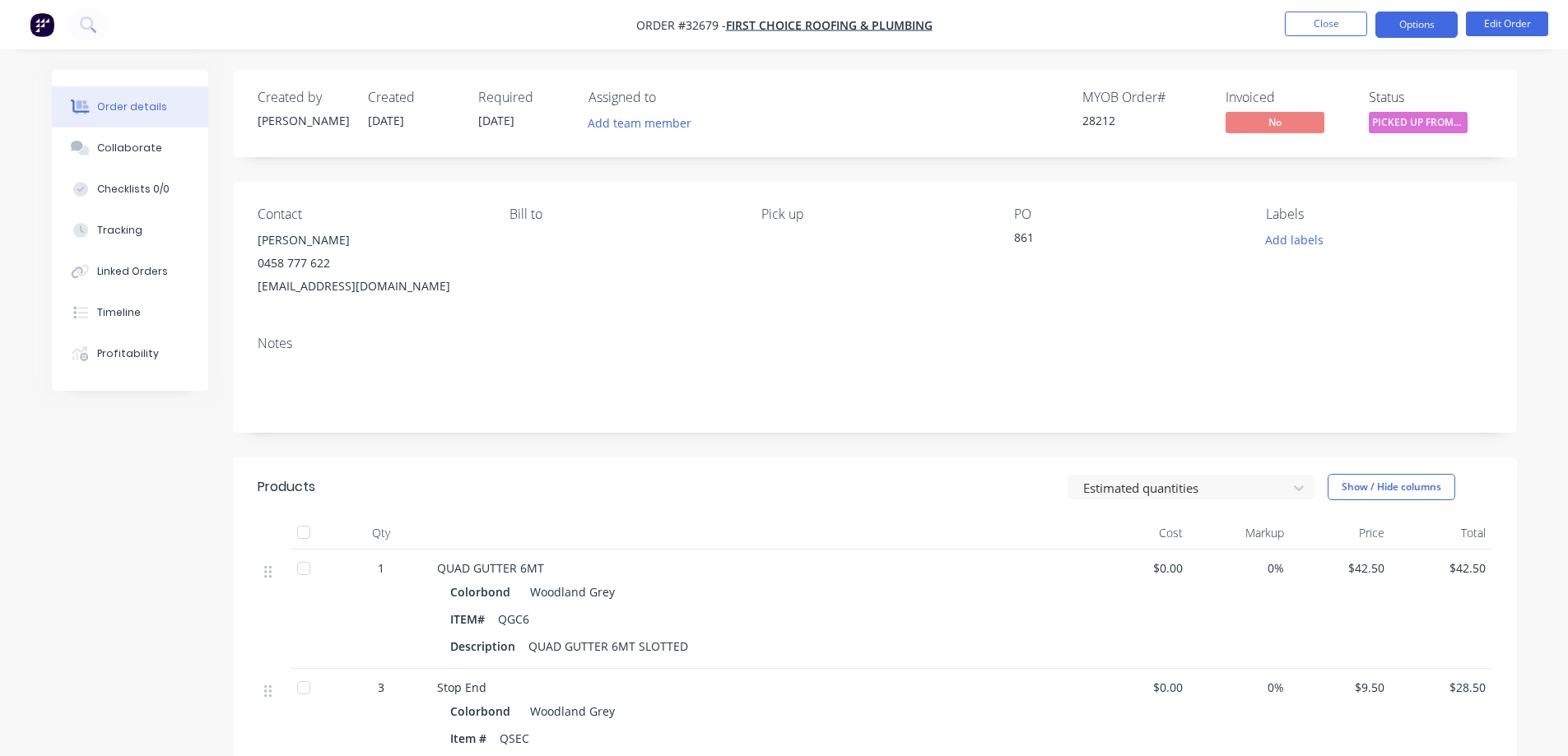
click at [1417, 23] on button "Options" at bounding box center [1416, 25] width 82 height 27
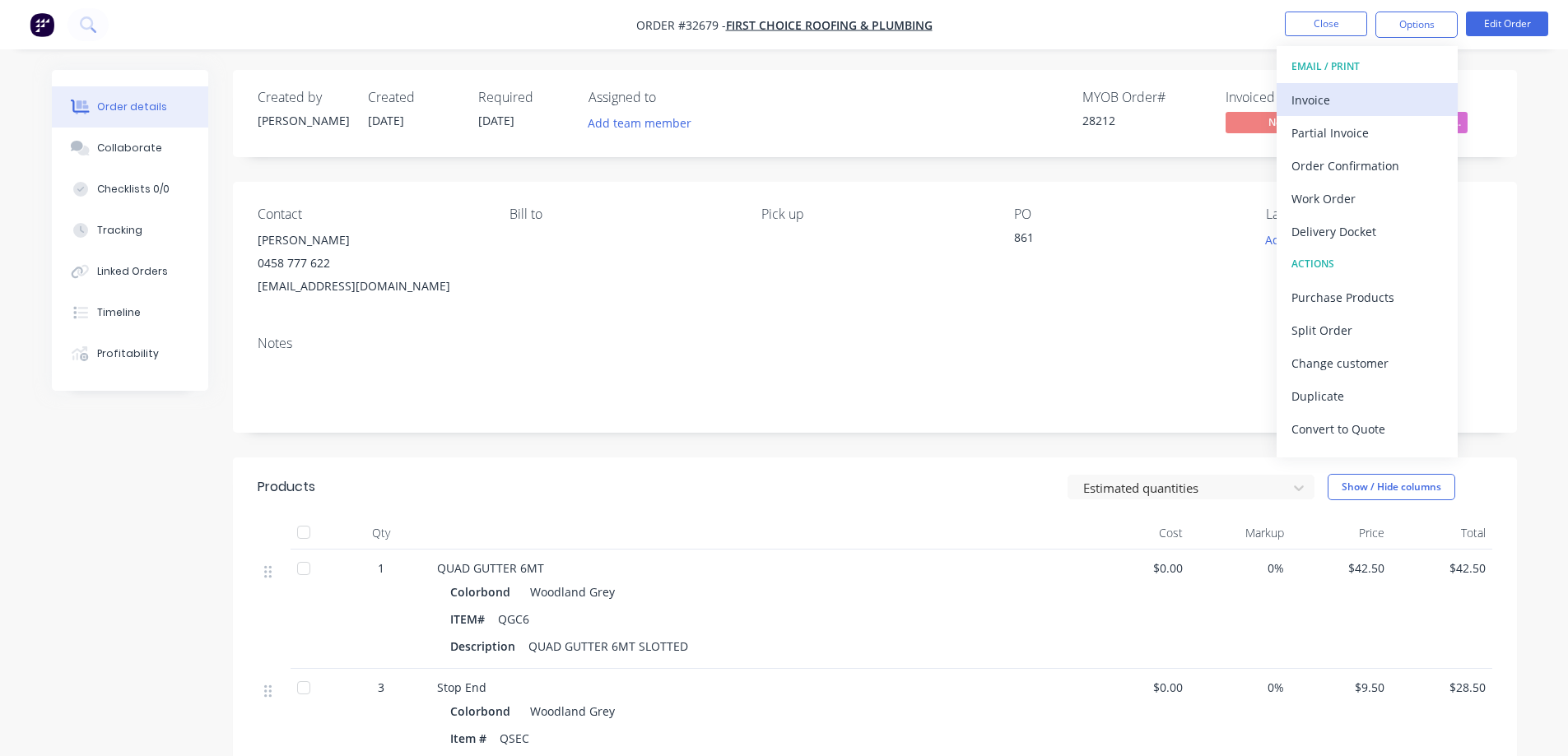
click at [1331, 102] on div "Invoice" at bounding box center [1367, 99] width 152 height 24
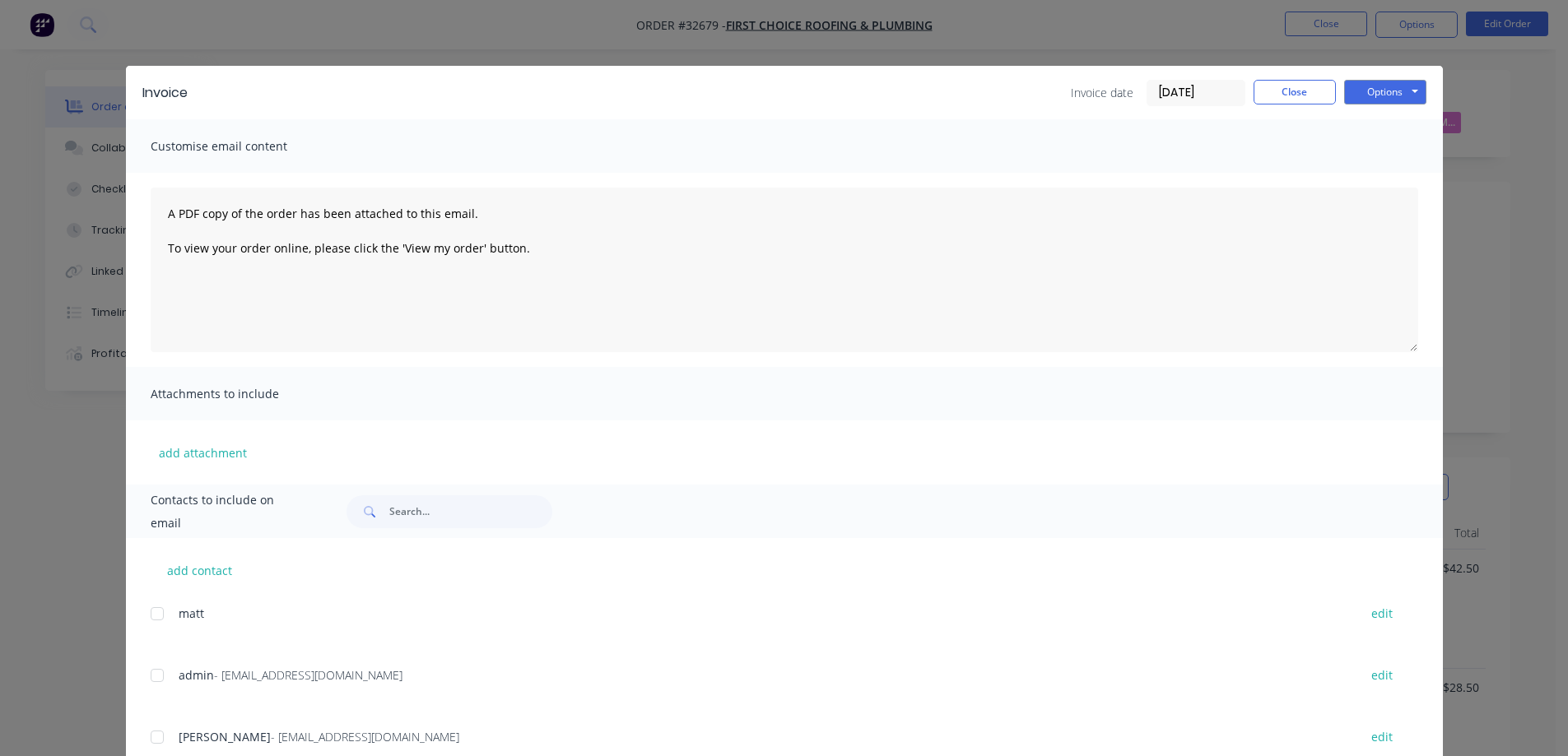
click at [149, 675] on div at bounding box center [157, 675] width 33 height 33
click at [1401, 98] on button "Options" at bounding box center [1385, 92] width 82 height 25
click at [1409, 176] on button "Email" at bounding box center [1397, 175] width 105 height 27
click at [1297, 88] on button "Close" at bounding box center [1294, 92] width 82 height 25
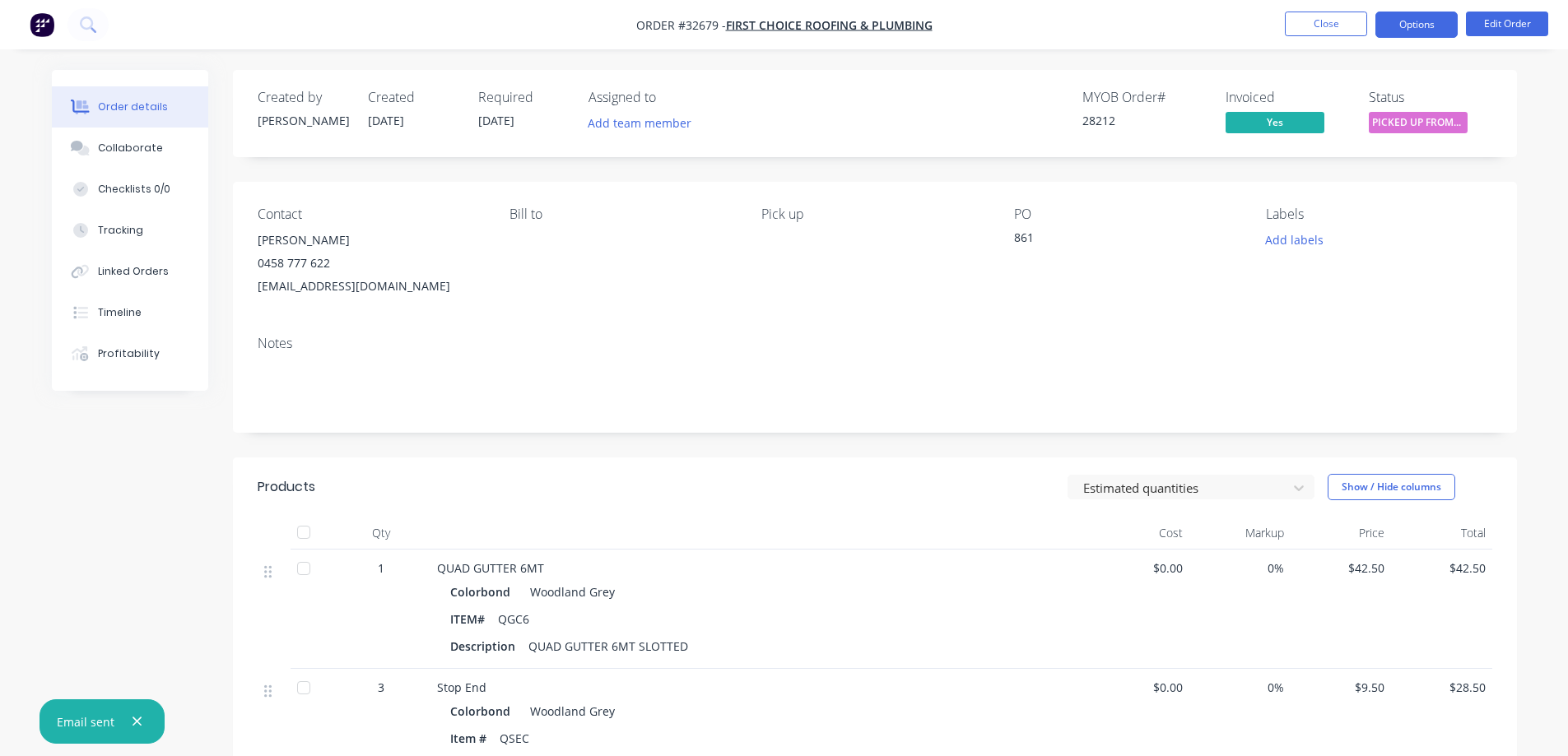
click at [1415, 22] on button "Options" at bounding box center [1416, 25] width 82 height 27
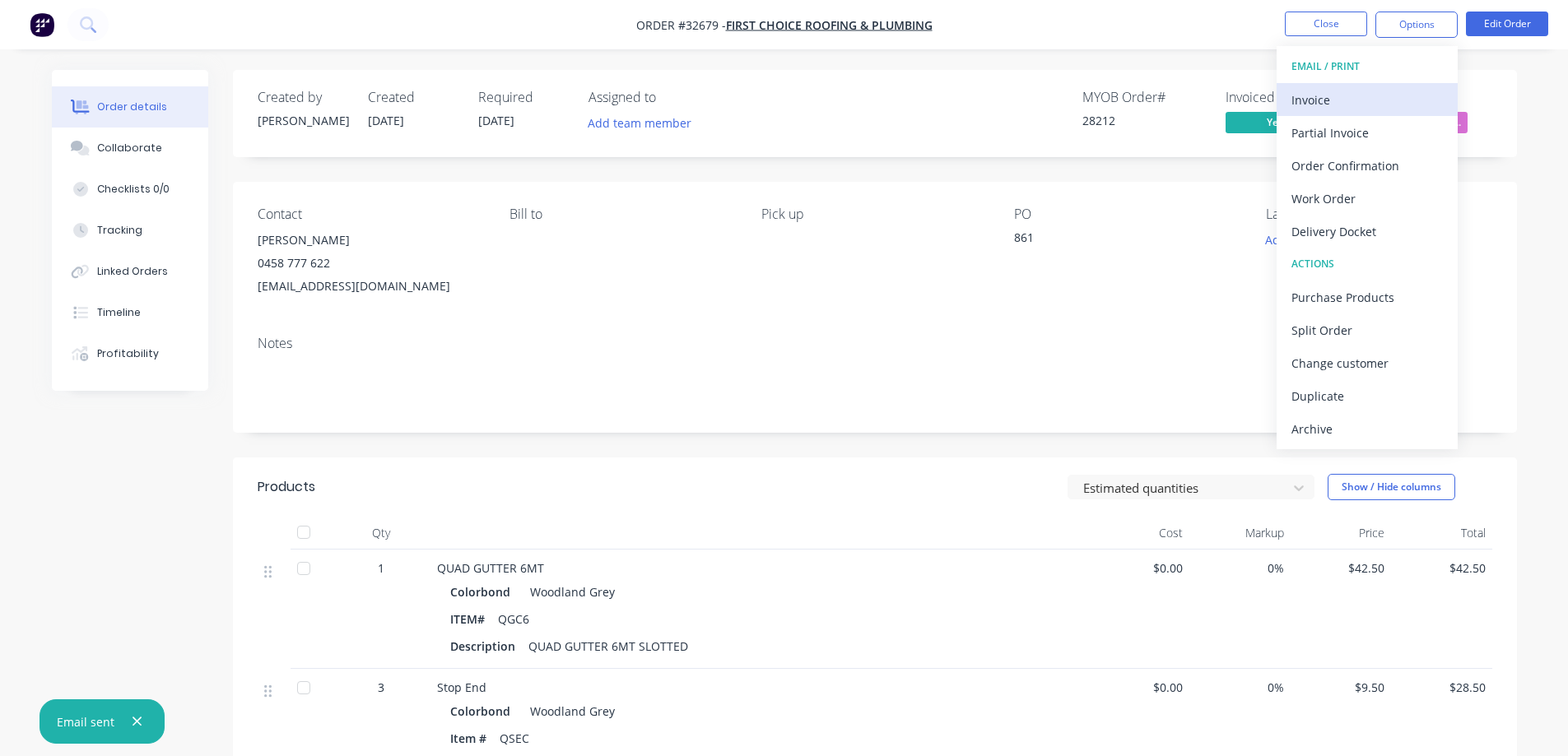
click at [1358, 92] on div "Invoice" at bounding box center [1367, 99] width 152 height 24
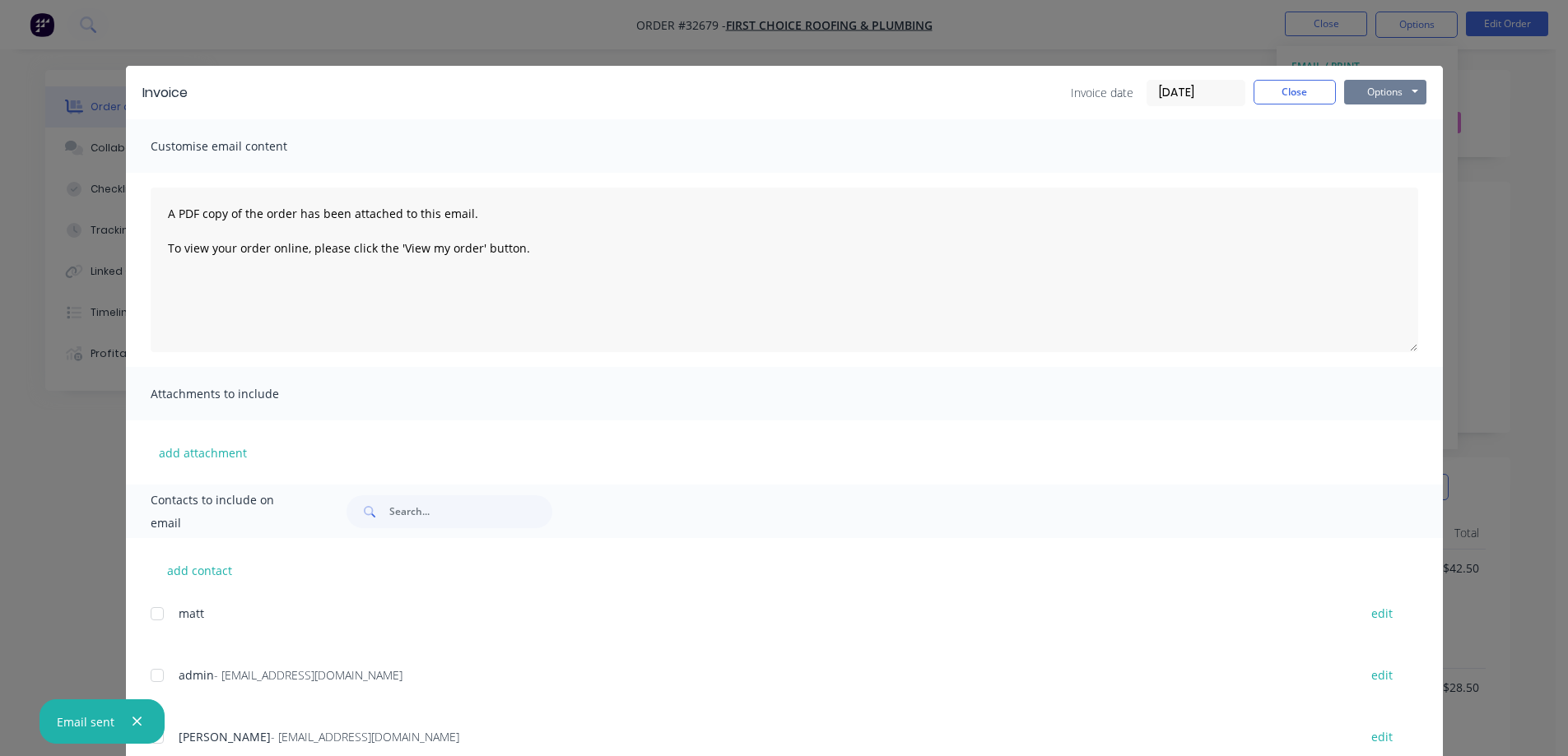
click at [1385, 96] on button "Options" at bounding box center [1385, 92] width 82 height 25
click at [1385, 153] on button "Print" at bounding box center [1397, 148] width 105 height 27
click at [1296, 90] on button "Close" at bounding box center [1294, 92] width 82 height 25
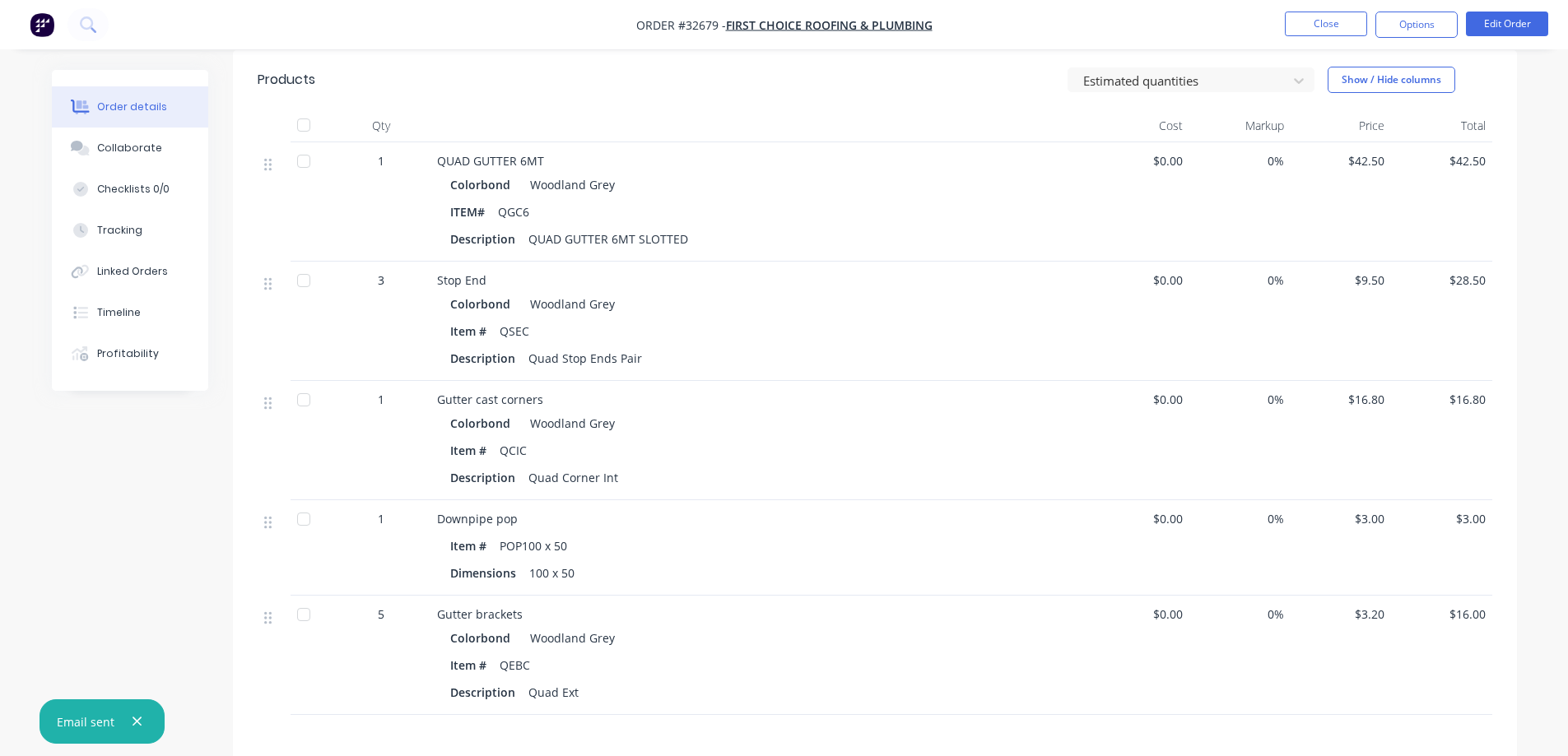
scroll to position [83, 0]
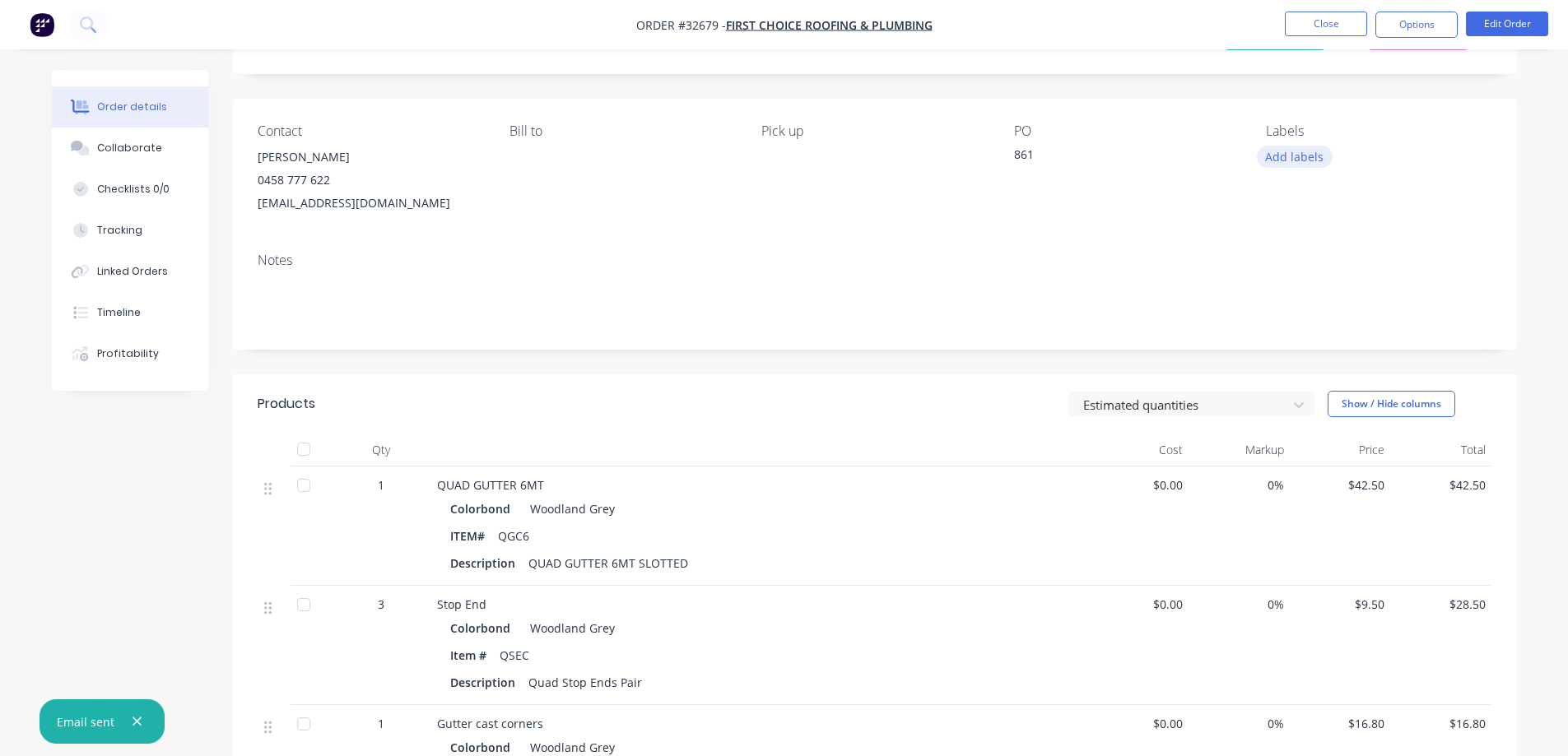
click at [1314, 154] on button "Add labels" at bounding box center [1295, 156] width 76 height 22
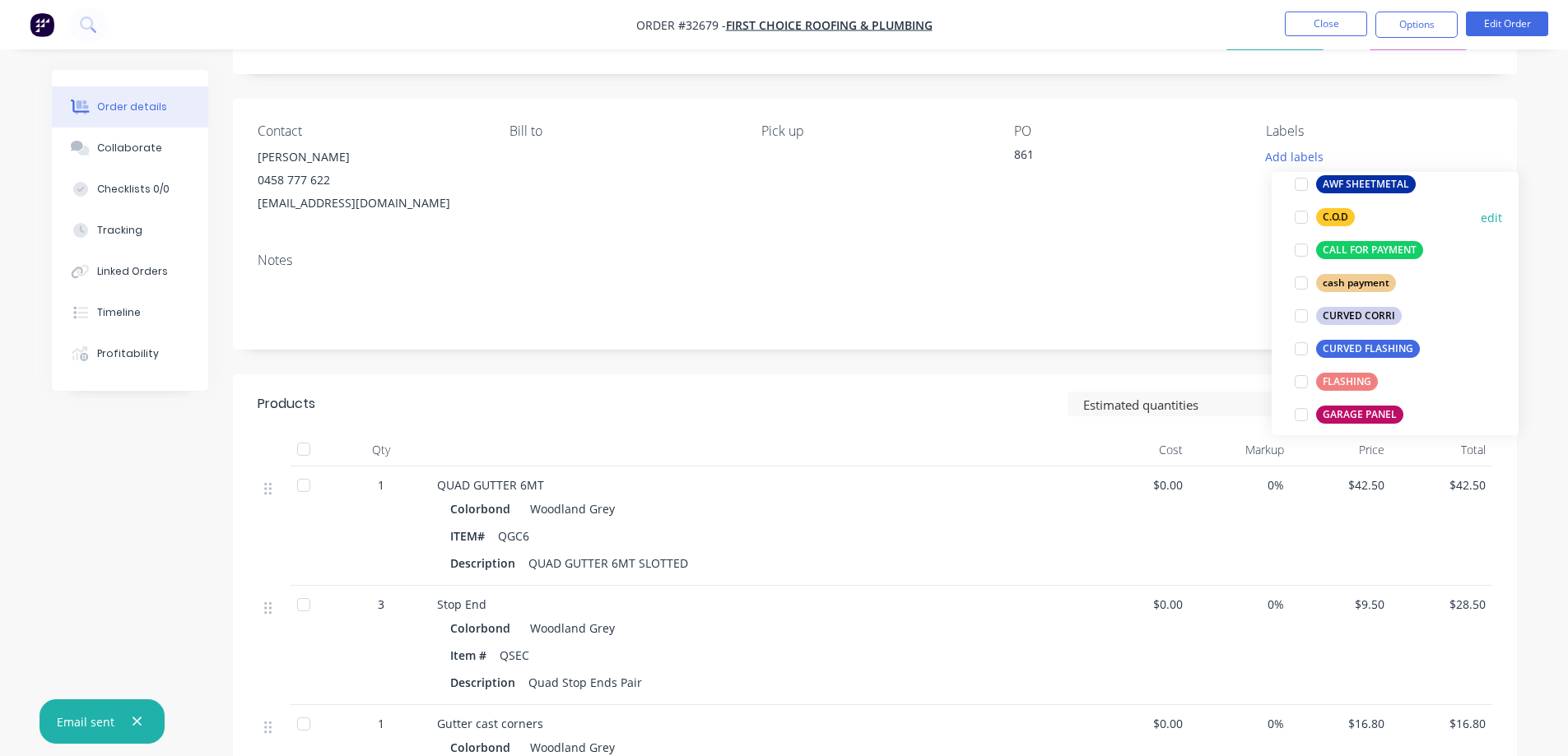
scroll to position [494, 0]
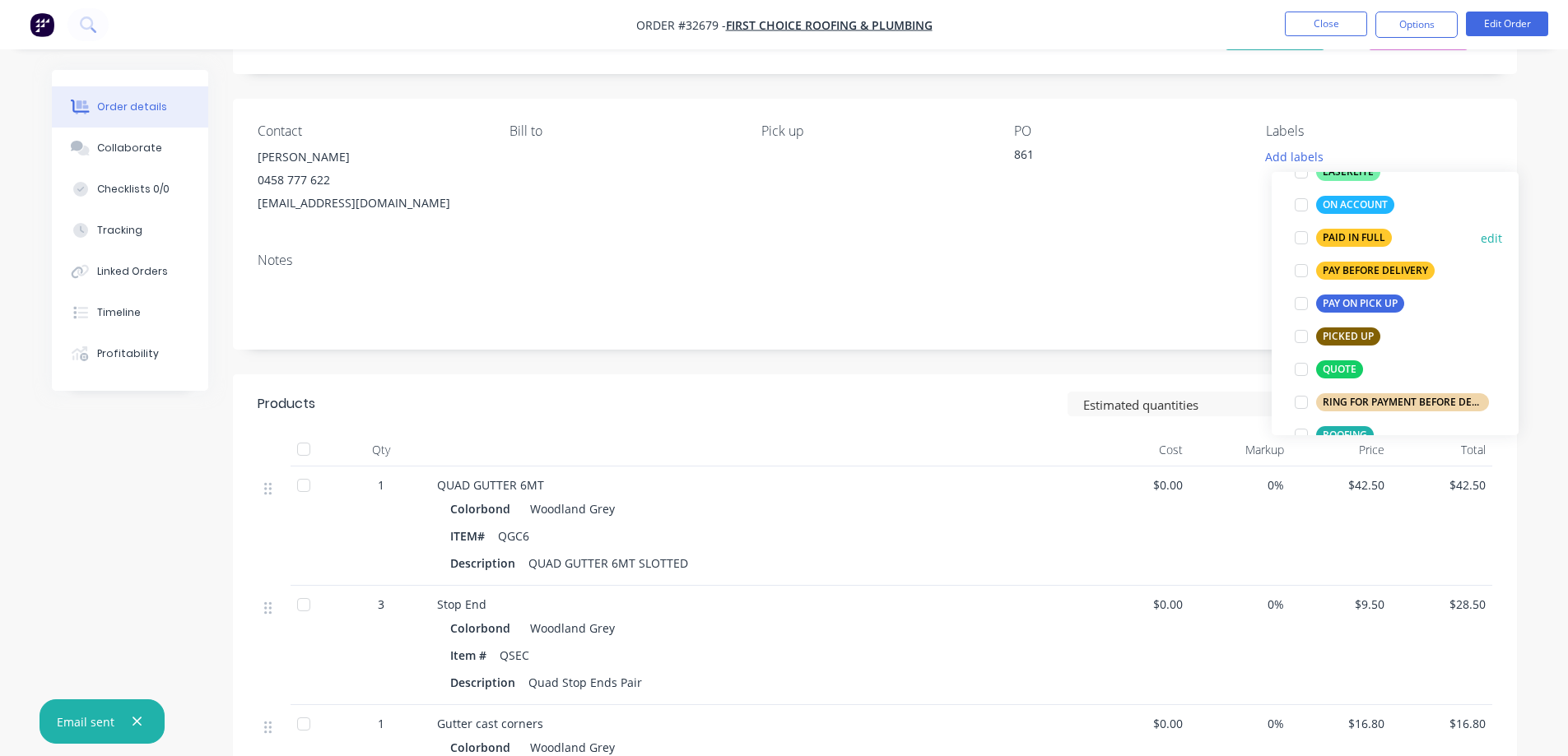
click at [1326, 241] on div "PAID IN FULL" at bounding box center [1354, 238] width 76 height 18
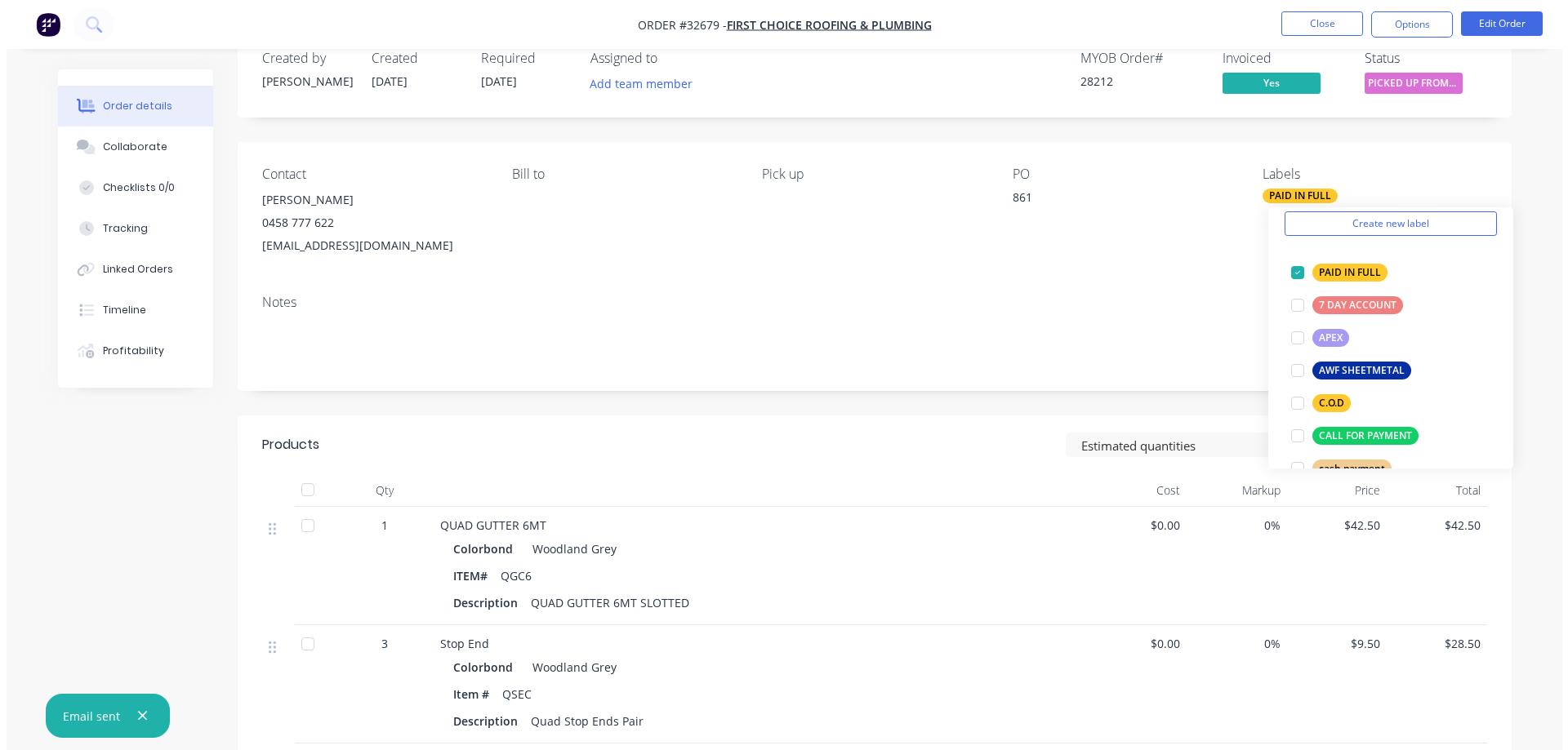
scroll to position [0, 0]
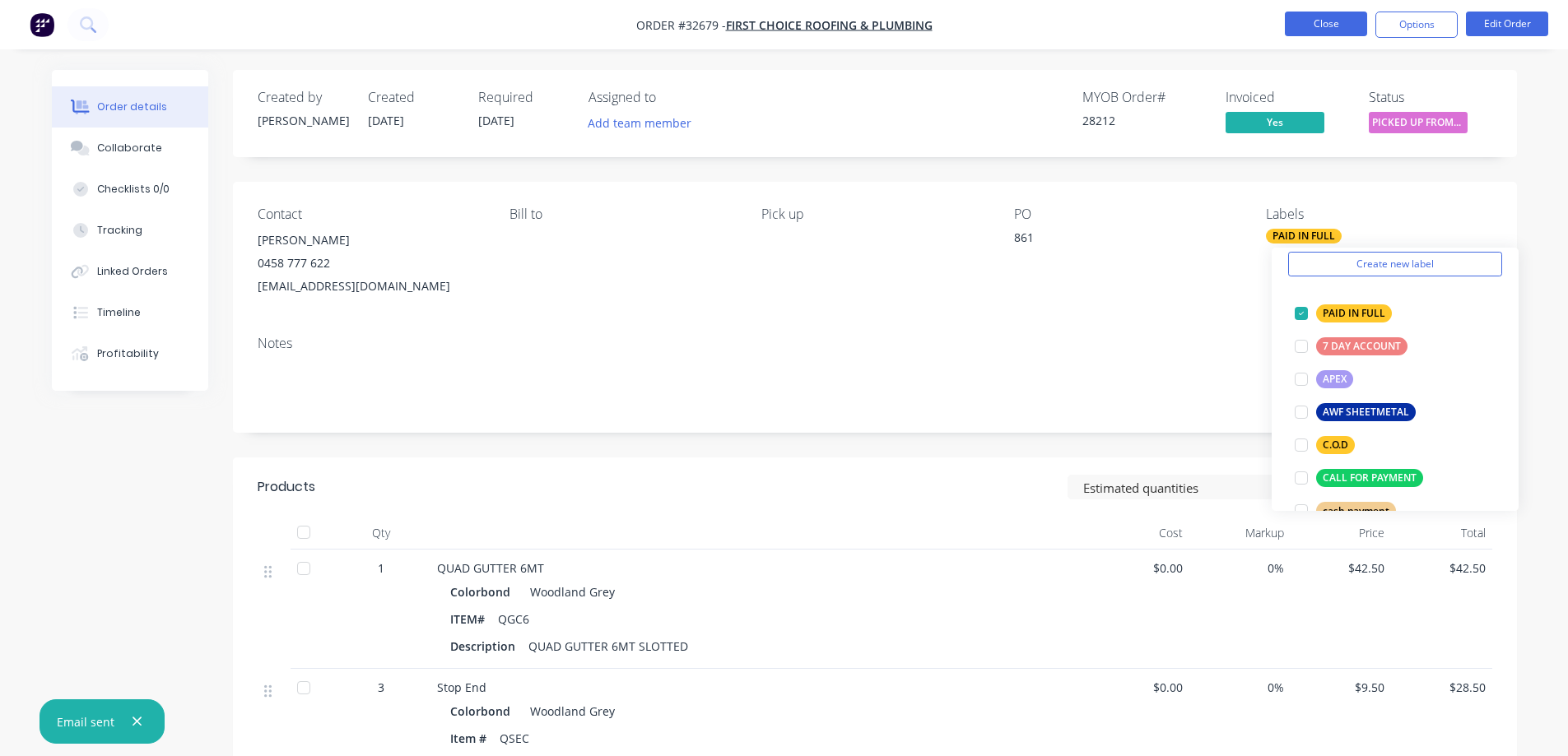
click at [1327, 24] on button "Close" at bounding box center [1325, 24] width 82 height 25
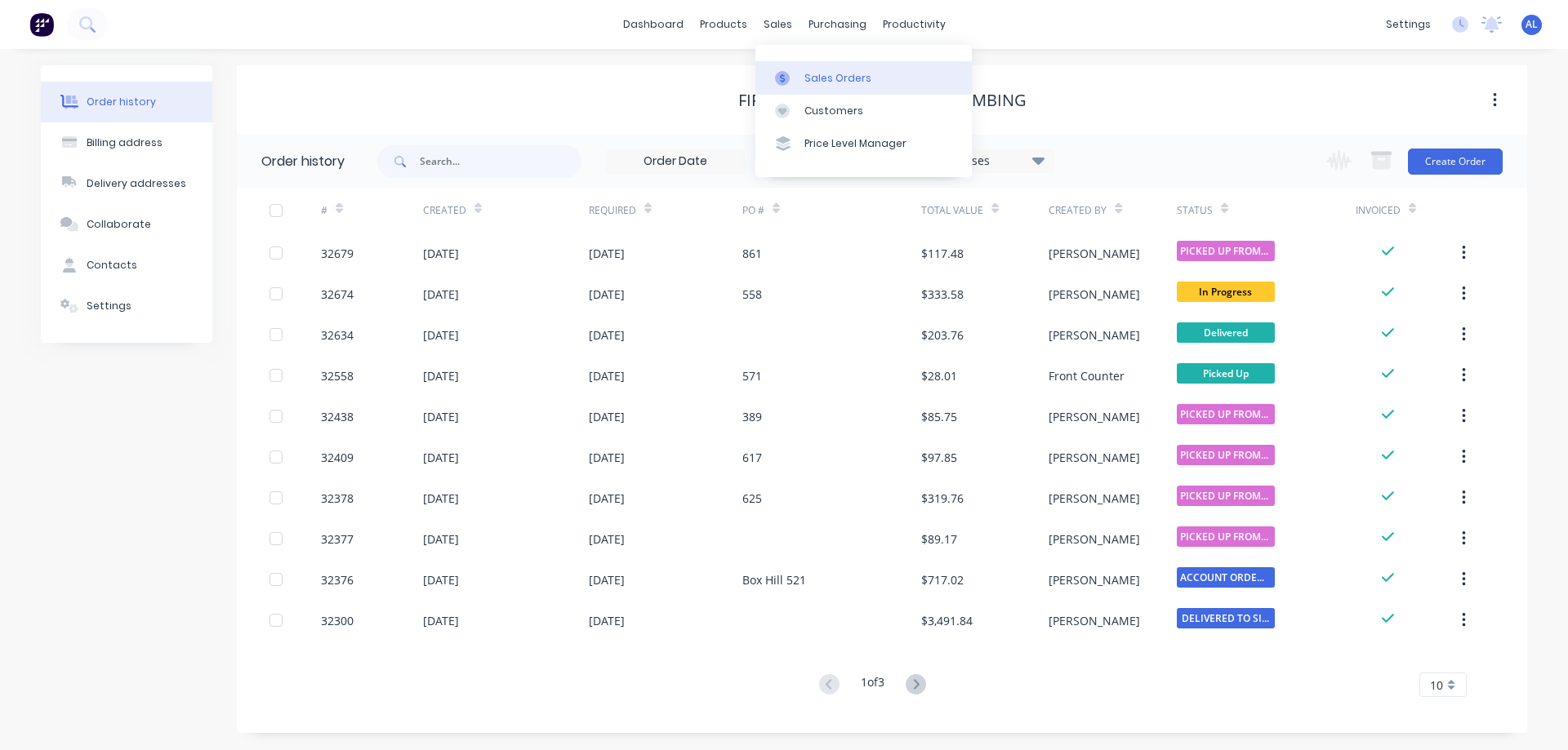
click at [800, 72] on link "Sales Orders" at bounding box center [864, 77] width 216 height 33
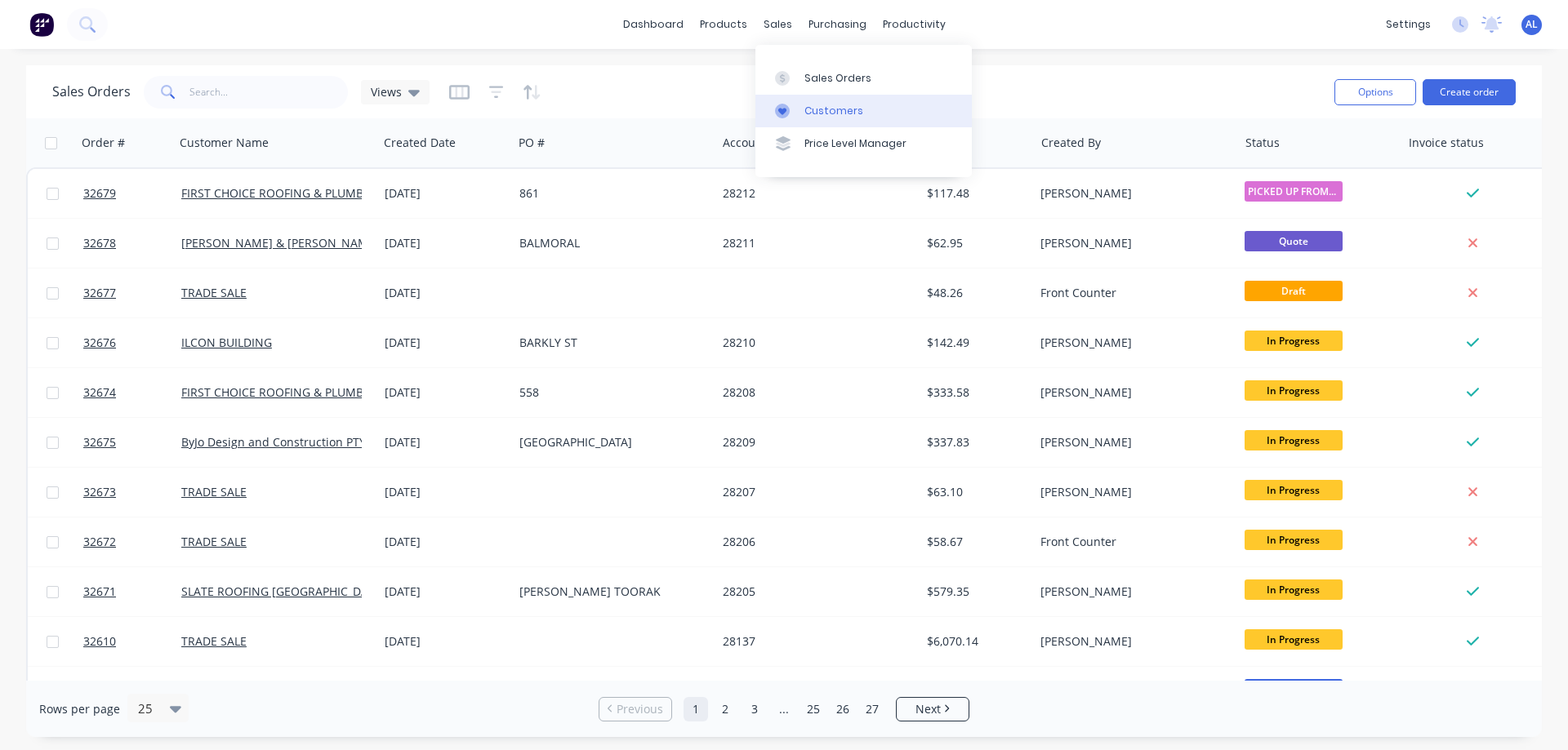
click at [818, 112] on div "Customers" at bounding box center [834, 111] width 59 height 15
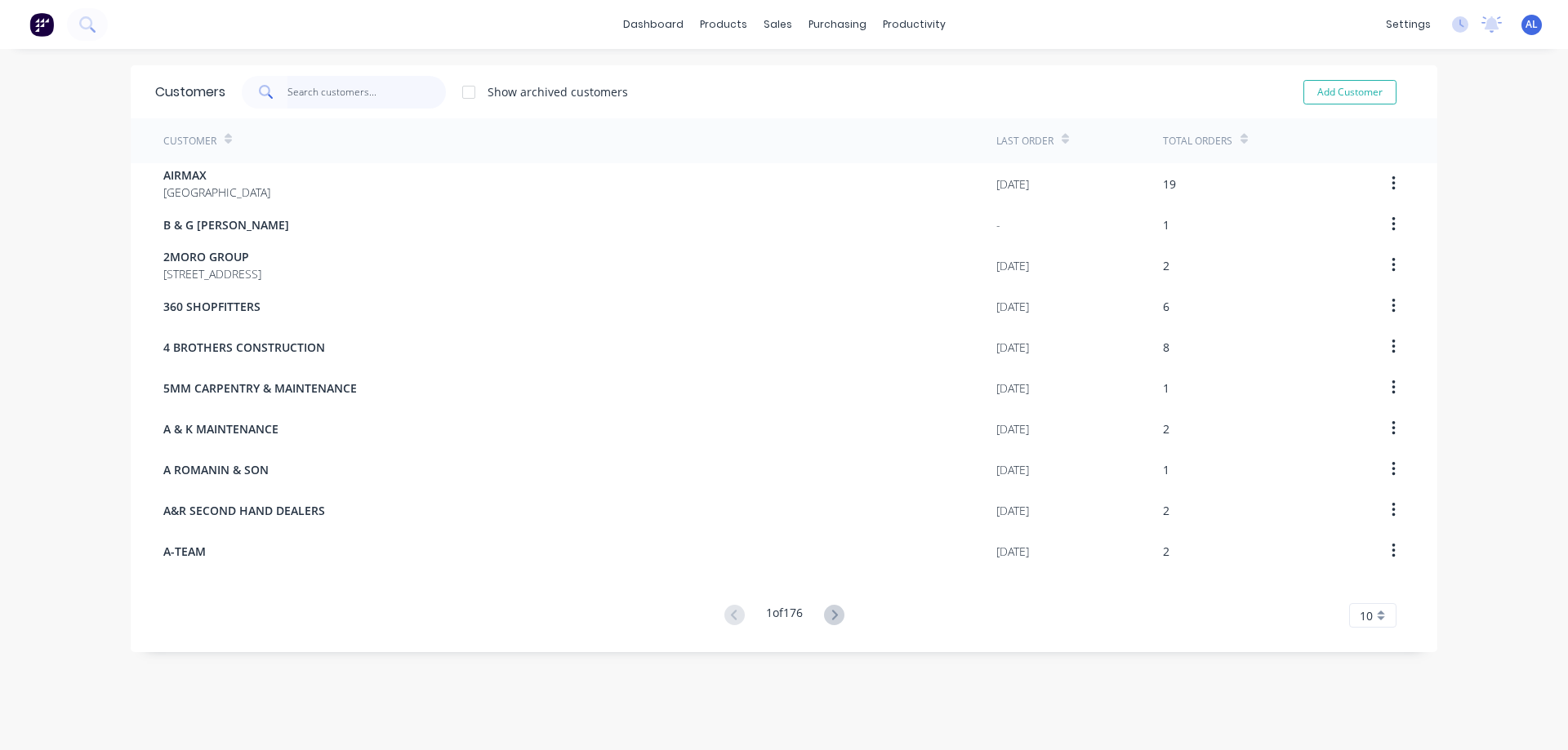
click at [305, 101] on input "text" at bounding box center [367, 92] width 159 height 33
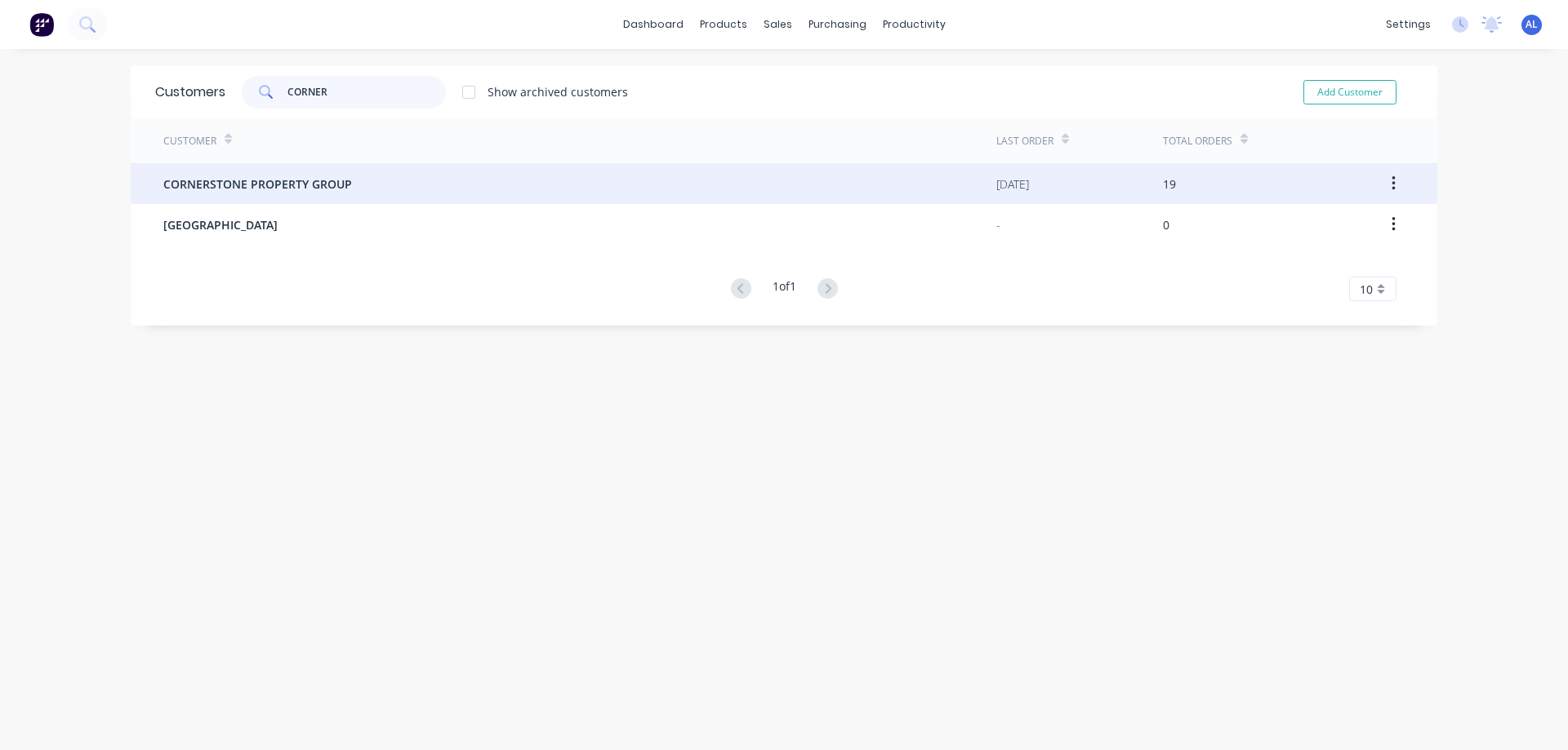
type input "CORNER"
click at [279, 179] on span "CORNERSTONE PROPERTY GROUP" at bounding box center [258, 184] width 189 height 17
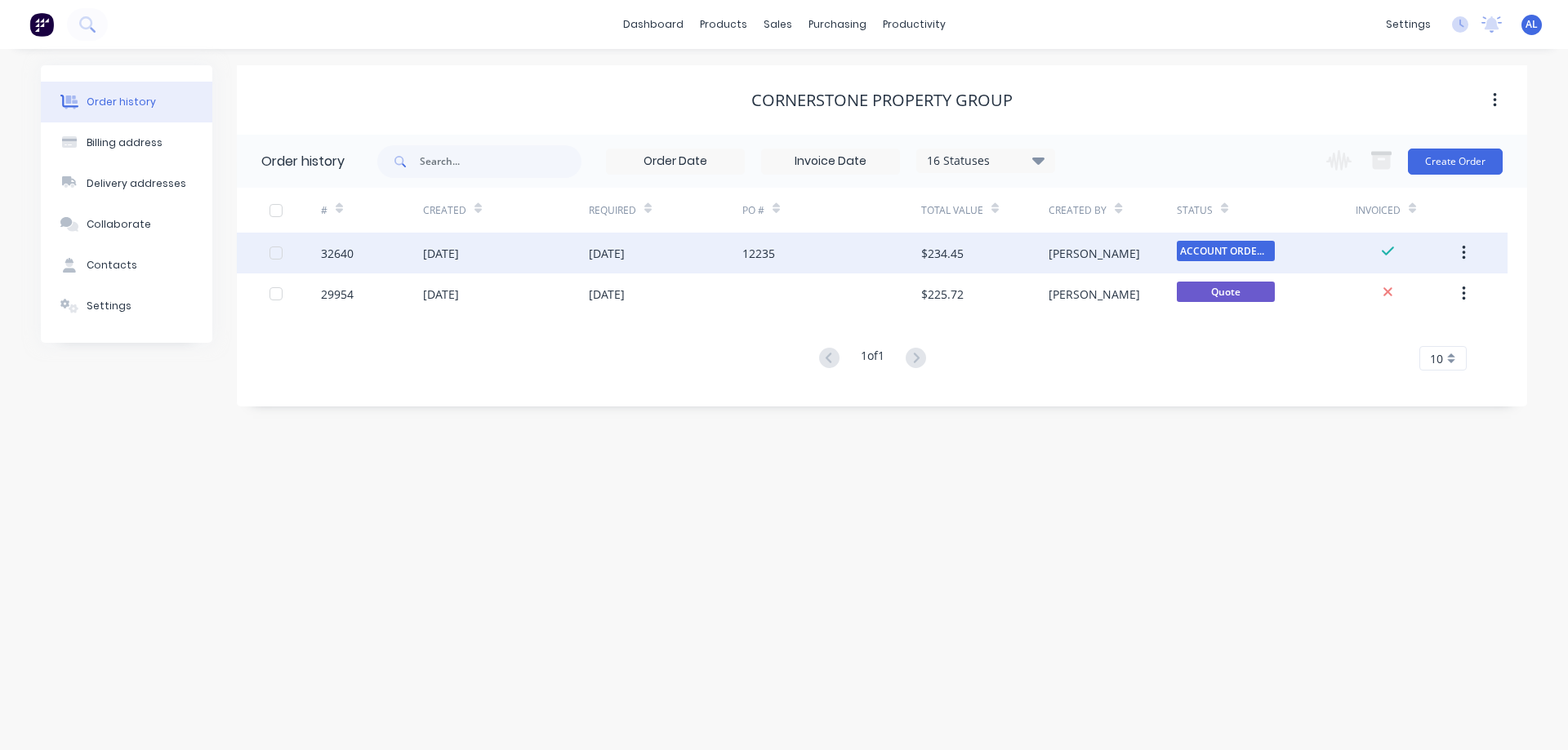
click at [883, 257] on div "12235" at bounding box center [832, 253] width 179 height 40
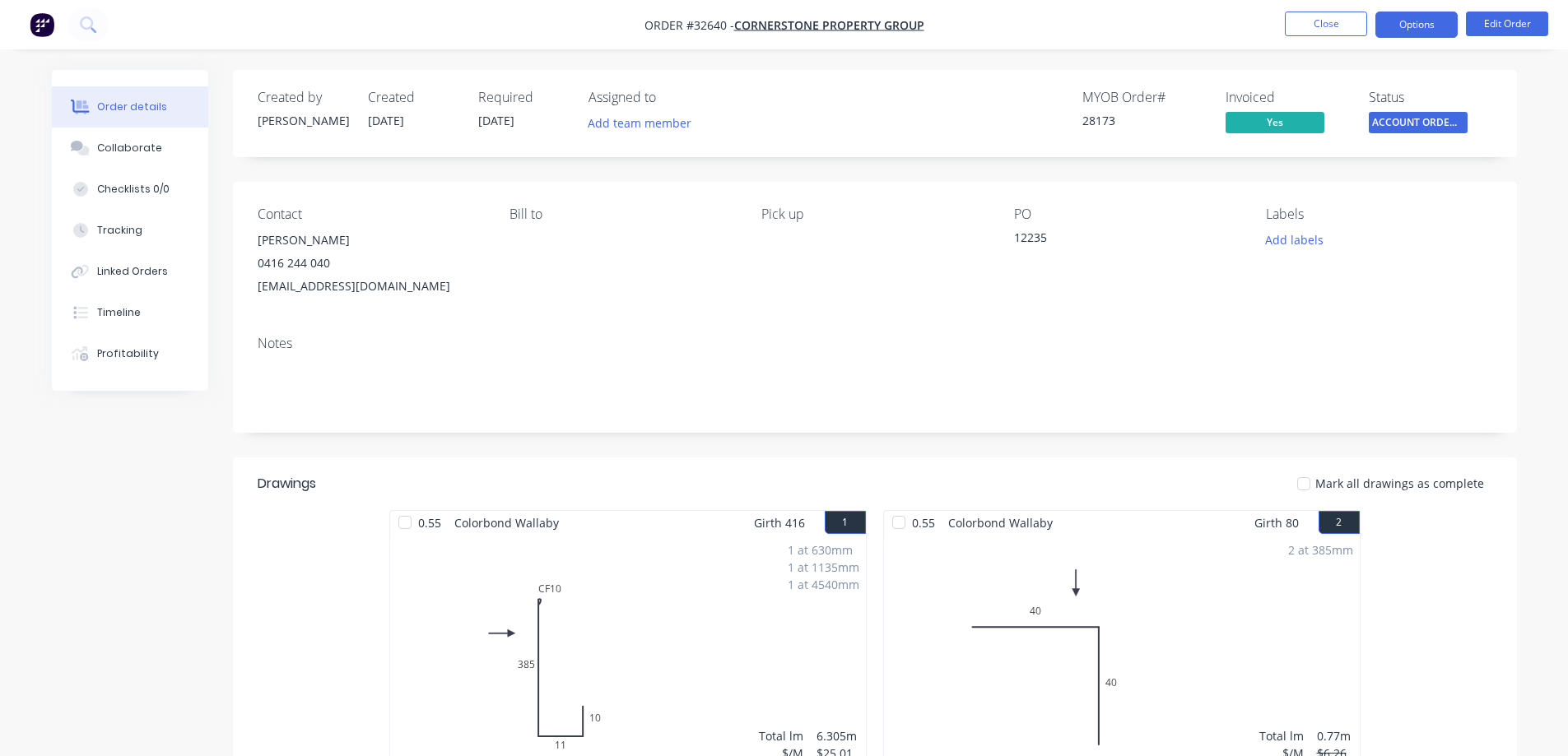
click at [1435, 29] on button "Options" at bounding box center [1416, 25] width 82 height 27
click at [1523, 74] on div "Order details Collaborate Checklists 0/0 Tracking Linked Orders Timeline Profit…" at bounding box center [784, 583] width 1498 height 1026
click at [1499, 23] on button "Edit Order" at bounding box center [1506, 24] width 82 height 25
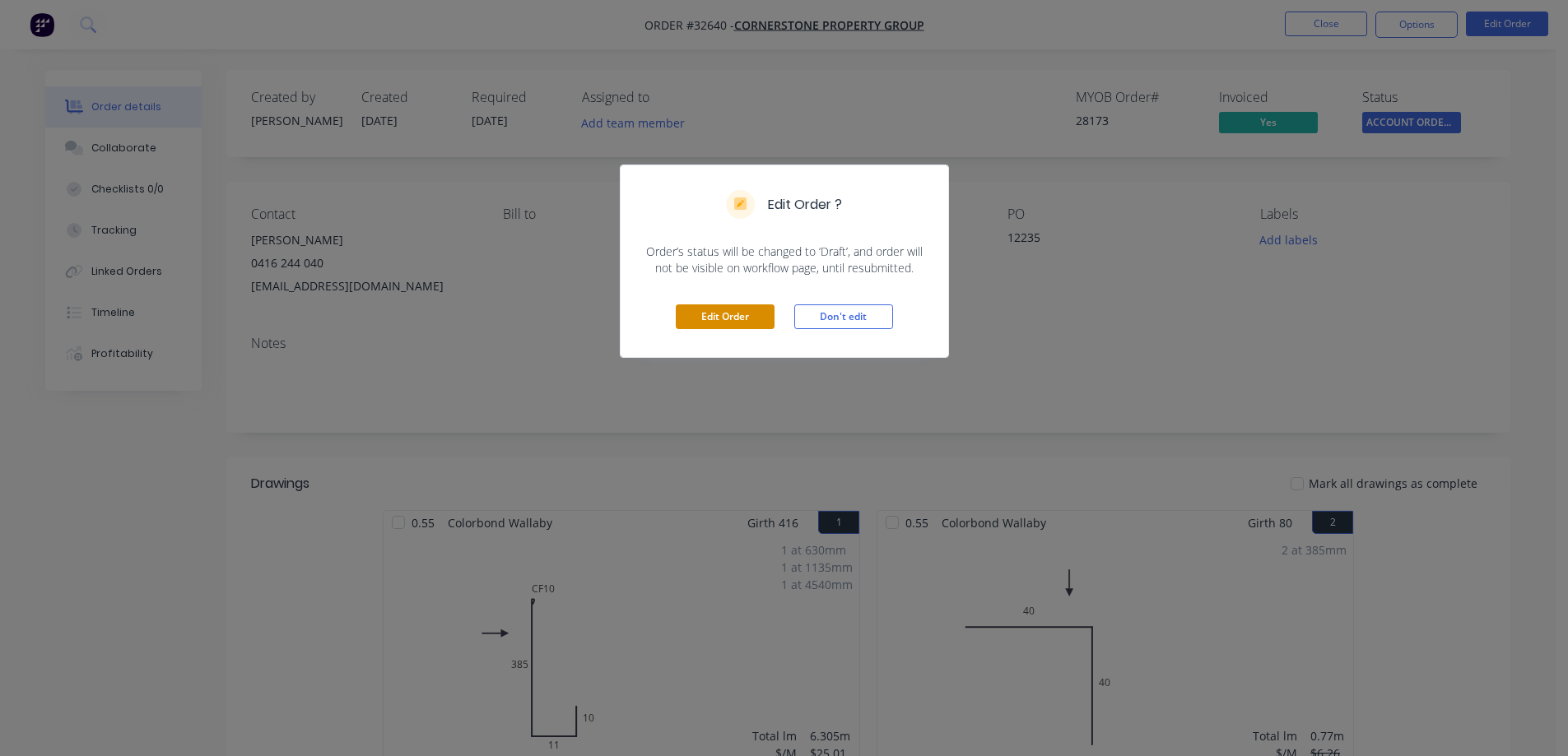
click at [715, 311] on button "Edit Order" at bounding box center [725, 316] width 99 height 25
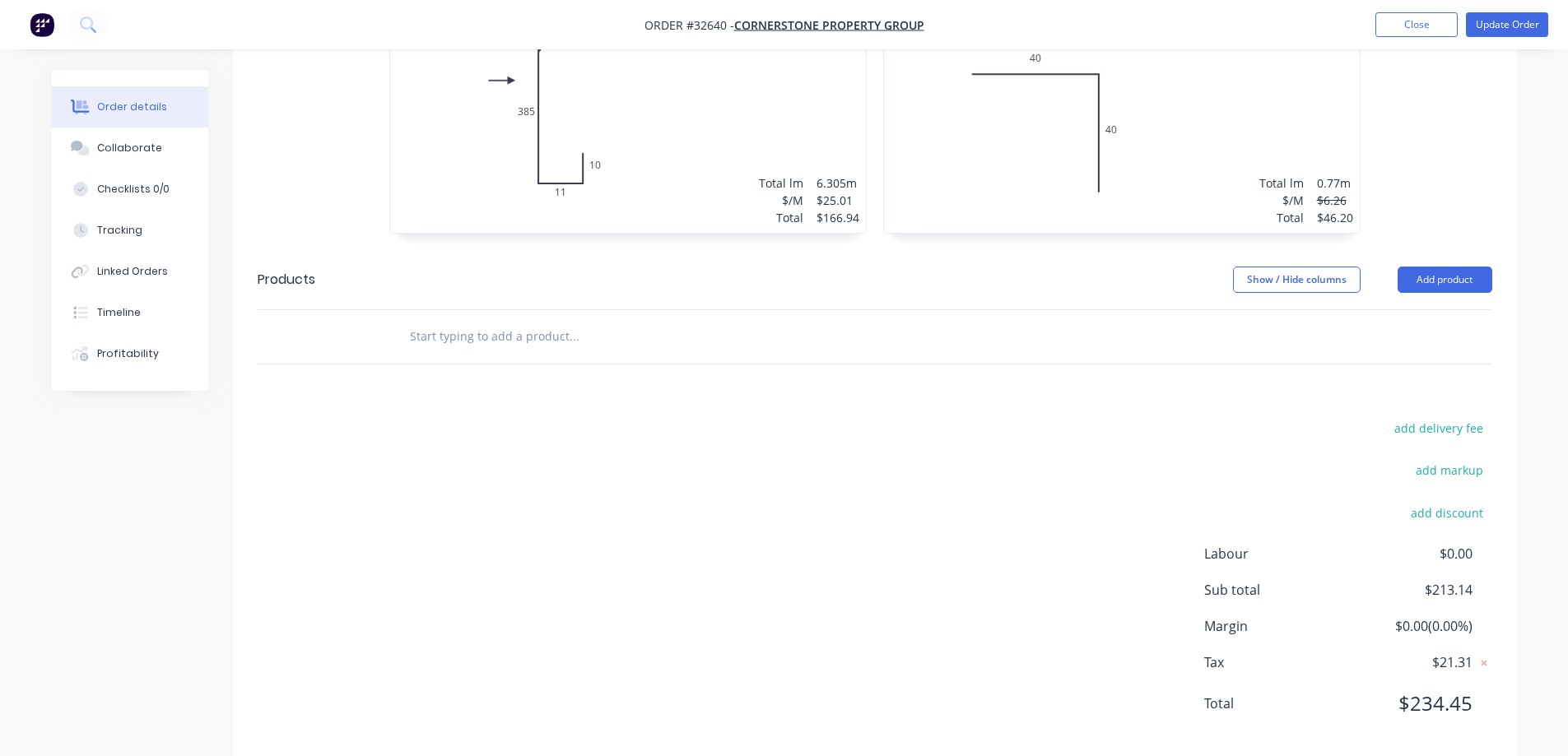
scroll to position [591, 0]
click at [1433, 412] on button "add delivery fee" at bounding box center [1439, 423] width 106 height 22
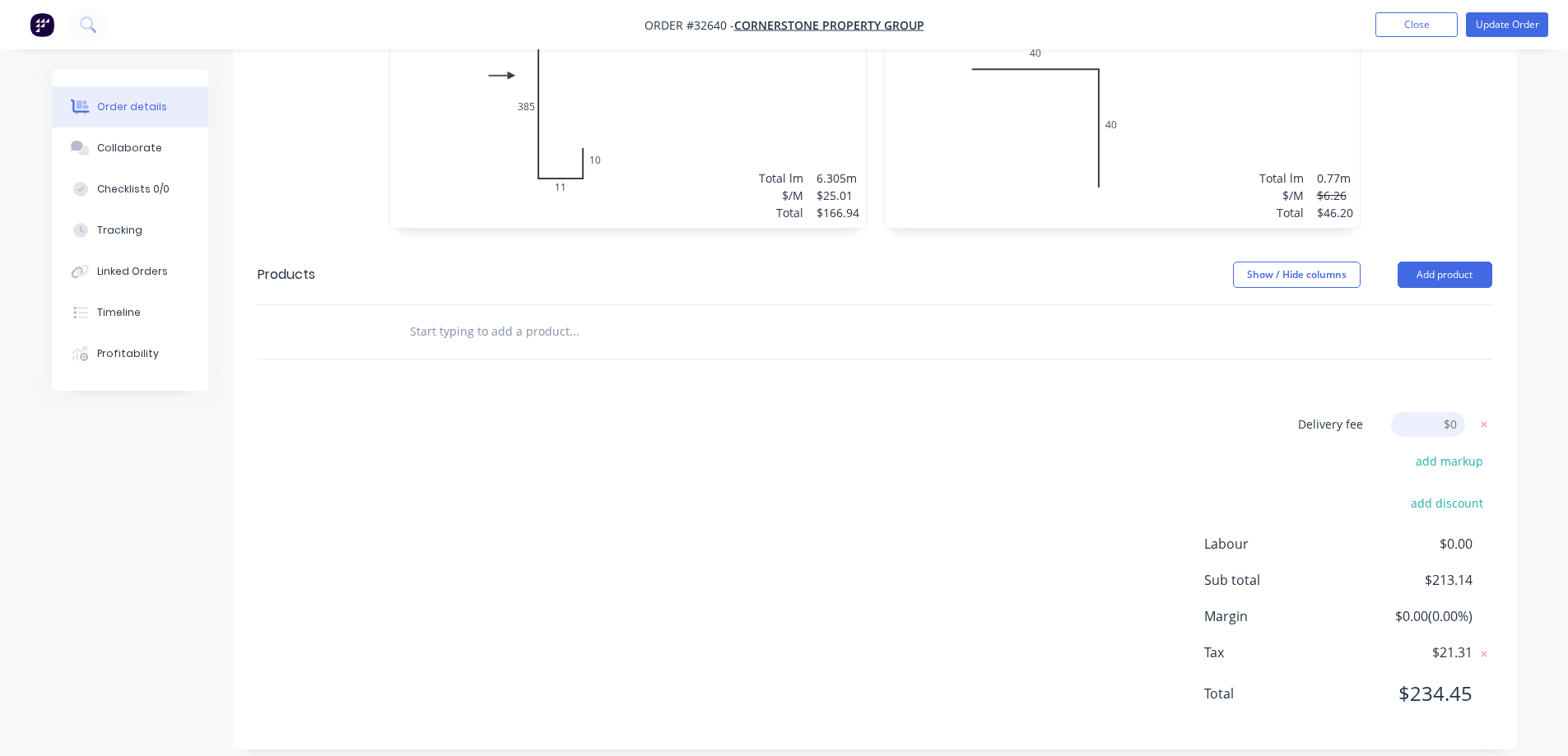
scroll to position [586, 0]
type input "80"
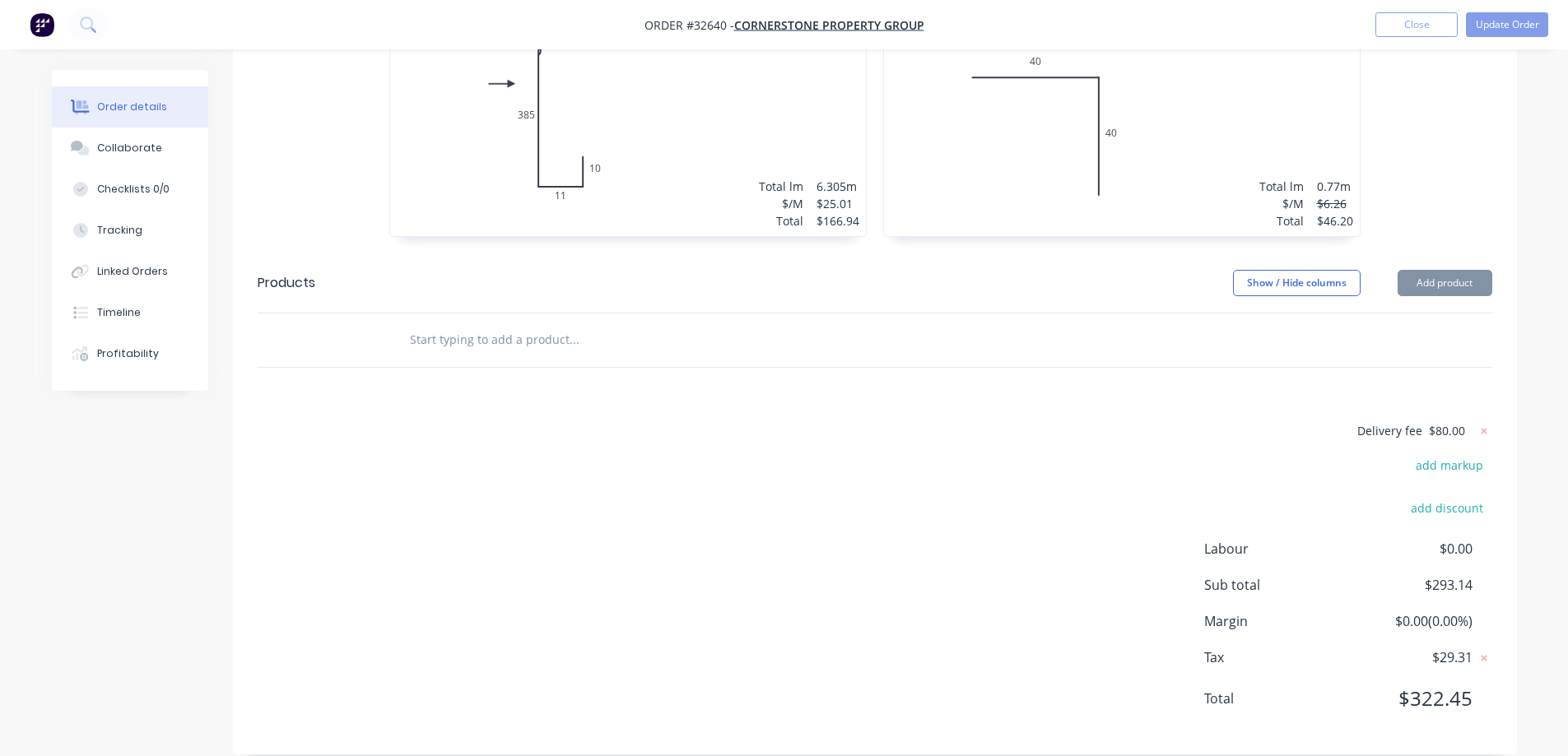
click at [1186, 473] on div "Delivery fee $80.00 add markup add discount Labour $0.00 Sub total $293.14 Marg…" at bounding box center [874, 575] width 1235 height 310
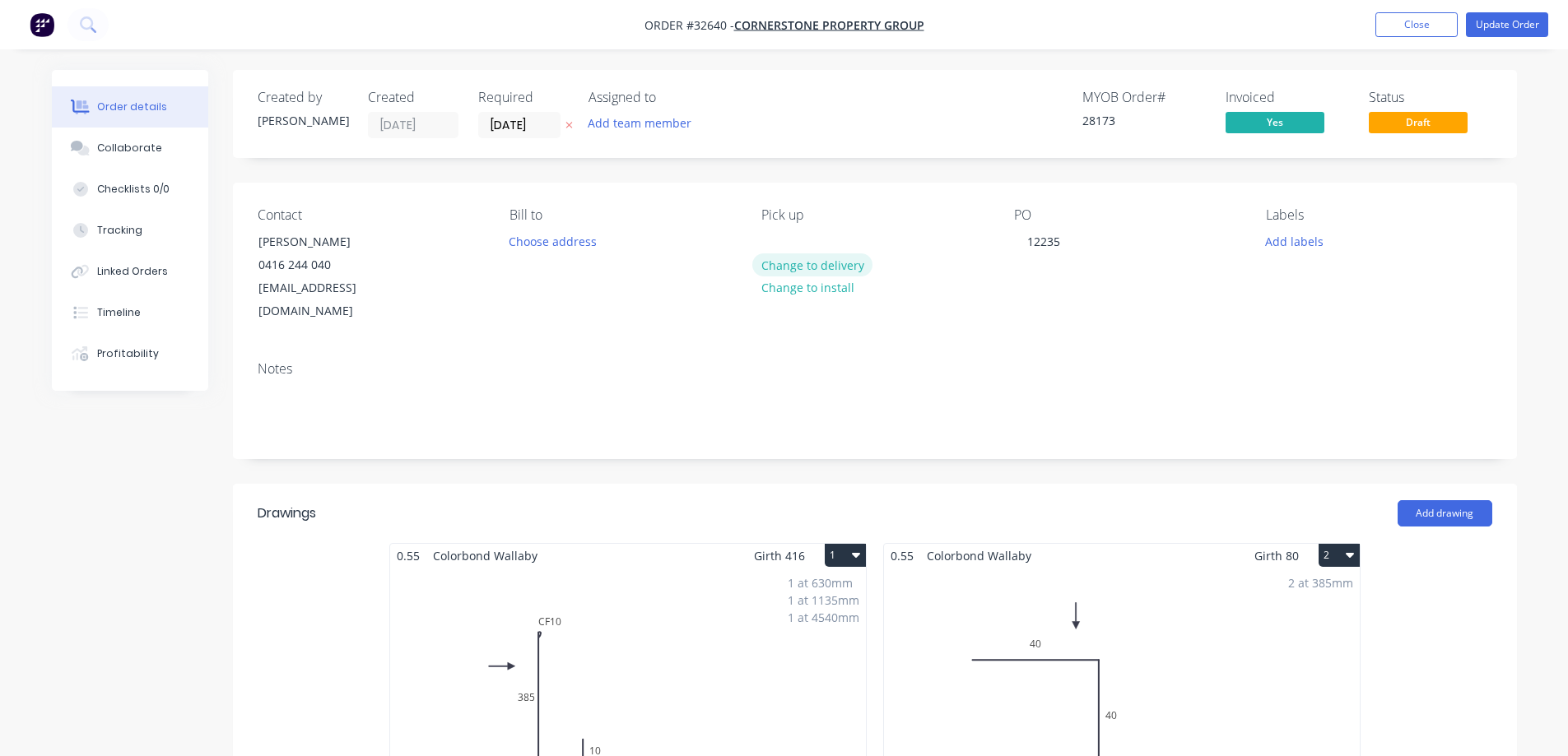
click at [824, 270] on button "Change to delivery" at bounding box center [812, 264] width 120 height 22
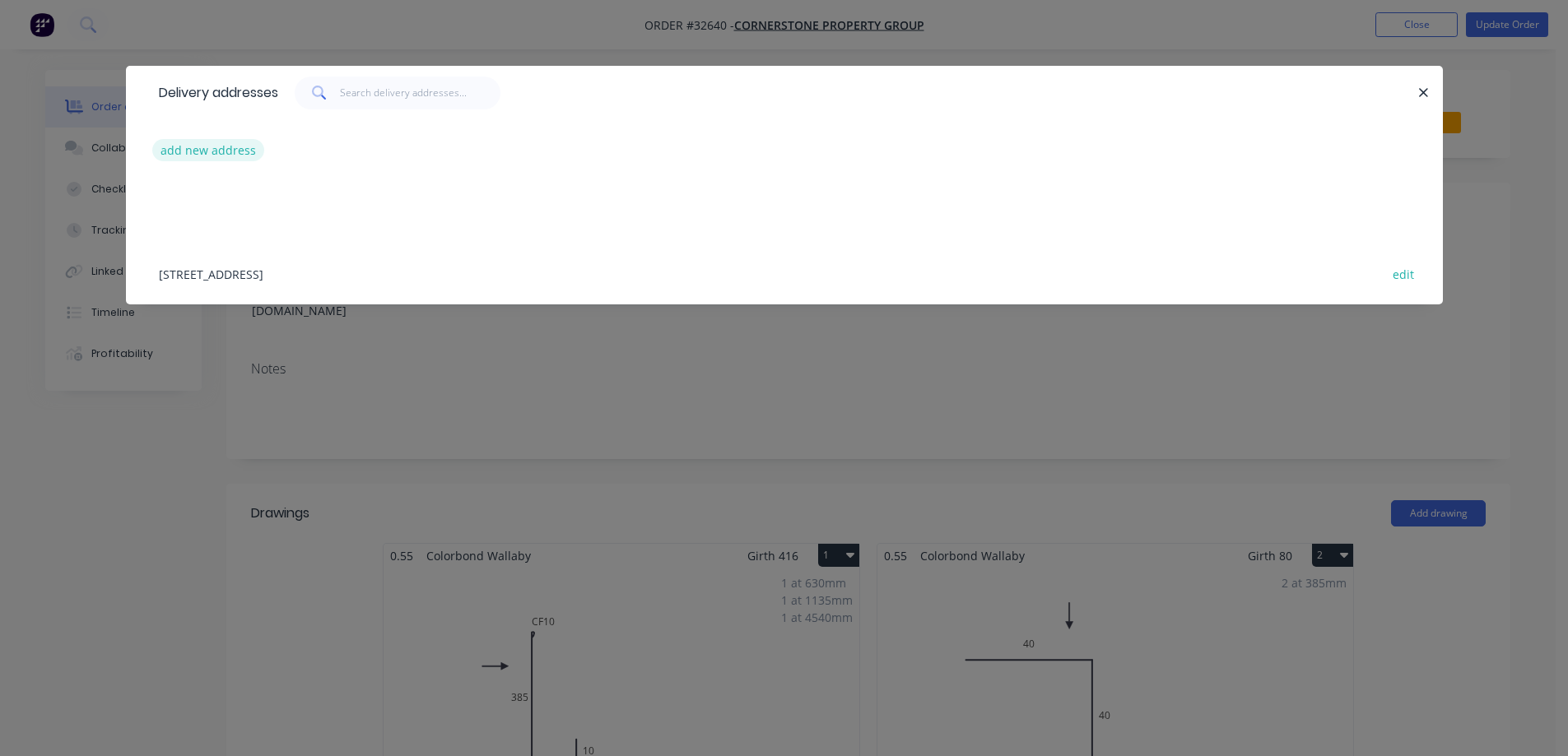
click at [229, 153] on button "add new address" at bounding box center [208, 150] width 113 height 22
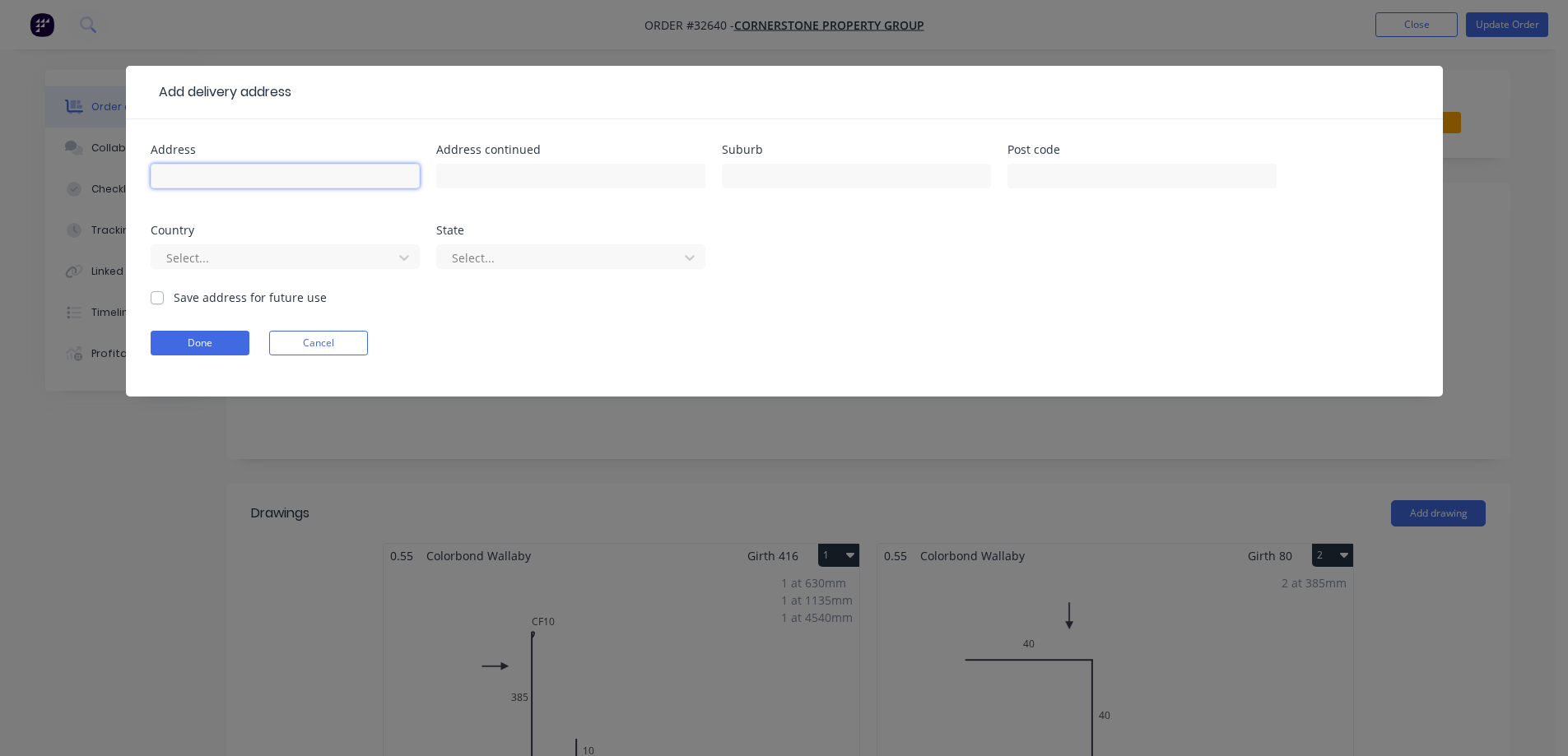
drag, startPoint x: 280, startPoint y: 164, endPoint x: 328, endPoint y: 179, distance: 50.3
click at [282, 165] on input "text" at bounding box center [285, 176] width 269 height 25
type input "5"
type input "C"
click at [236, 165] on input "5" at bounding box center [285, 176] width 269 height 25
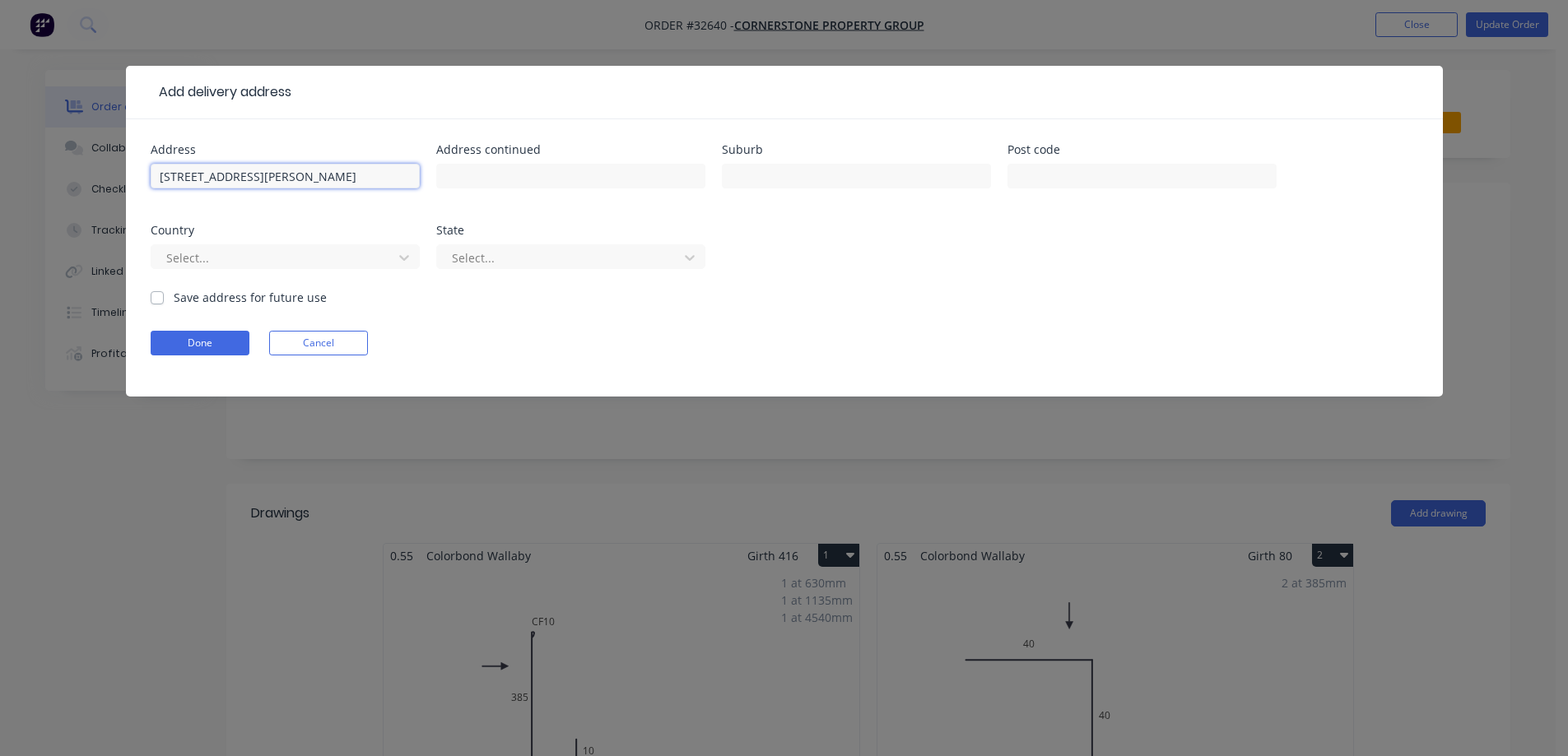
type input "5 CORREA COURT"
type input "WEST FOOTSCRAY"
click at [1059, 183] on input "text" at bounding box center [1142, 176] width 269 height 25
type input "3012"
click at [173, 299] on label "Save address for future use" at bounding box center [250, 297] width 153 height 17
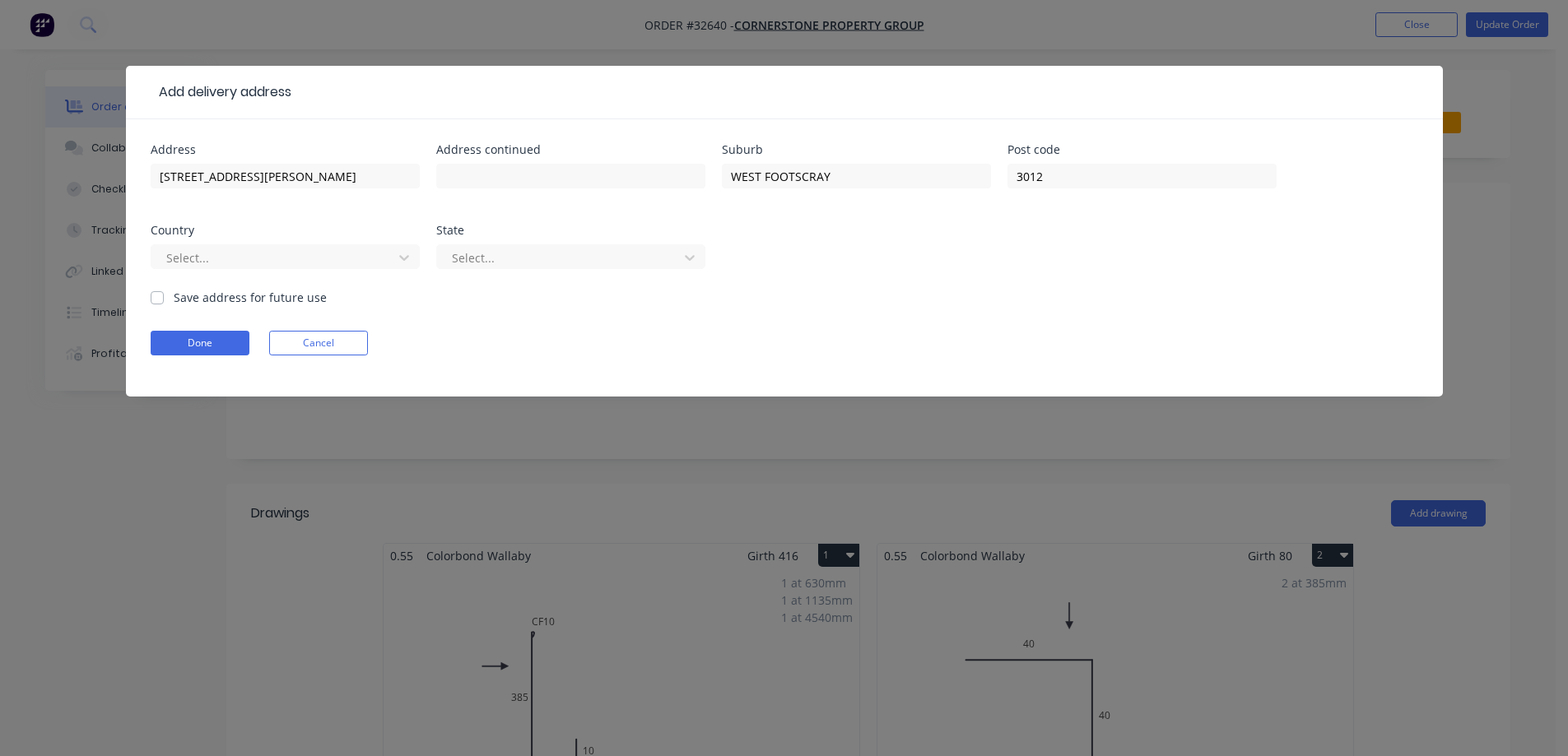
click at [155, 299] on input "Save address for future use" at bounding box center [157, 297] width 13 height 16
checkbox input "true"
drag, startPoint x: 209, startPoint y: 336, endPoint x: 306, endPoint y: 336, distance: 97.0
click at [210, 337] on button "Done" at bounding box center [200, 343] width 99 height 25
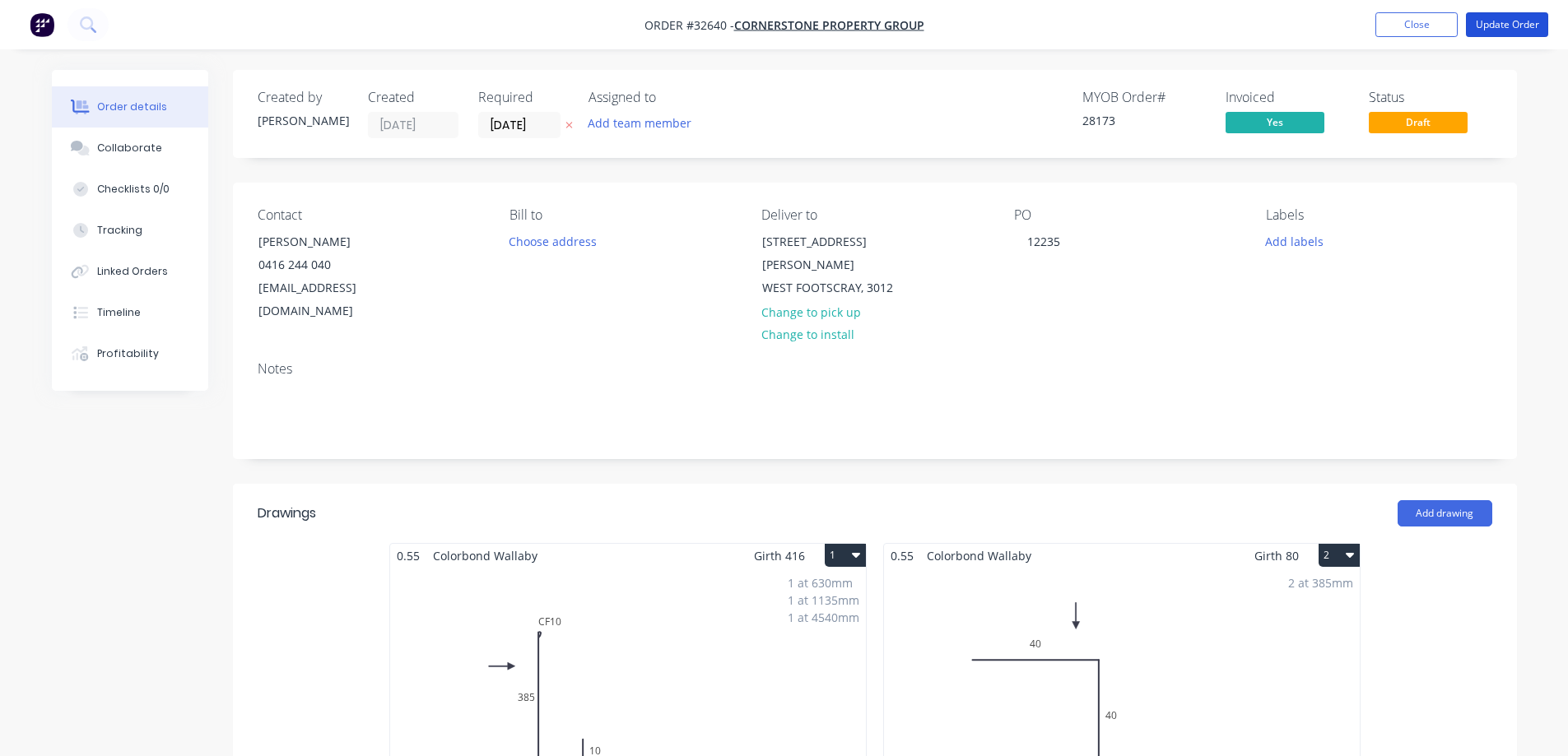
drag, startPoint x: 1527, startPoint y: 27, endPoint x: 1426, endPoint y: 135, distance: 147.9
click at [1526, 27] on button "Update Order" at bounding box center [1506, 25] width 82 height 25
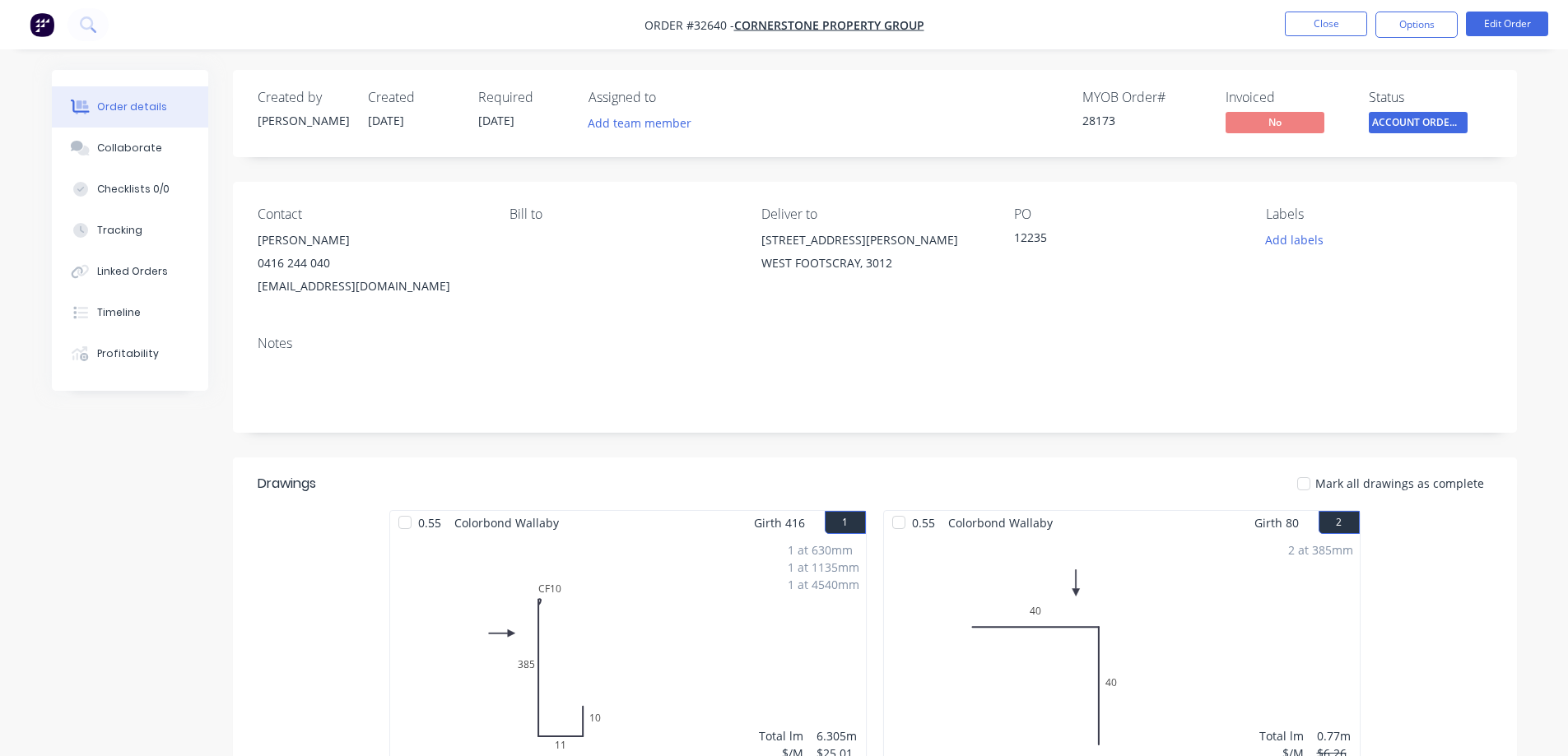
click at [1433, 27] on button "Options" at bounding box center [1416, 25] width 82 height 27
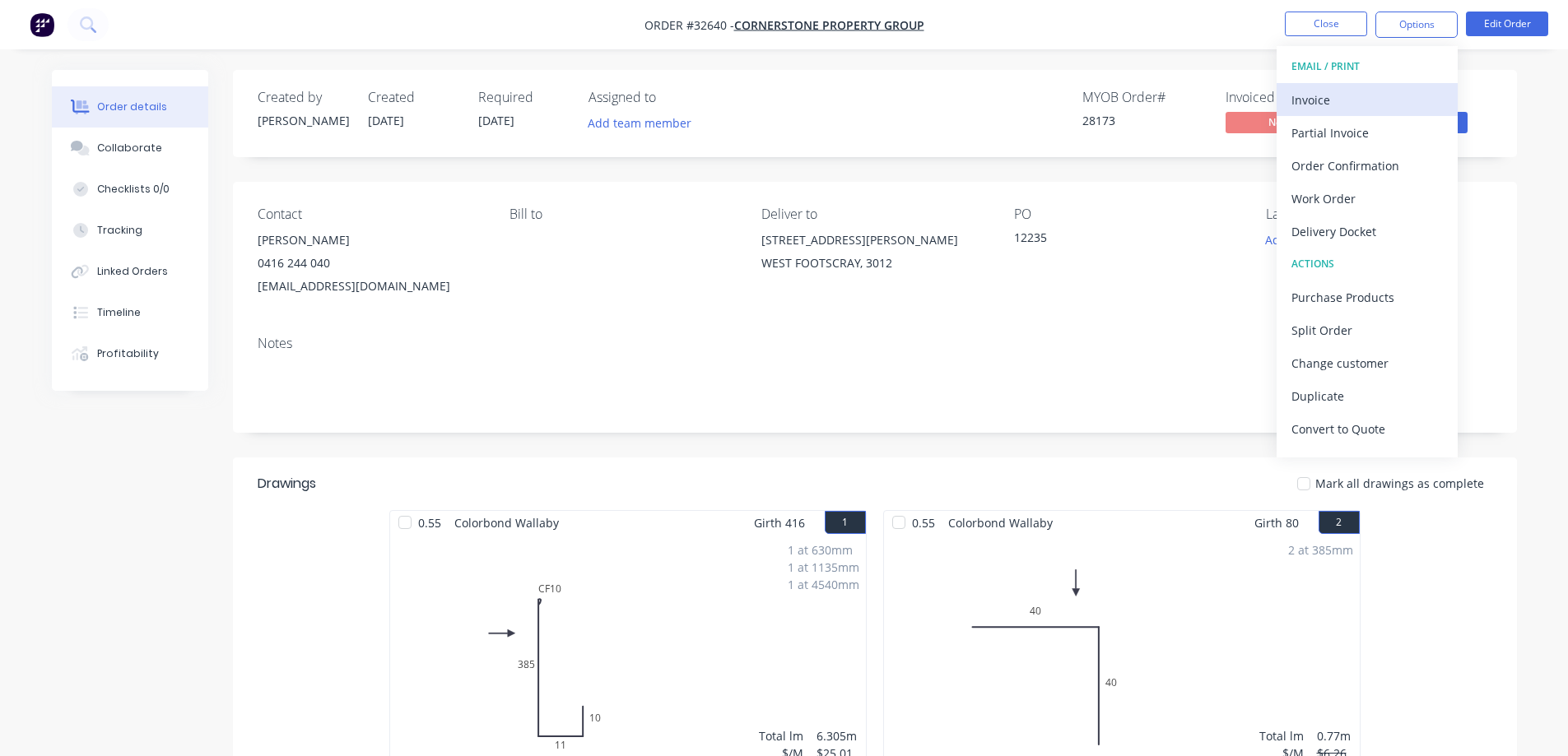
click at [1368, 91] on div "Invoice" at bounding box center [1367, 99] width 152 height 24
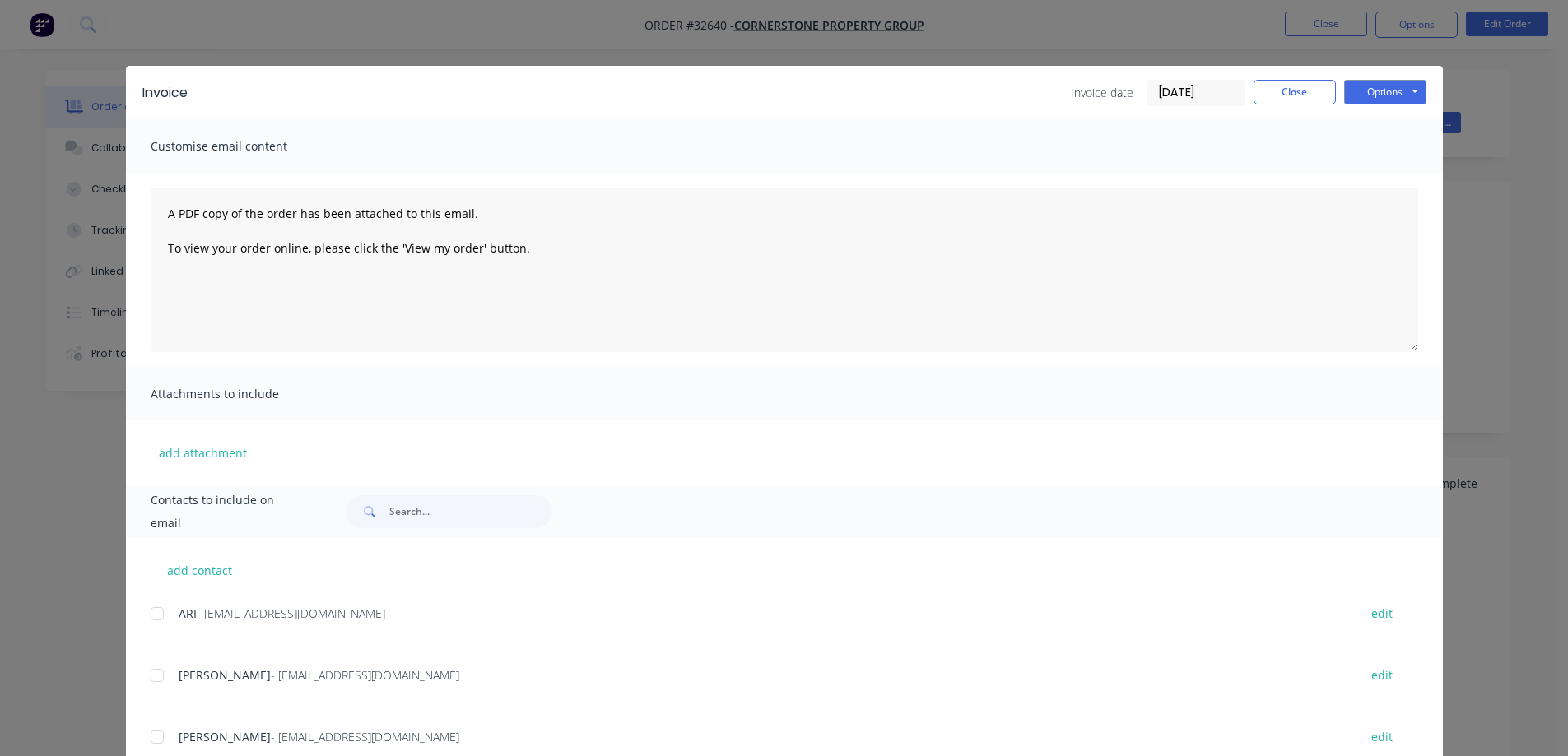
drag, startPoint x: 150, startPoint y: 618, endPoint x: 285, endPoint y: 585, distance: 139.0
click at [150, 618] on div at bounding box center [157, 614] width 33 height 33
click at [1393, 93] on button "Options" at bounding box center [1385, 92] width 82 height 25
click at [1390, 176] on button "Email" at bounding box center [1397, 175] width 105 height 27
click at [1293, 98] on button "Close" at bounding box center [1294, 92] width 82 height 25
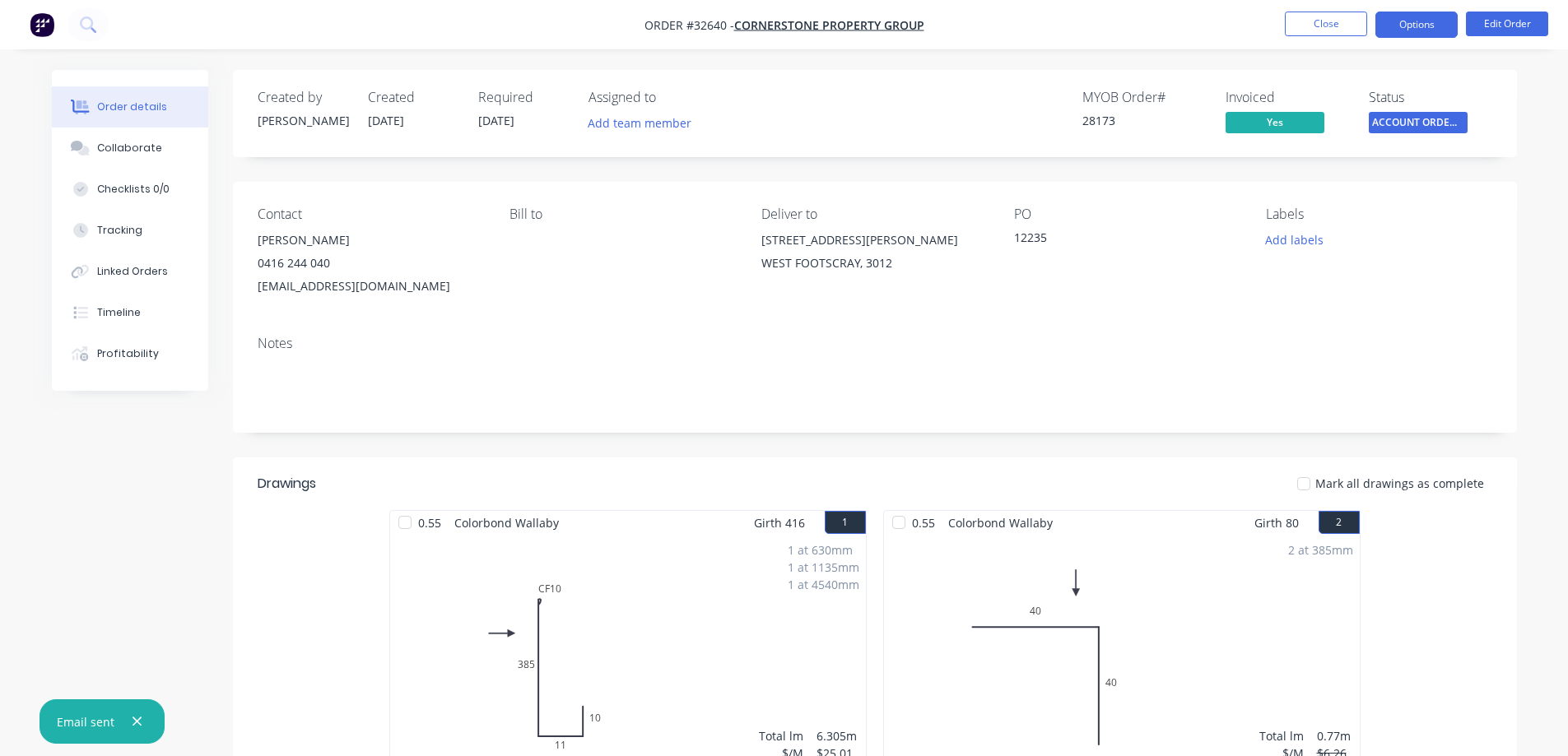
click at [1413, 23] on button "Options" at bounding box center [1416, 25] width 82 height 27
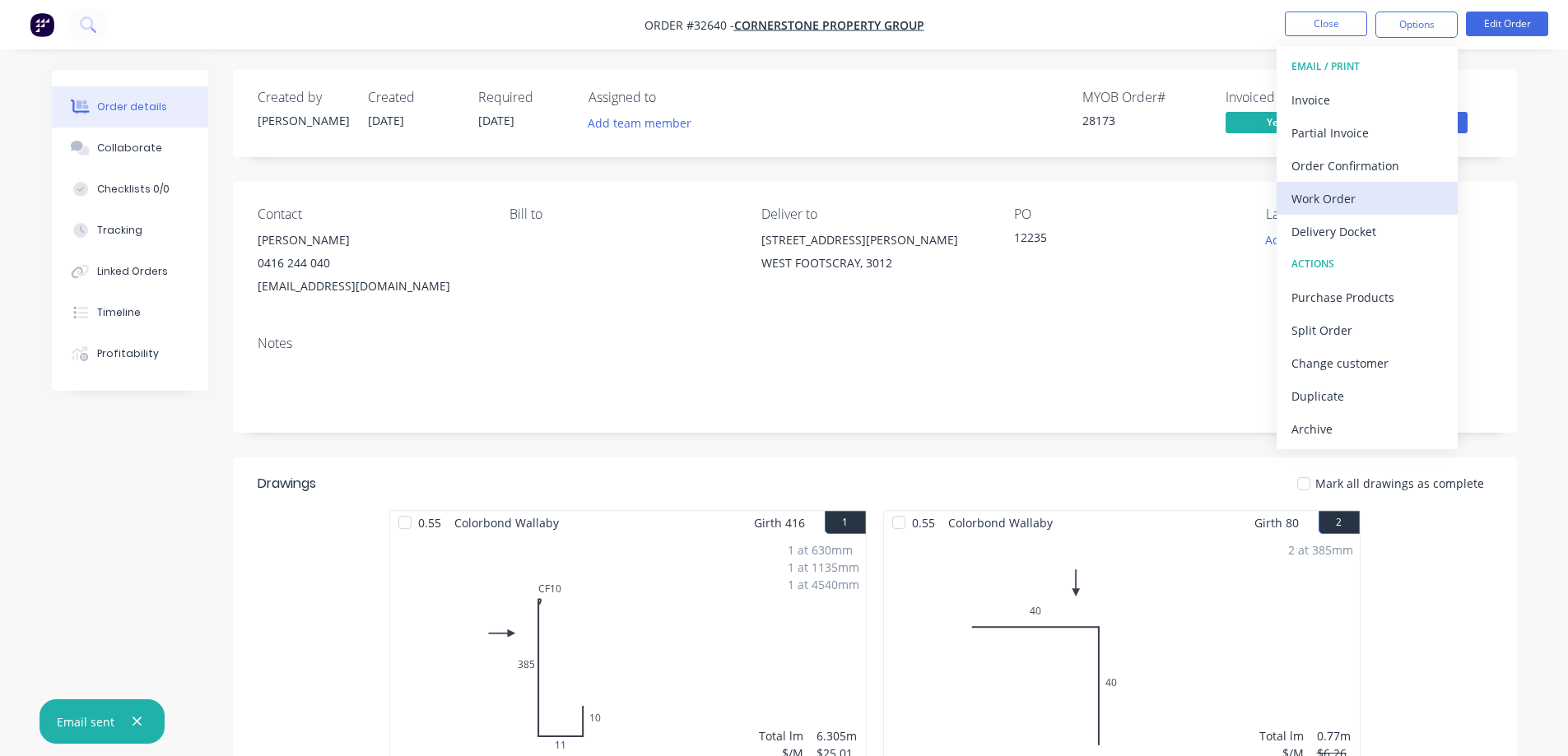
click at [1356, 191] on div "Work Order" at bounding box center [1367, 198] width 152 height 24
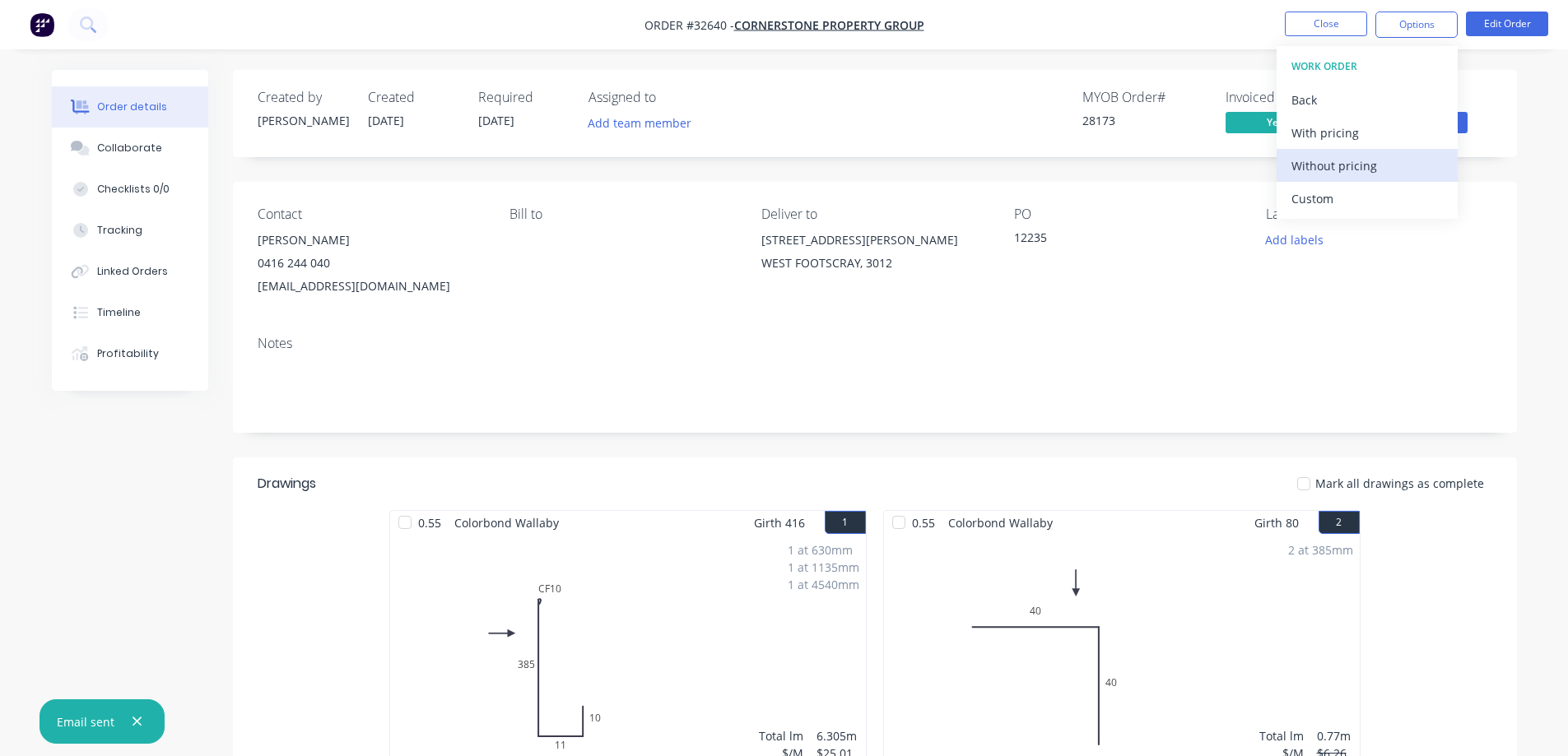
click at [1368, 166] on div "Without pricing" at bounding box center [1367, 165] width 152 height 24
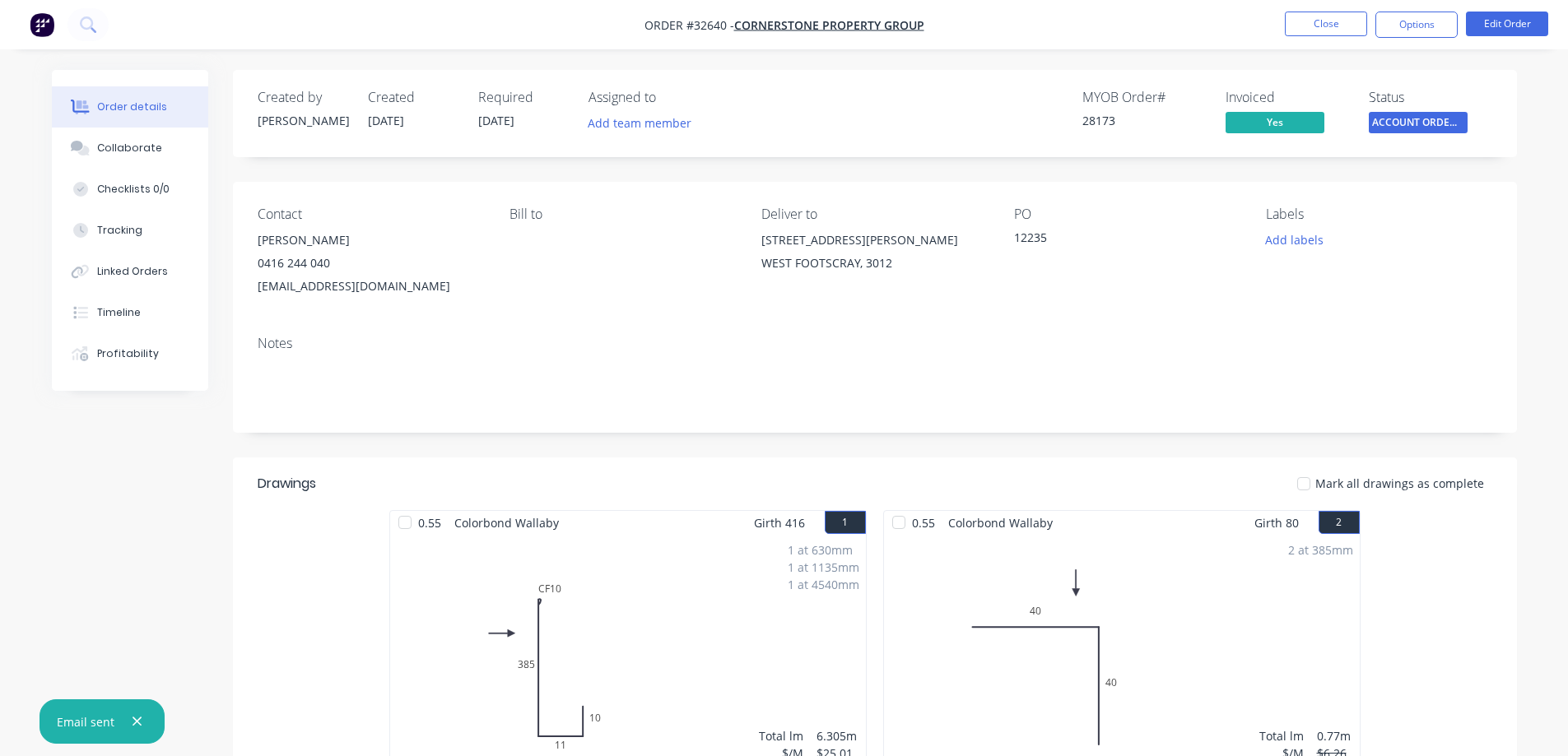
click at [1484, 104] on div "Status" at bounding box center [1431, 98] width 123 height 16
click at [1325, 27] on button "Close" at bounding box center [1325, 24] width 82 height 25
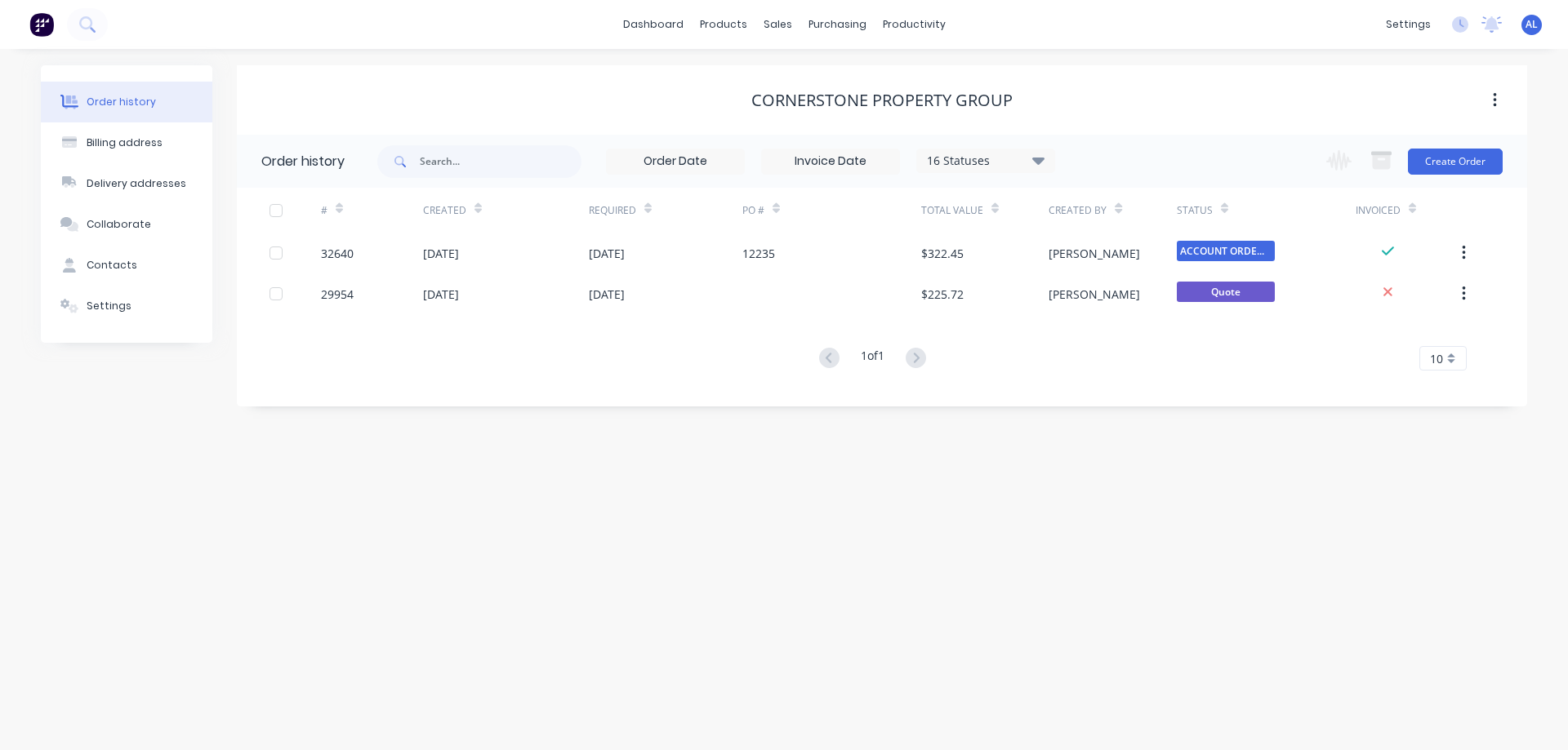
click at [40, 29] on img at bounding box center [41, 24] width 24 height 24
